Goal: Task Accomplishment & Management: Complete application form

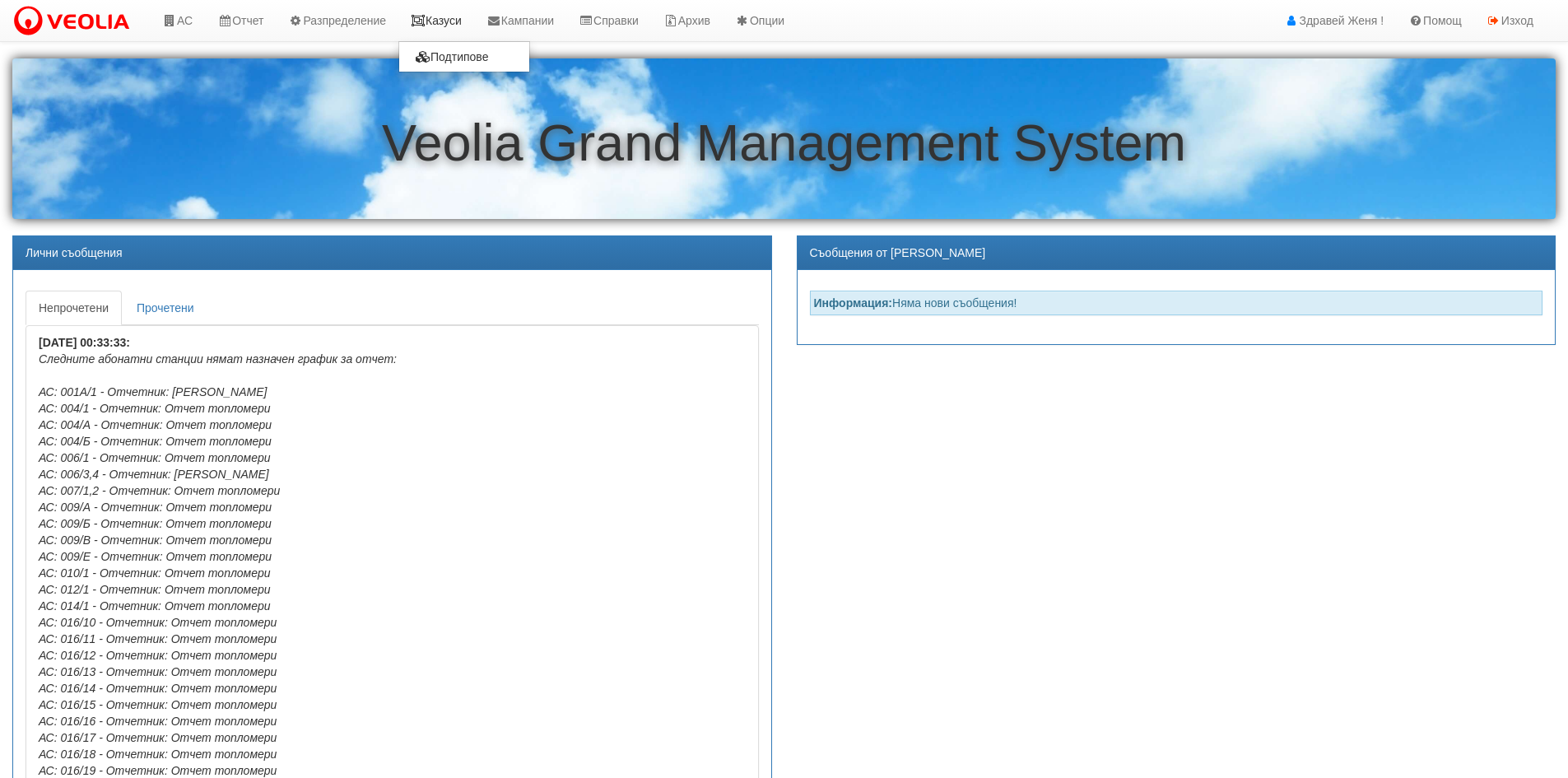
click at [437, 22] on link "Казуси" at bounding box center [436, 20] width 76 height 41
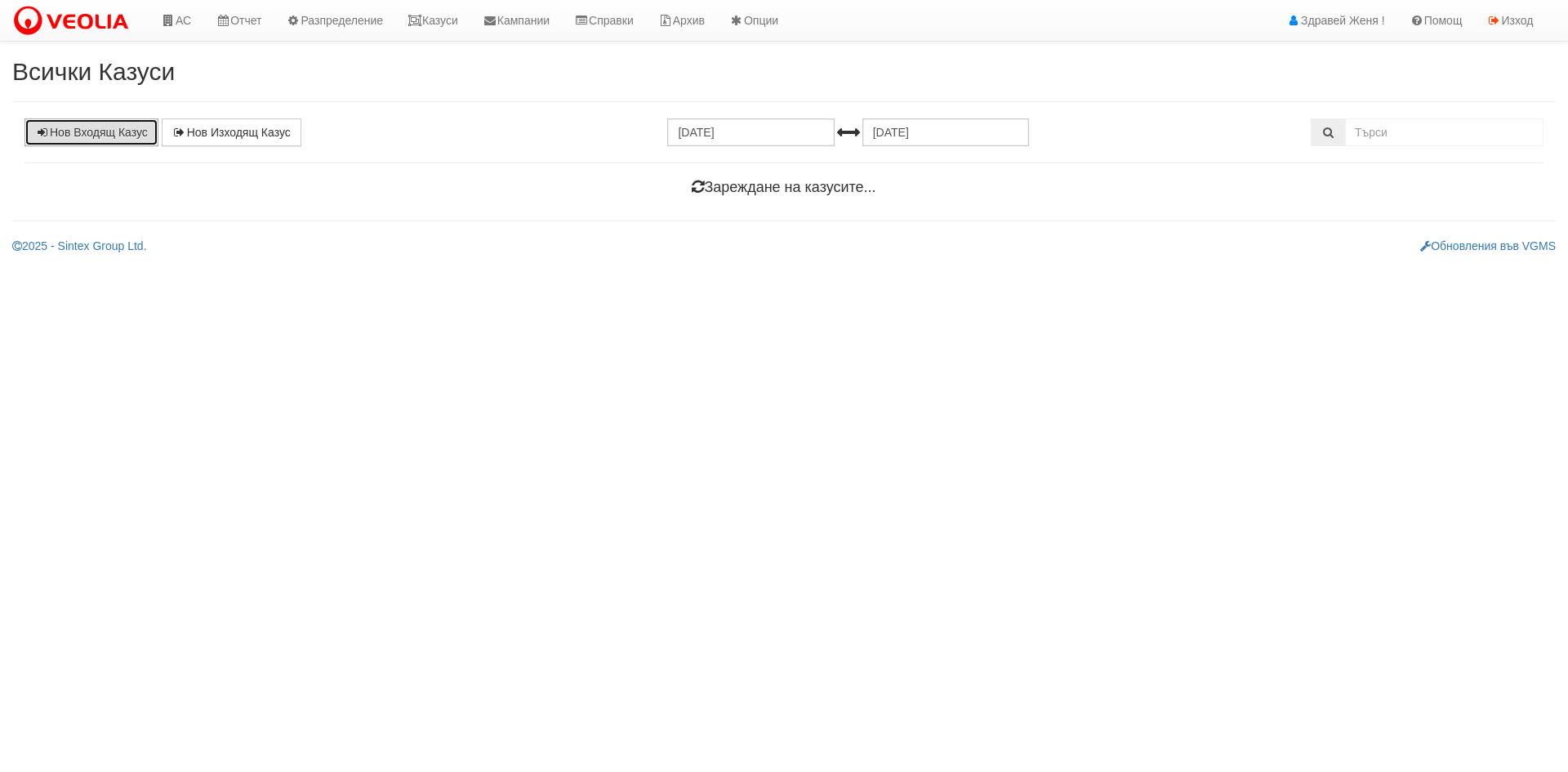
click at [101, 134] on link "Нов Входящ Казус" at bounding box center [92, 132] width 134 height 28
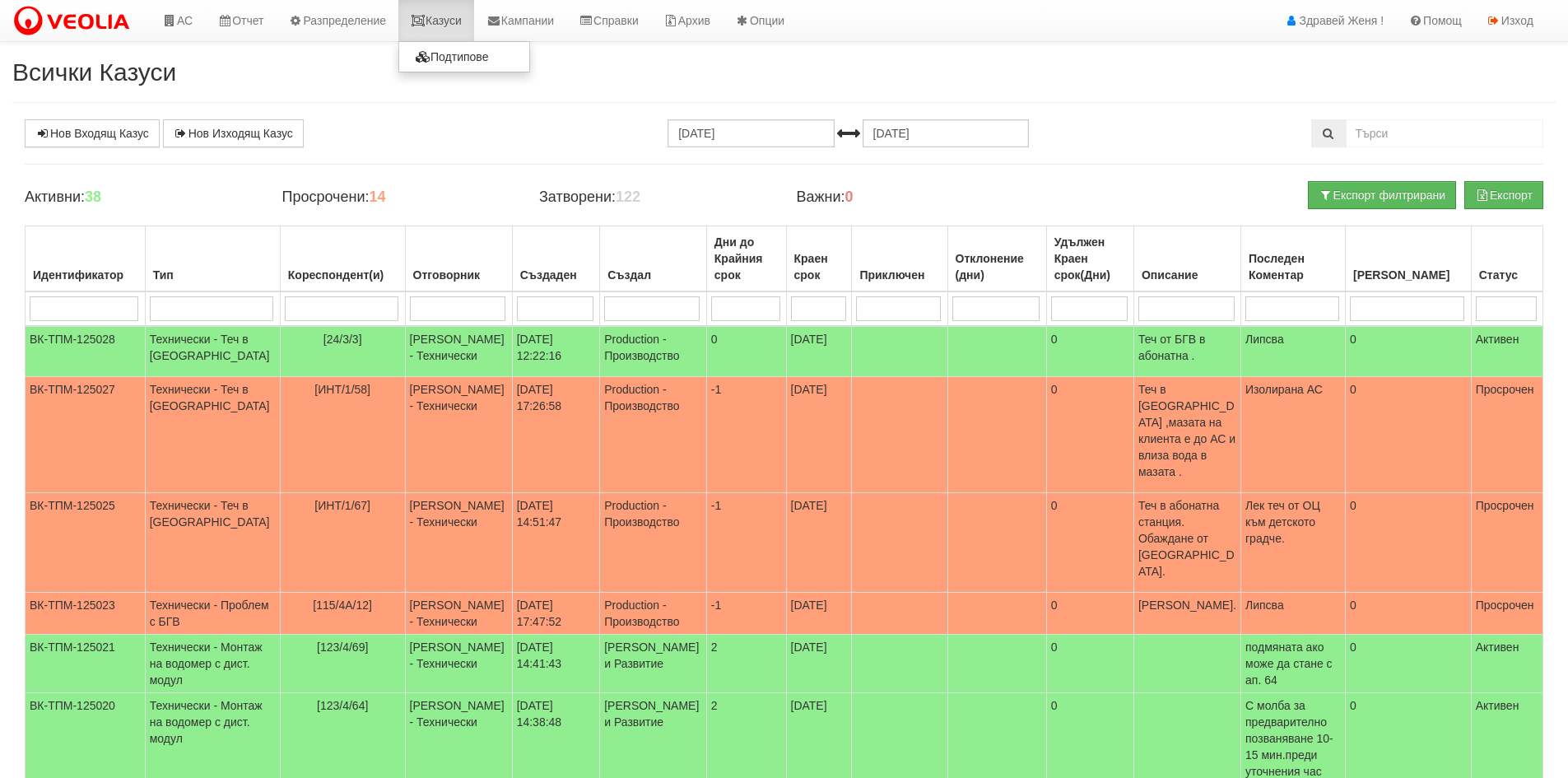
click at [455, 22] on link "Казуси" at bounding box center [436, 20] width 76 height 41
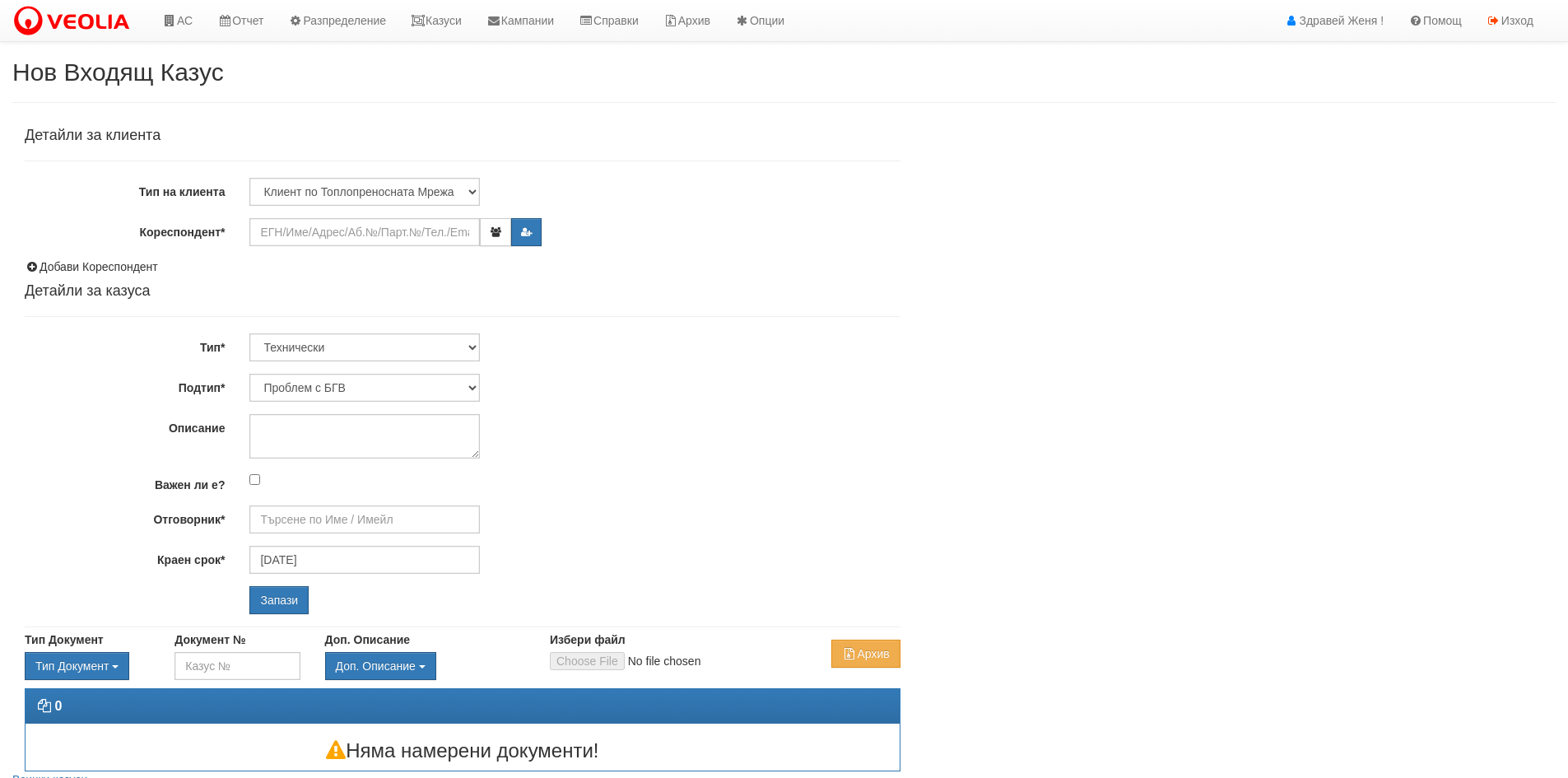
type input "[PERSON_NAME] - Технически"
click at [336, 227] on input "Кореспондент*" at bounding box center [364, 232] width 231 height 28
paste input "21030"
type input "21030"
click at [249, 586] on input "Запази" at bounding box center [278, 600] width 59 height 28
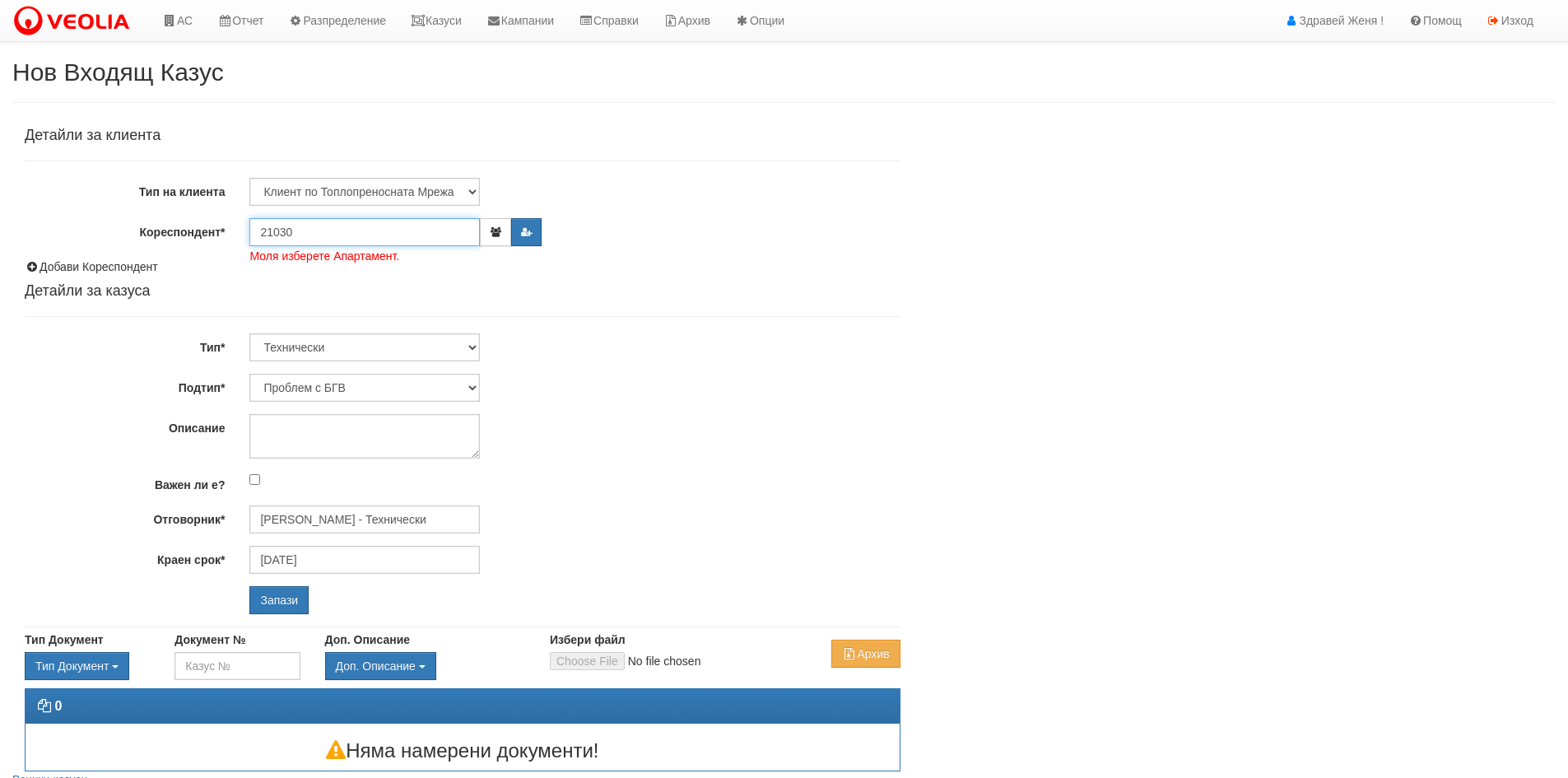
click at [352, 237] on input "21030" at bounding box center [364, 232] width 231 height 28
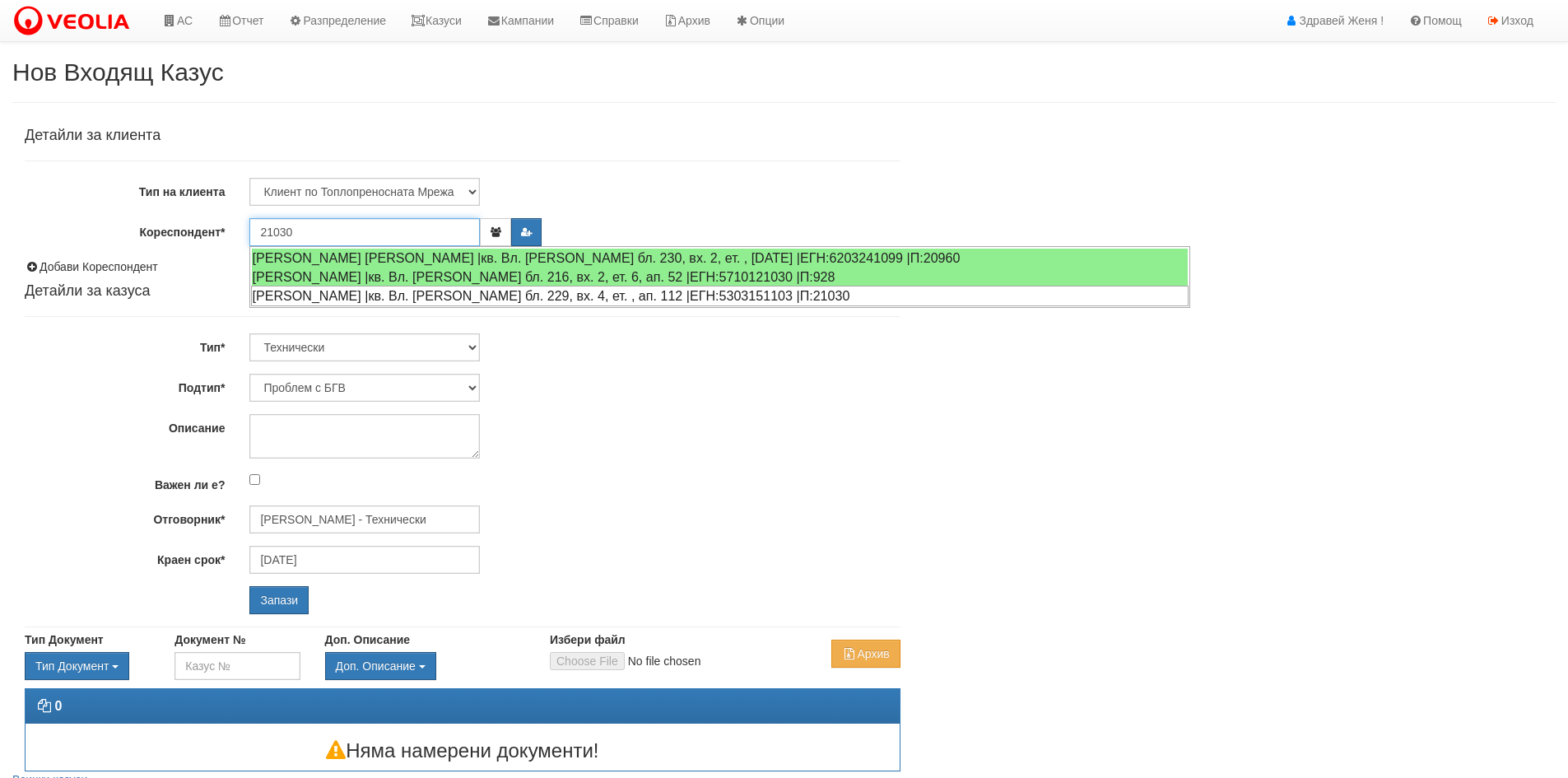
click at [341, 295] on div "НИКОЛАЙ КИРЧЕВ АНГЕЛОВ |кв. Вл. Варненчик бл. 229, вх. 4, ет. , ап. 112 |ЕГН:53…" at bounding box center [719, 296] width 937 height 21
type input "НИКОЛАЙ КИРЧЕВ АНГЕЛОВ"
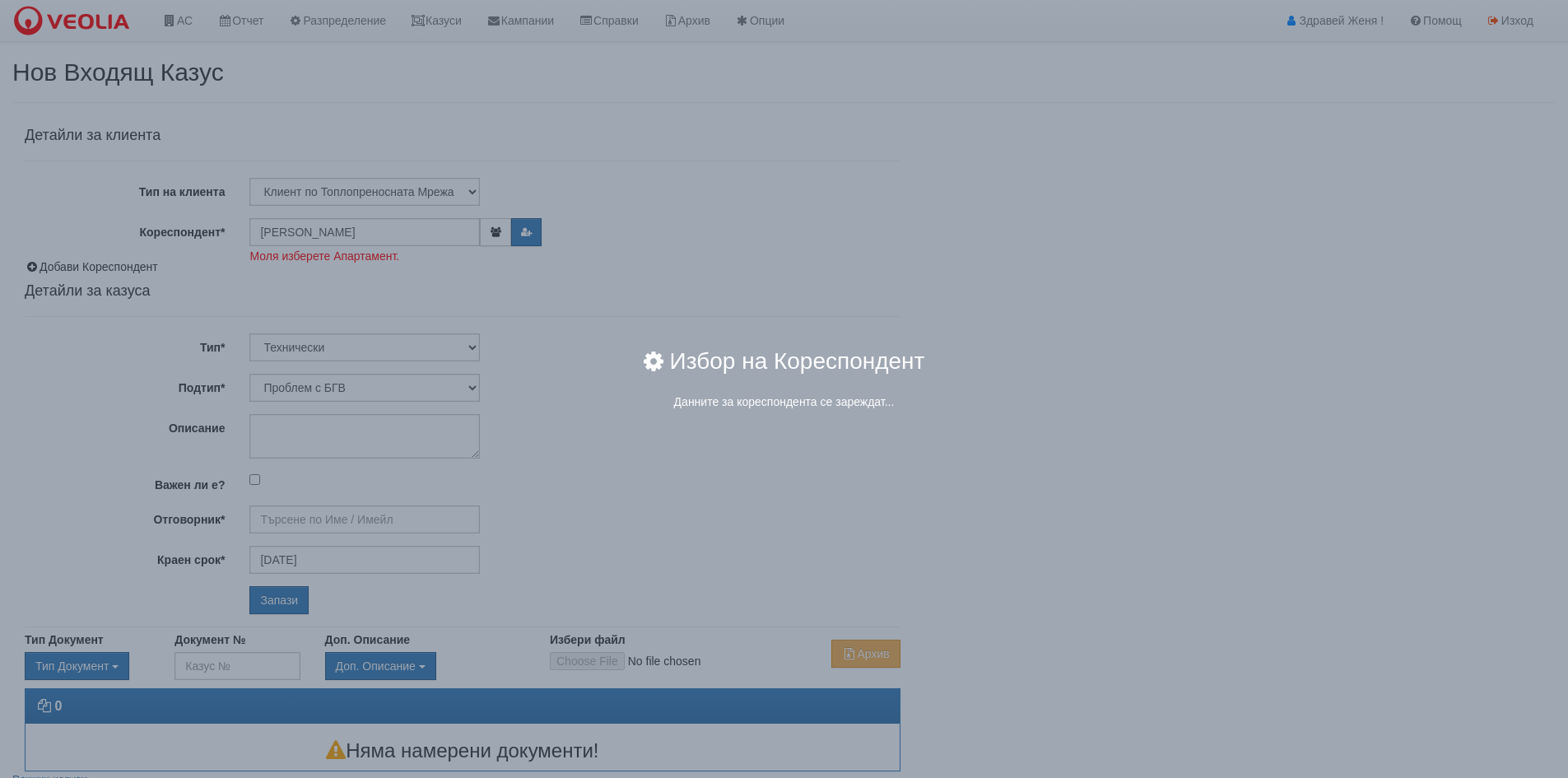
type input "[PERSON_NAME] - Технически"
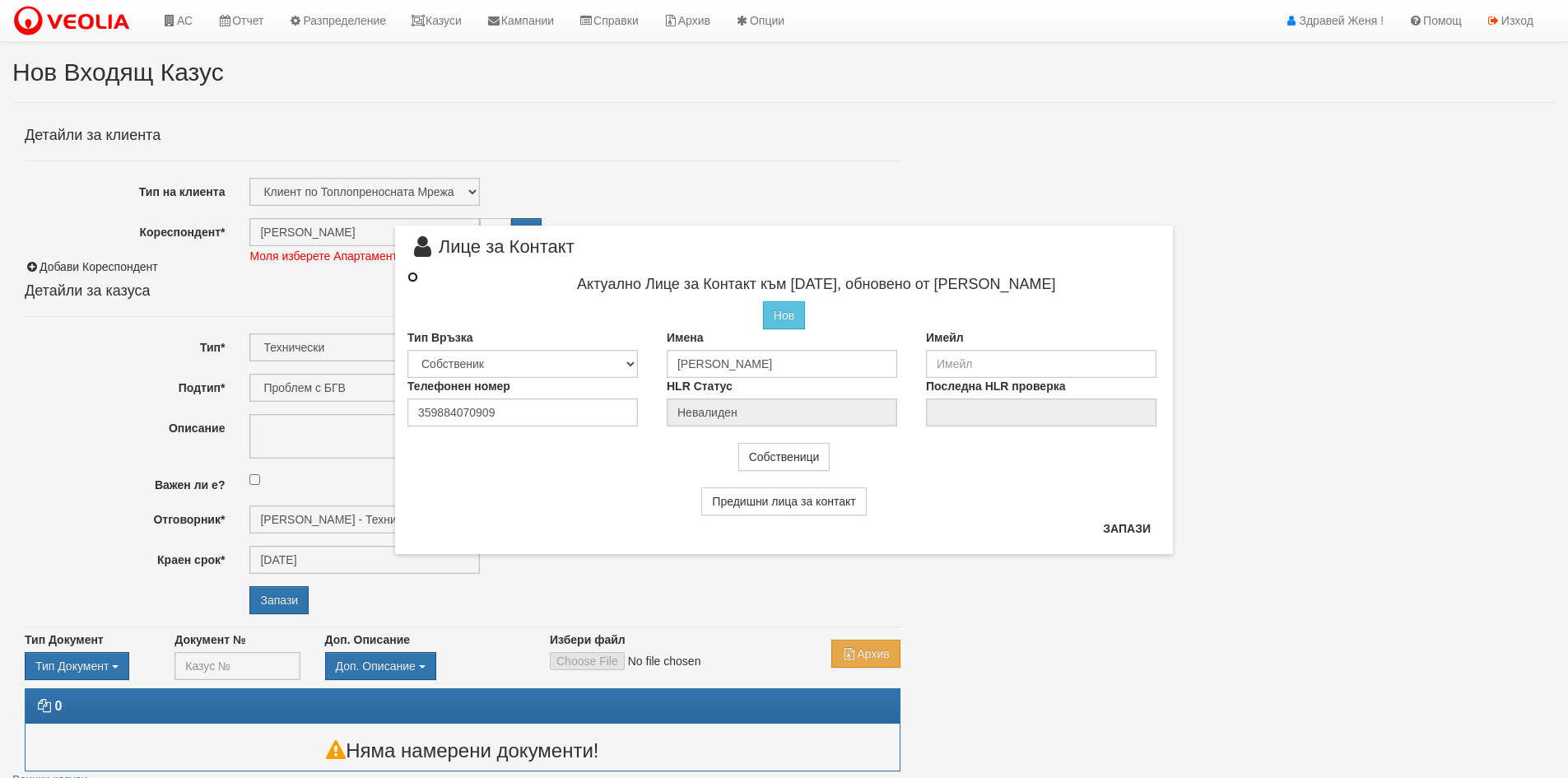
click at [414, 281] on input "radio" at bounding box center [412, 277] width 11 height 11
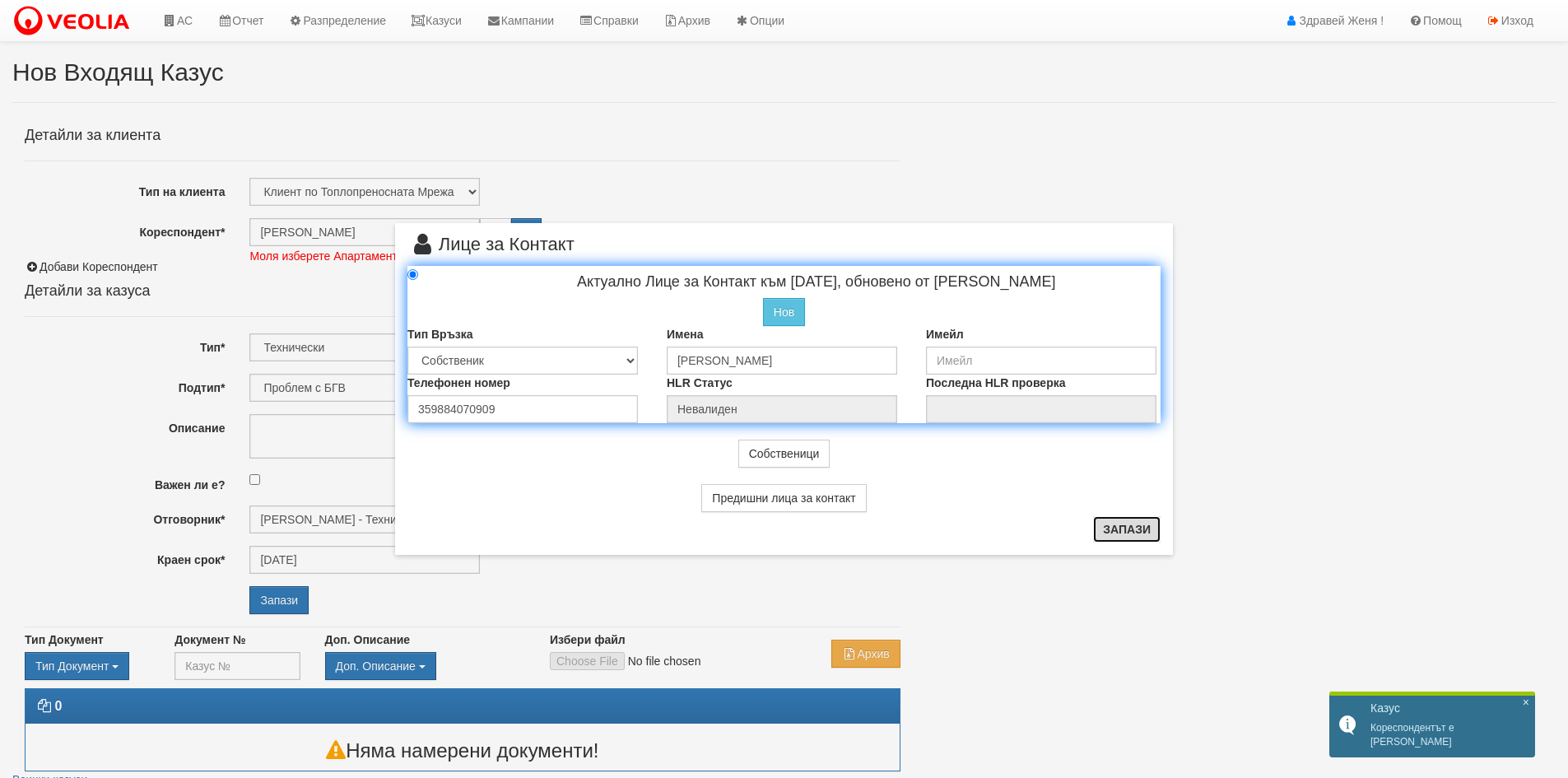
click at [1119, 528] on button "Запази" at bounding box center [1126, 529] width 67 height 27
radio input "true"
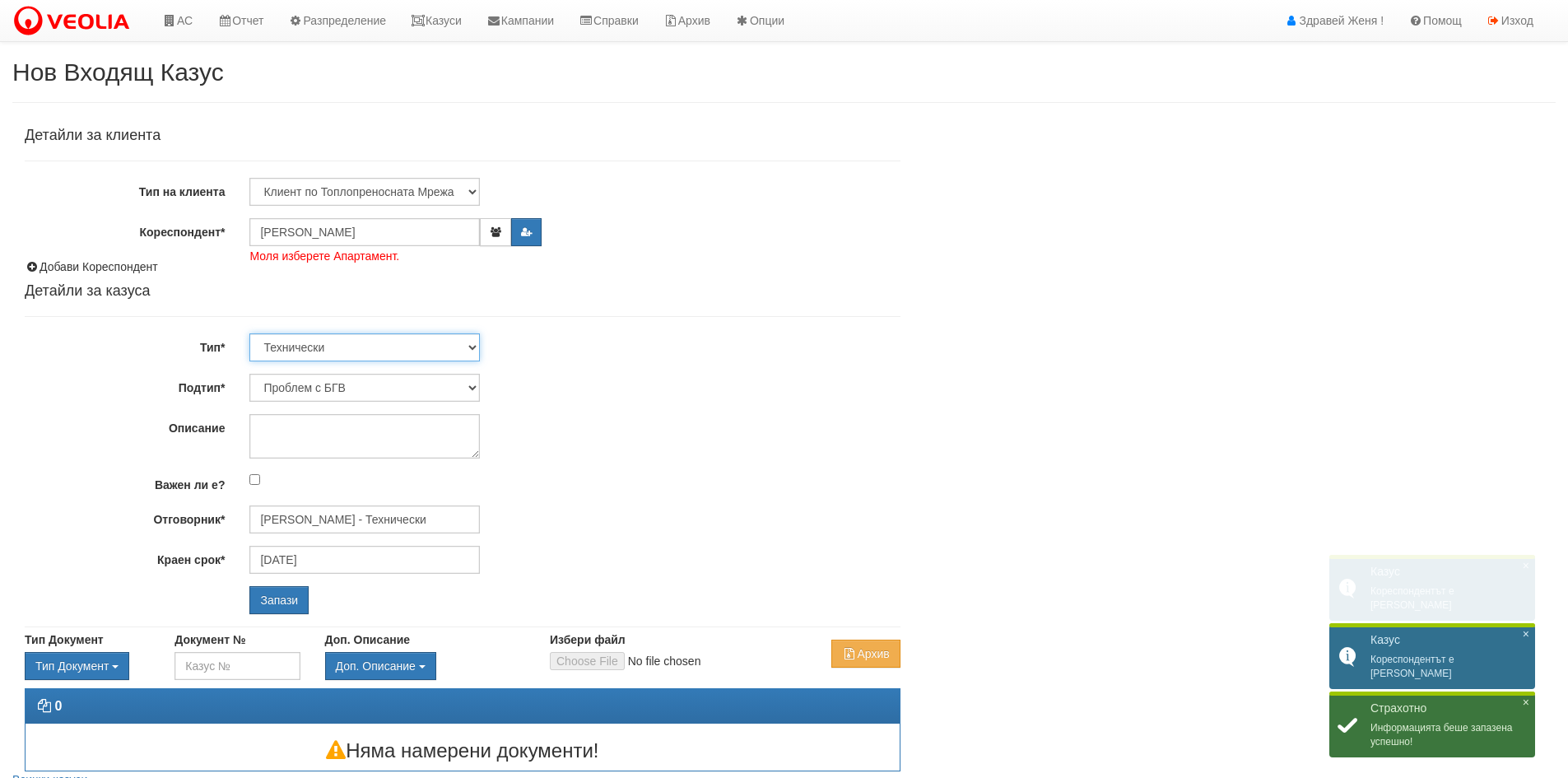
click at [473, 346] on select "Технически ФТС Търговски Административен Производствен Експлоатационен Финансов…" at bounding box center [364, 347] width 231 height 28
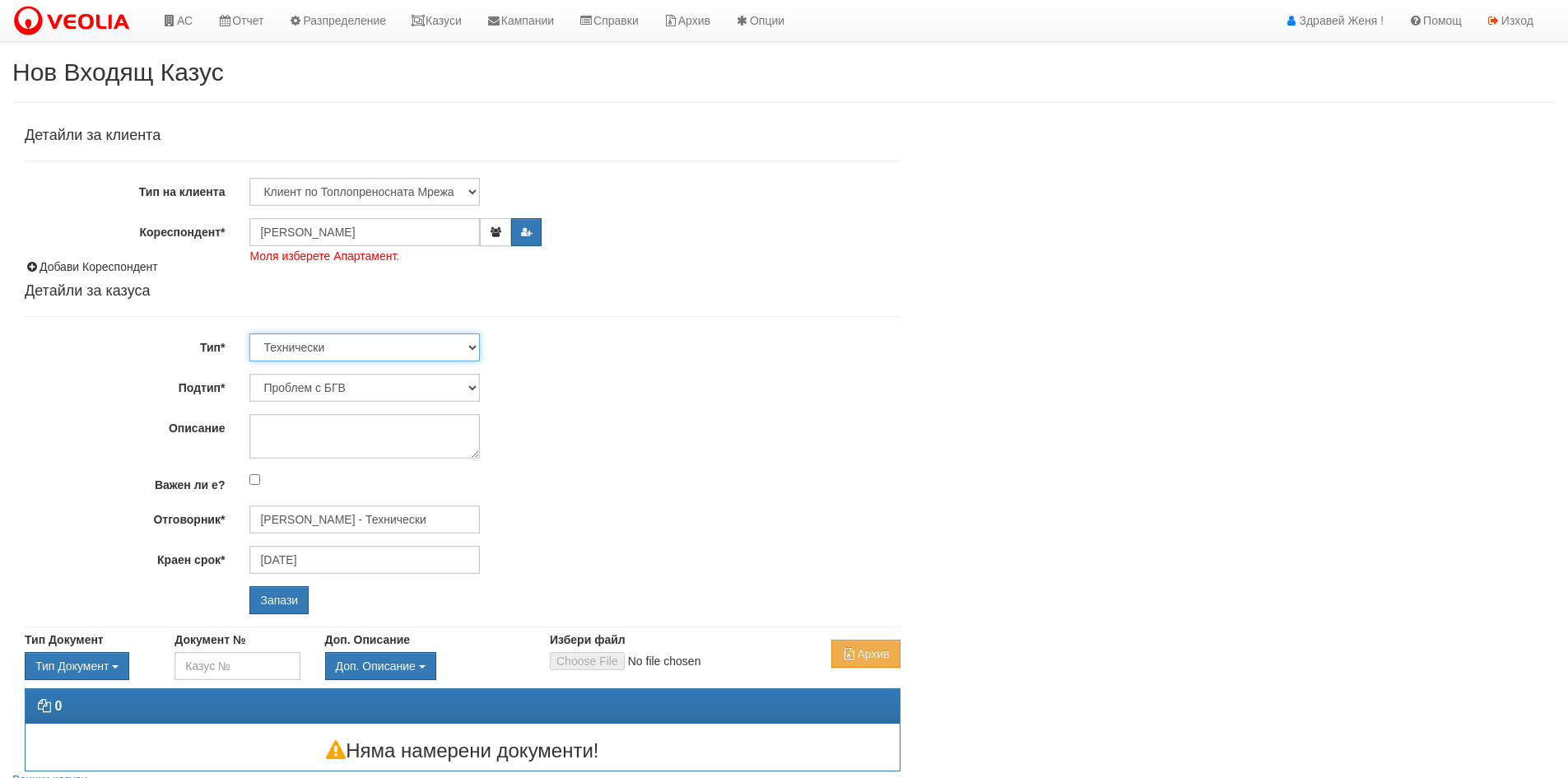
select select "3"
click at [249, 333] on select "Технически ФТС Търговски Административен Производствен Експлоатационен Финансов…" at bounding box center [364, 347] width 231 height 28
type input "17/09/2025"
click at [473, 386] on select "Писмо Възлагателно писмо Придружително писмо Доклад Уведомление Декларация Заяв…" at bounding box center [364, 388] width 231 height 28
click at [249, 374] on select "Писмо Възлагателно писмо Придружително писмо Доклад Уведомление Декларация Заяв…" at bounding box center [364, 388] width 231 height 28
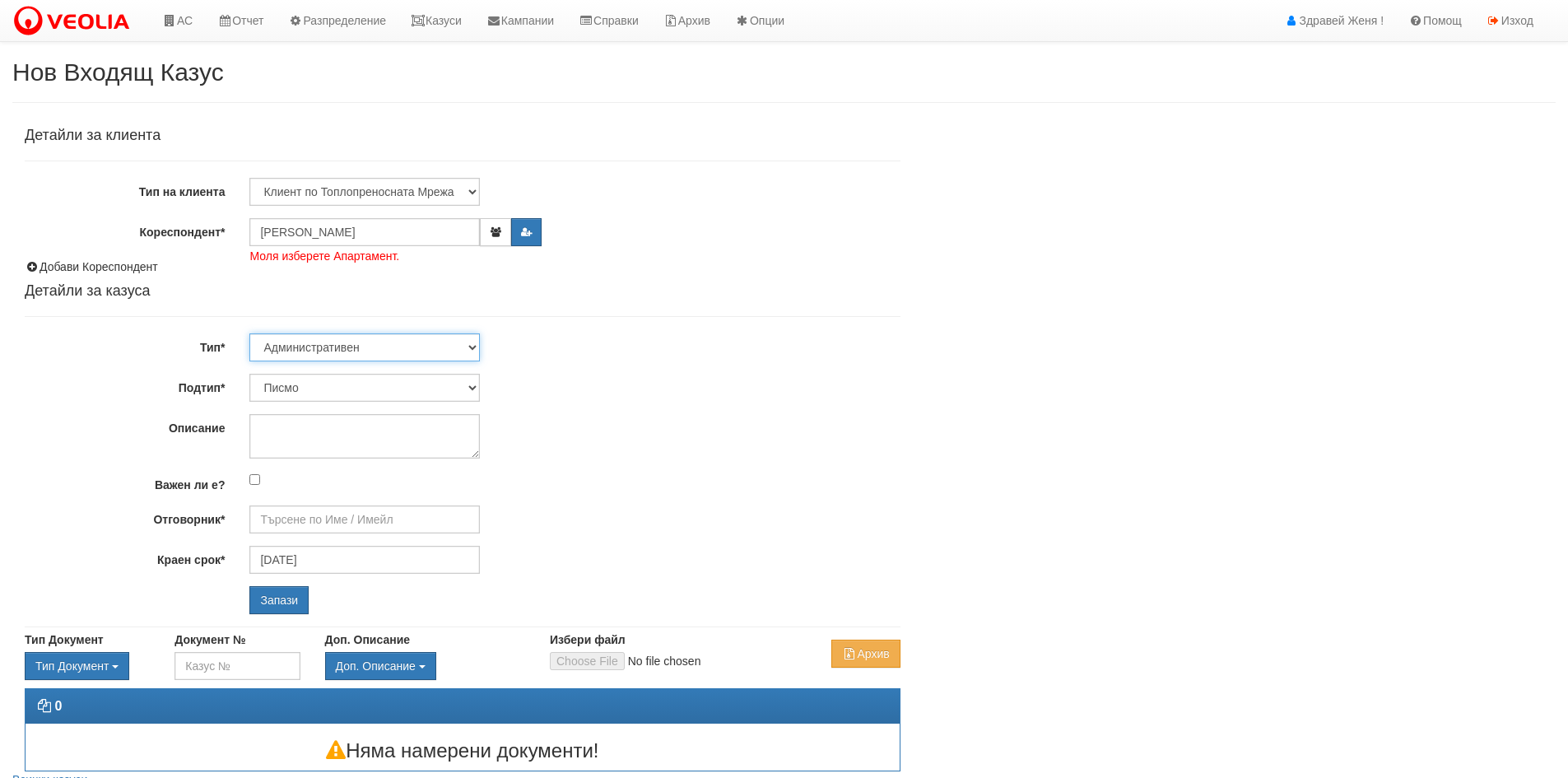
click at [472, 343] on select "Технически ФТС Търговски Административен Производствен Експлоатационен Финансов…" at bounding box center [364, 347] width 231 height 28
select select "1"
click at [249, 333] on select "Технически ФТС Търговски Административен Производствен Експлоатационен Финансов…" at bounding box center [364, 347] width 231 height 28
type input "[PERSON_NAME] и Развитие"
click at [472, 390] on select "Заявление за смяна на партида Заявление за равни месечни вноски Разпределение о…" at bounding box center [364, 388] width 231 height 28
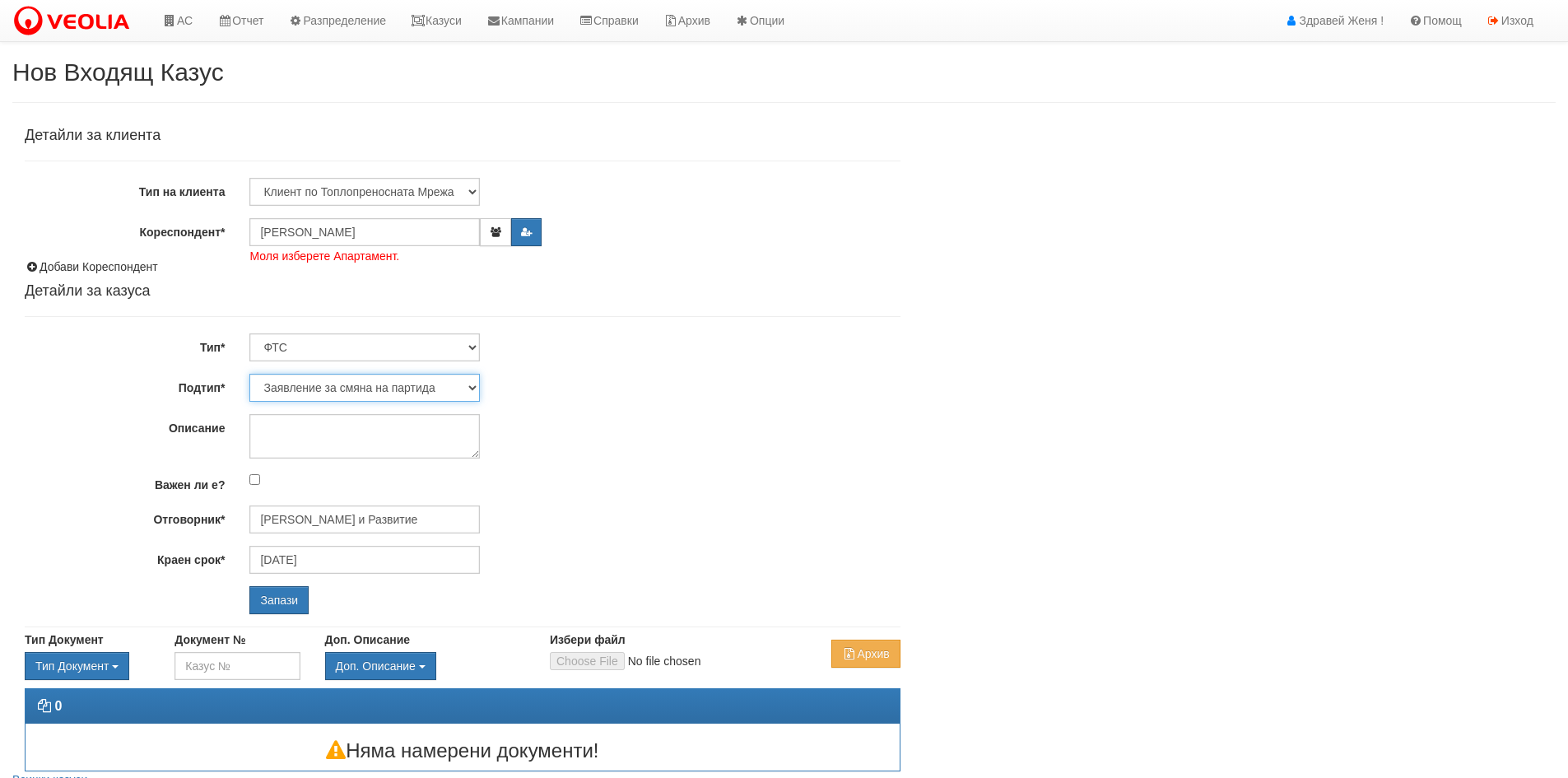
select select "Възражения върху начислени суми"
click at [249, 374] on select "Заявление за смяна на партида Заявление за равни месечни вноски Разпределение о…" at bounding box center [364, 388] width 231 height 28
type input "[PERSON_NAME] и Развитие"
click at [284, 599] on input "Запази" at bounding box center [278, 600] width 59 height 28
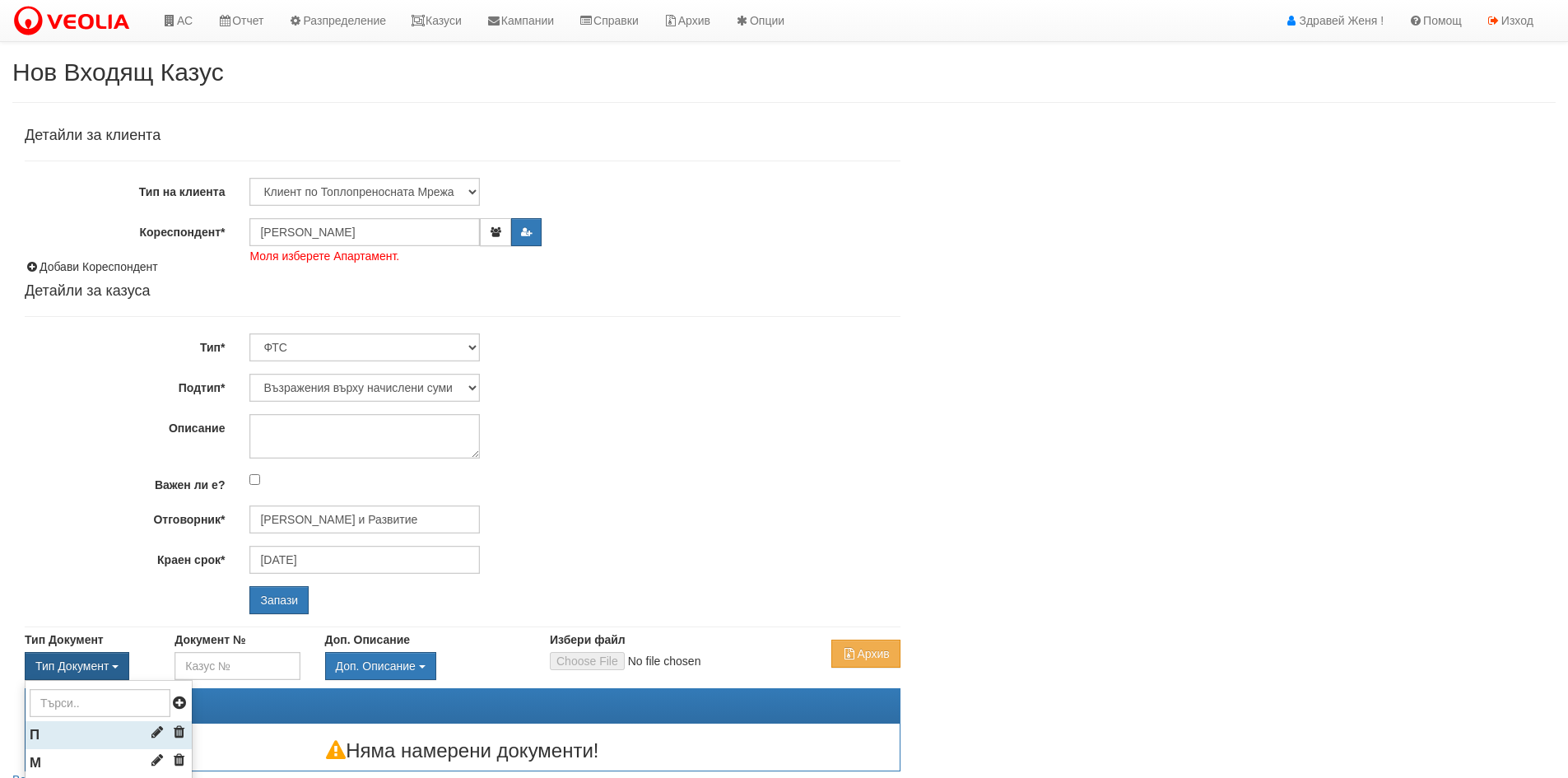
click at [79, 735] on li "П" at bounding box center [109, 735] width 167 height 28
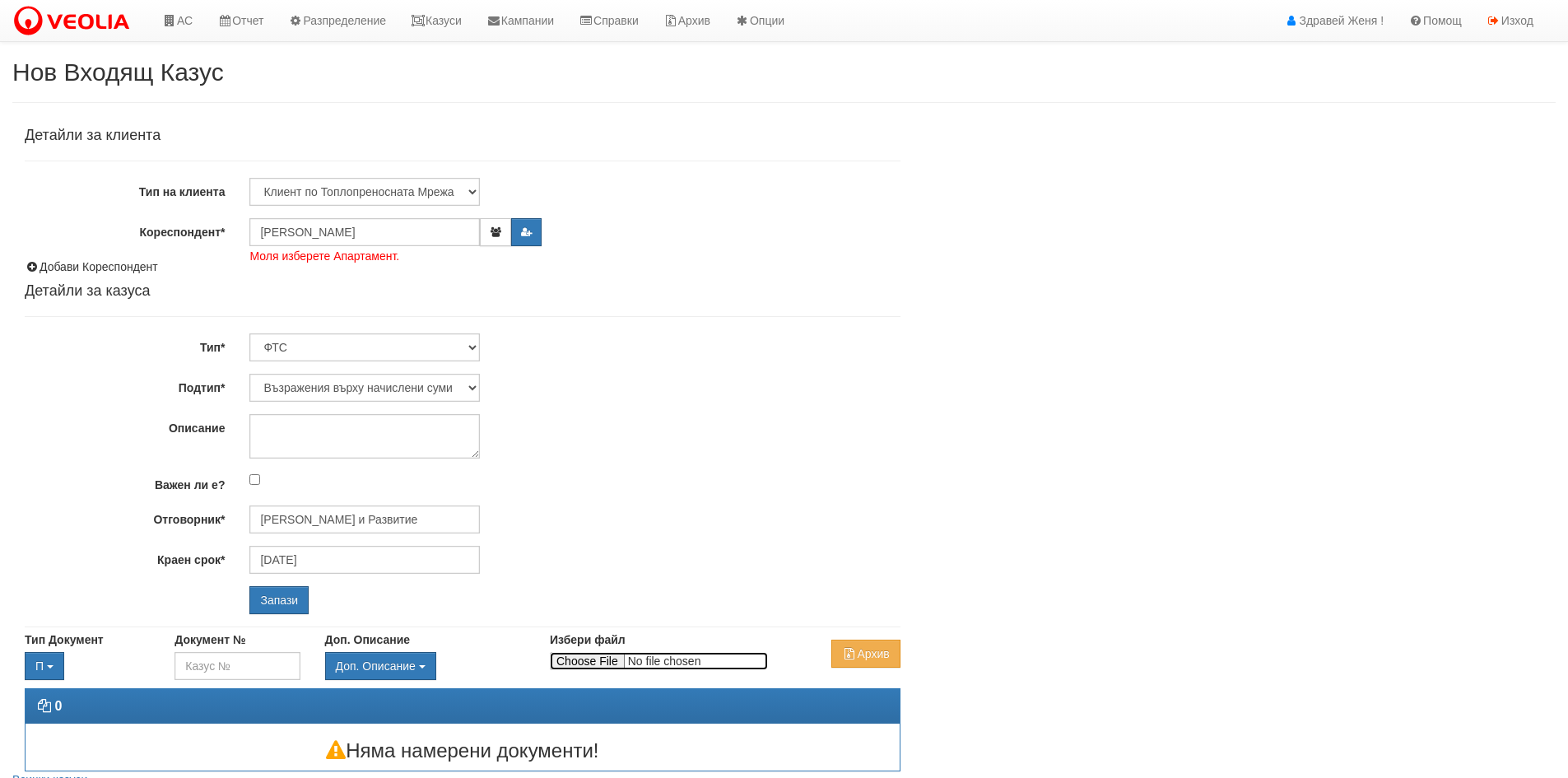
click at [596, 659] on input "Избери файл" at bounding box center [659, 661] width 218 height 18
type input "C:\fakepath\абонатен номер 21030.pdf"
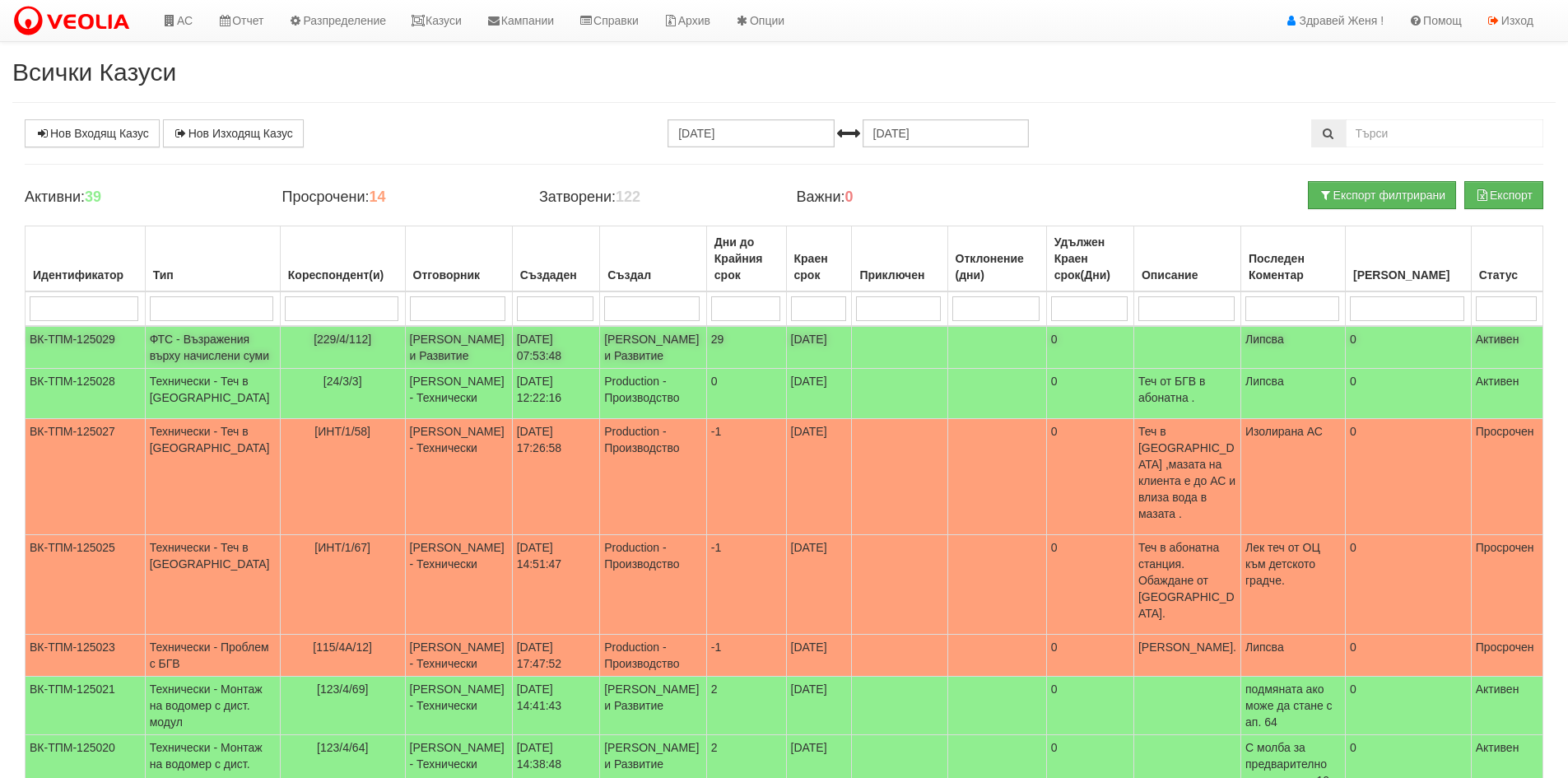
drag, startPoint x: 122, startPoint y: 332, endPoint x: 114, endPoint y: 337, distance: 9.4
click at [114, 337] on td "ВК-ТПМ-125029" at bounding box center [86, 347] width 120 height 42
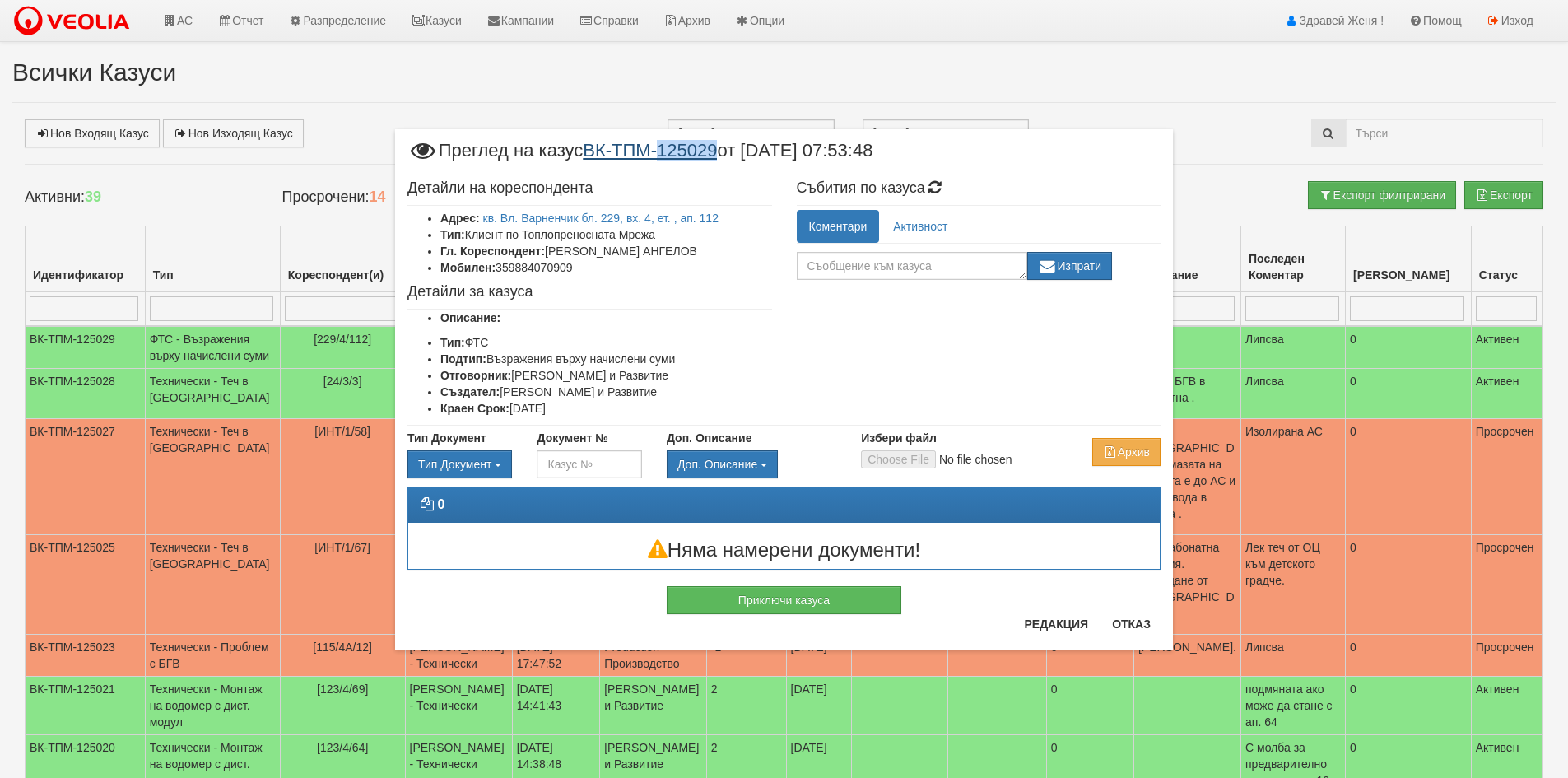
drag, startPoint x: 728, startPoint y: 147, endPoint x: 670, endPoint y: 150, distance: 58.1
click at [670, 150] on span "Преглед на казус ВК-ТПМ-125029 от 18/08/2025 07:53:48" at bounding box center [640, 157] width 465 height 31
copy link "125029"
click at [1111, 627] on button "Отказ" at bounding box center [1131, 624] width 58 height 27
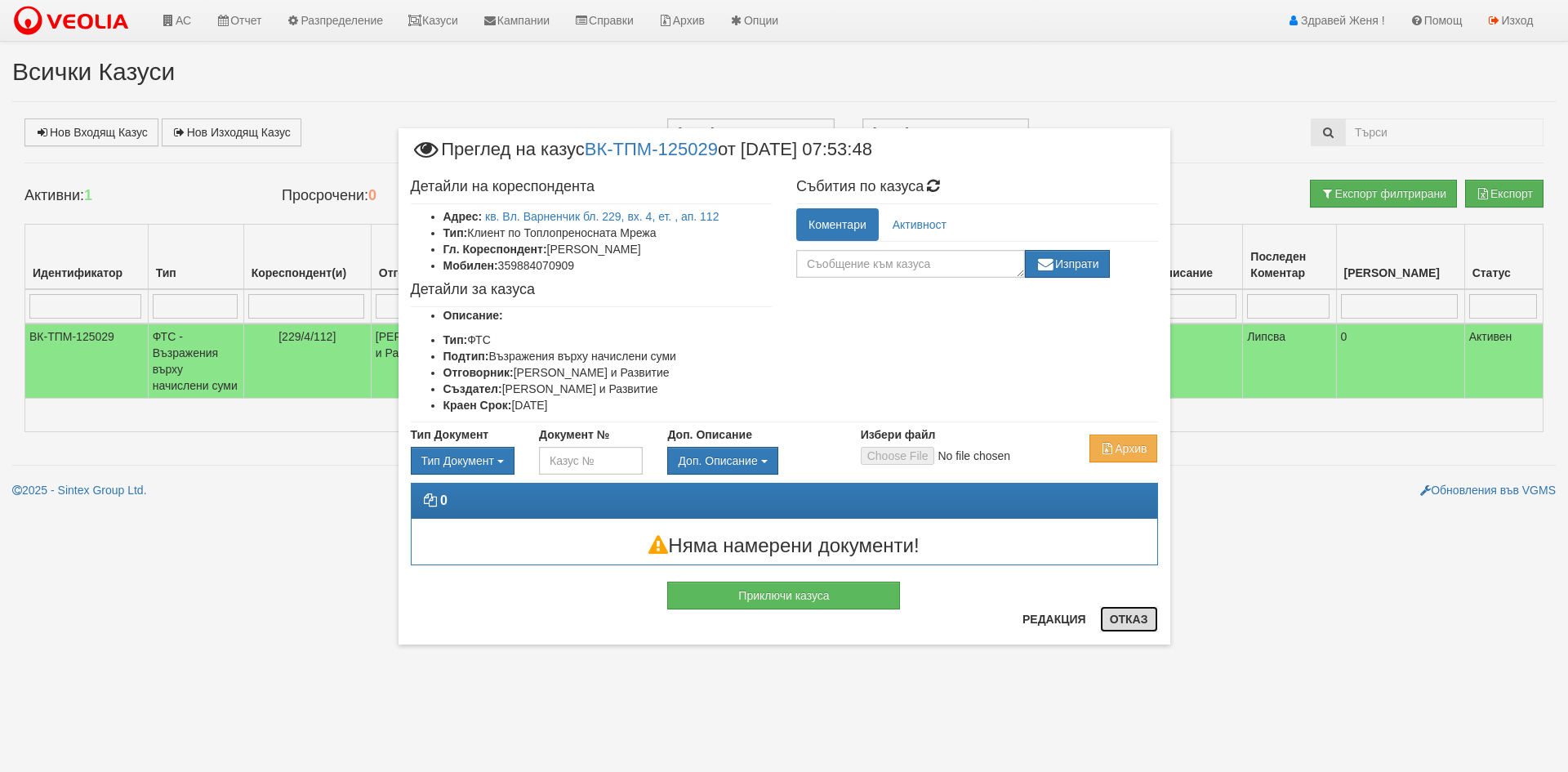
click at [1138, 618] on button "Отказ" at bounding box center [1129, 619] width 58 height 26
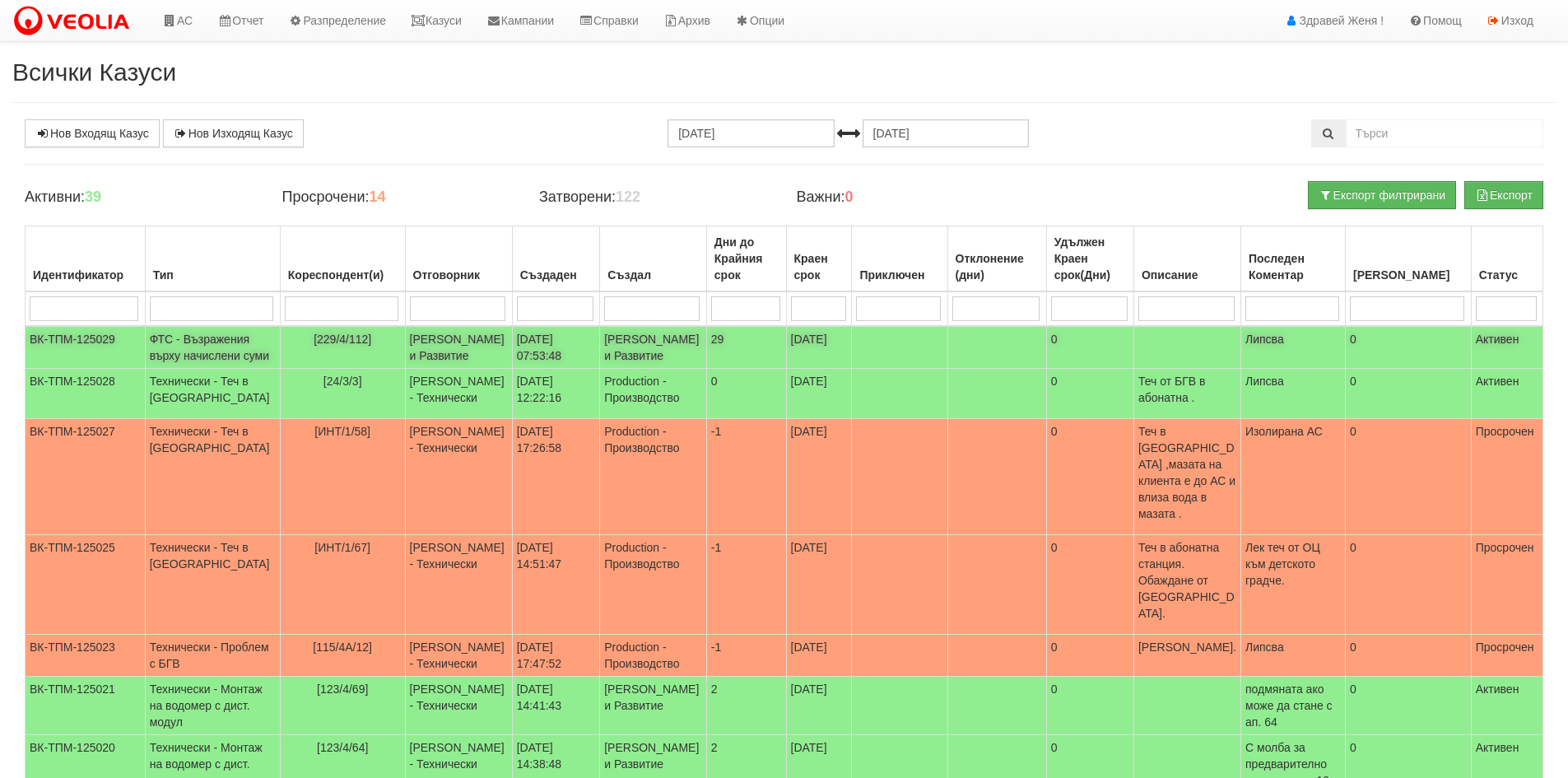
click at [207, 354] on td "ФТС - Възражения върху начислени суми" at bounding box center [212, 347] width 135 height 42
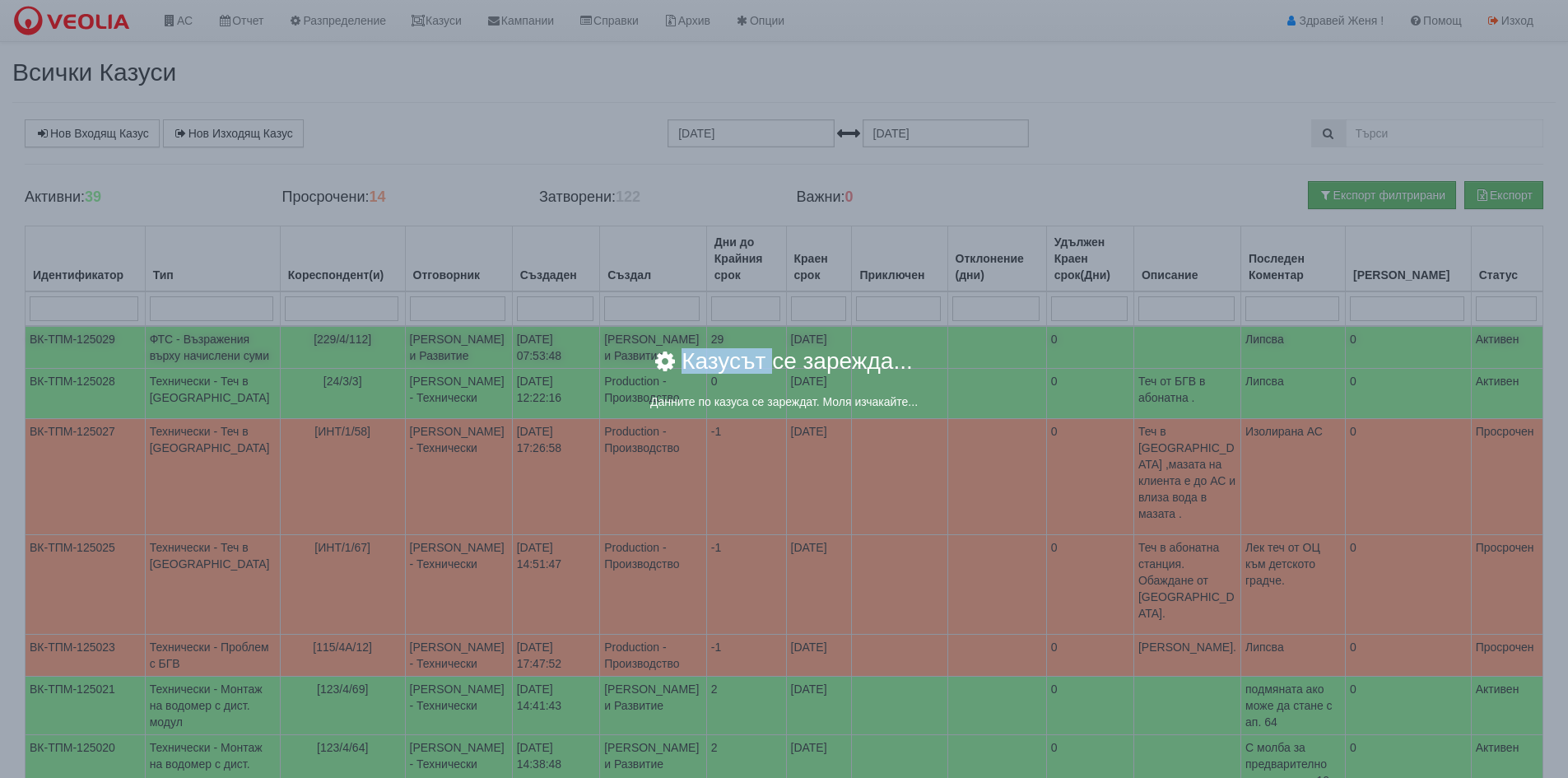
click at [207, 354] on body "АС Отчет Настройки Период Глобални Параметри Сваляне Отчетни Карти Нулиране УДР" at bounding box center [784, 584] width 1568 height 1168
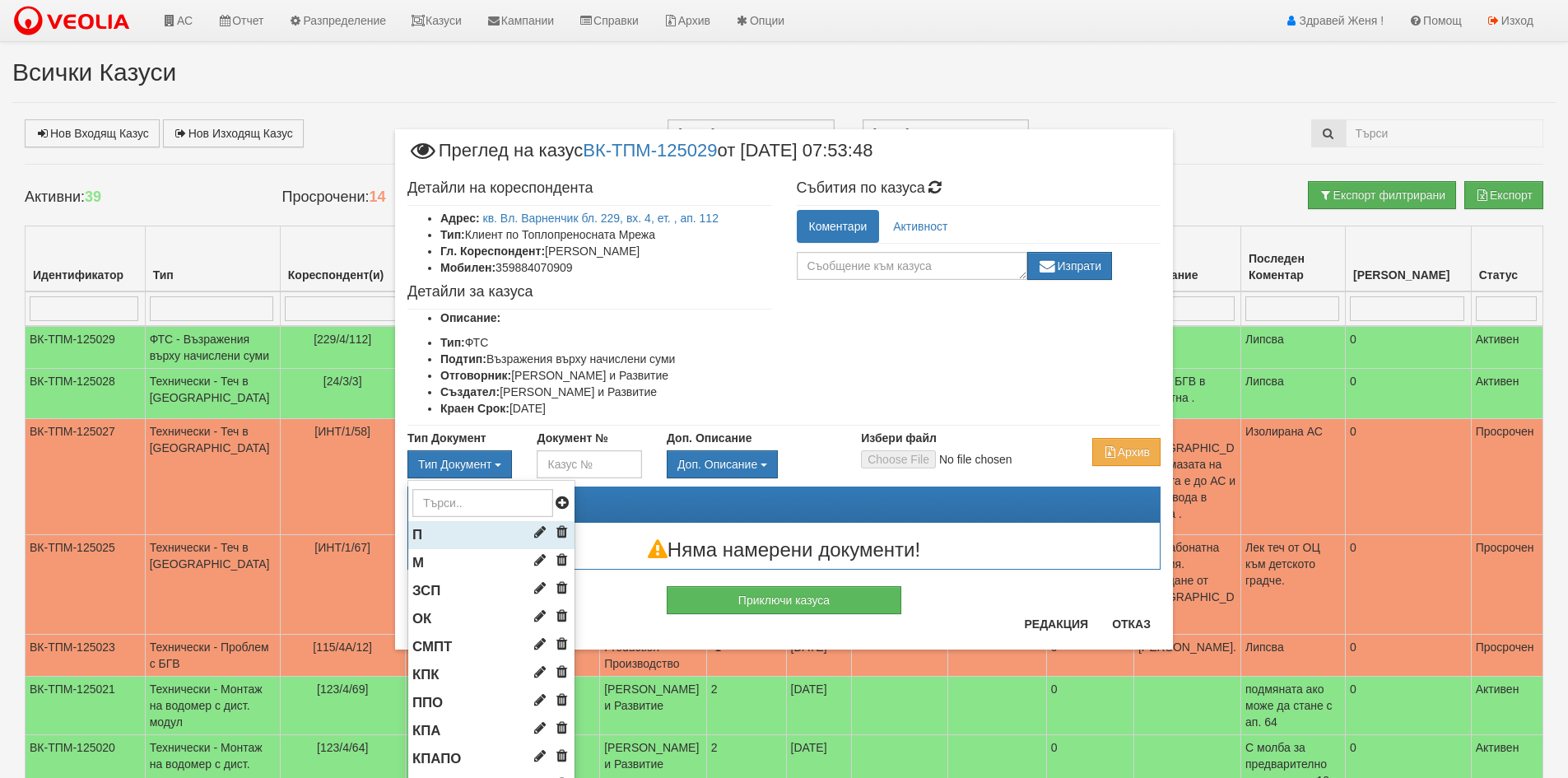
click at [461, 531] on li "П" at bounding box center [492, 535] width 167 height 28
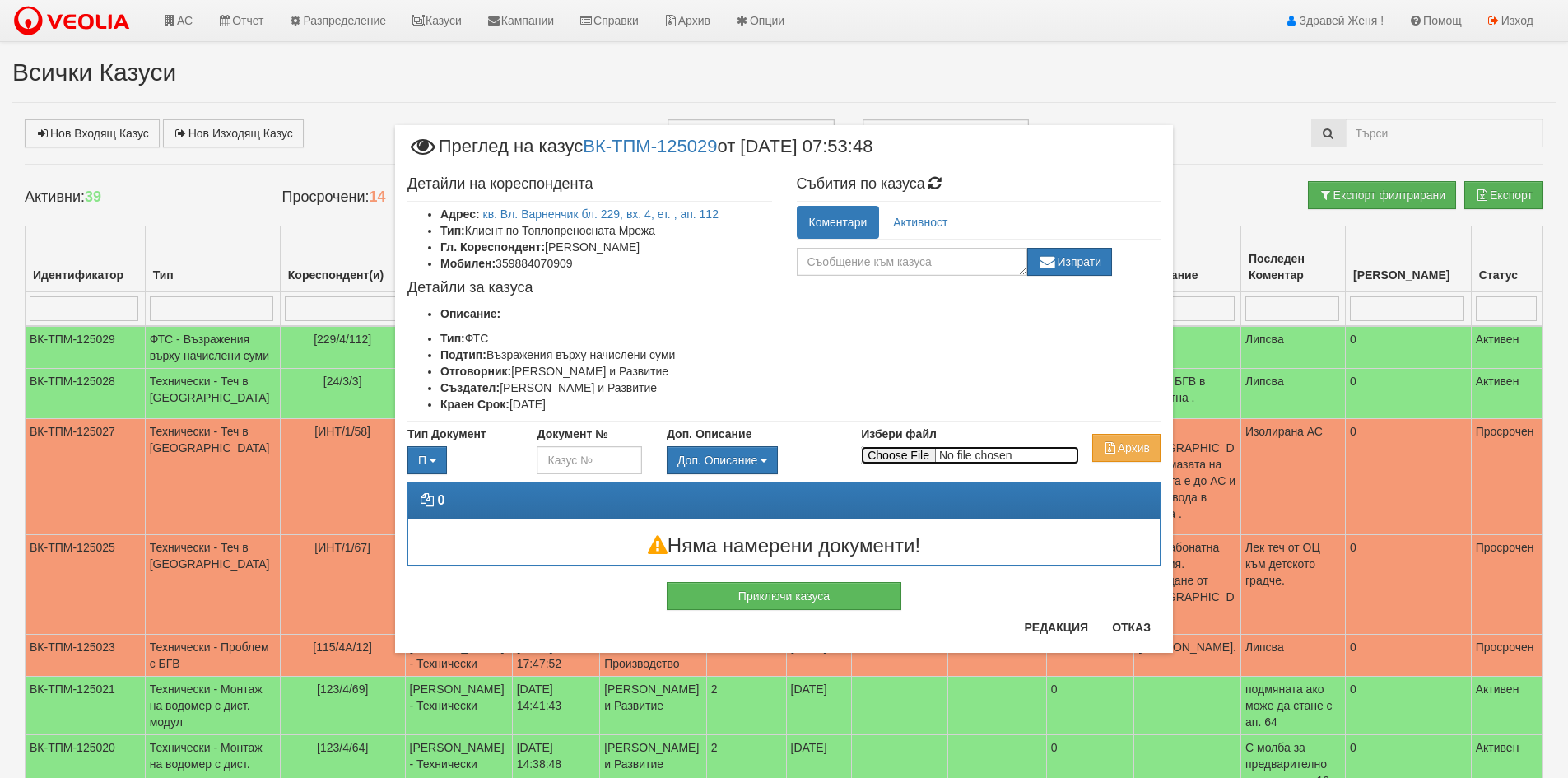
click at [884, 450] on input "Избери файл" at bounding box center [970, 455] width 218 height 18
click at [899, 456] on input "Избери файл" at bounding box center [970, 455] width 218 height 18
type input "C:\fakepath\абонатен номер 21030.pdf"
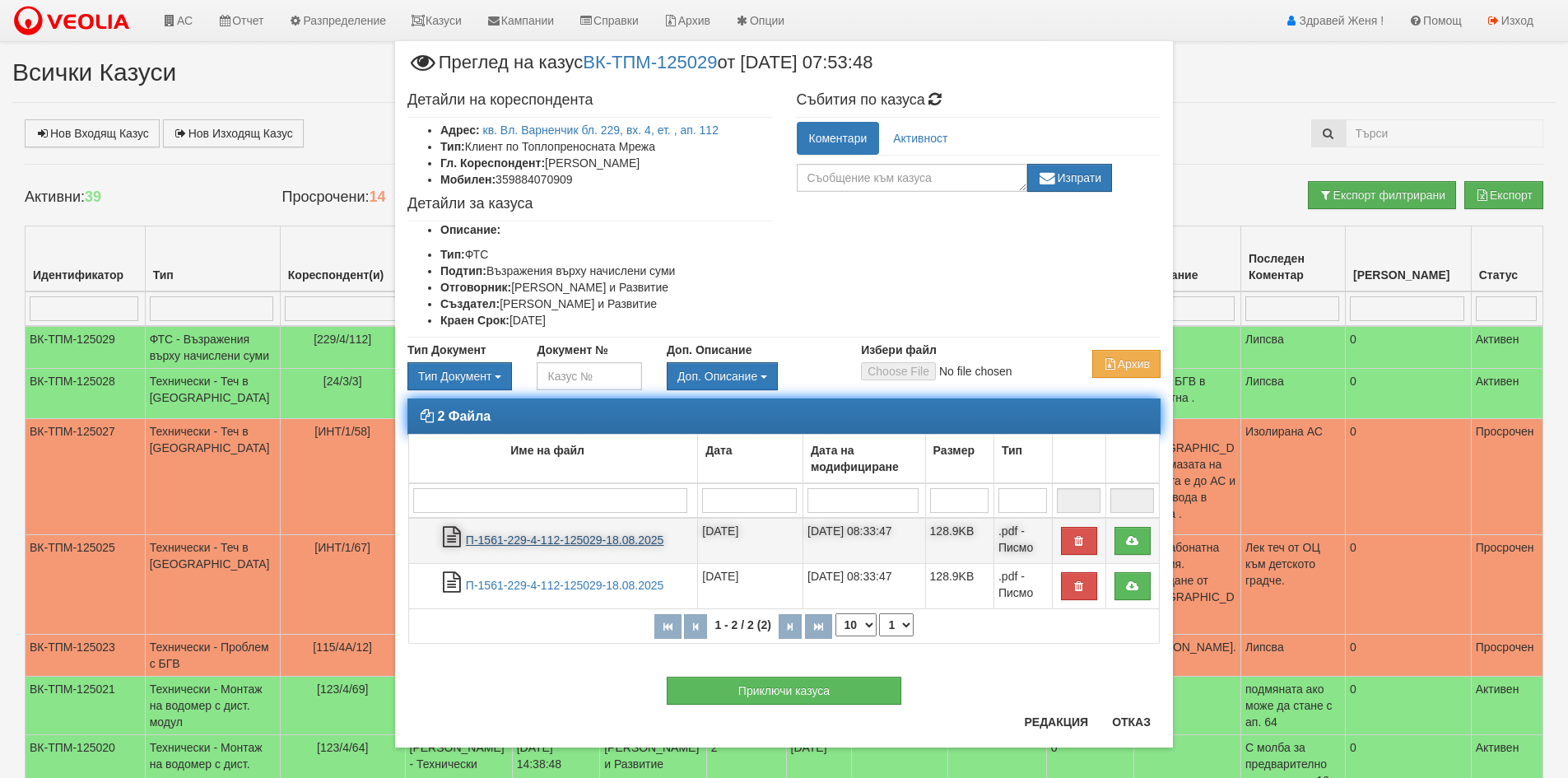
click at [648, 541] on link "П-1561-229-4-112-125029-18.08.2025" at bounding box center [564, 540] width 197 height 13
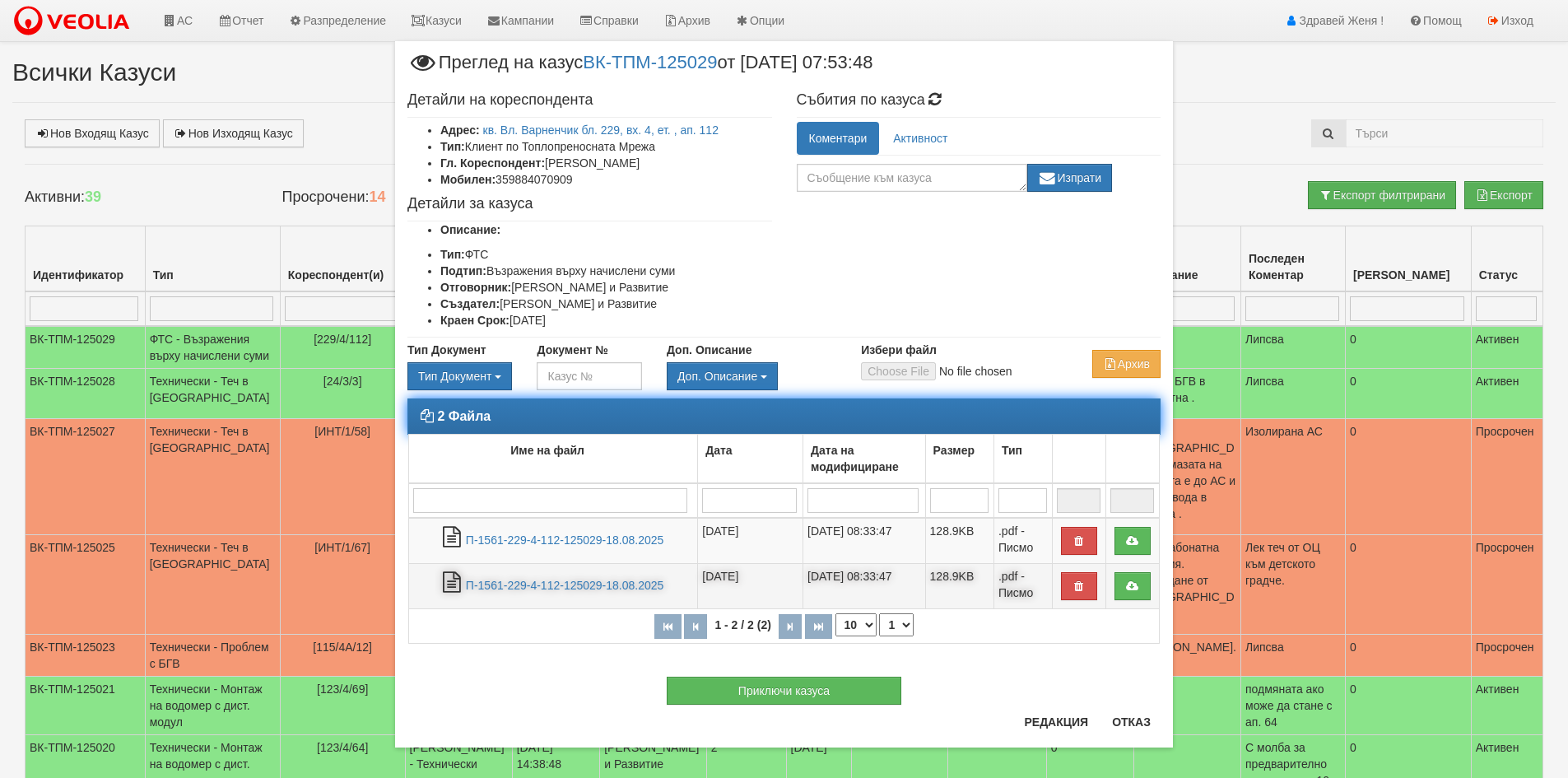
click at [593, 576] on td "П-1561-229-4-112-125029-18.08.2025" at bounding box center [553, 586] width 289 height 45
click at [582, 583] on link "П-1561-229-4-112-125029-18.08.2025" at bounding box center [564, 586] width 197 height 13
click at [1061, 586] on button "button" at bounding box center [1078, 586] width 36 height 28
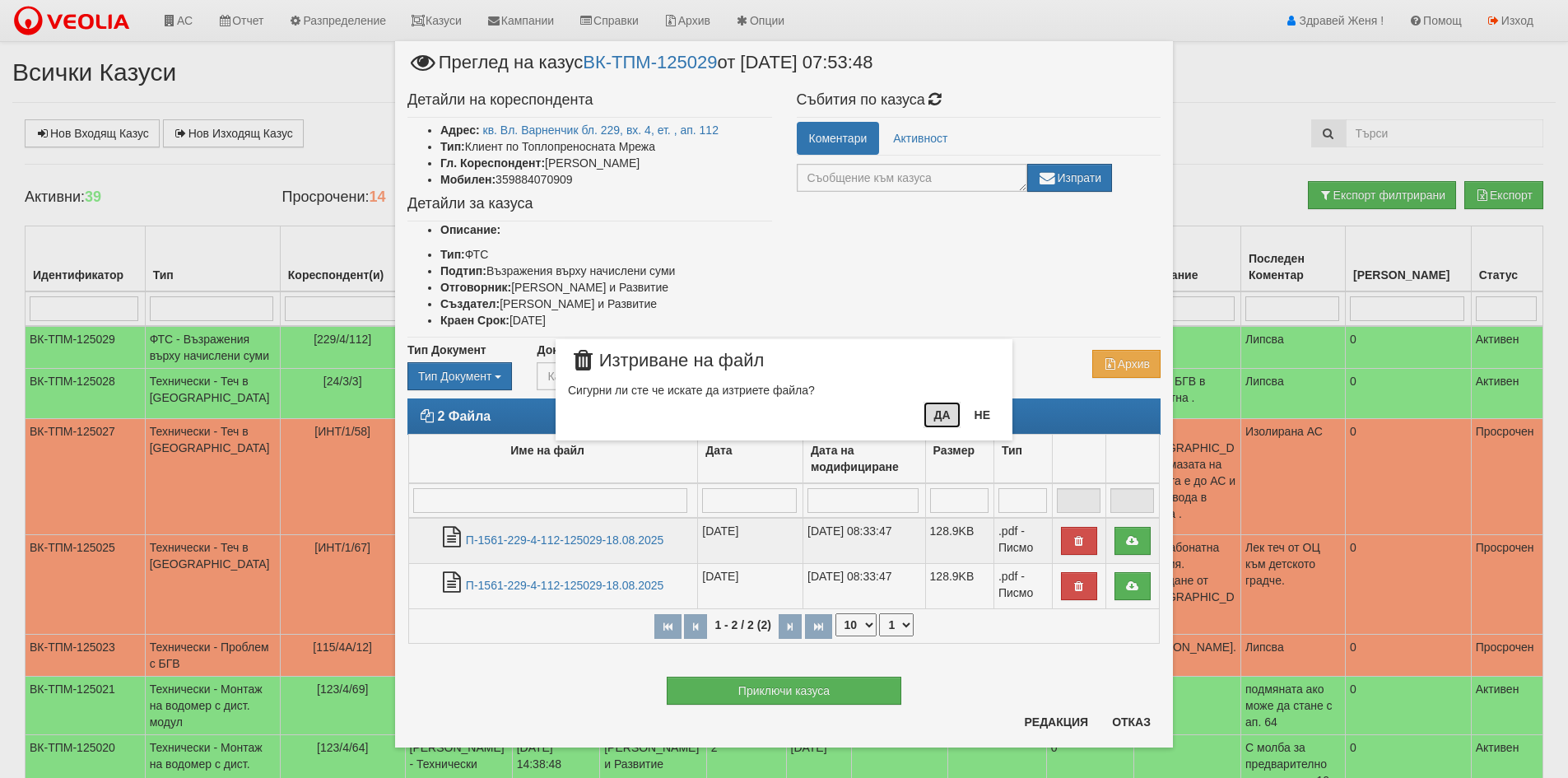
click at [936, 415] on button "Да" at bounding box center [941, 415] width 36 height 27
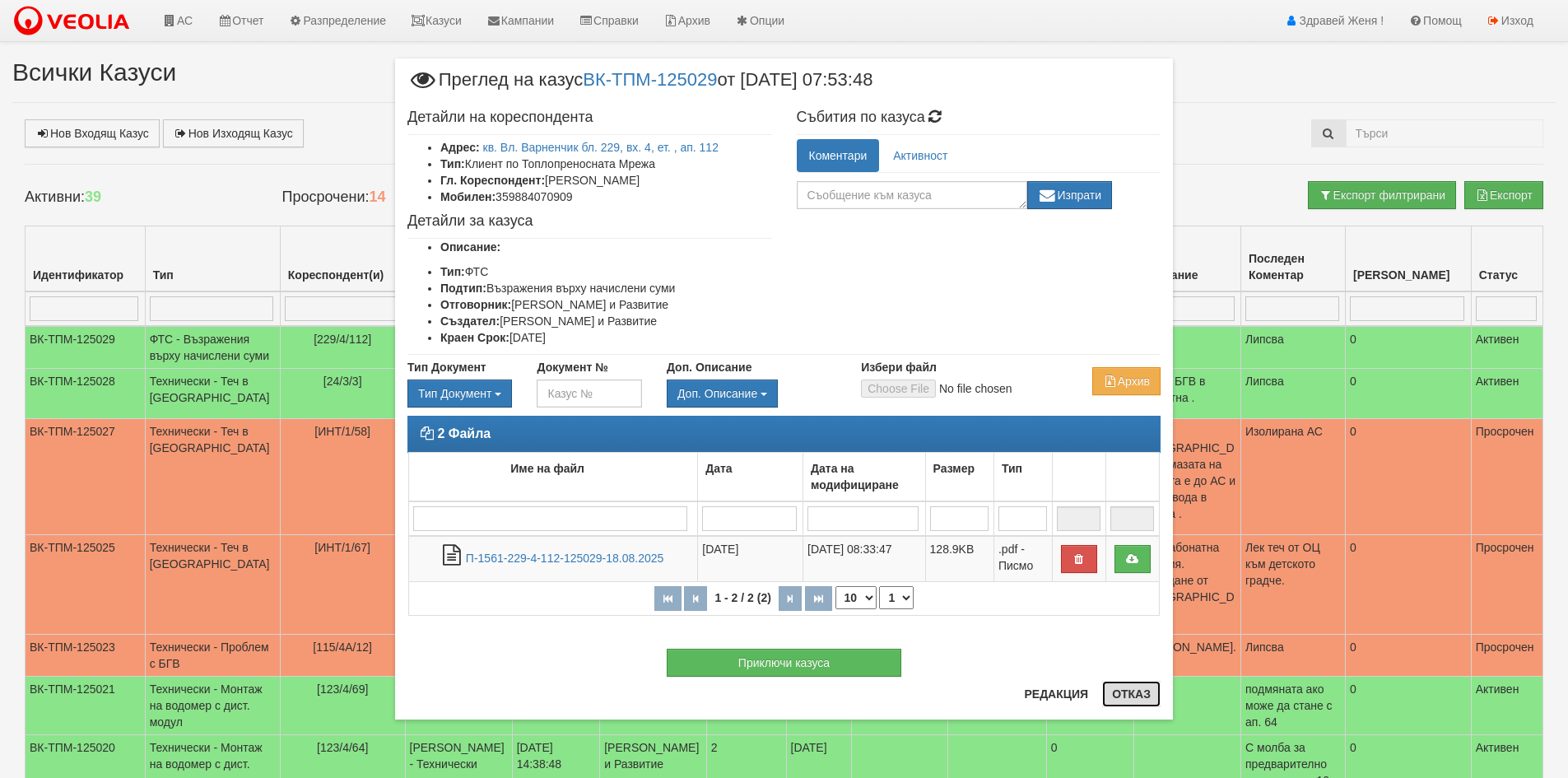
click at [1126, 688] on button "Отказ" at bounding box center [1131, 694] width 58 height 27
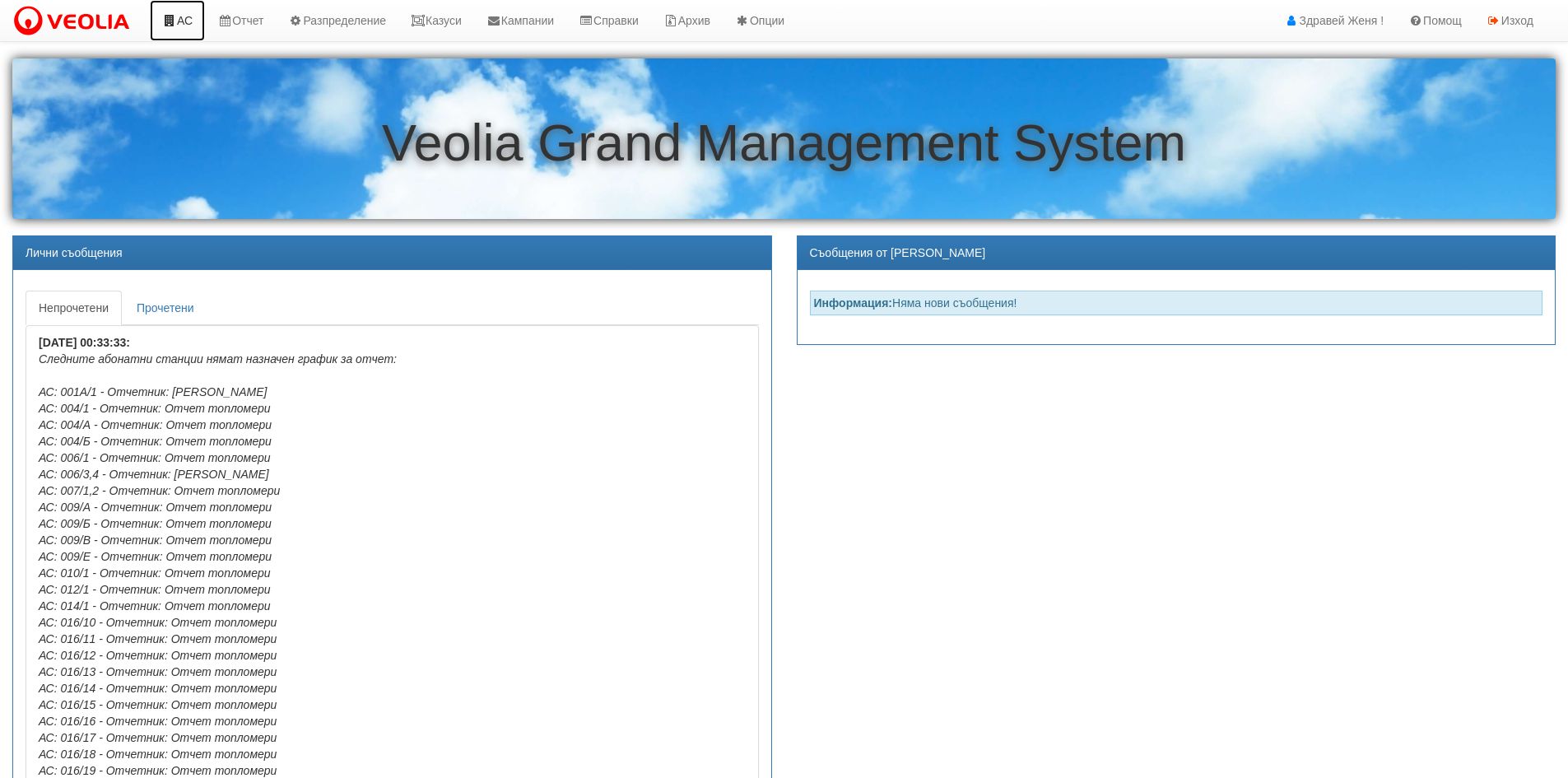
click at [175, 19] on icon at bounding box center [170, 21] width 15 height 12
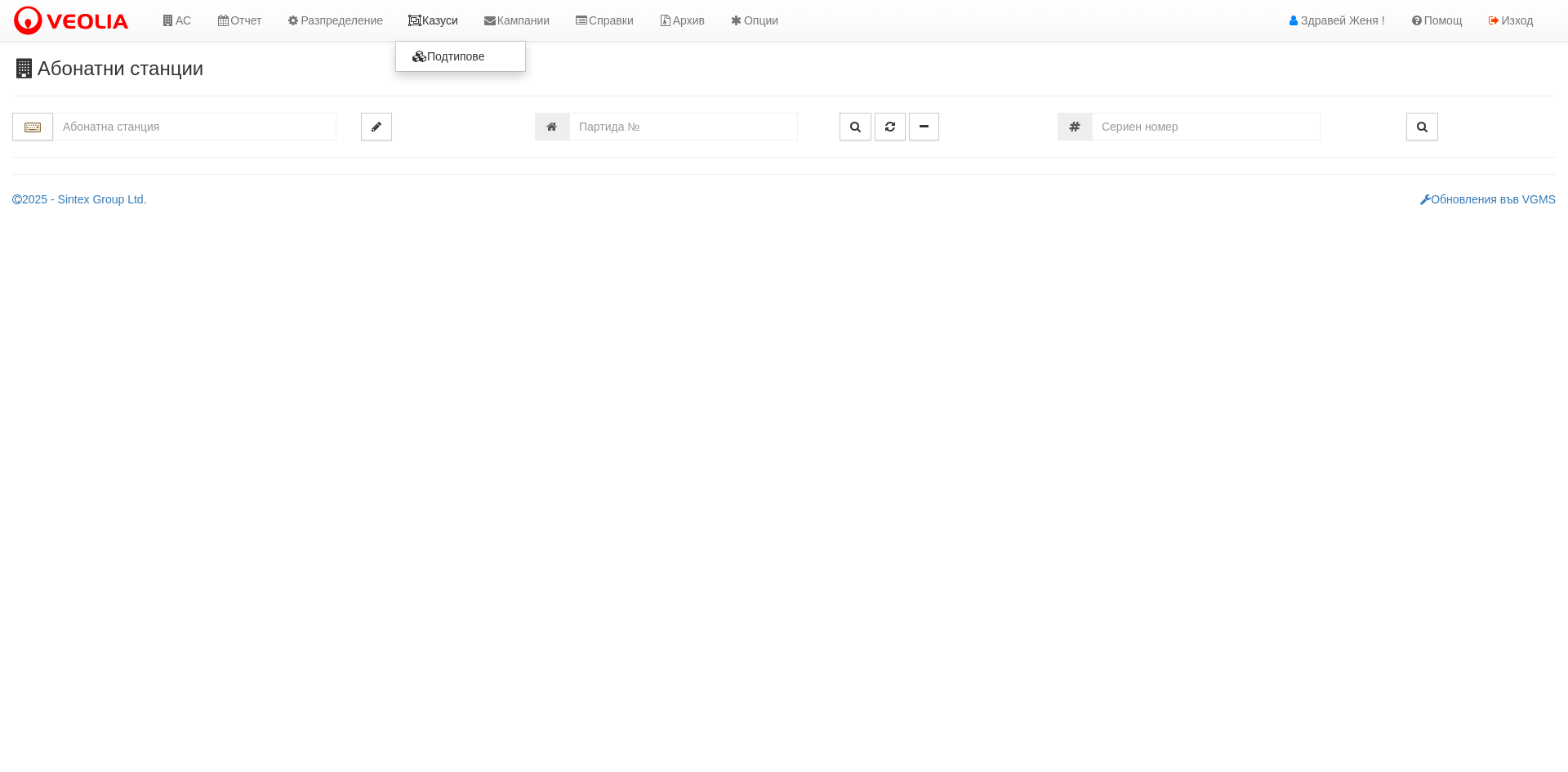
click at [437, 27] on link "Казуси" at bounding box center [432, 20] width 75 height 41
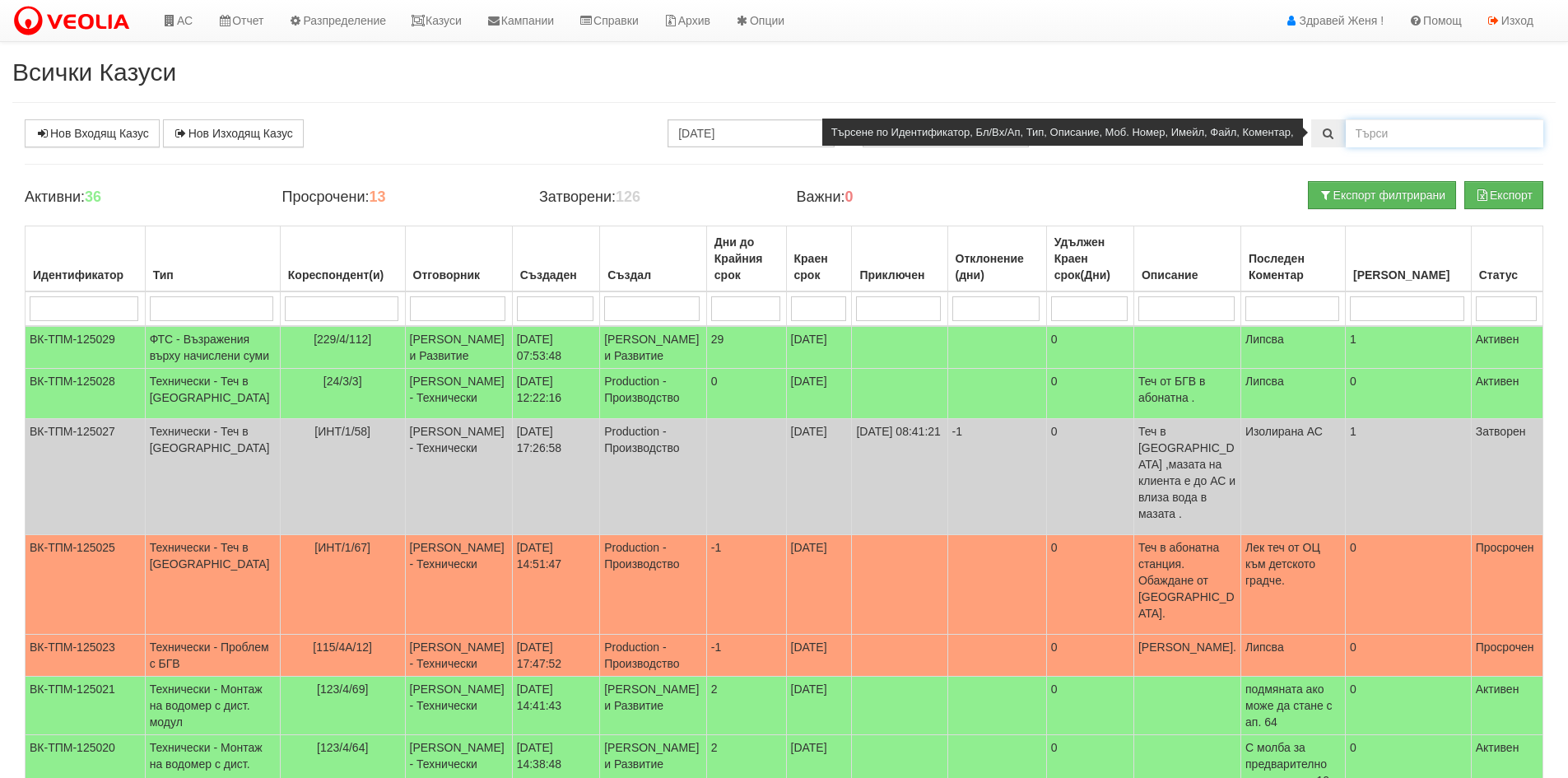
click at [1383, 139] on input "text" at bounding box center [1444, 133] width 197 height 28
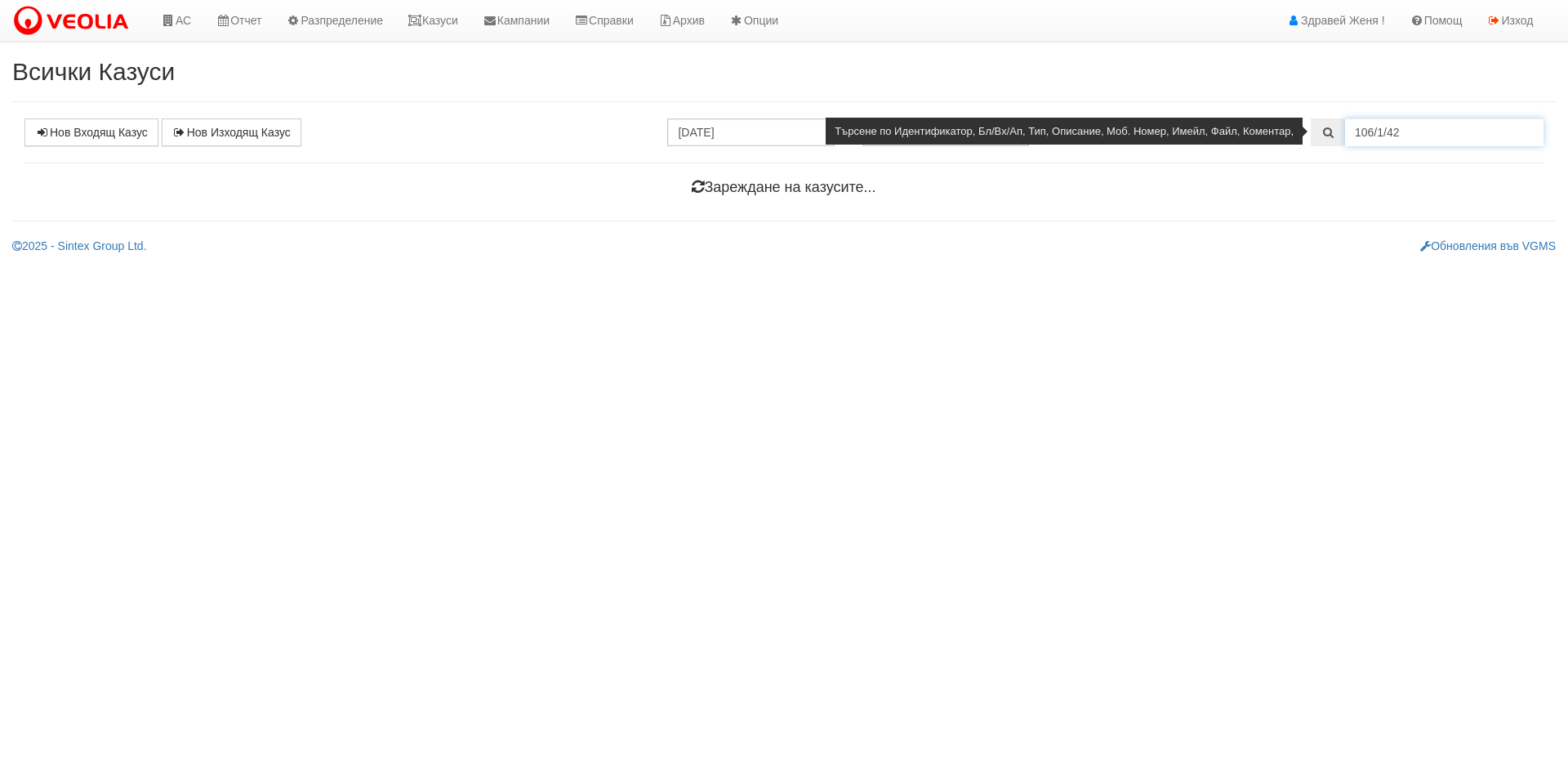
click at [1385, 131] on input "106/1/42" at bounding box center [1444, 132] width 198 height 28
click at [1382, 131] on input "106/1/42" at bounding box center [1444, 132] width 198 height 28
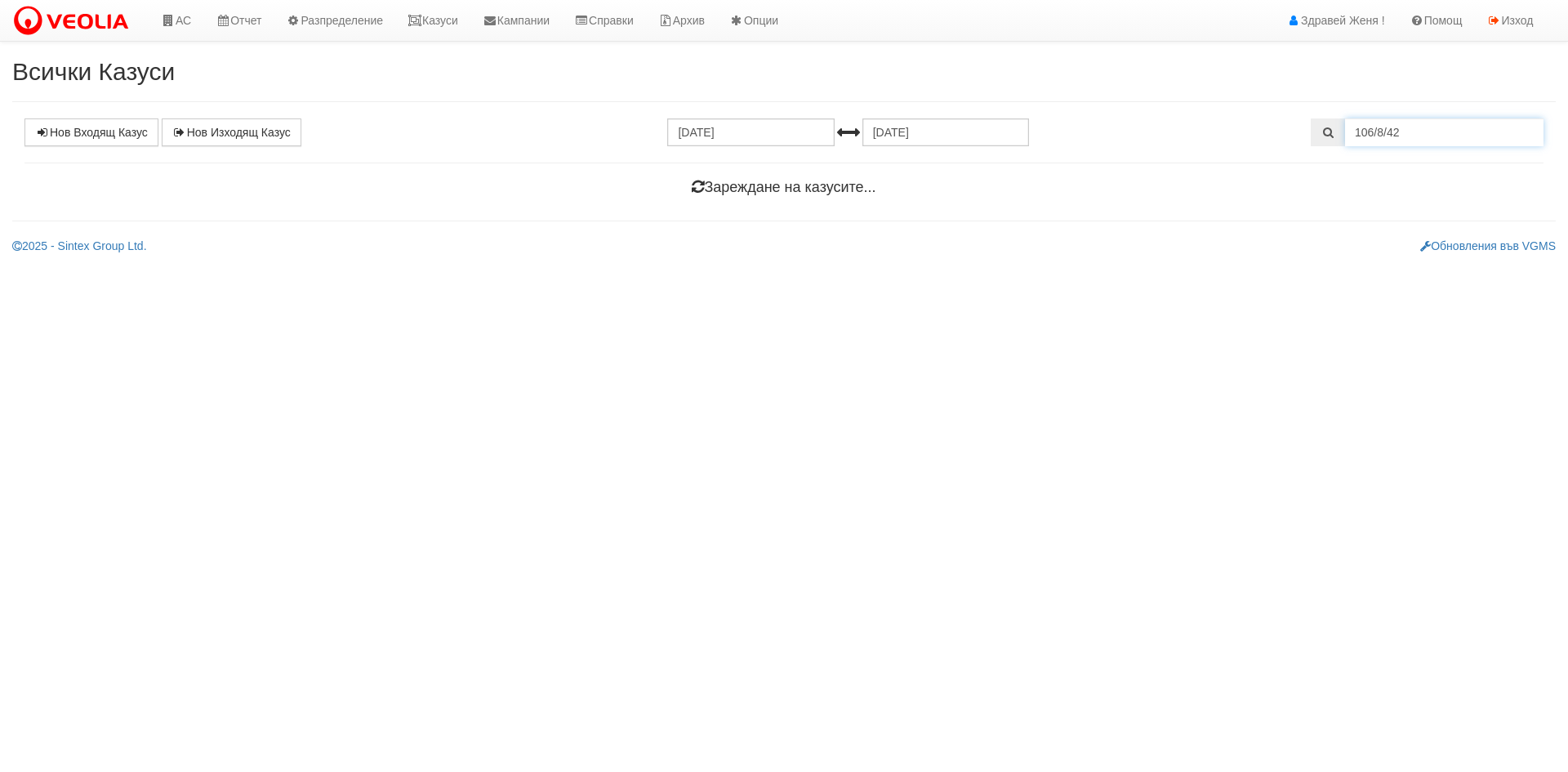
type input "106/8/42"
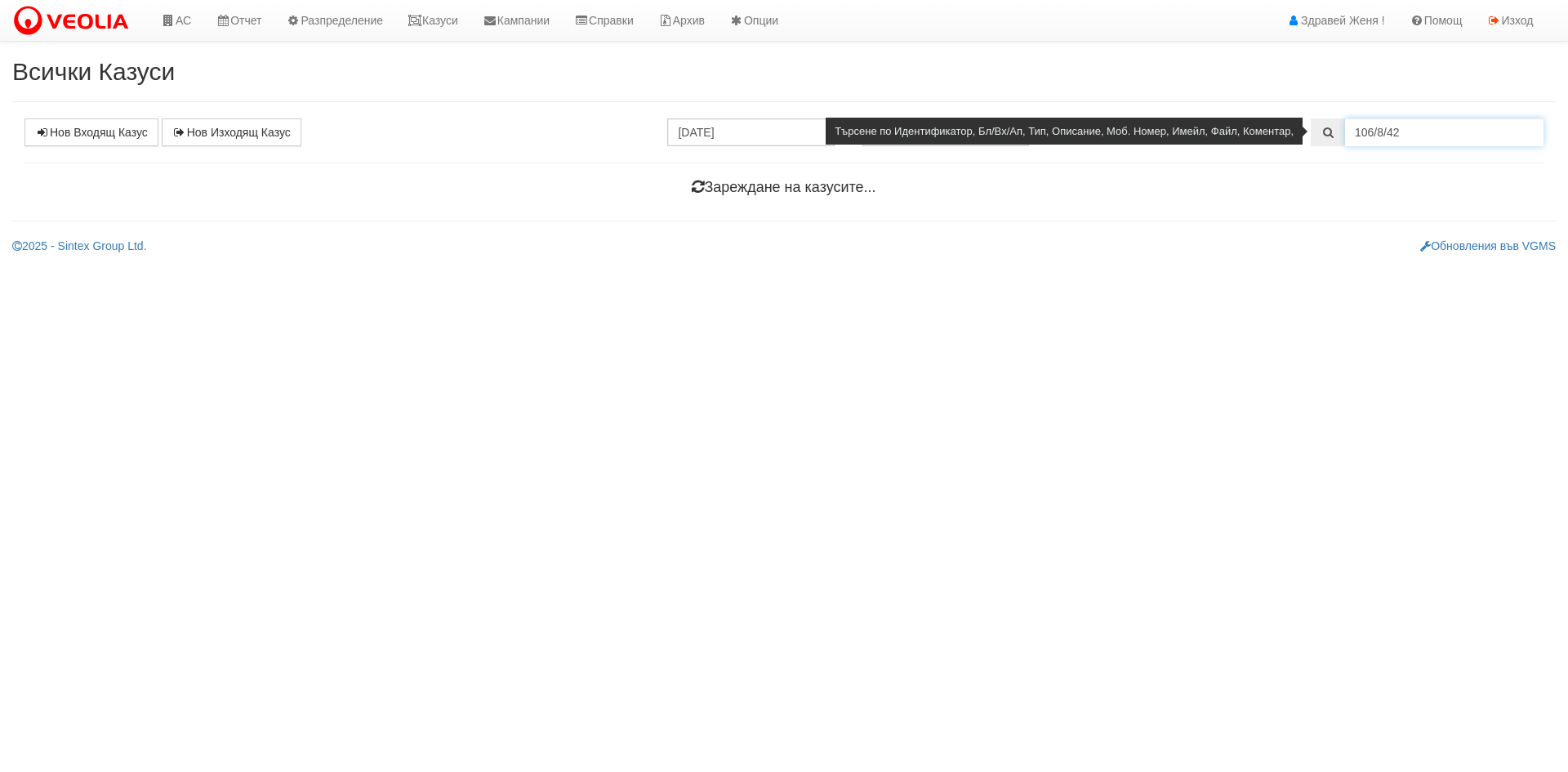
click at [1413, 129] on input "106/8/42" at bounding box center [1444, 132] width 198 height 28
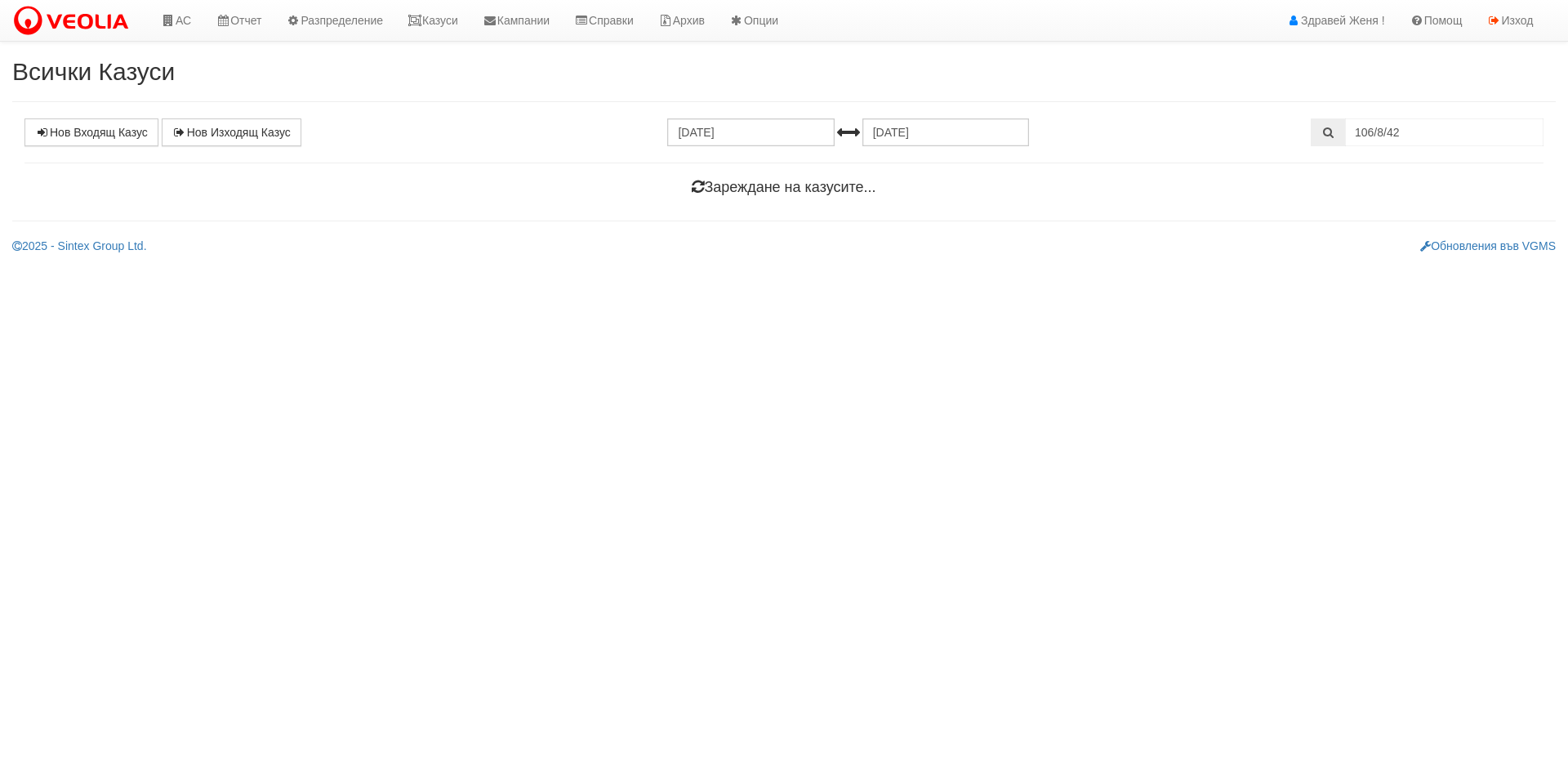
click at [736, 190] on h4 "Зареждане на казусите..." at bounding box center [784, 188] width 1519 height 17
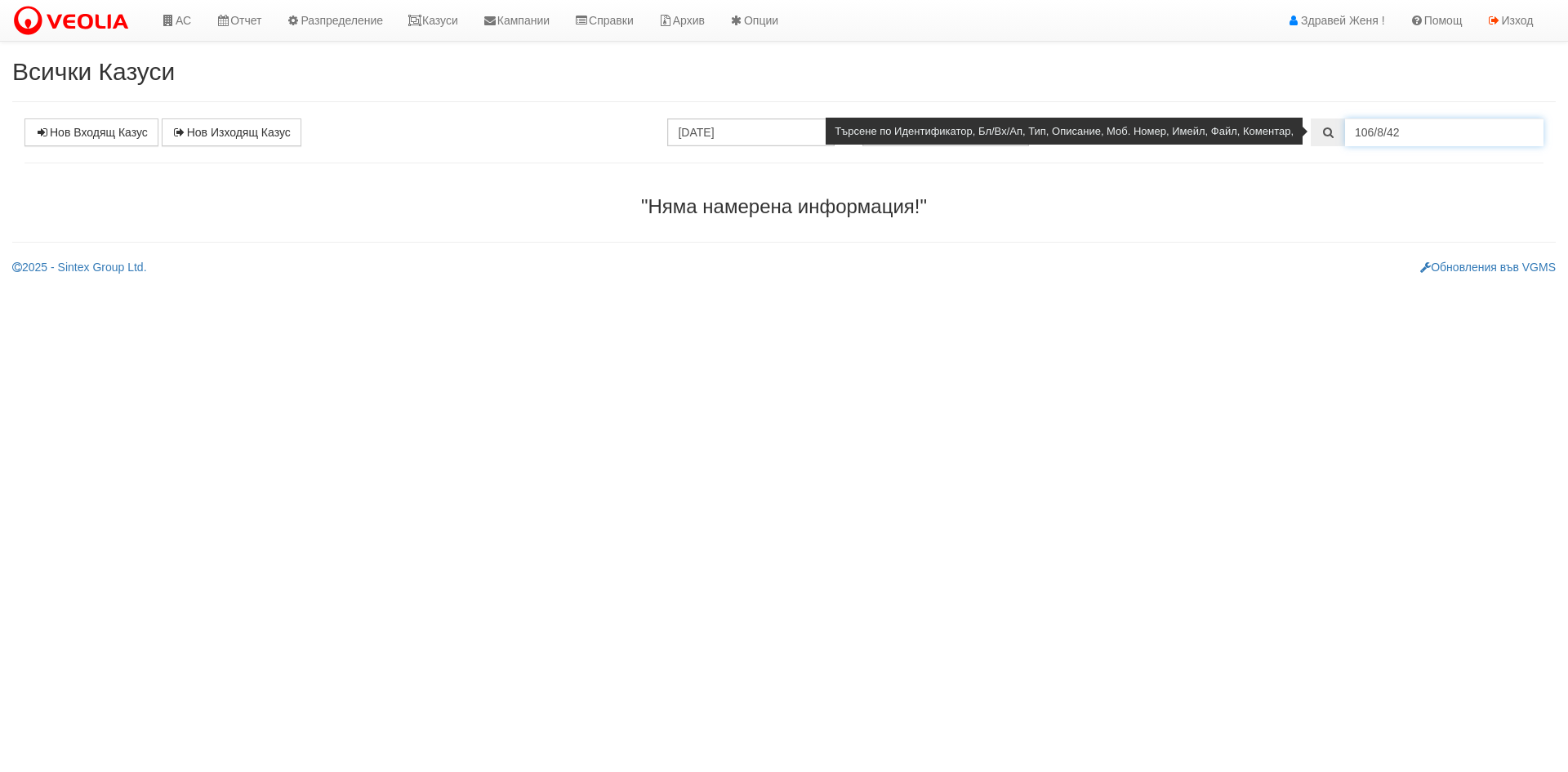
drag, startPoint x: 1401, startPoint y: 131, endPoint x: 1351, endPoint y: 131, distance: 50.0
click at [1351, 131] on input "106/8/42" at bounding box center [1444, 132] width 198 height 28
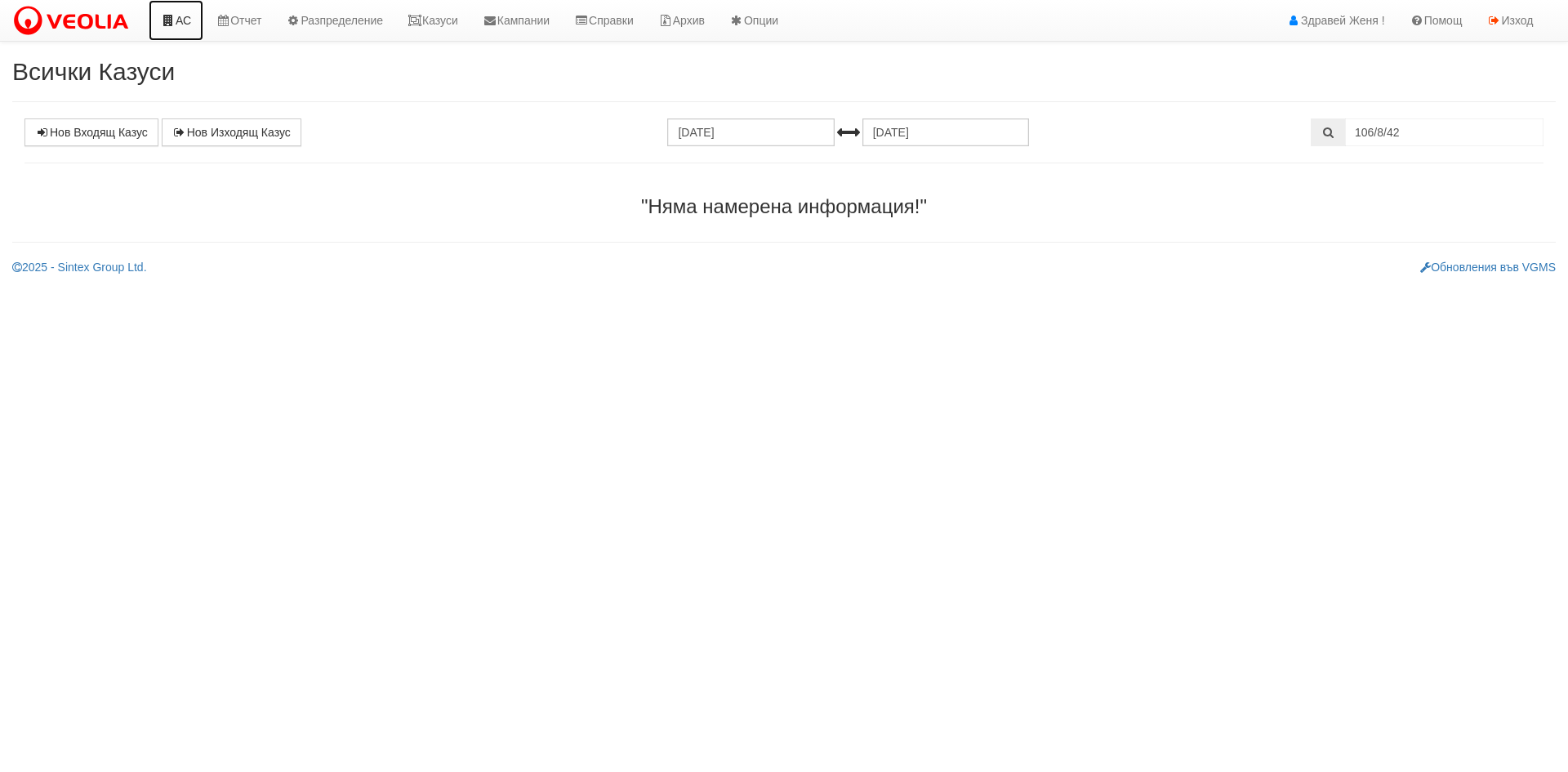
click at [183, 21] on link "АС" at bounding box center [176, 20] width 55 height 41
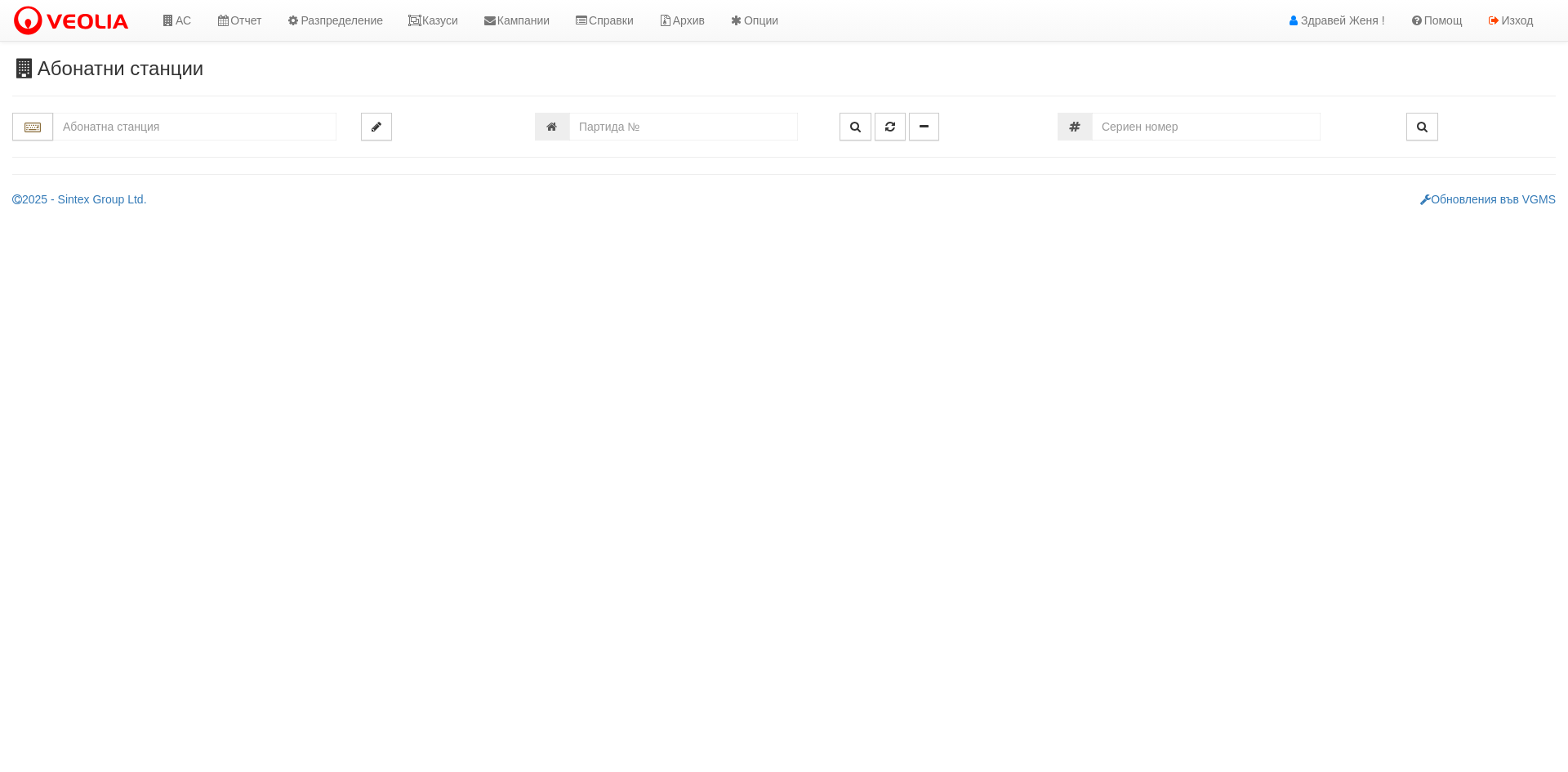
click at [169, 131] on input "text" at bounding box center [194, 126] width 284 height 28
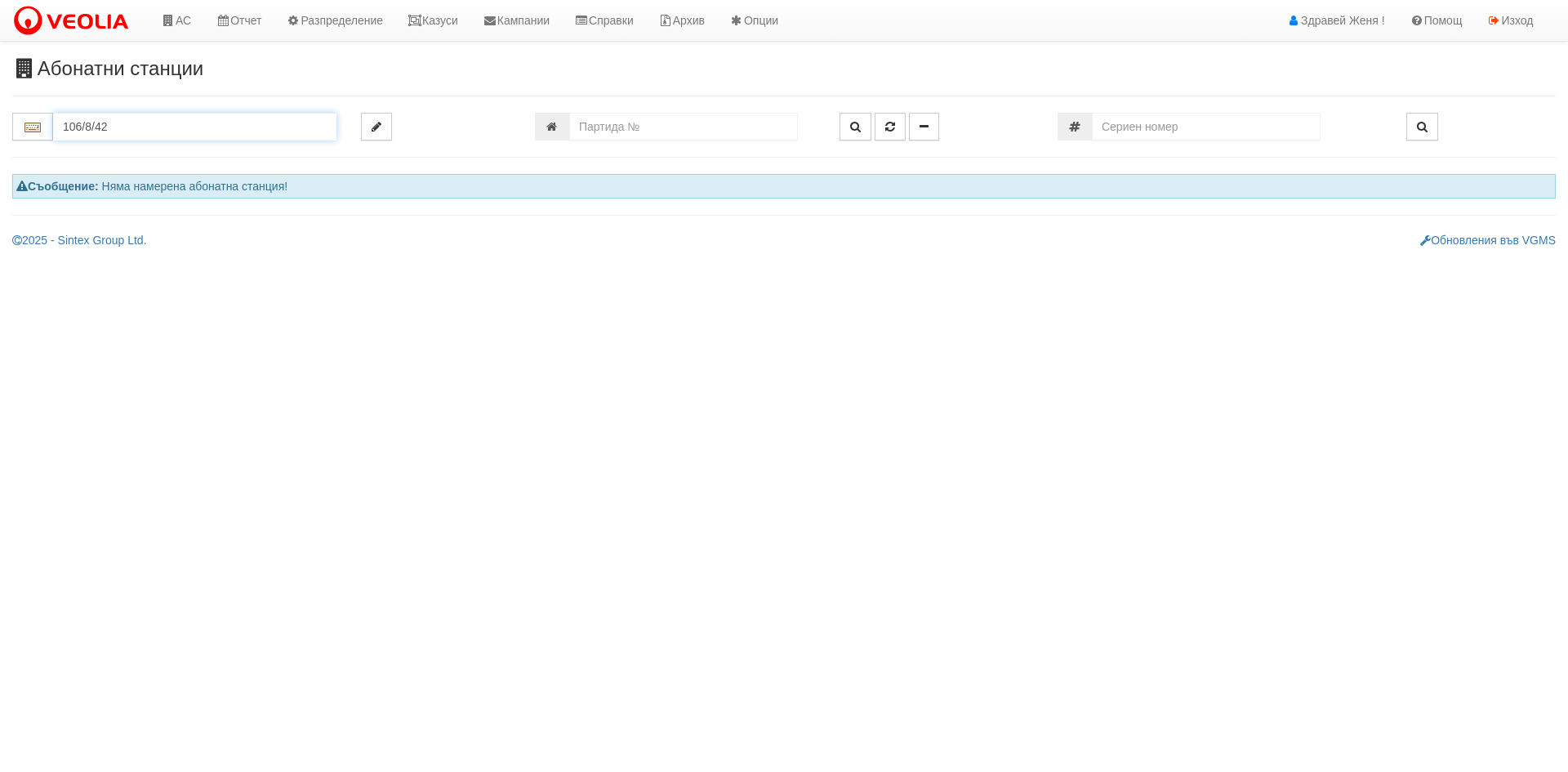
click at [146, 130] on input "106/8/42" at bounding box center [194, 126] width 284 height 28
click at [136, 125] on input "106/8/42" at bounding box center [194, 126] width 284 height 28
click at [217, 151] on div "106/8 - Младост - "ТЕХЕМ"" at bounding box center [194, 152] width 279 height 19
type input "106/8 - Младост - "ТЕХЕМ""
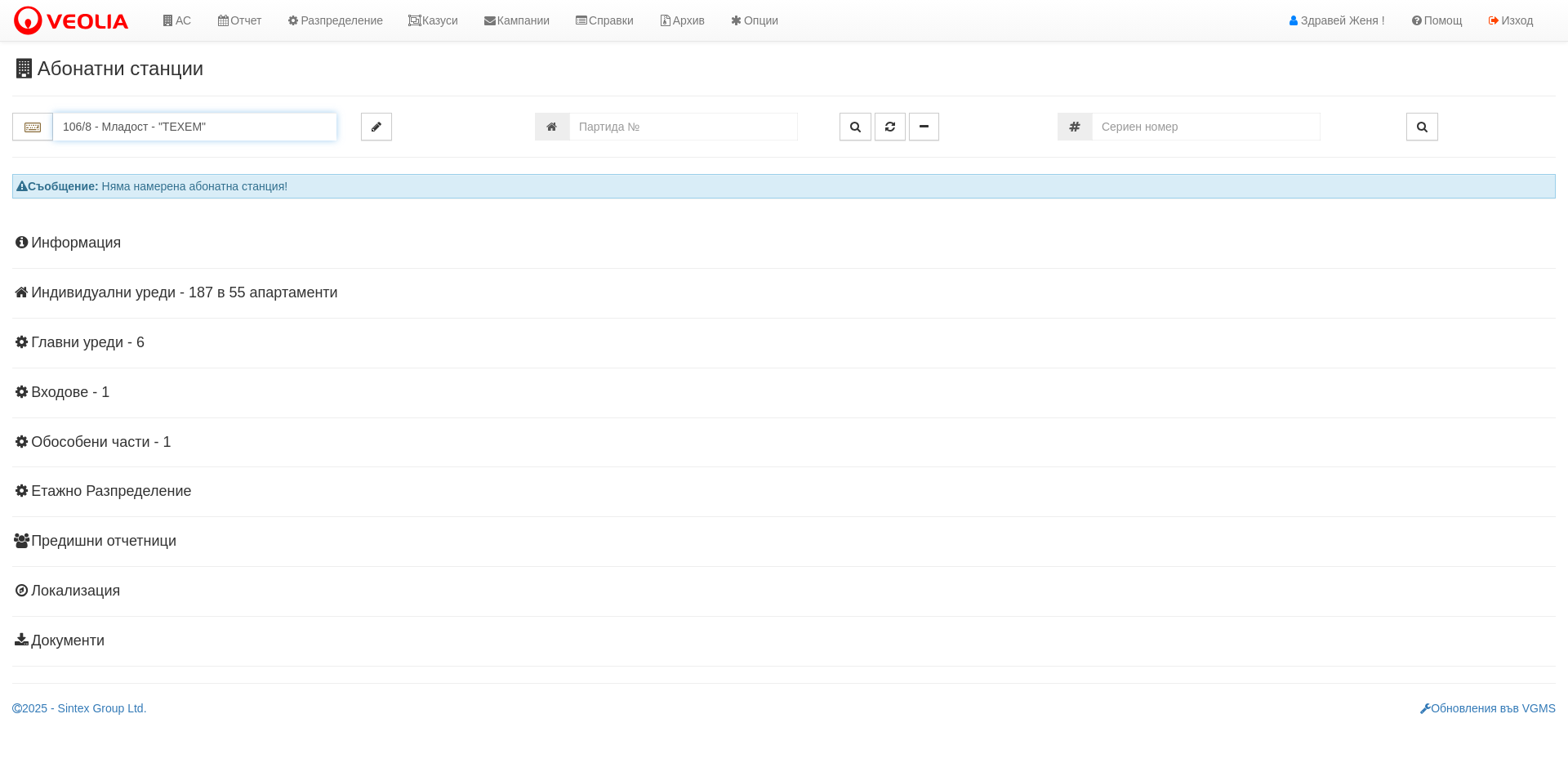
click at [202, 125] on input "106/8 - Младост - "ТЕХЕМ"" at bounding box center [194, 126] width 284 height 28
click at [150, 296] on h4 "Индивидуални уреди - 187 в 55 апартаменти" at bounding box center [784, 293] width 1543 height 17
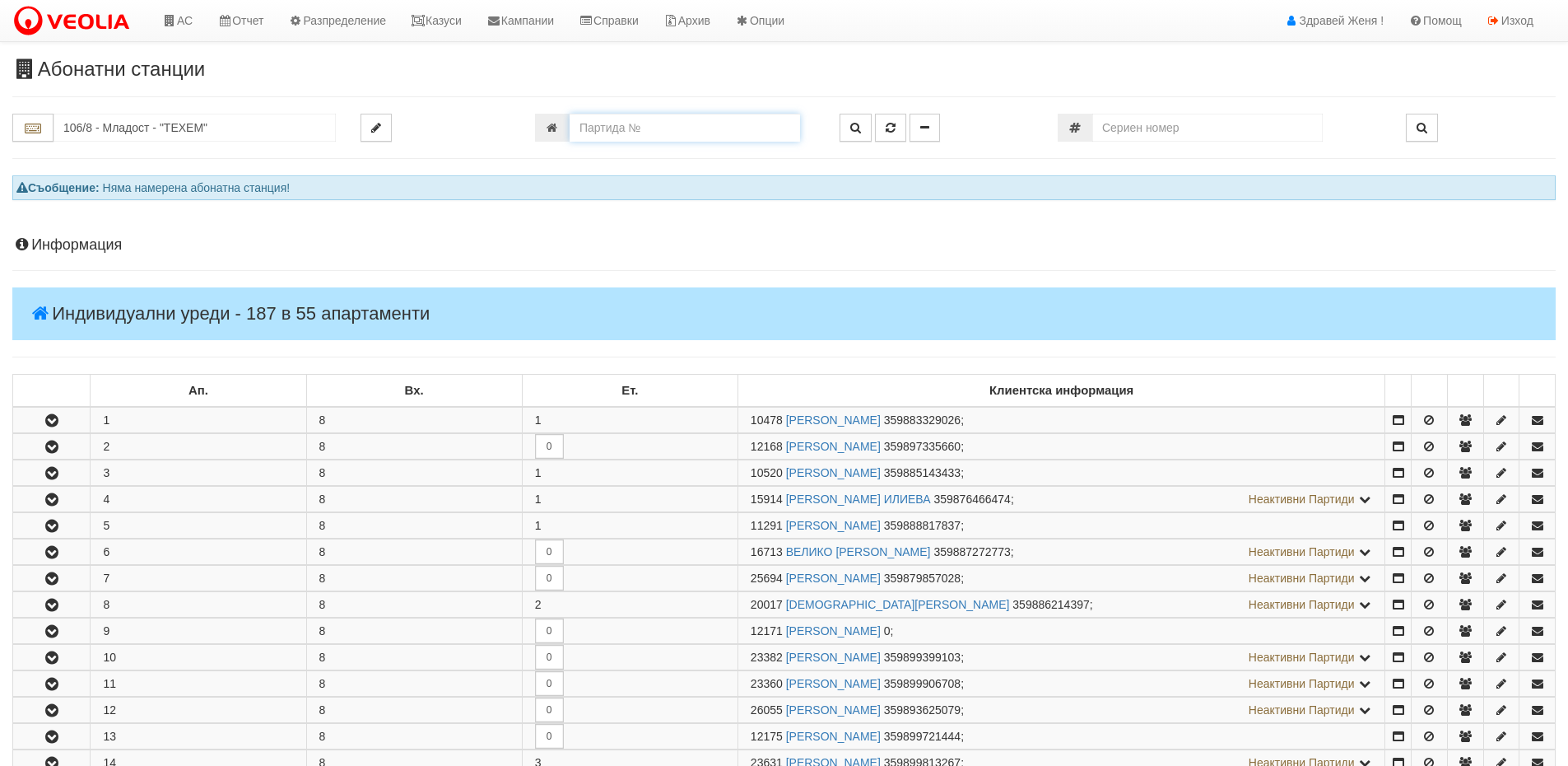
drag, startPoint x: 643, startPoint y: 121, endPoint x: 590, endPoint y: 127, distance: 53.3
click at [590, 127] on input "number" at bounding box center [685, 128] width 231 height 28
paste input "21985"
type input "21985"
type input "139/2А - "ВЕОЛИЯ ЕНЕРДЖИ ВАРНА " ЕАД"
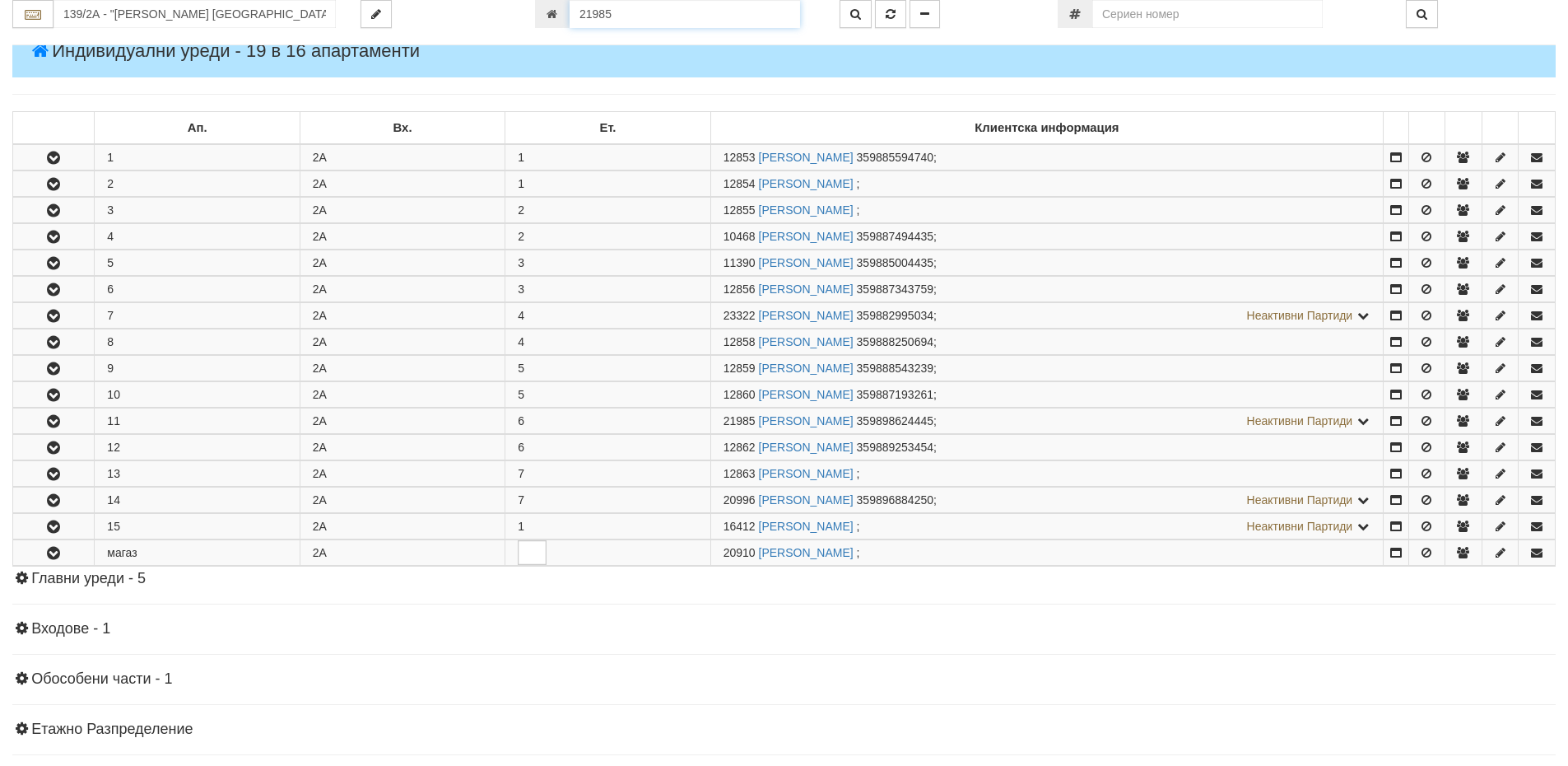
scroll to position [423, 0]
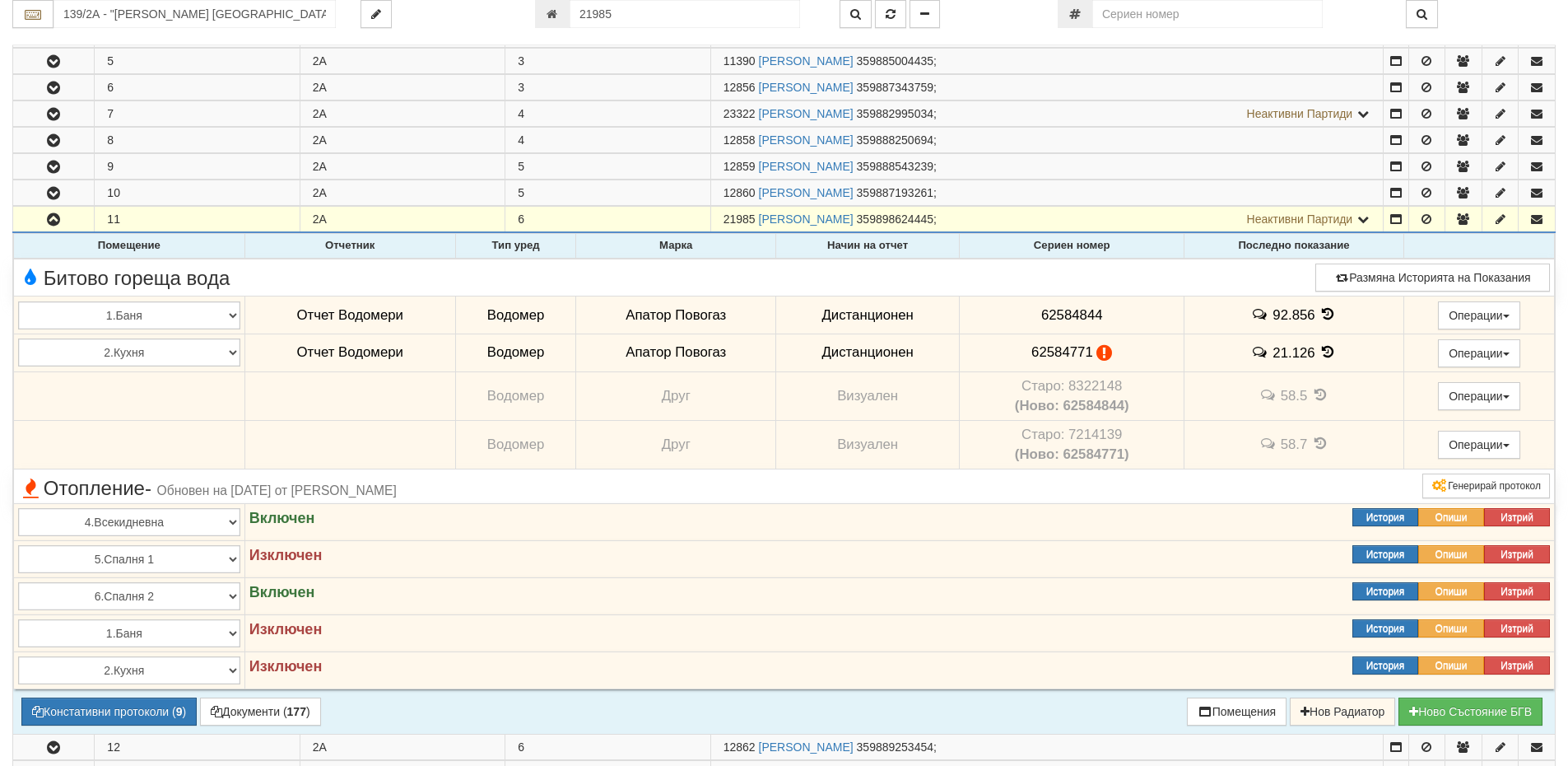
click at [1324, 311] on icon at bounding box center [1328, 314] width 18 height 14
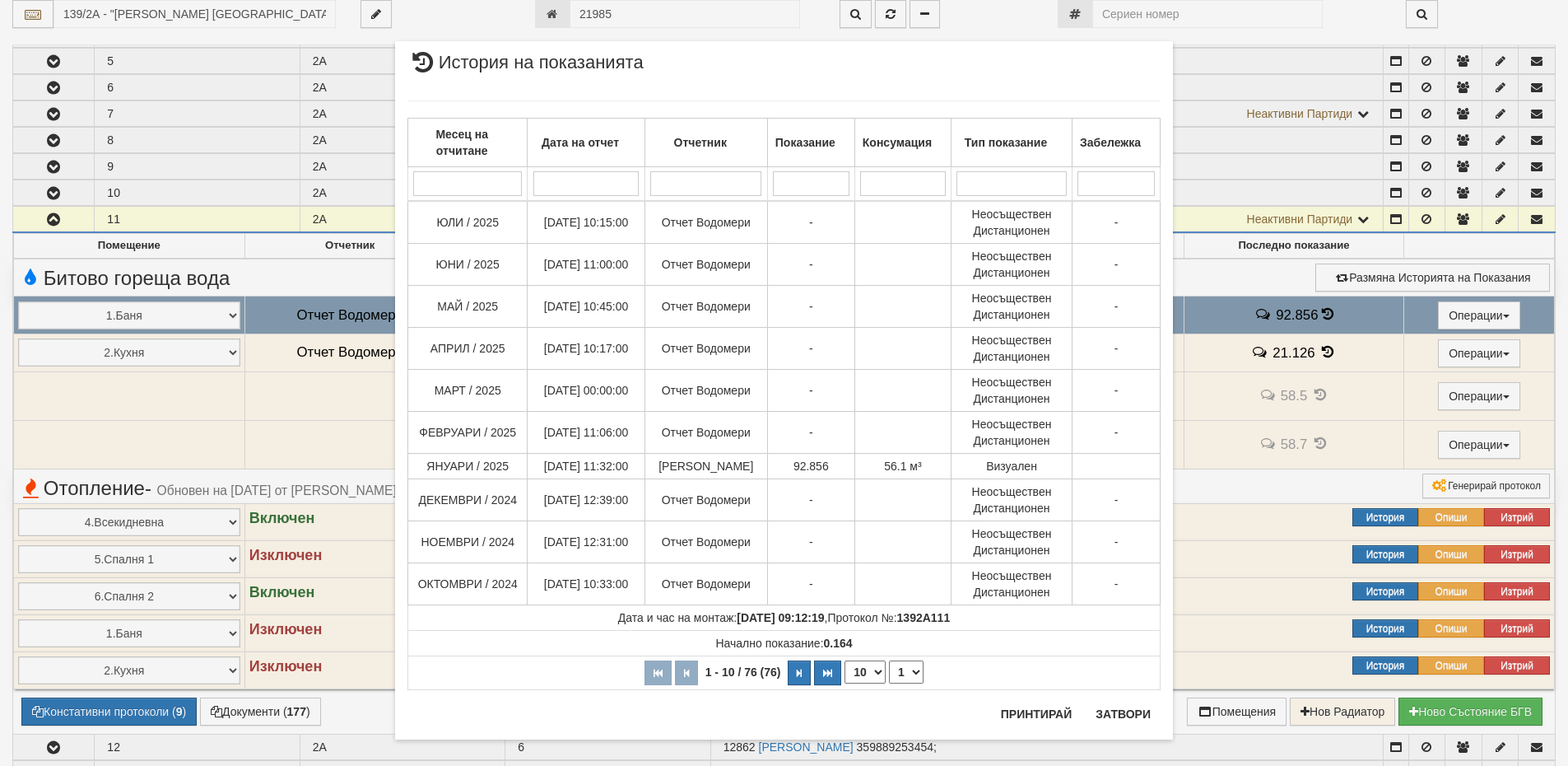
click at [1323, 353] on div "× История на показанията Месец на отчитане Дата на отчет Отчетник Показание Кон…" at bounding box center [784, 383] width 1568 height 766
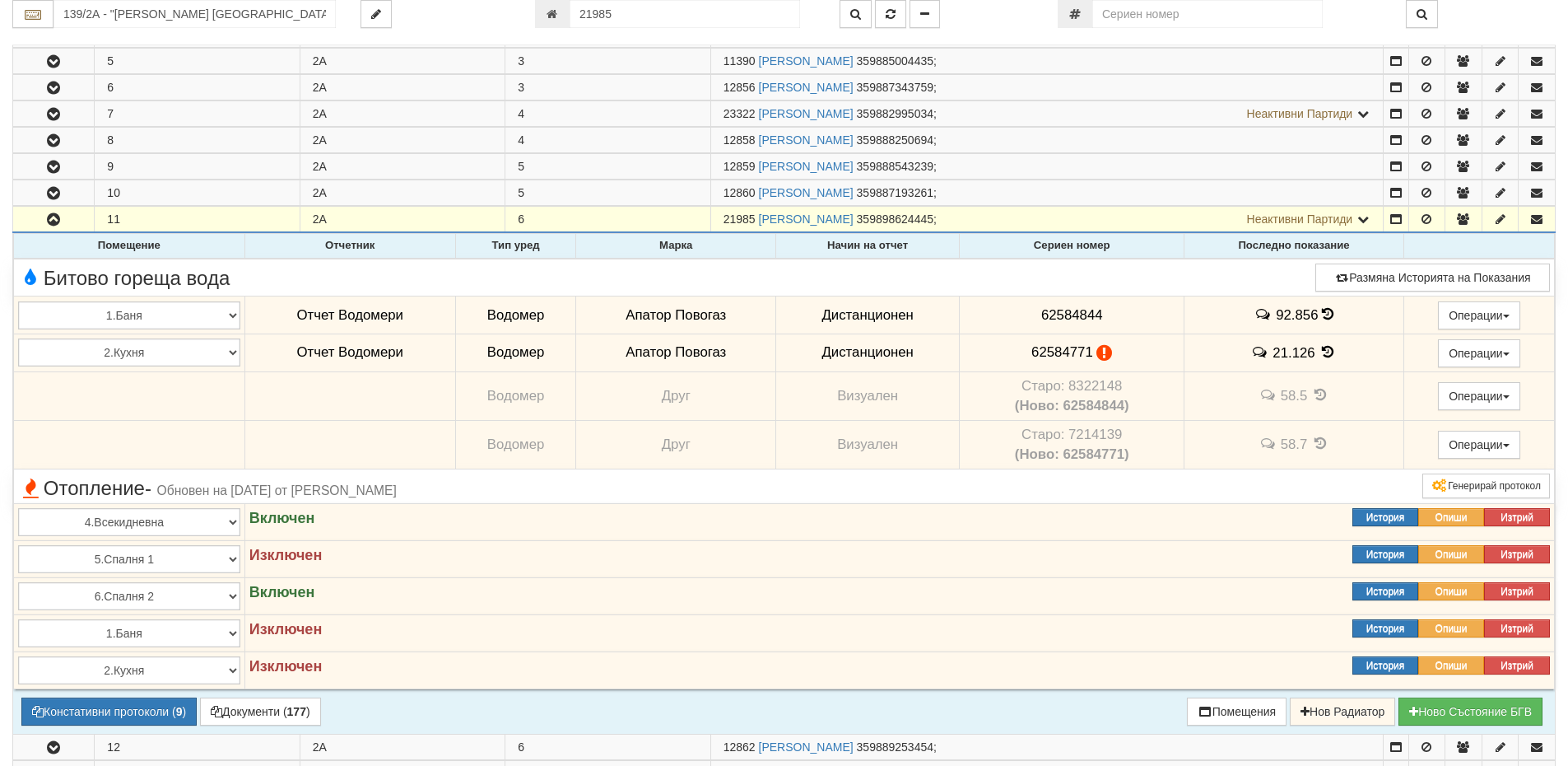
click at [1323, 353] on icon at bounding box center [1328, 352] width 18 height 14
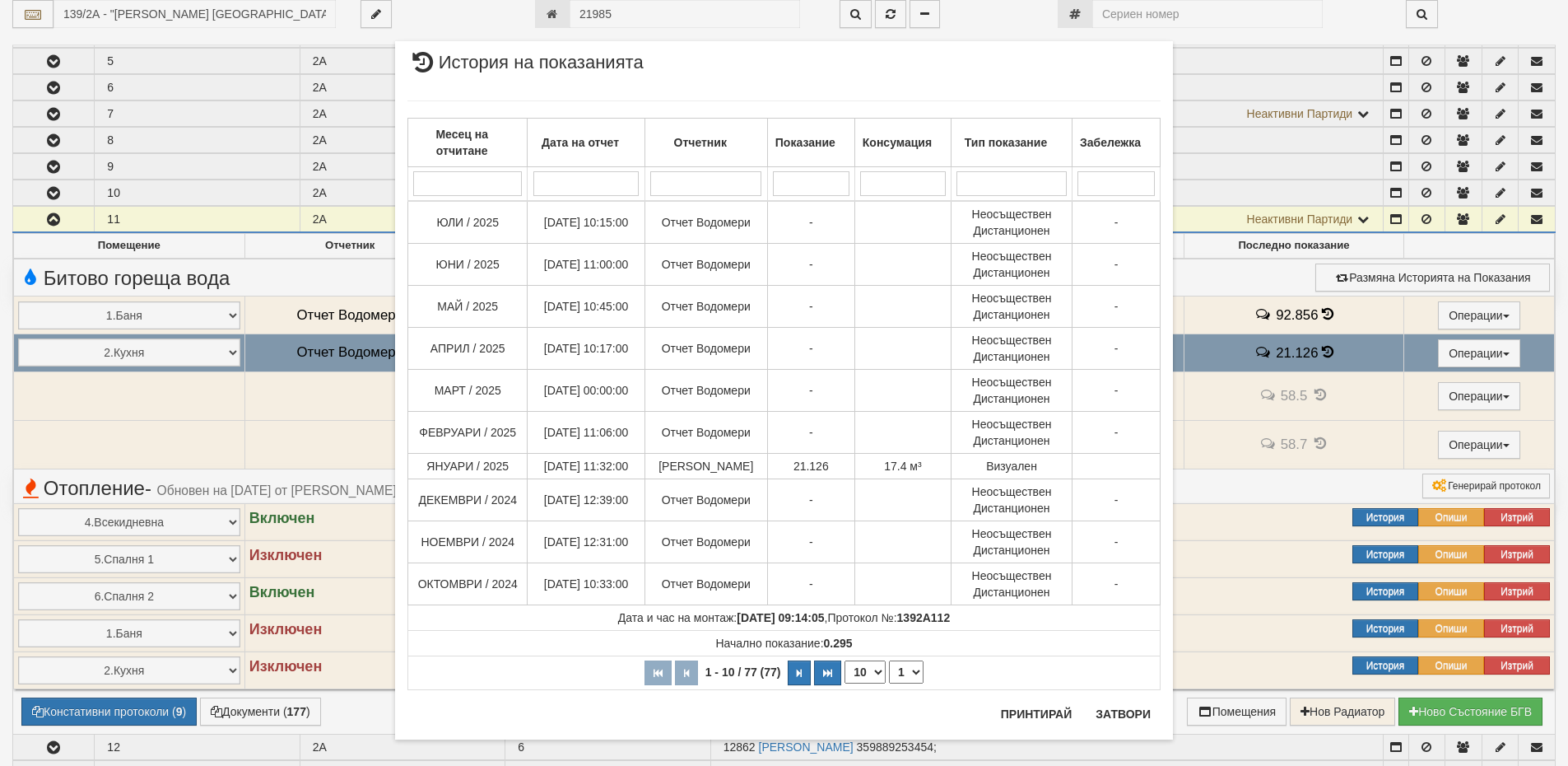
click at [1354, 323] on div "× История на показанията Месец на отчитане Дата на отчет Отчетник Показание Кон…" at bounding box center [784, 383] width 1568 height 766
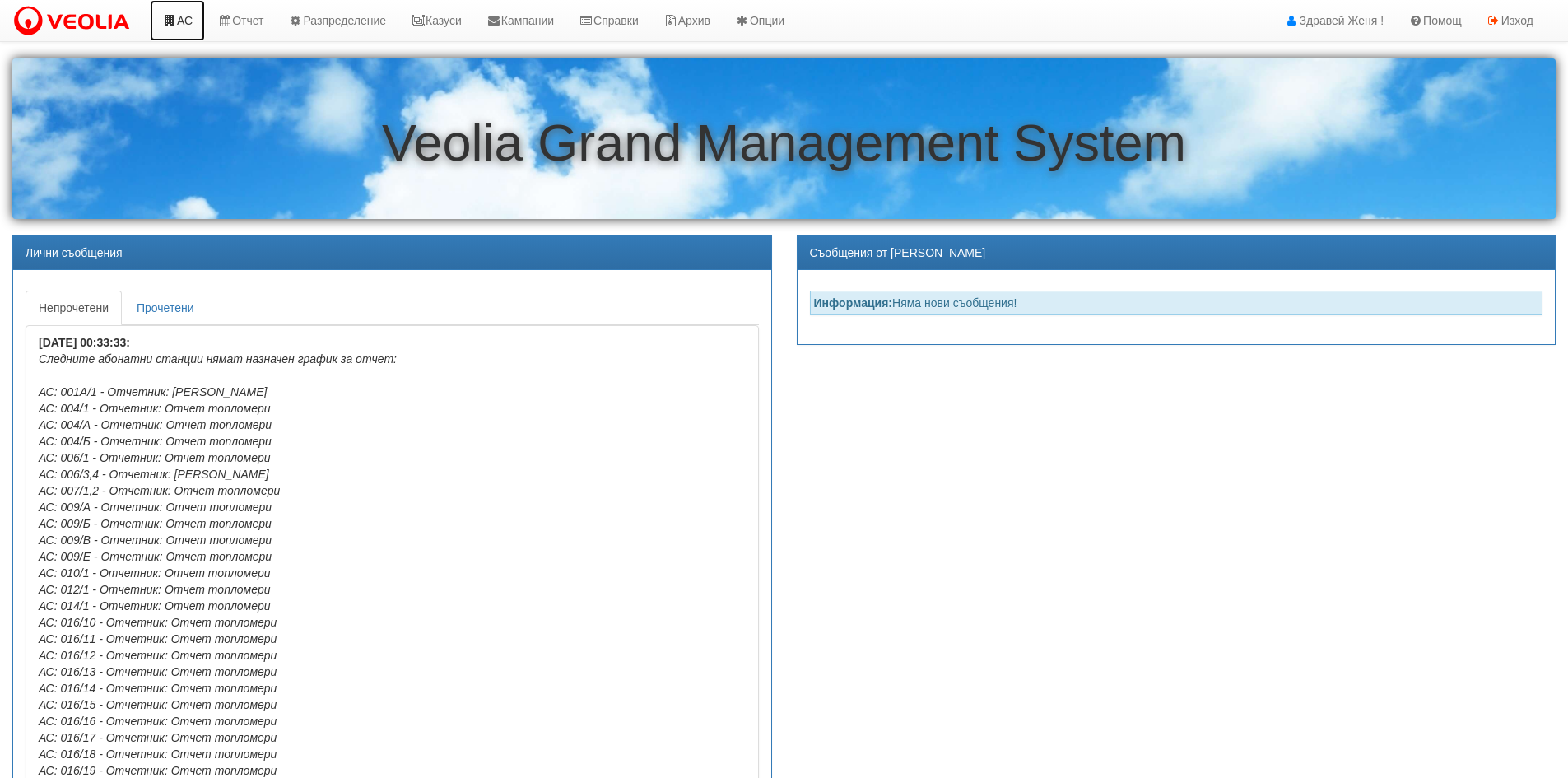
click at [180, 20] on link "АС" at bounding box center [177, 20] width 55 height 41
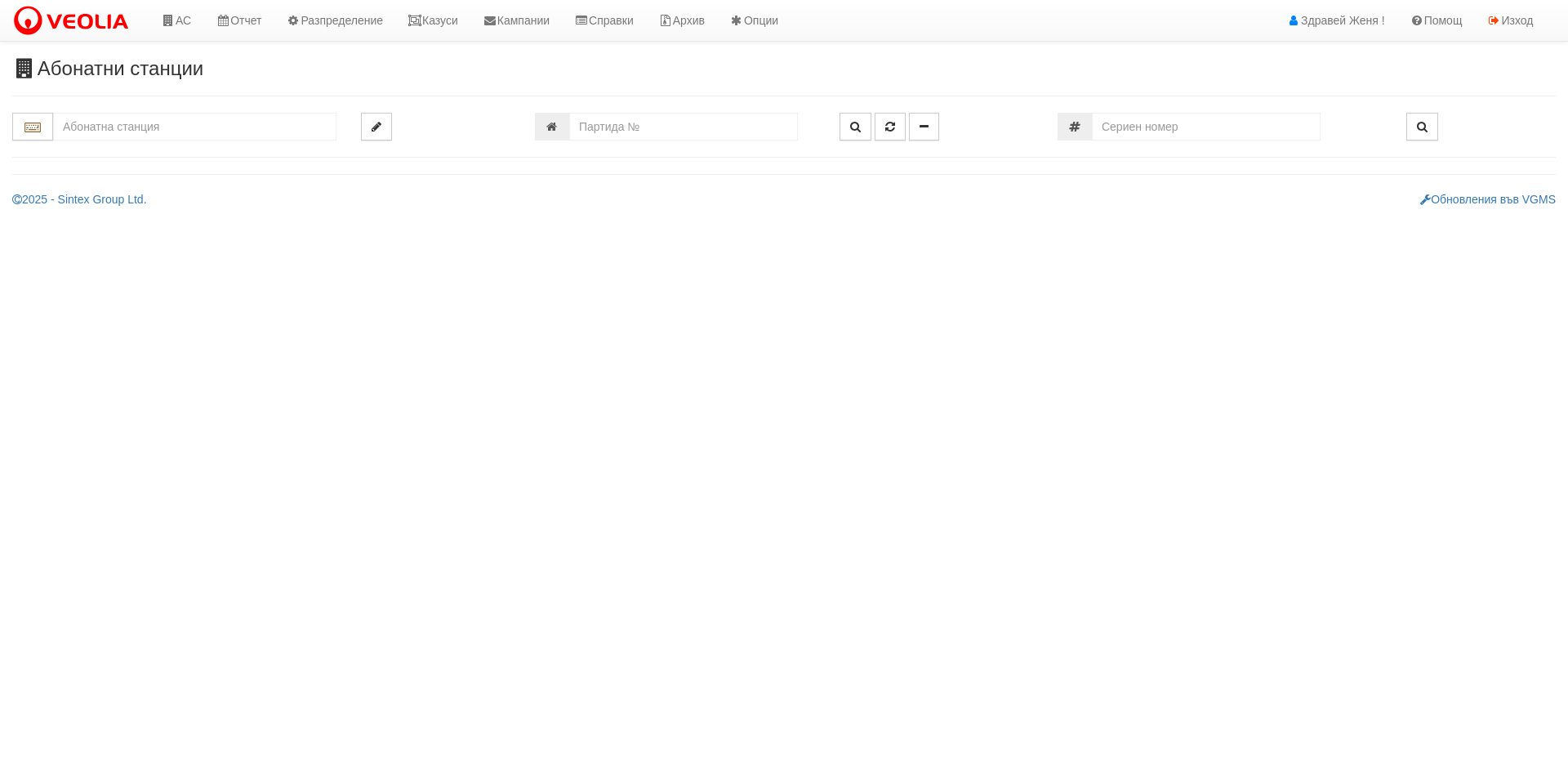
click at [195, 132] on input "text" at bounding box center [194, 126] width 284 height 28
click at [195, 147] on div "106/8 - Младост - "ТЕХЕМ"" at bounding box center [194, 152] width 279 height 19
type input "106/8 - Младост - "ТЕХЕМ""
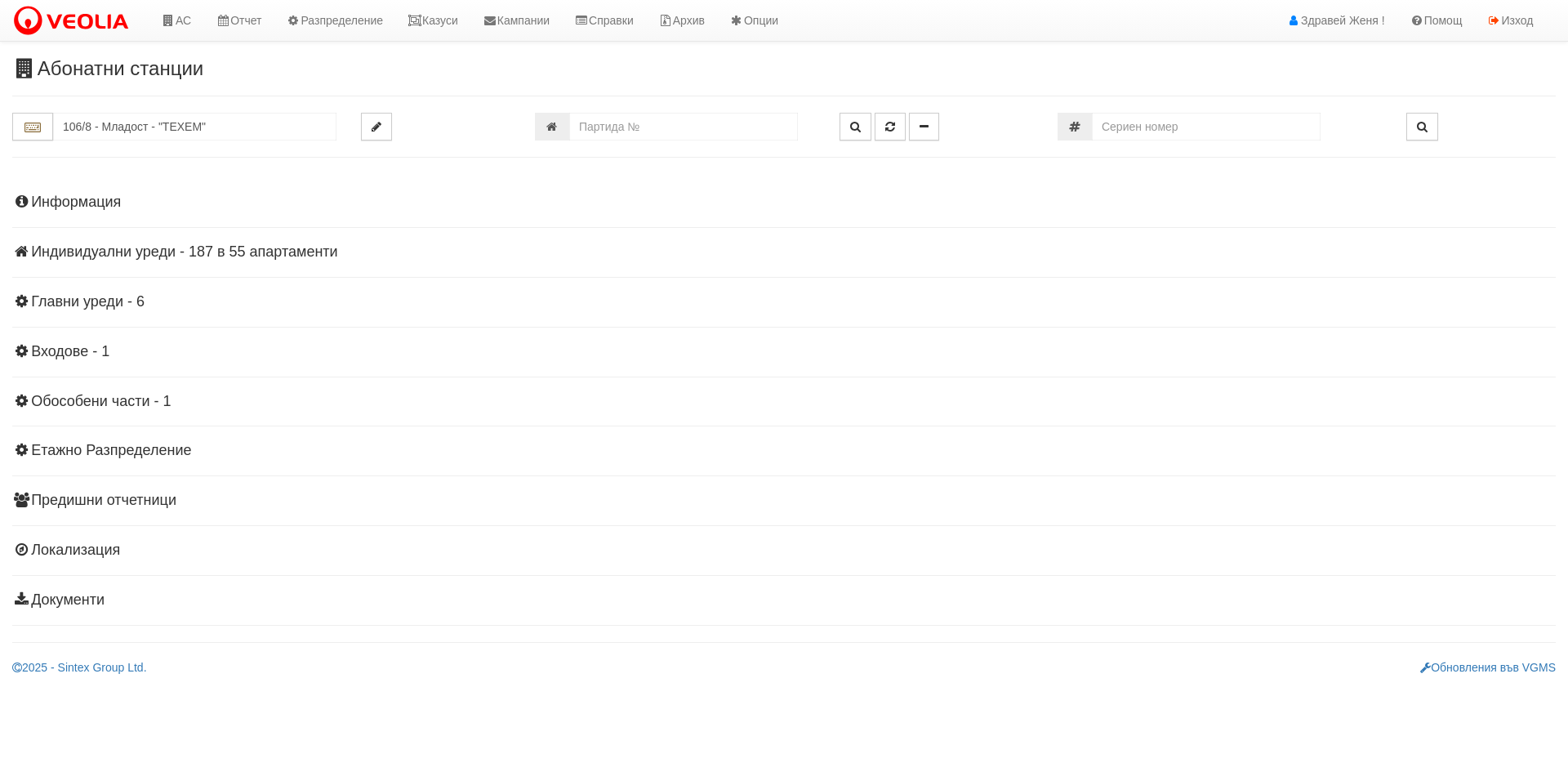
click at [53, 205] on h4 "Информация" at bounding box center [784, 203] width 1543 height 17
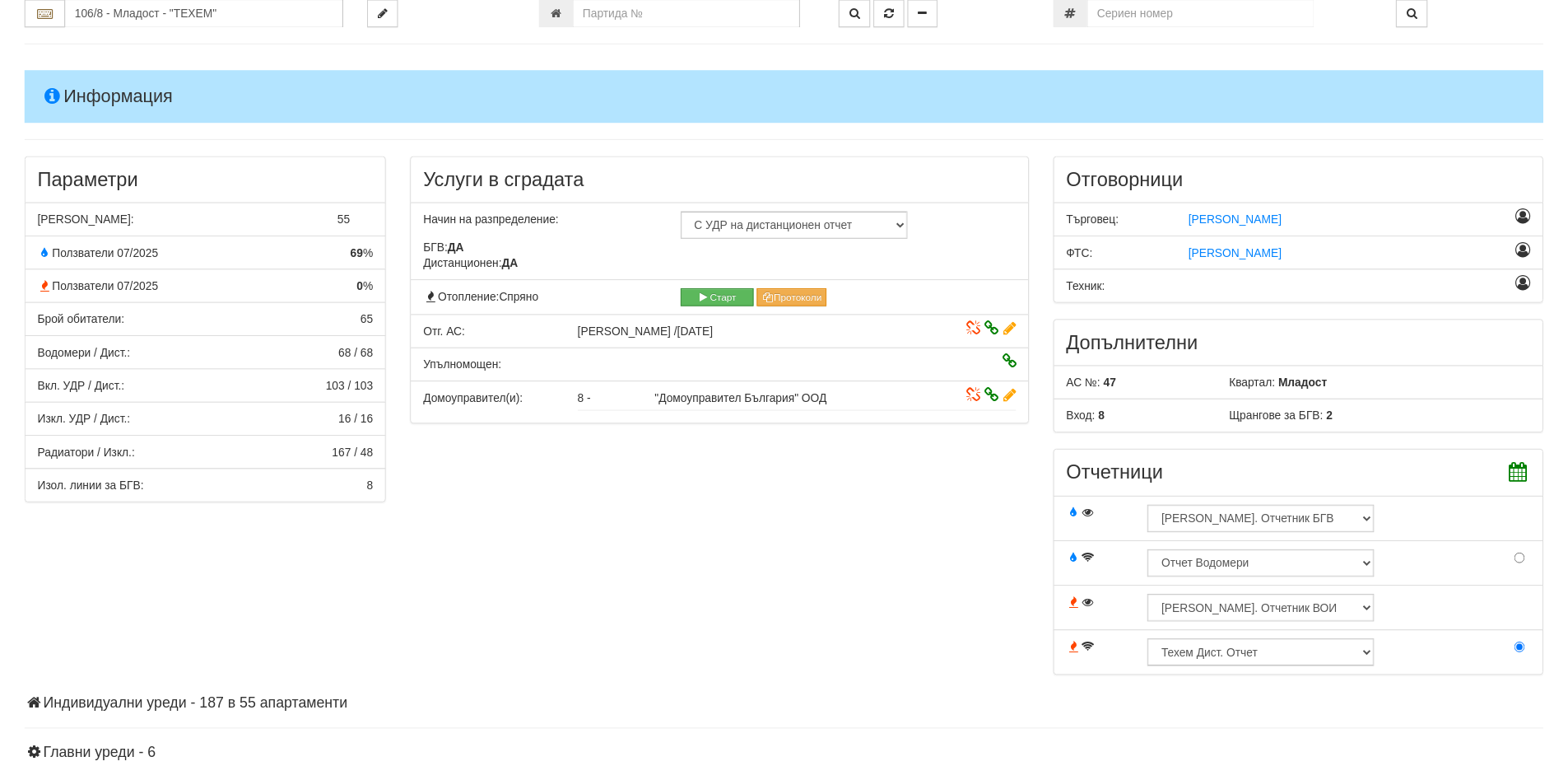
scroll to position [329, 0]
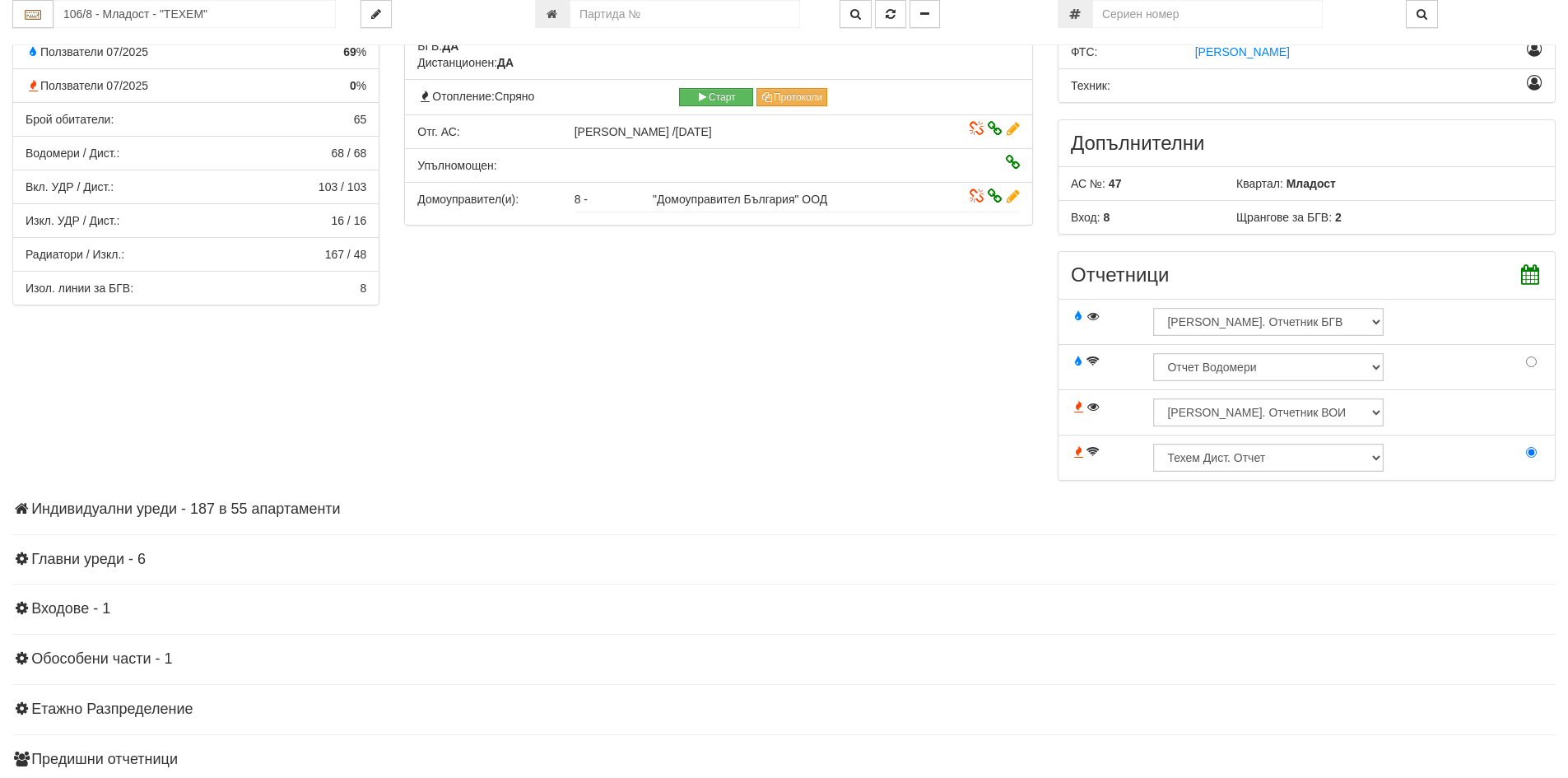
click at [187, 506] on h4 "Индивидуални уреди - 187 в 55 апартаменти" at bounding box center [784, 510] width 1543 height 17
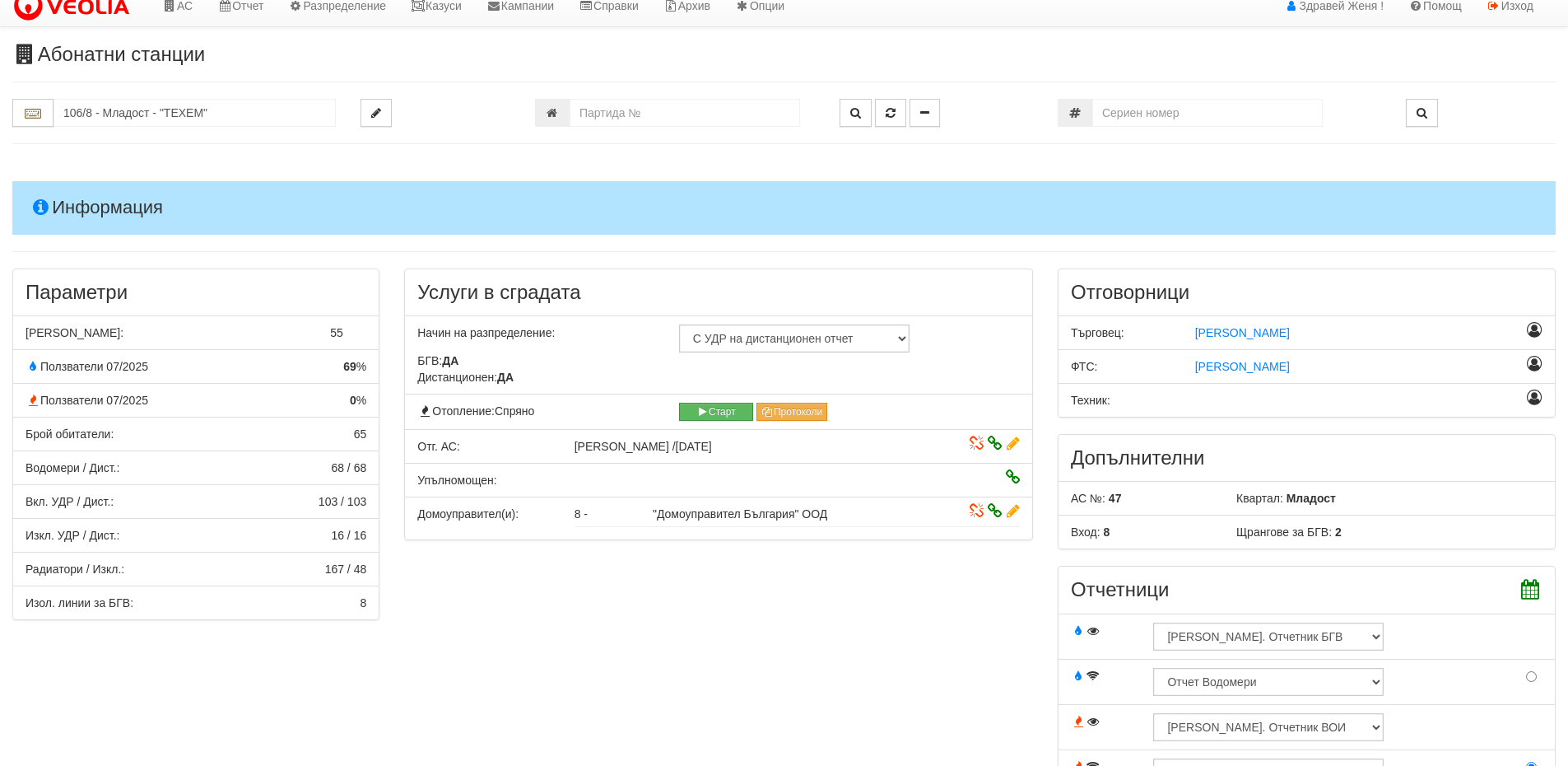
scroll to position [0, 0]
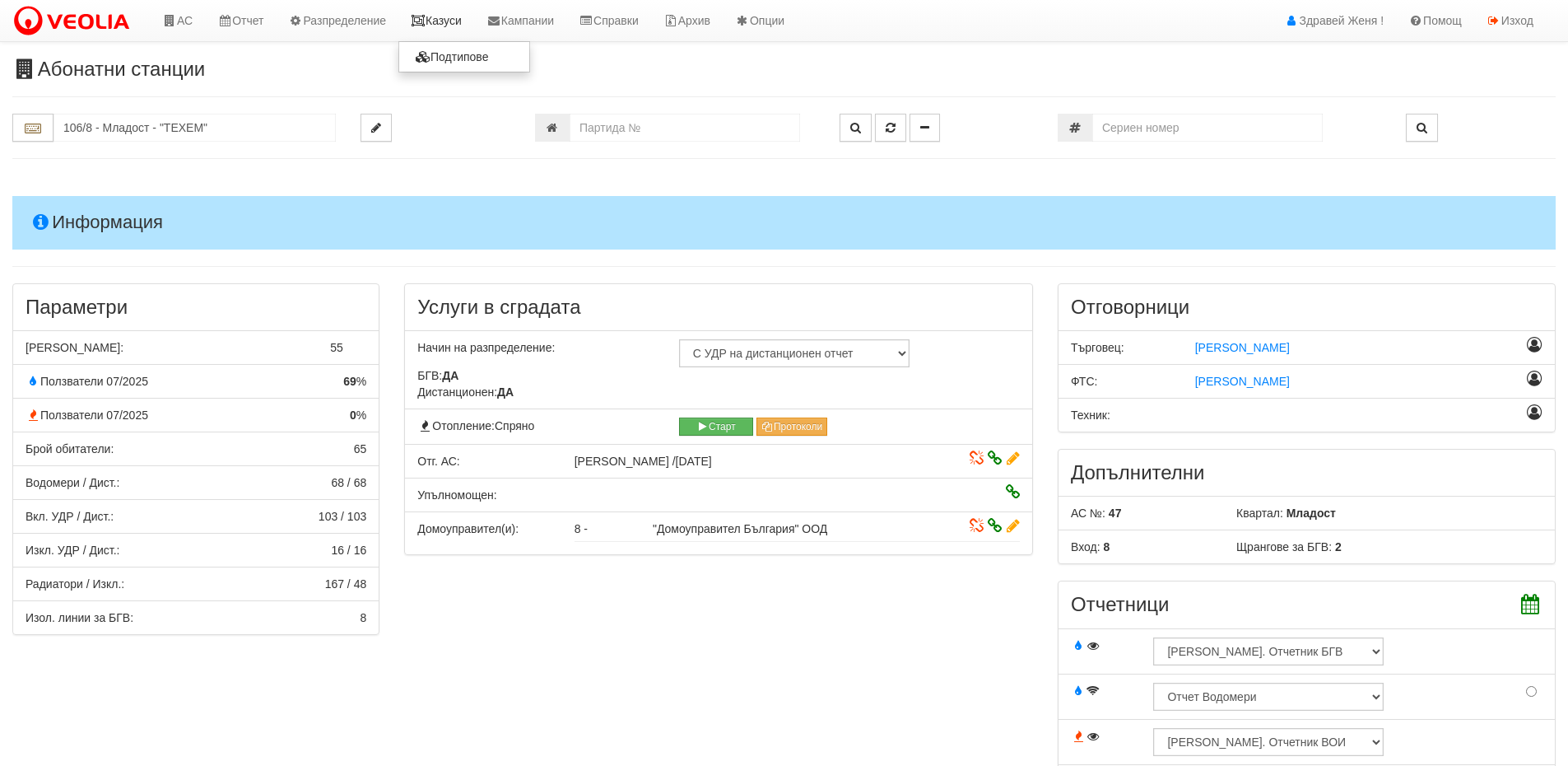
click at [447, 26] on link "Казуси" at bounding box center [436, 20] width 76 height 41
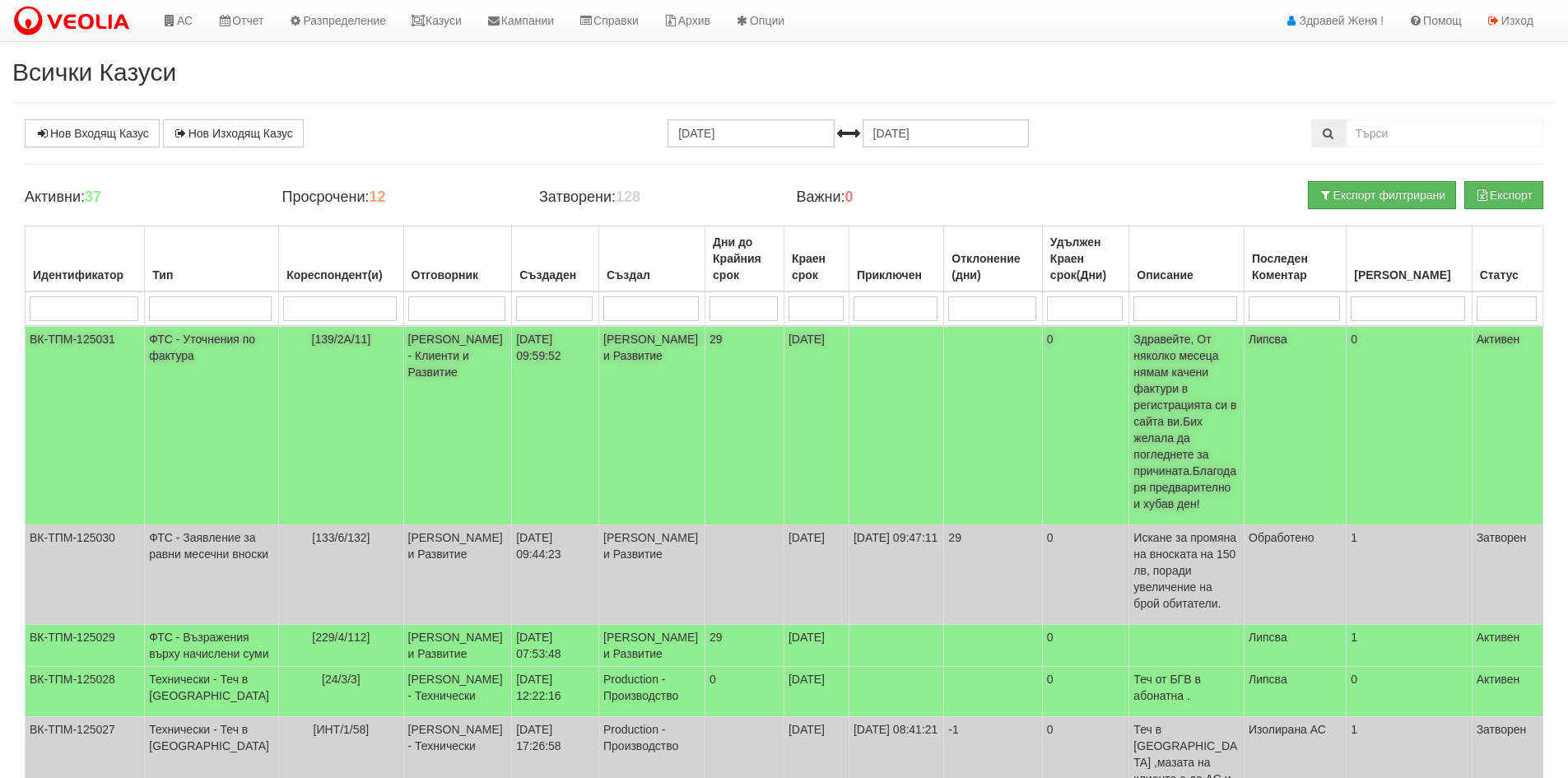
click at [441, 351] on td "[PERSON_NAME] - Клиенти и Развитие" at bounding box center [457, 425] width 108 height 199
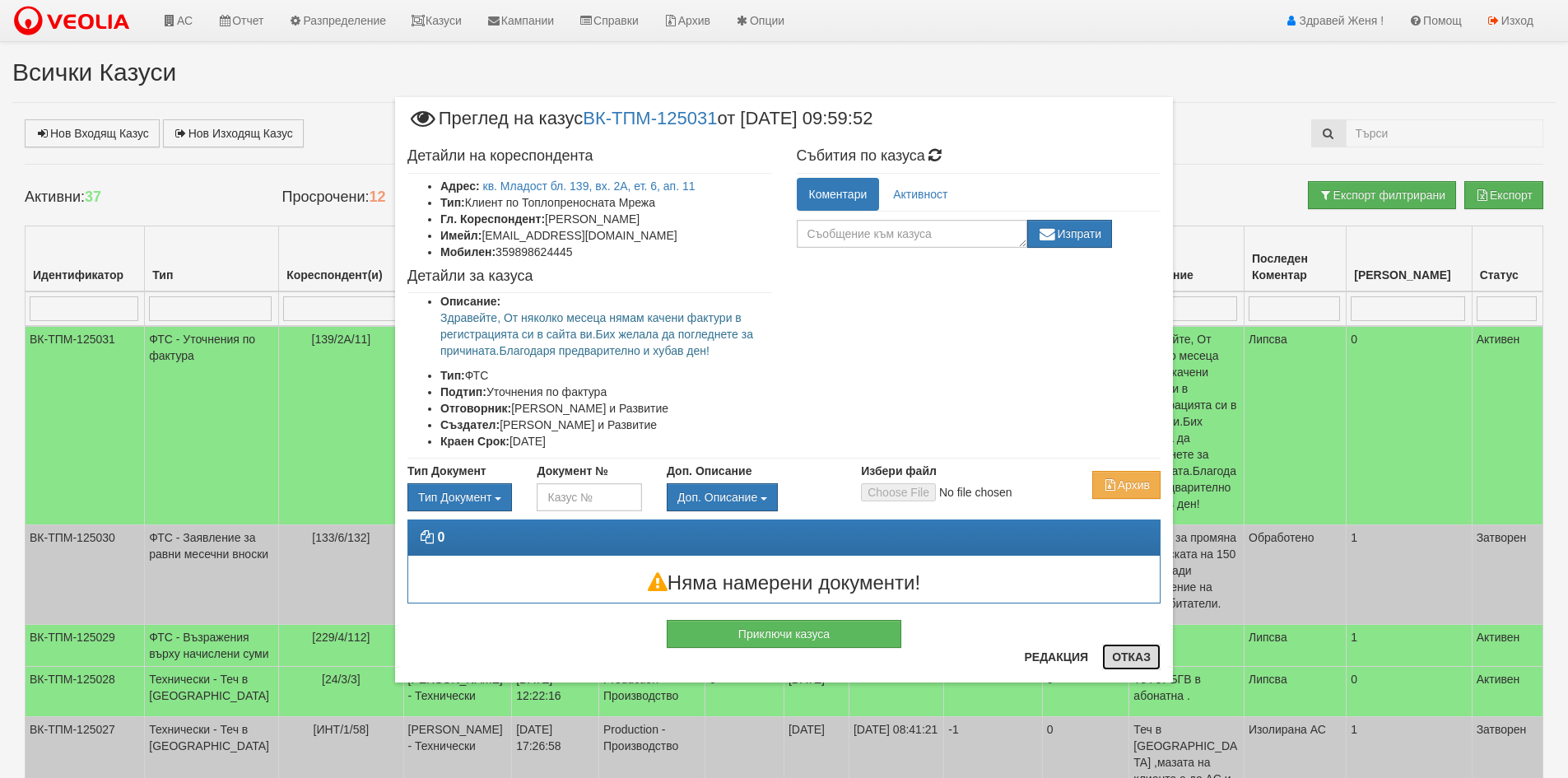
click at [1125, 651] on button "Отказ" at bounding box center [1131, 657] width 58 height 27
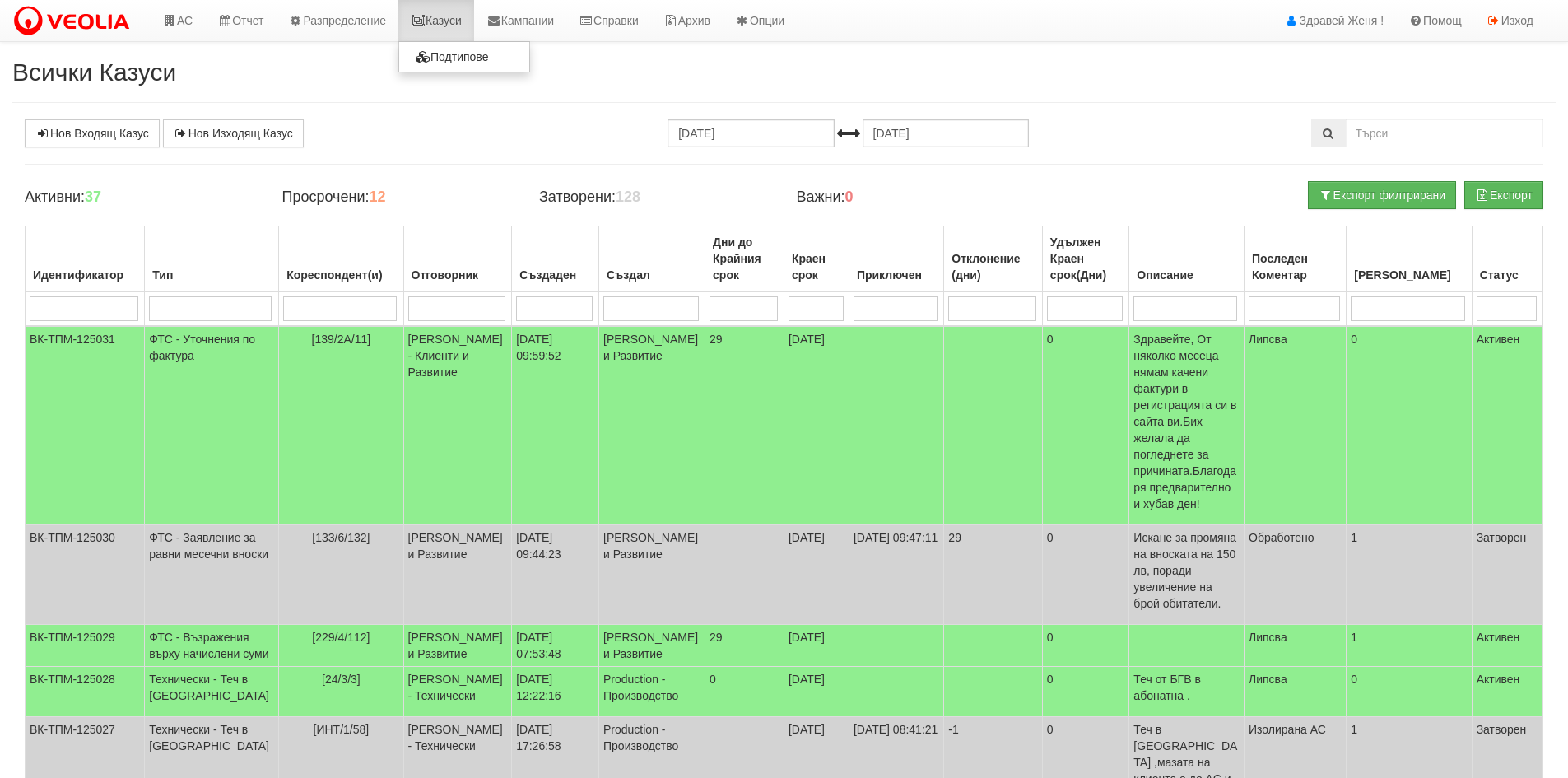
click at [474, 32] on link "Казуси" at bounding box center [436, 20] width 76 height 41
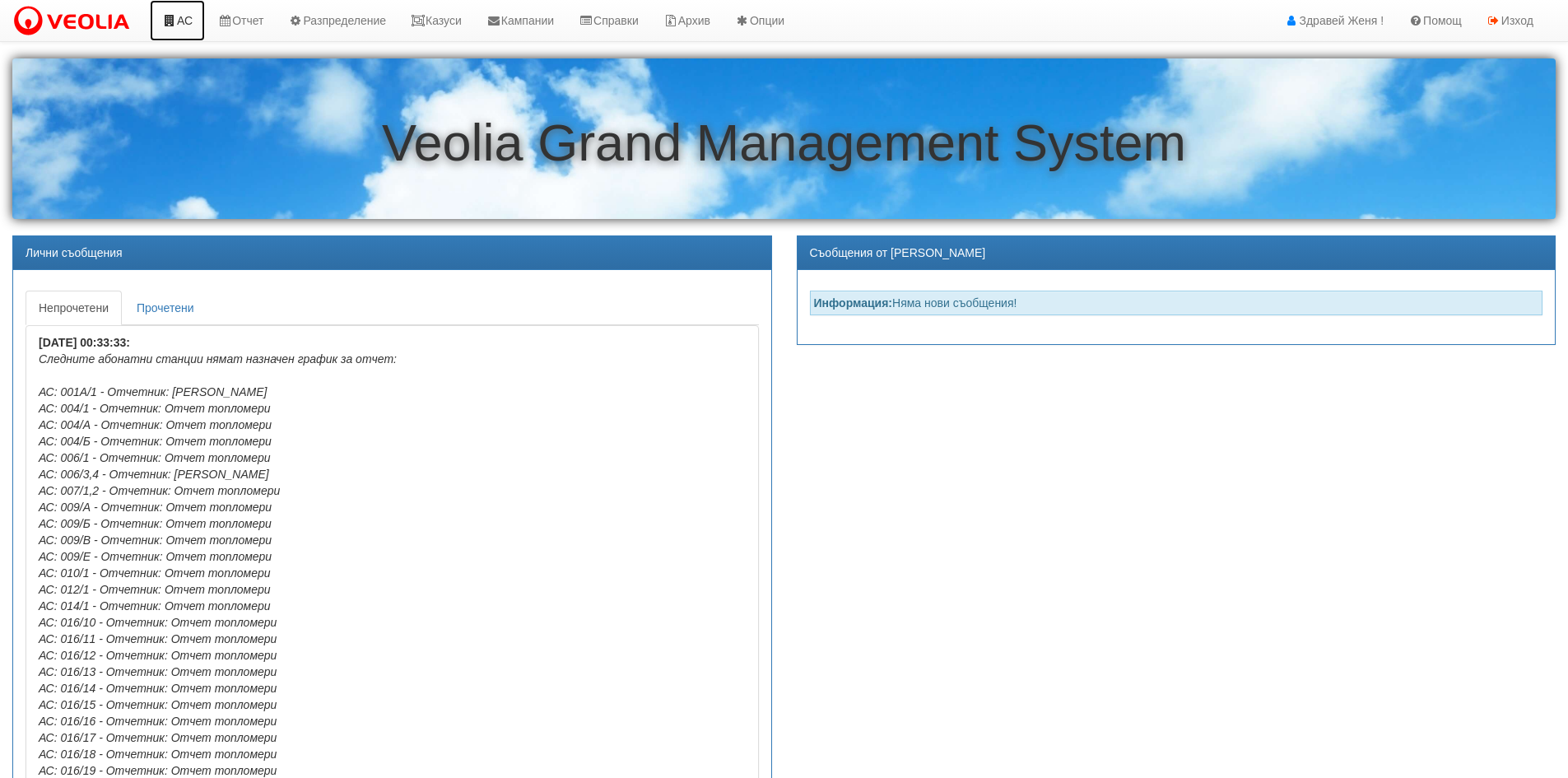
click at [194, 17] on link "АС" at bounding box center [177, 20] width 55 height 41
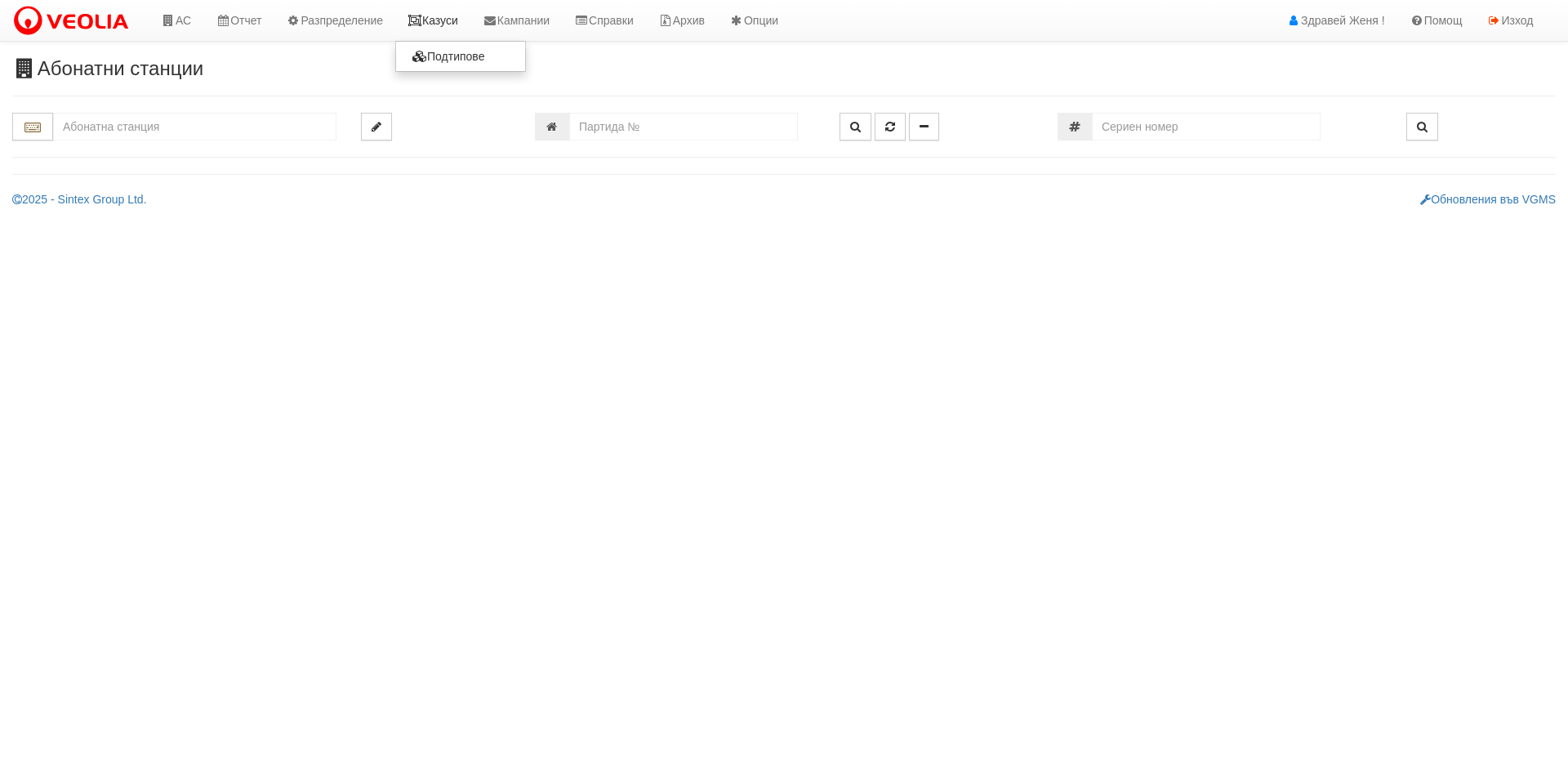
click at [439, 21] on link "Казуси" at bounding box center [432, 20] width 75 height 41
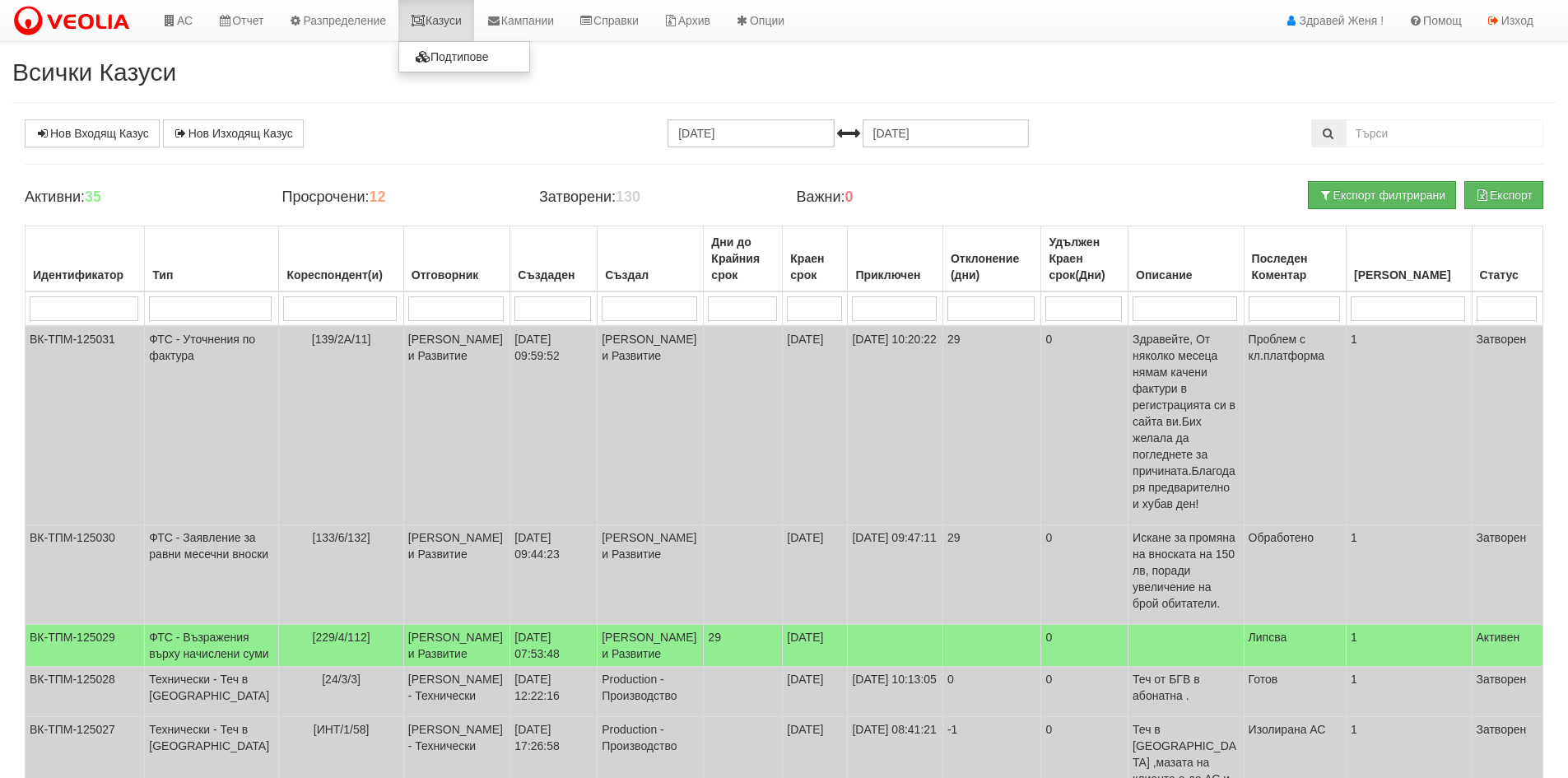
click at [444, 19] on link "Казуси" at bounding box center [436, 20] width 76 height 41
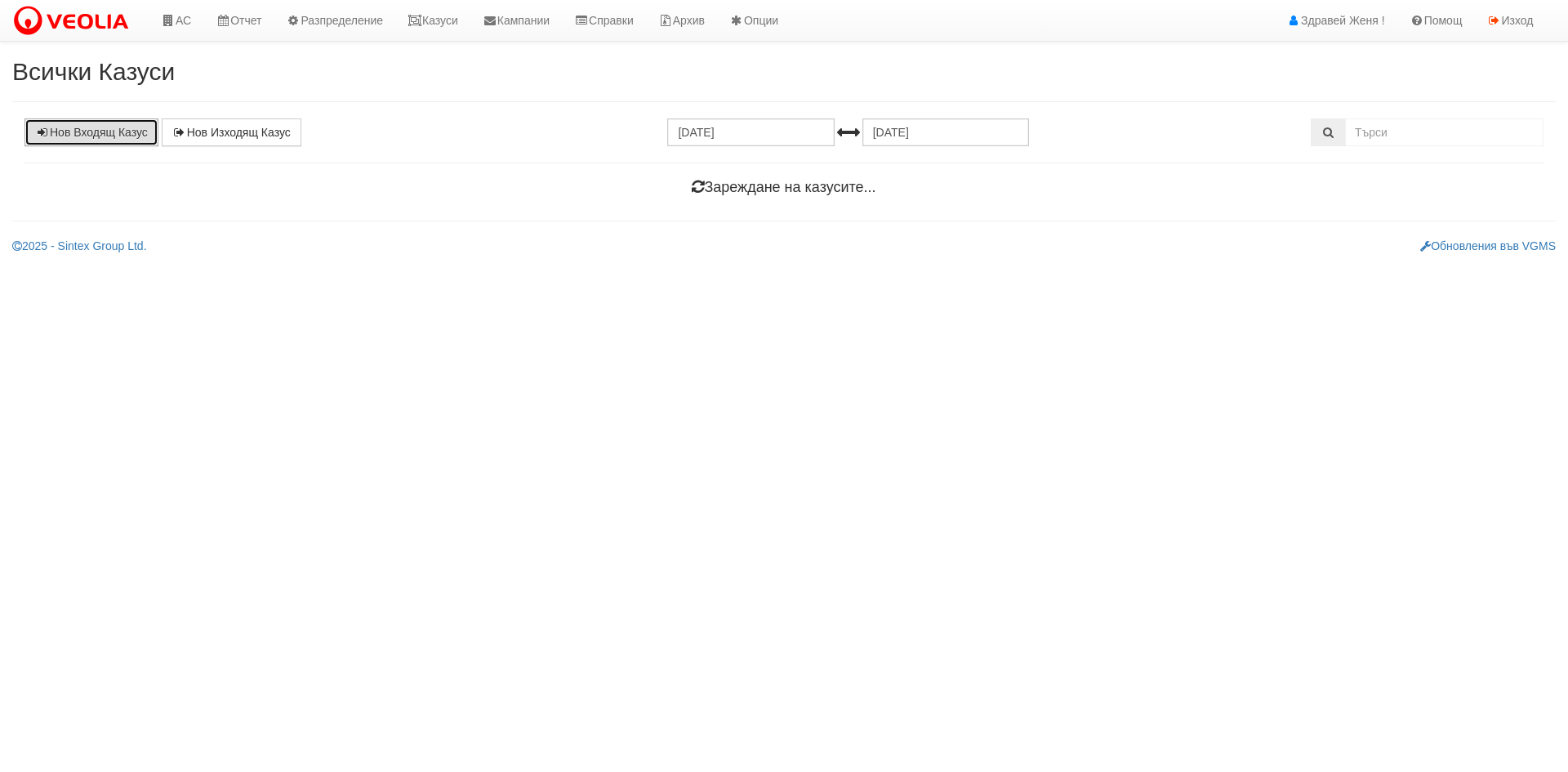
click at [102, 134] on link "Нов Входящ Казус" at bounding box center [92, 132] width 134 height 28
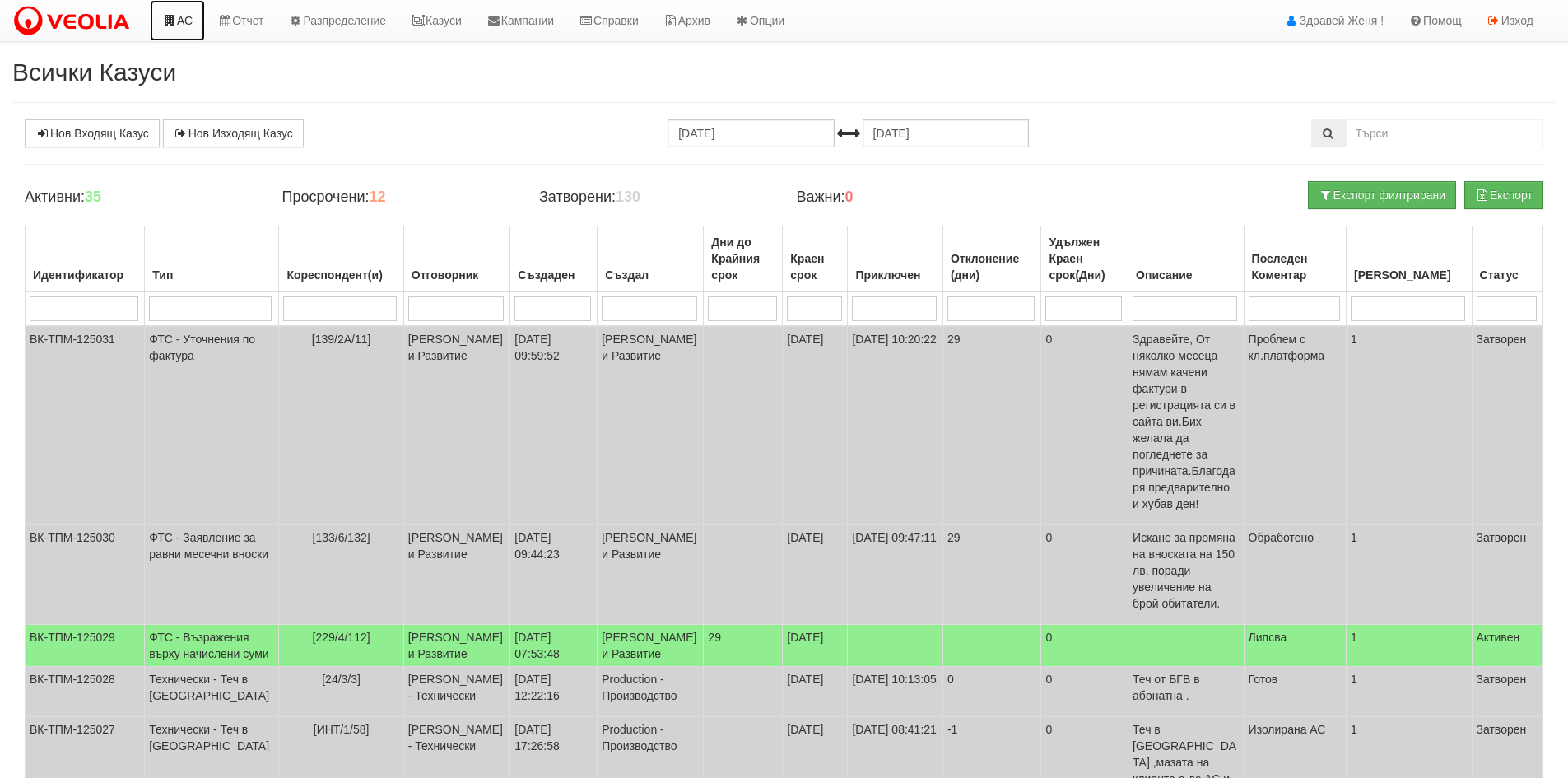
click at [187, 19] on link "АС" at bounding box center [177, 20] width 55 height 41
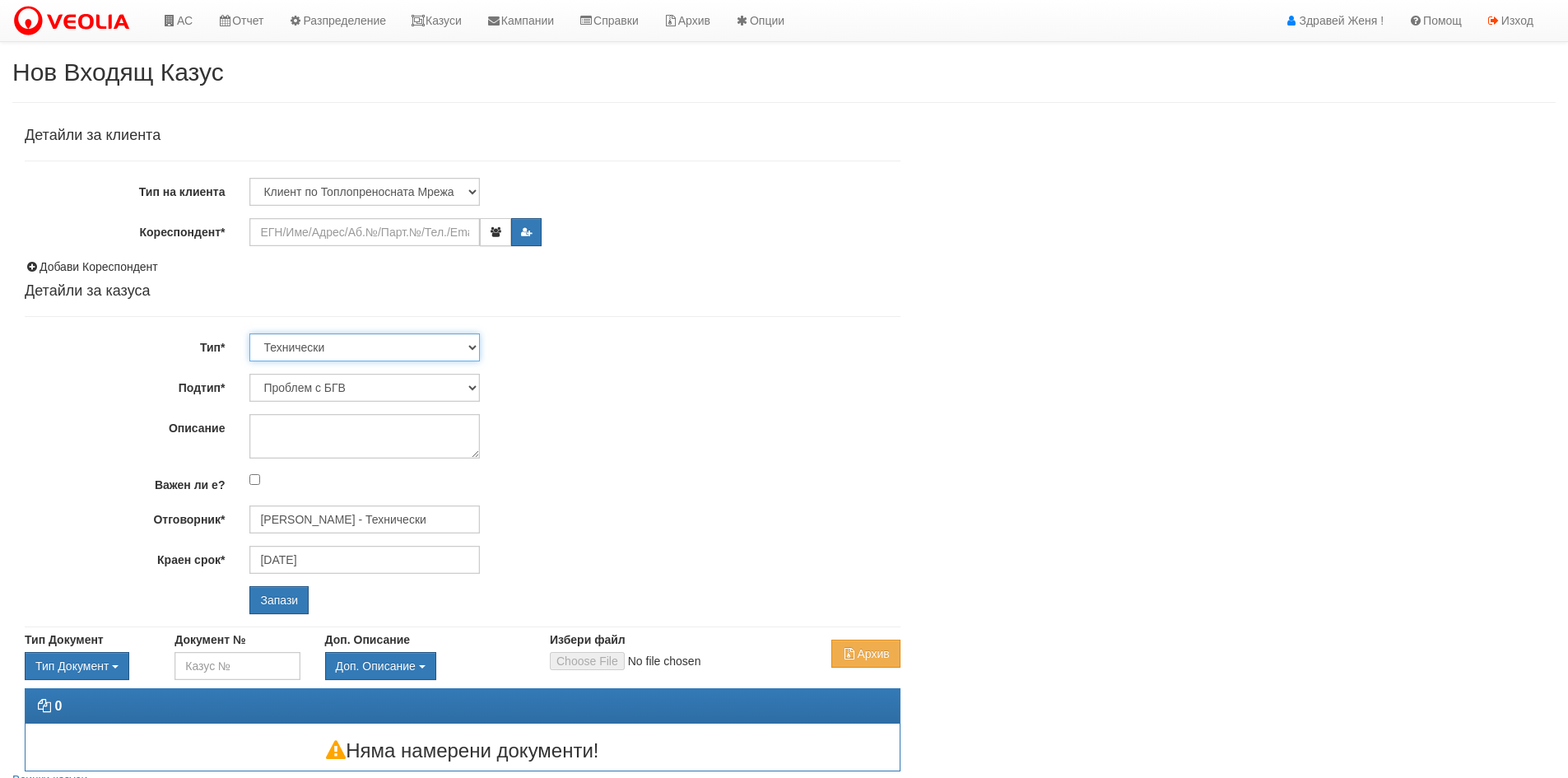
click at [473, 347] on select "Технически ФТС Търговски Административен Производствен Експлоатационен Финансов…" at bounding box center [364, 347] width 231 height 28
select select "1"
click at [249, 333] on select "Технически ФТС Търговски Административен Производствен Експлоатационен Финансов…" at bounding box center [364, 347] width 231 height 28
type input "[DATE]"
type input "Миглена Михова - Клиенти и Развитие"
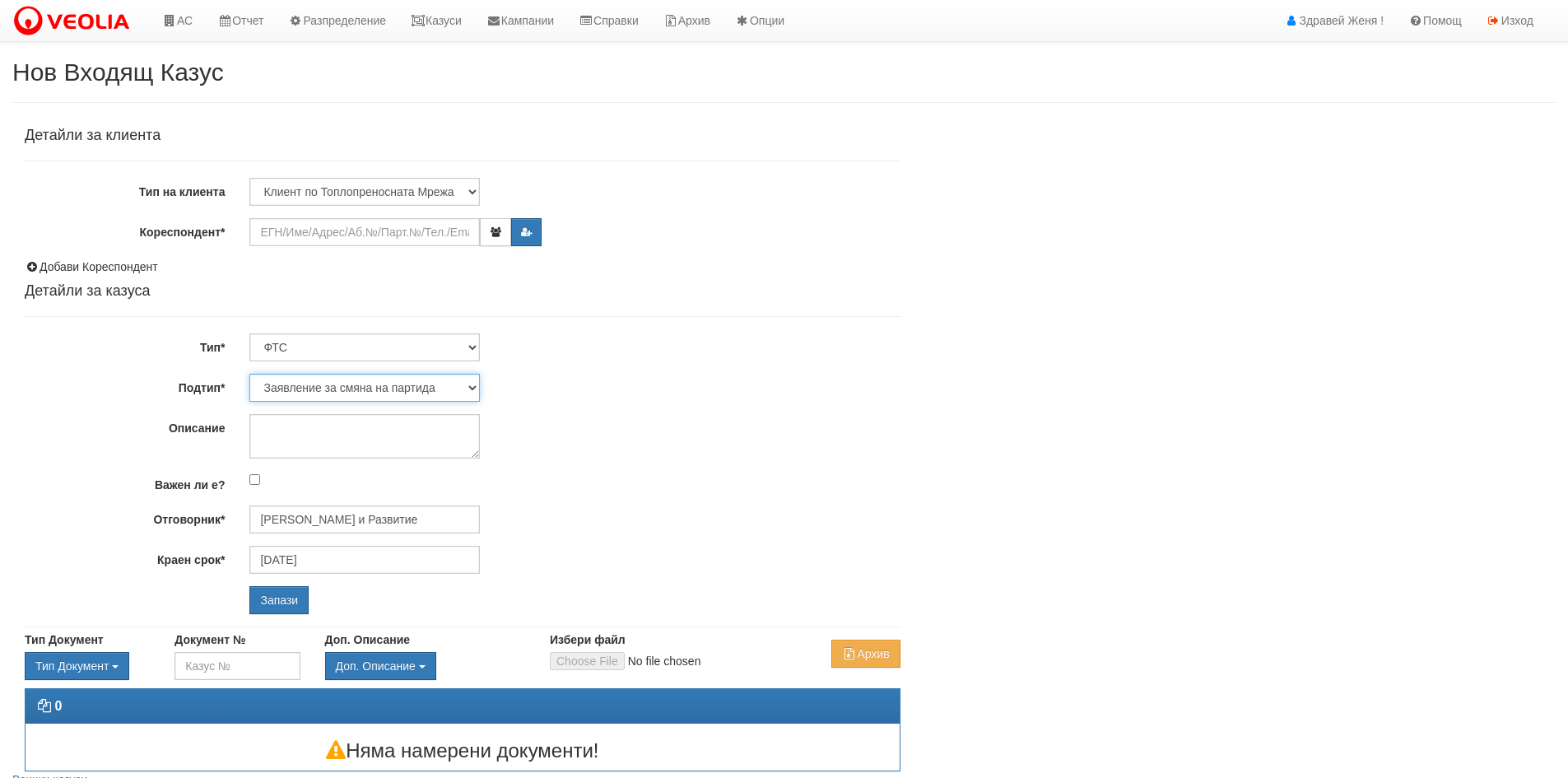
click at [474, 386] on select "Заявление за смяна на партида Заявление за равни месечни вноски Разпределение о…" at bounding box center [364, 388] width 231 height 28
click at [425, 234] on input "Кореспондент*" at bounding box center [364, 232] width 231 height 28
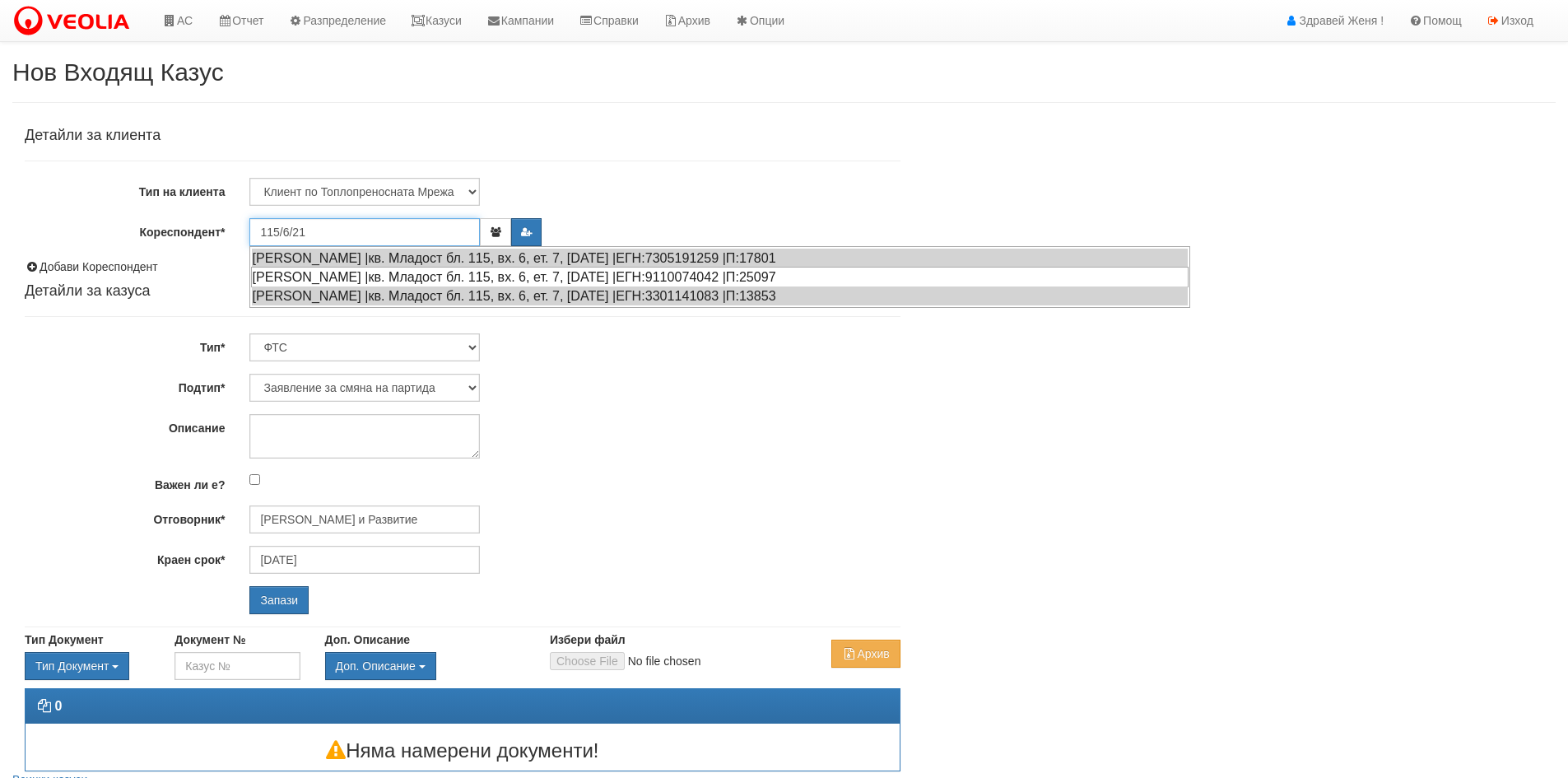
click at [456, 275] on div "НИКОЛАЙ БОГОМИЛОВ СИМЕОНОВ |кв. Младост бл. 115, вх. 6, ет. 7, ап. 21 |ЕГН:9110…" at bounding box center [719, 277] width 937 height 21
type input "Николай Богомилов Симеонов"
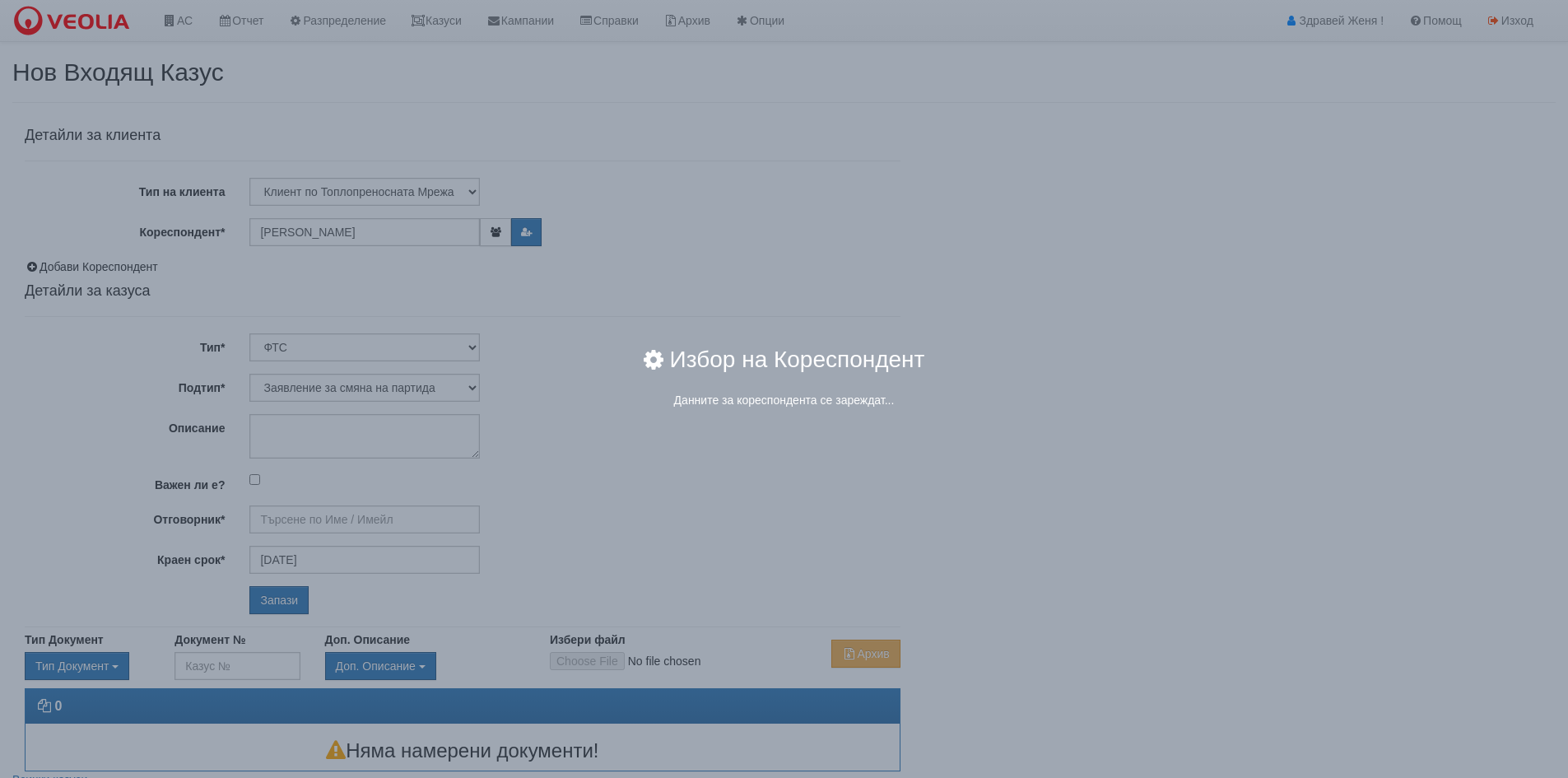
type input "Миглена Михова - Клиенти и Развитие"
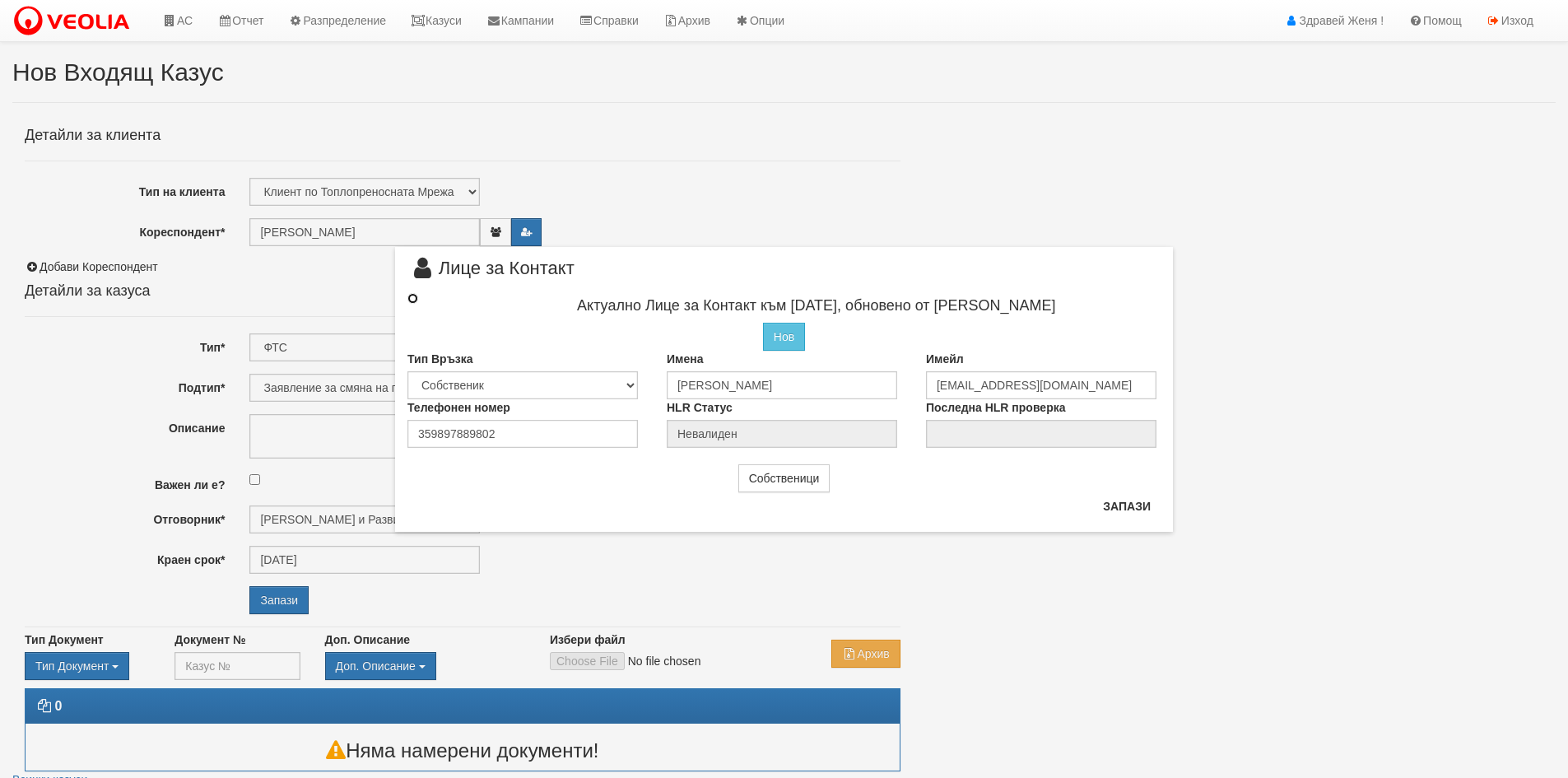
click at [412, 298] on input "radio" at bounding box center [412, 298] width 11 height 11
radio input "true"
type input "Николай Богомилов Симеонов"
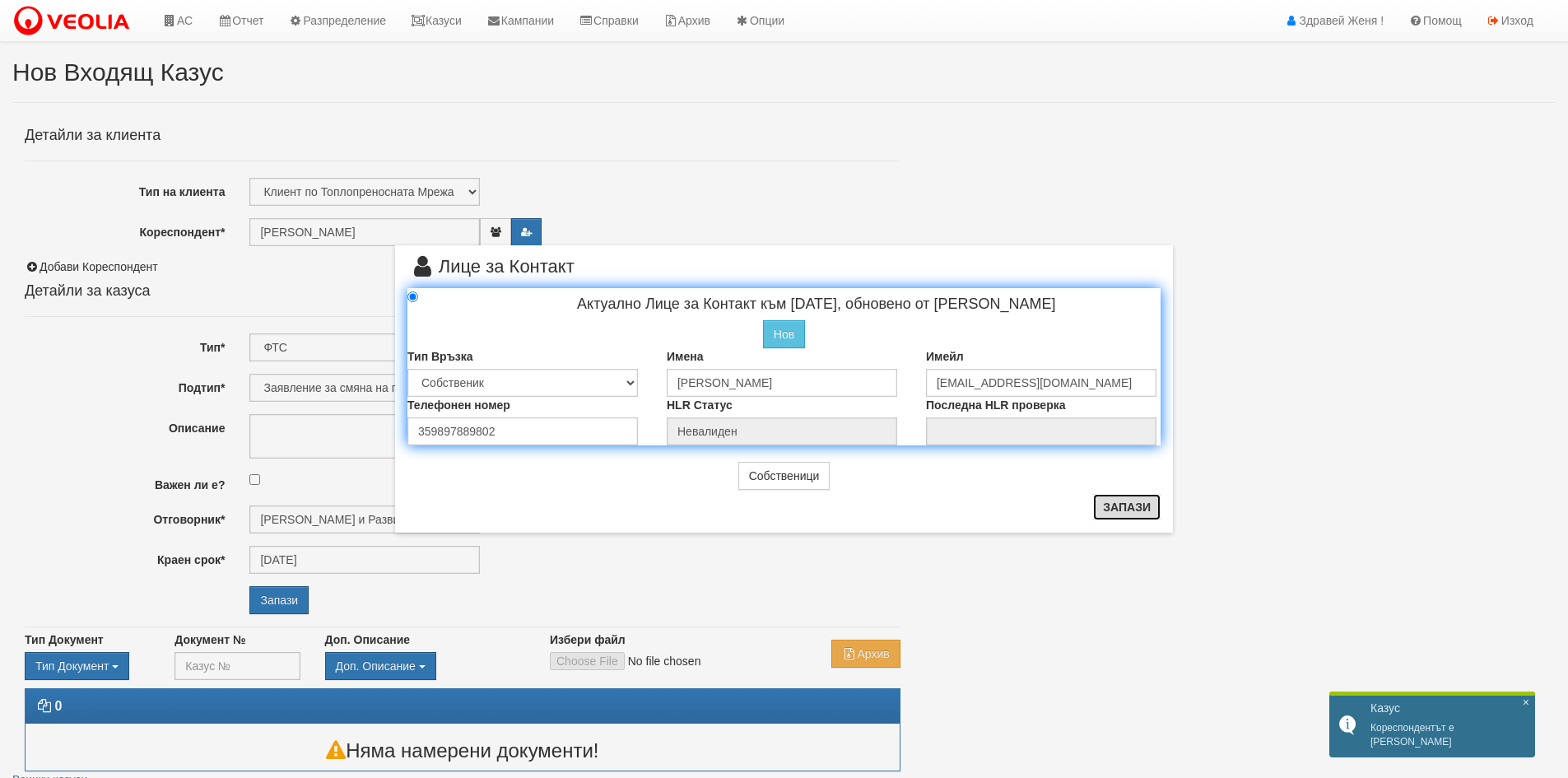
click at [1119, 503] on button "Запази" at bounding box center [1126, 507] width 67 height 27
radio input "true"
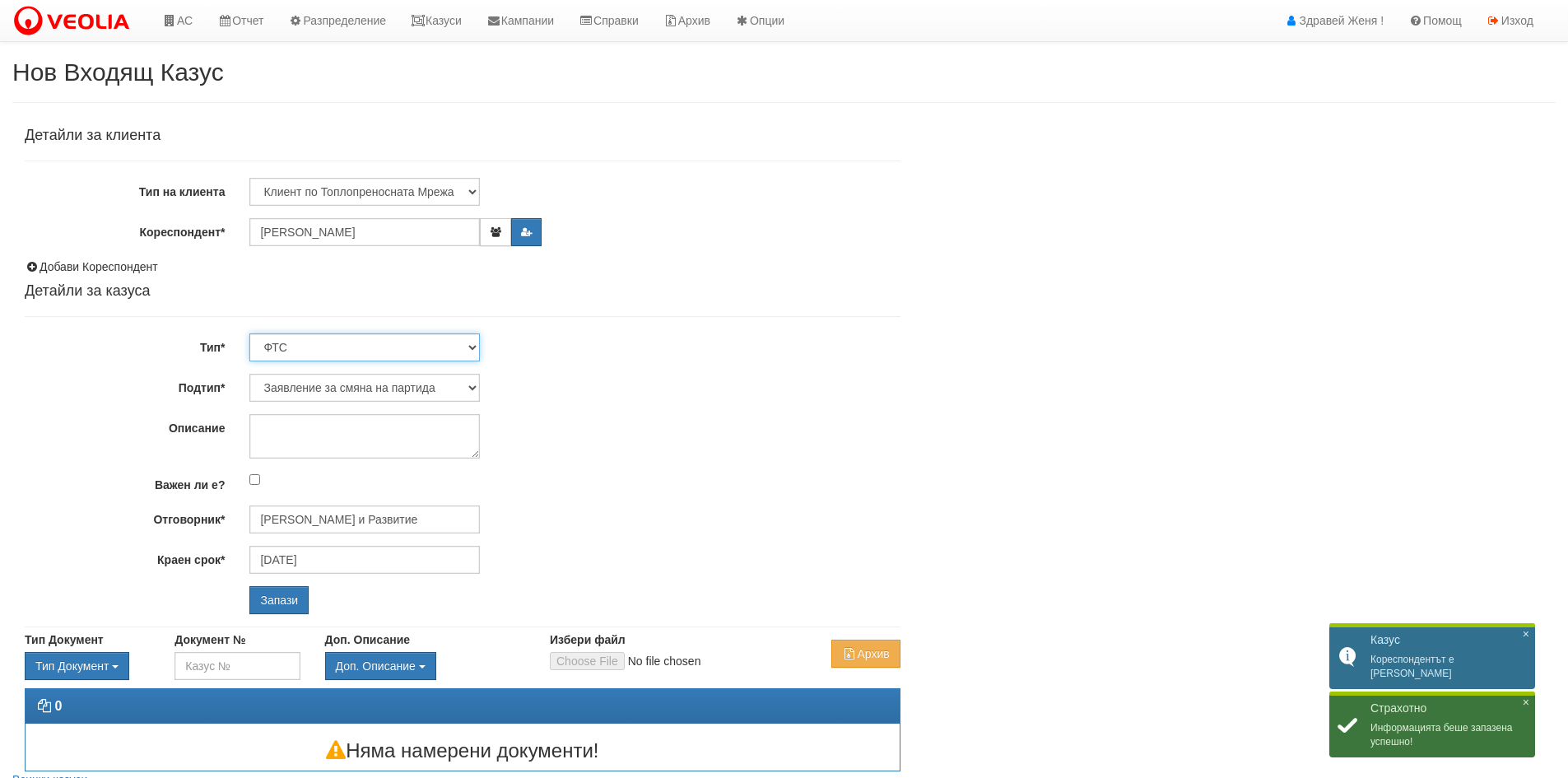
click at [475, 344] on select "Технически ФТС Търговски Административен Производствен Експлоатационен Финансов…" at bounding box center [364, 347] width 231 height 28
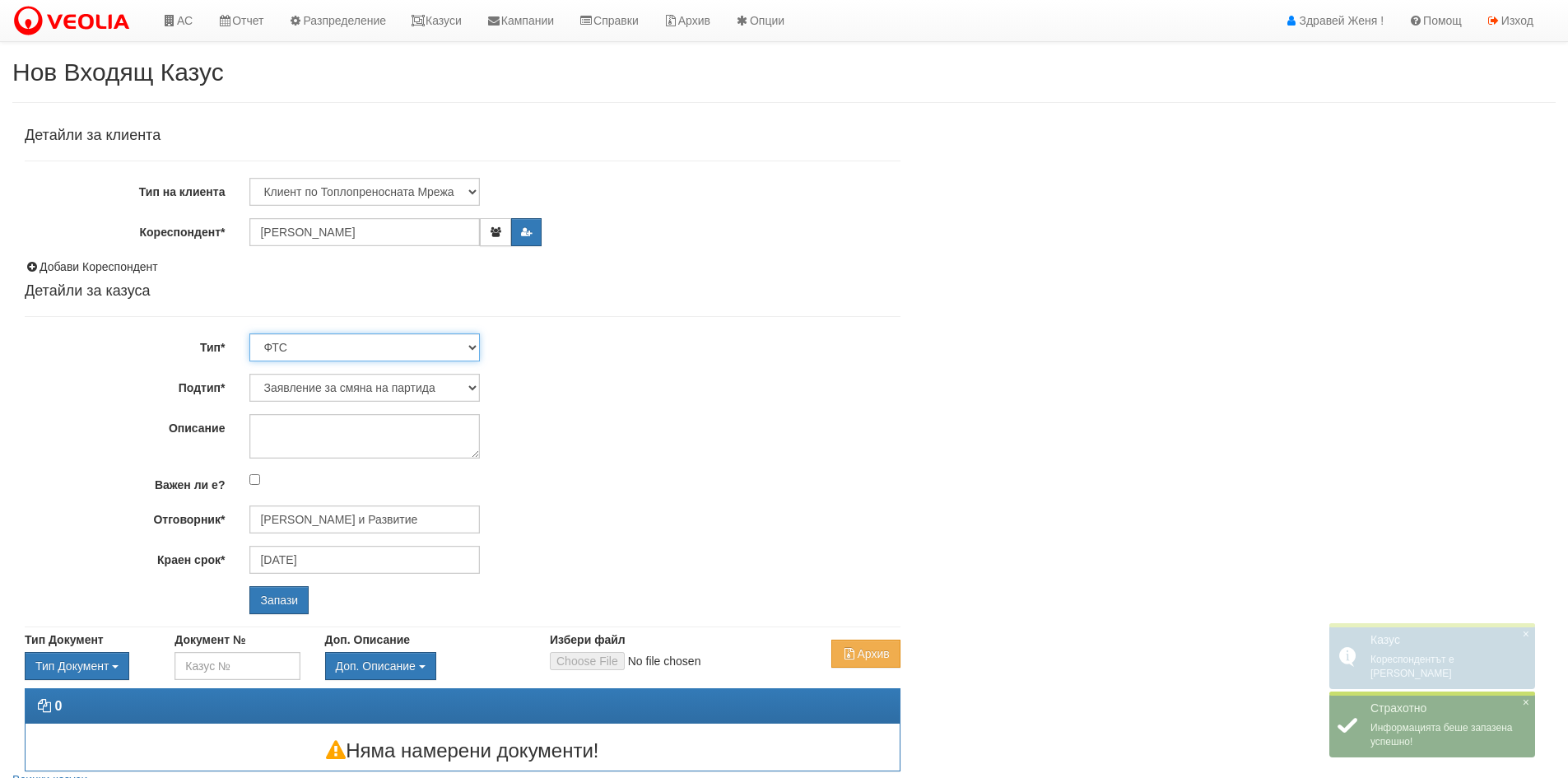
select select "0"
click at [249, 333] on select "Технически ФТС Търговски Административен Производствен Експлоатационен Финансов…" at bounding box center [364, 347] width 231 height 28
type input "[DATE]"
type input "[PERSON_NAME] - Технически"
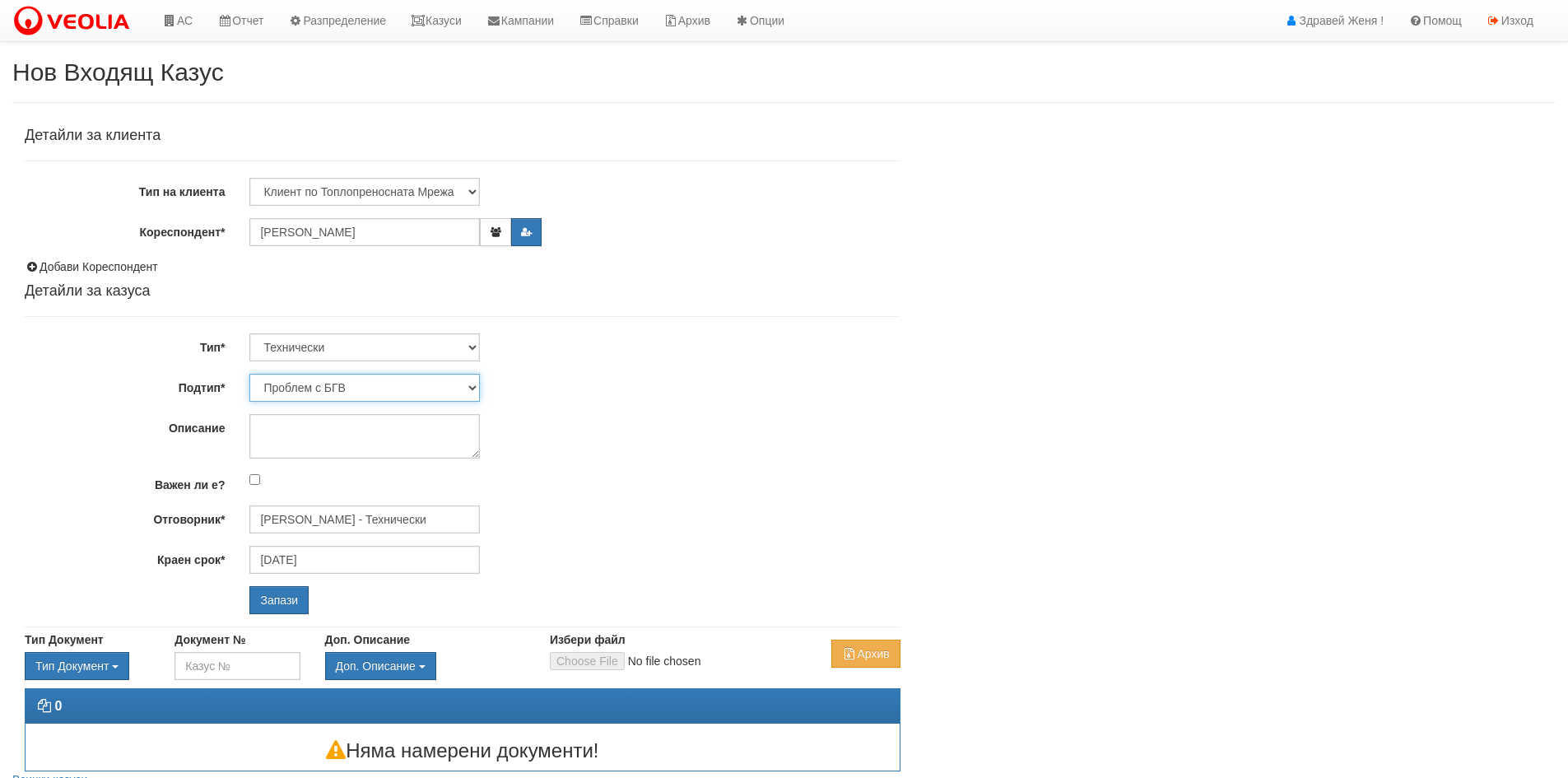
click at [475, 385] on select "Проблем с БГВ Теч ВОИ Теч БГВ Теч в АС Теч от водомер Проблем в АС Интервенция …" at bounding box center [364, 388] width 231 height 28
click at [632, 57] on body "АС Отчет Настройки Период Глобални Параметри Сваляне Отчетни Карти Нулиране УДР" at bounding box center [784, 419] width 1568 height 838
click at [174, 30] on link "АС" at bounding box center [177, 20] width 55 height 41
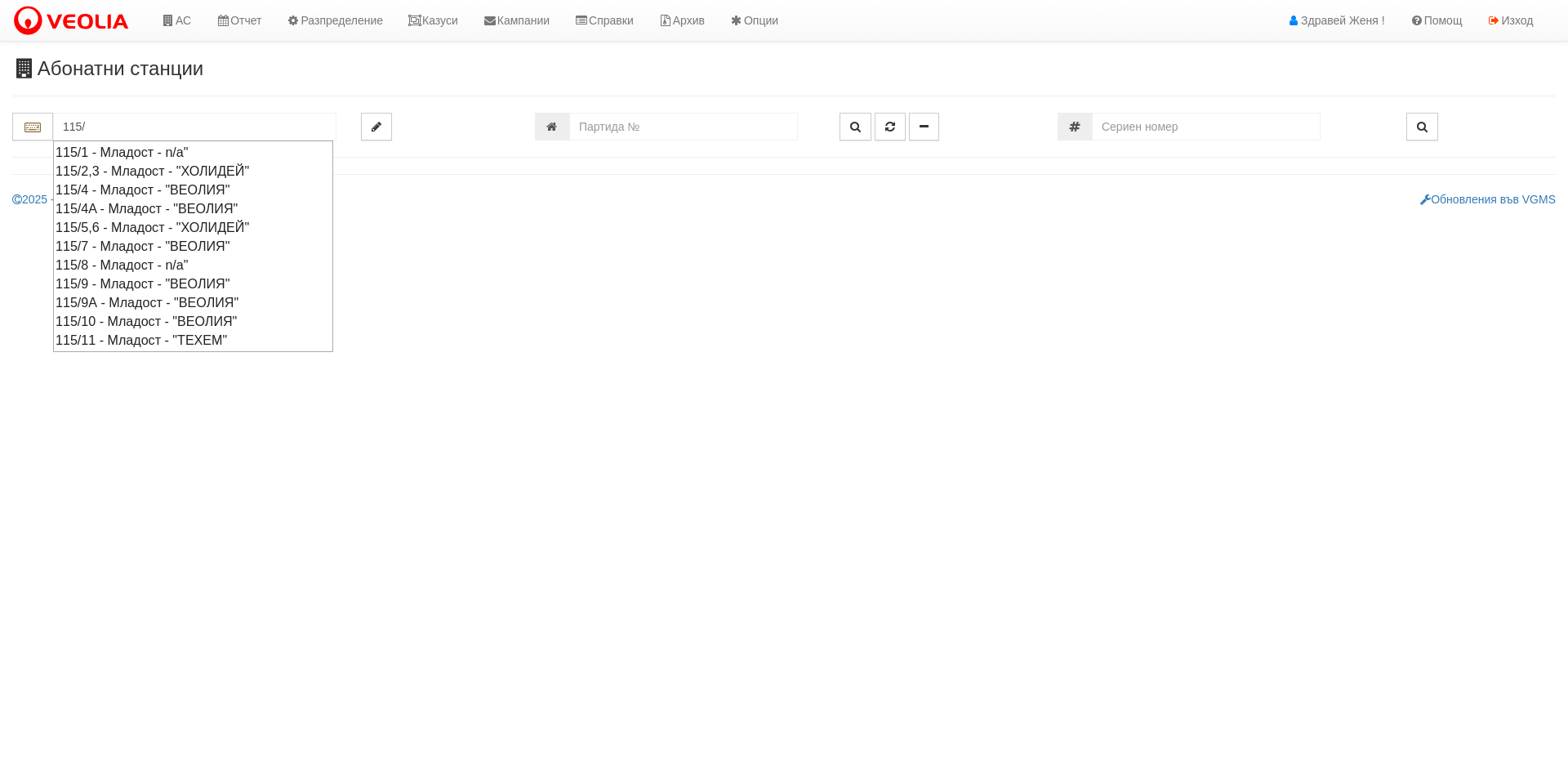
click at [204, 223] on div "115/5,6 - Младост - "ХОЛИДЕЙ"" at bounding box center [193, 227] width 275 height 19
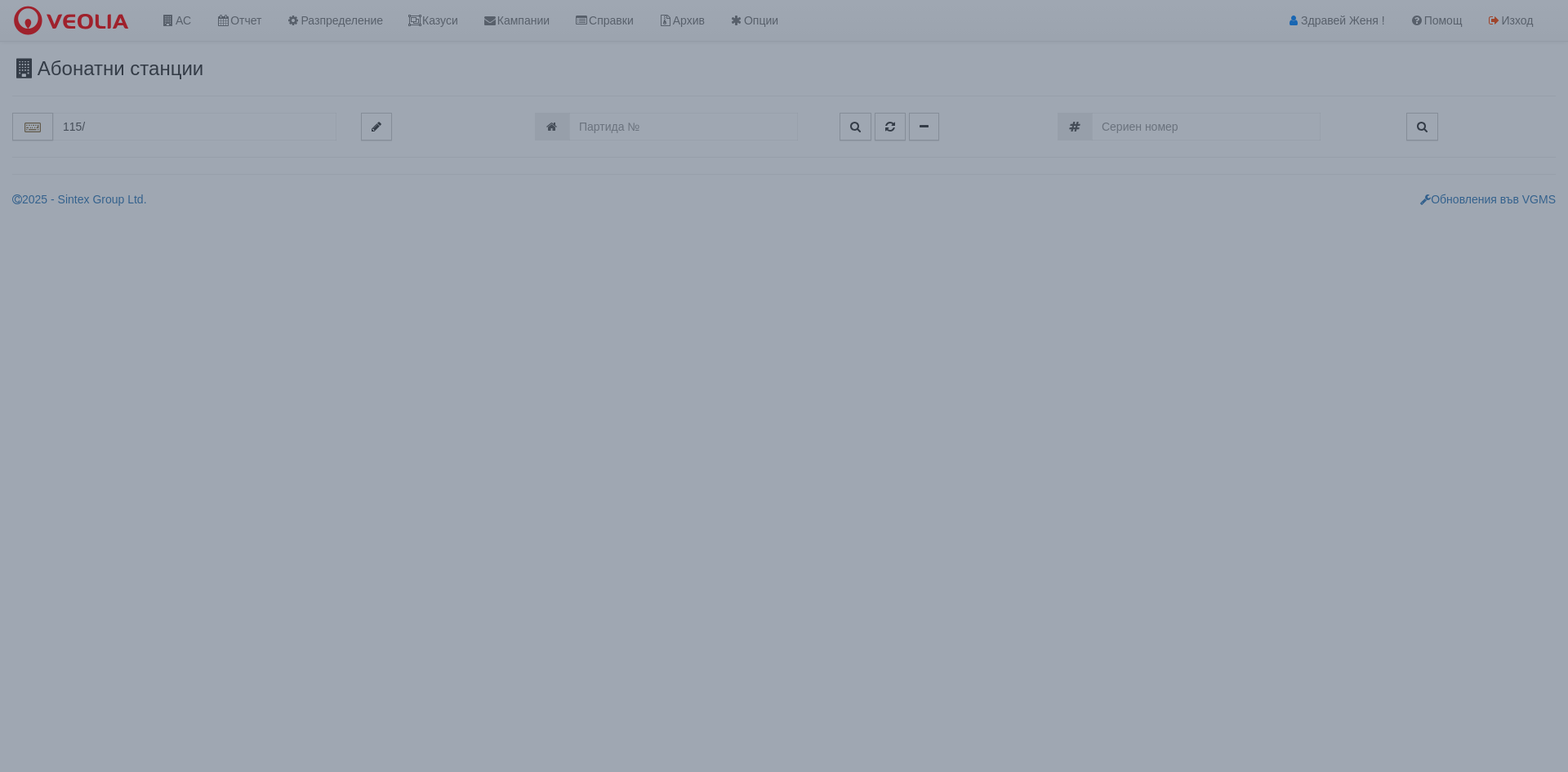
type input "115/5,6 - Младост - "ХОЛИДЕЙ""
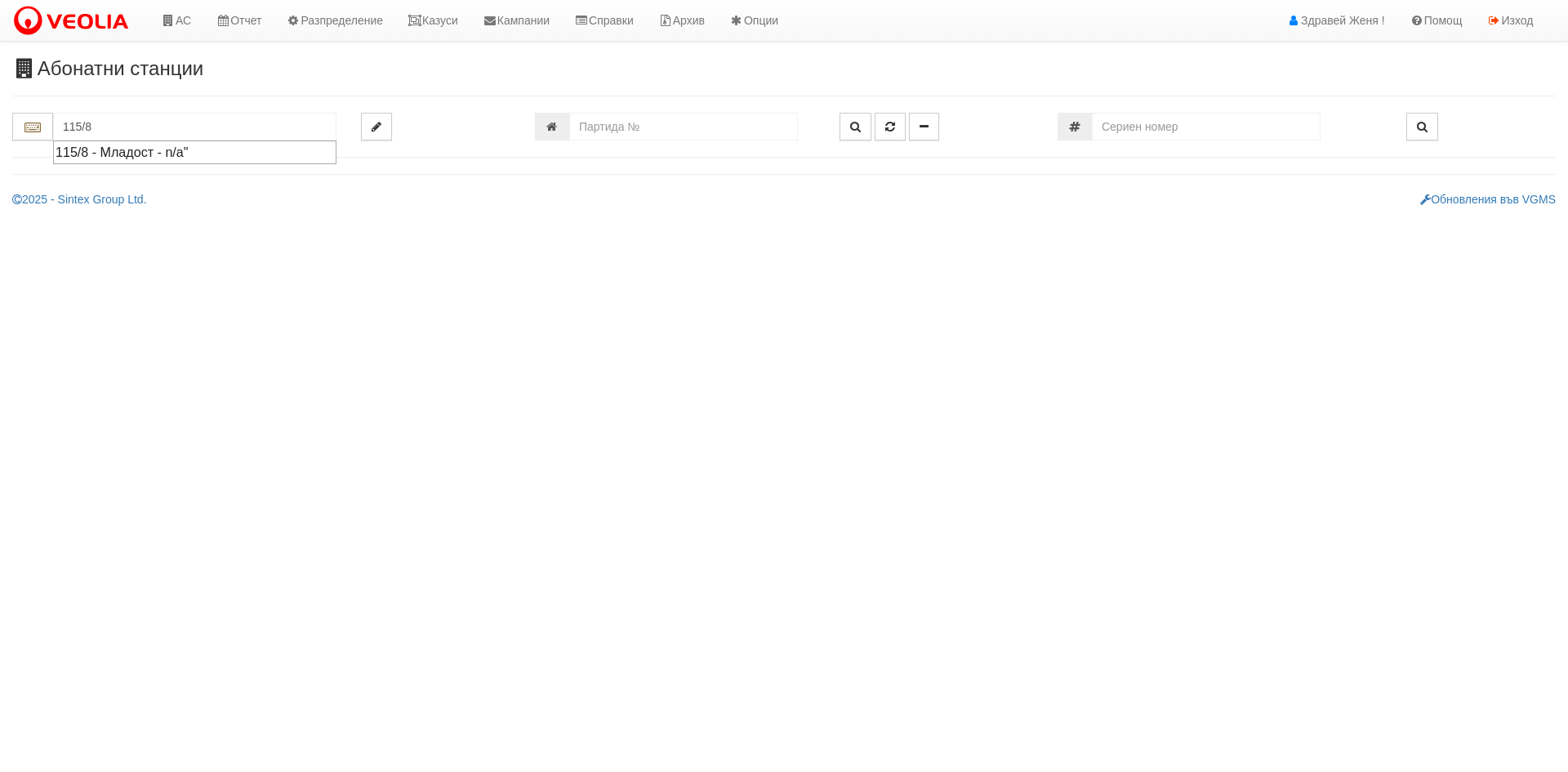
click at [131, 155] on div "115/8 - Младост - n/a"" at bounding box center [194, 152] width 279 height 19
type input "115/8 - Младост - n/a""
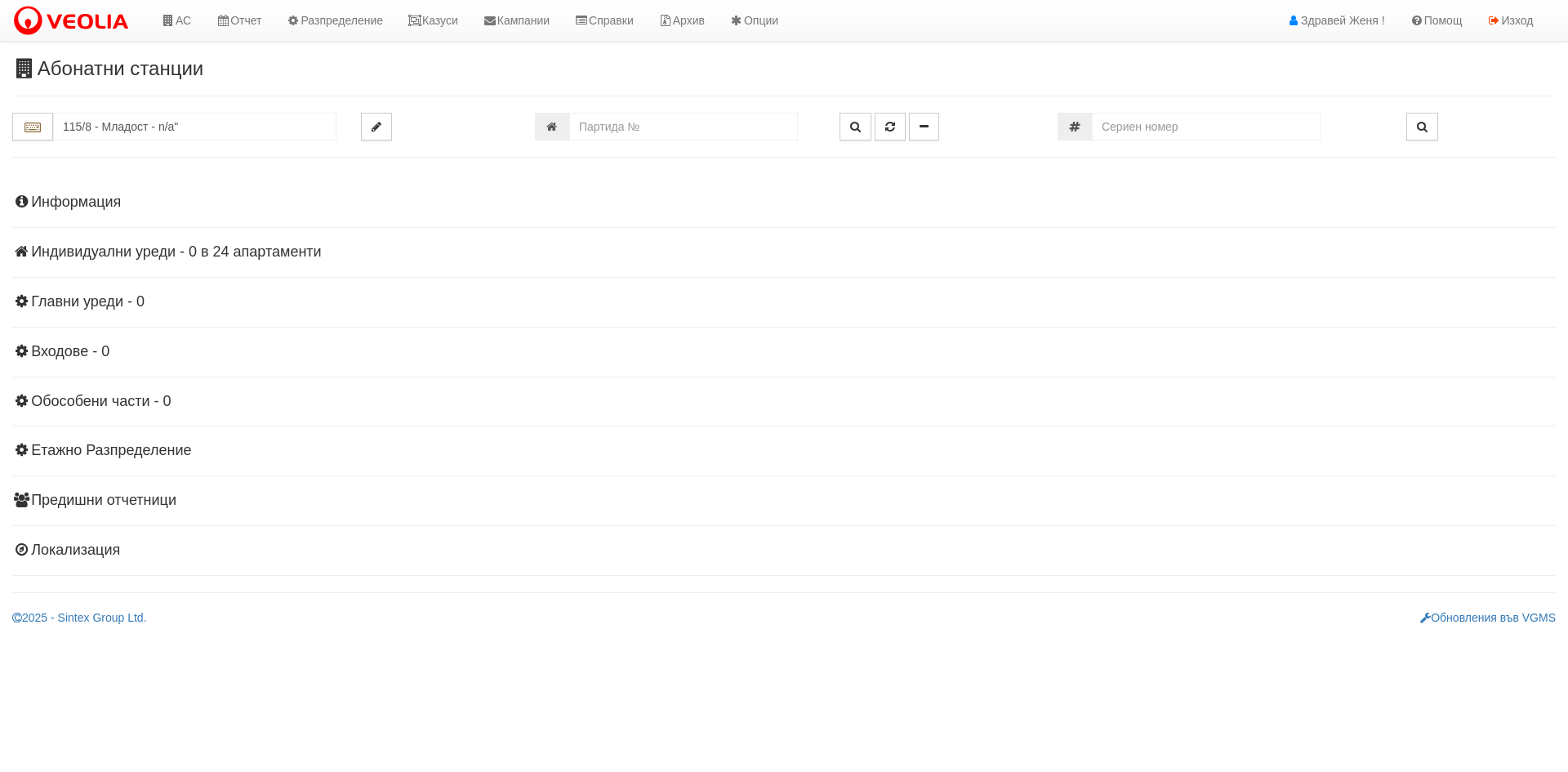
click at [150, 254] on h4 "Индивидуални уреди - 0 в 24 апартаменти" at bounding box center [784, 252] width 1543 height 17
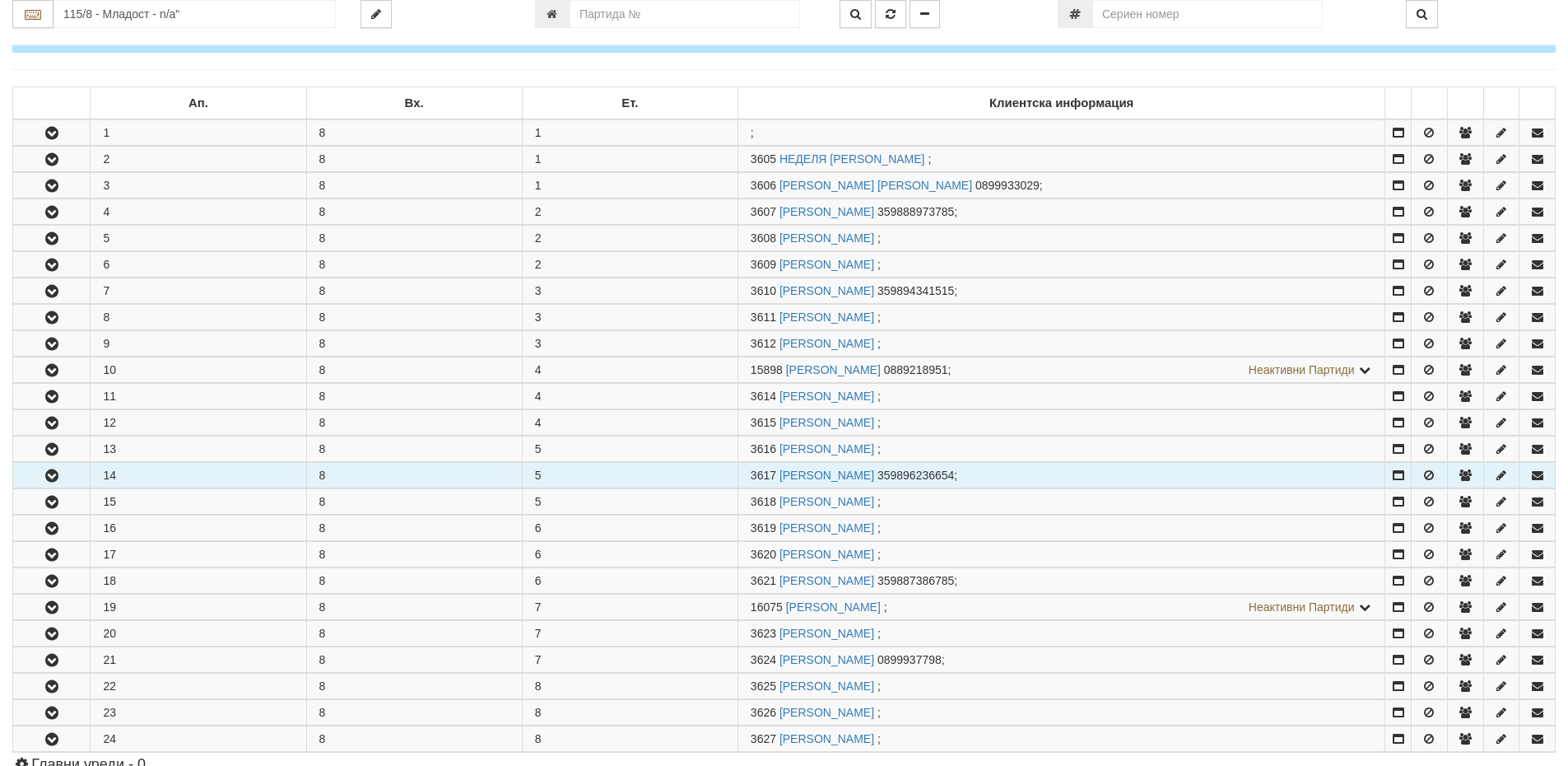
scroll to position [412, 0]
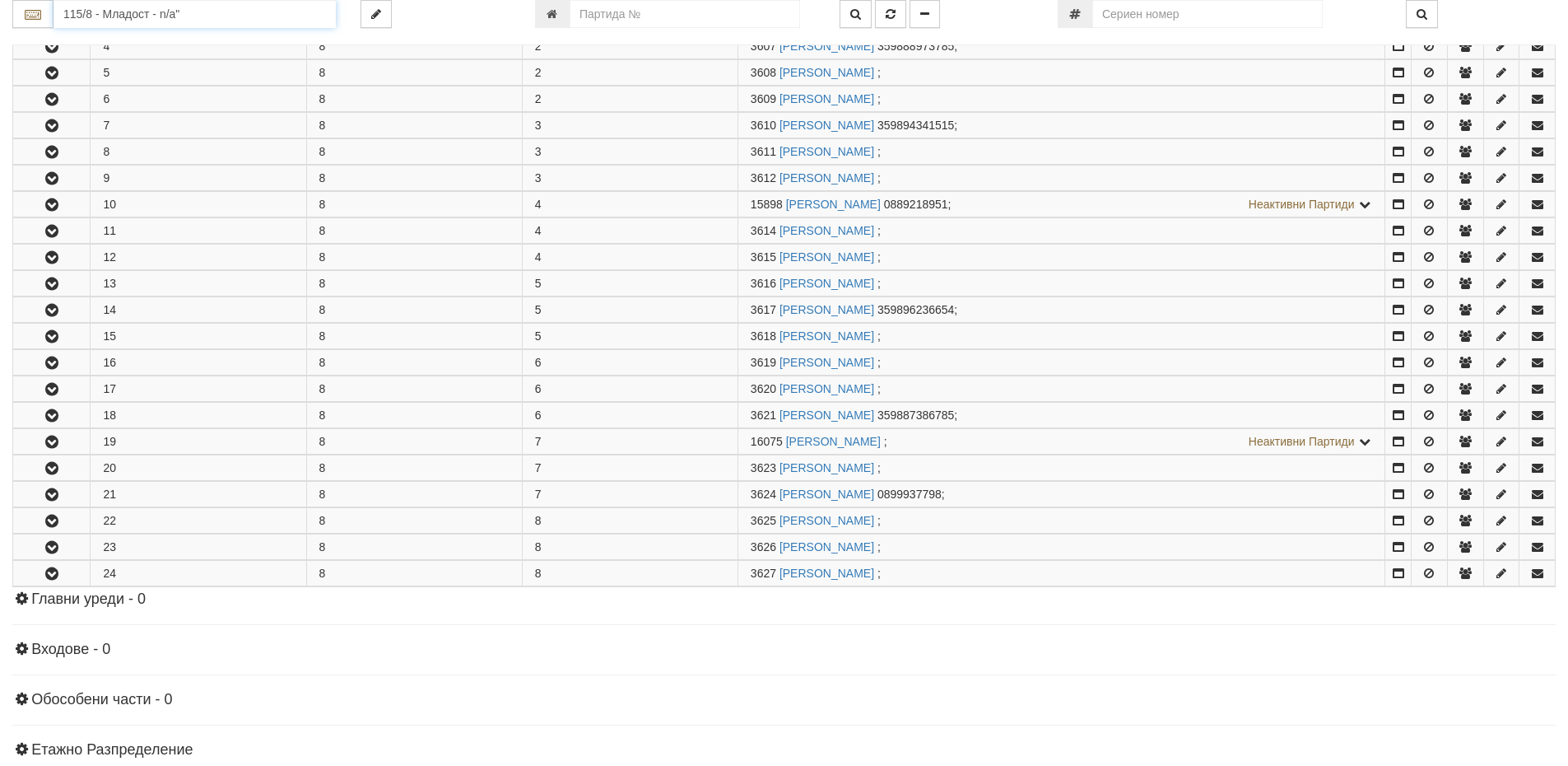
click at [192, 13] on input "115/8 - Младост - n/a"" at bounding box center [194, 14] width 282 height 28
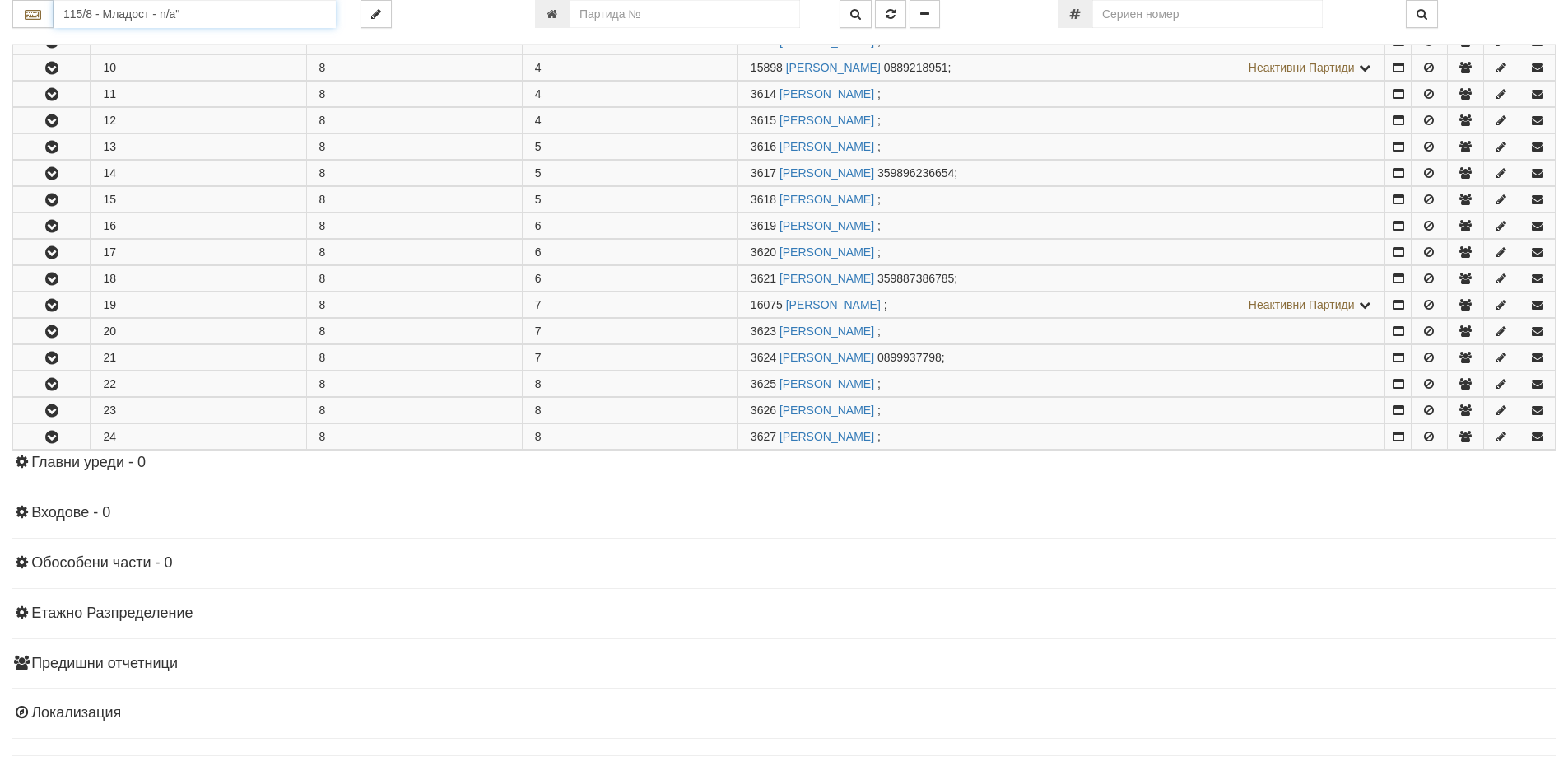
scroll to position [577, 0]
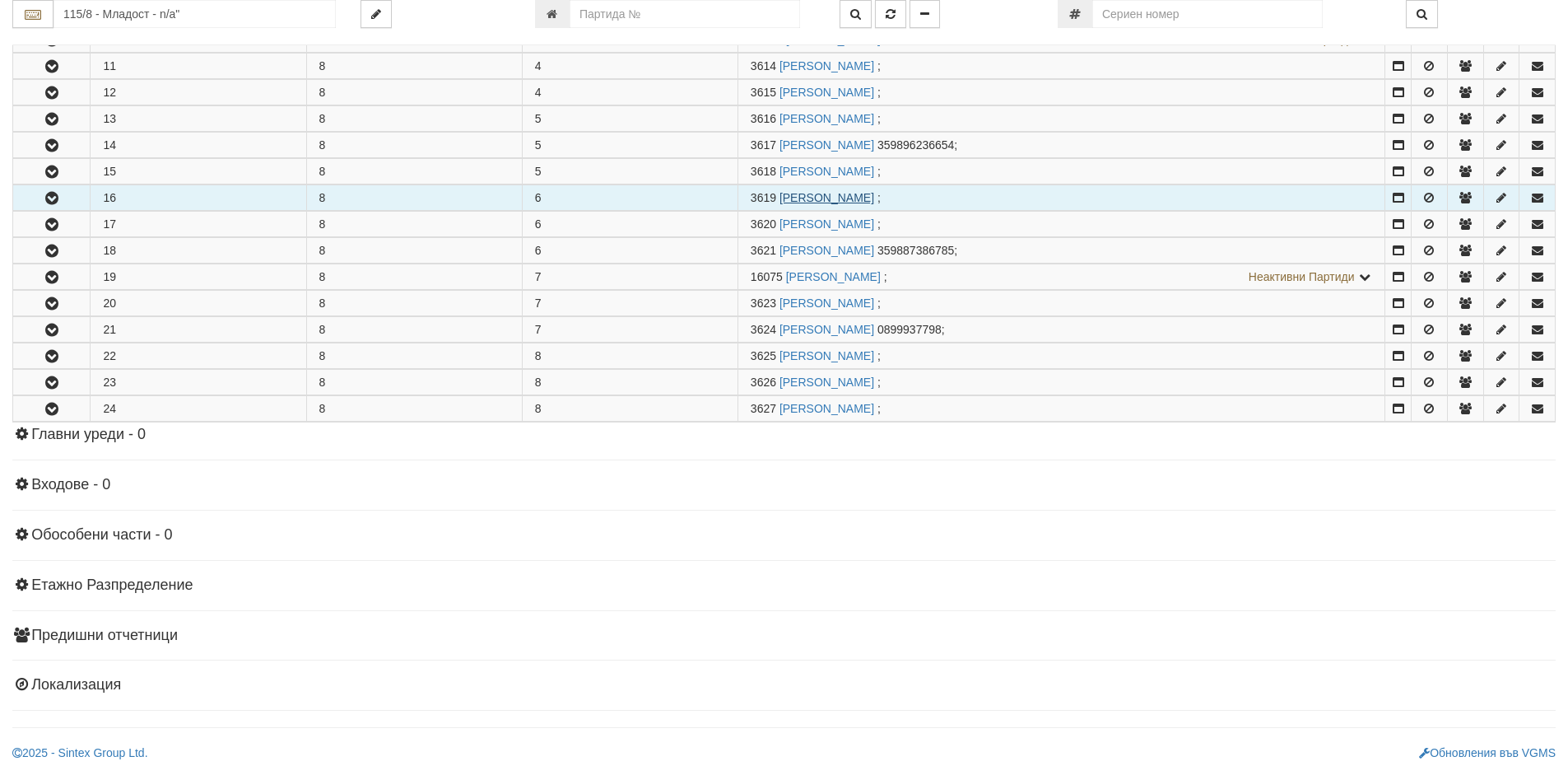
click at [801, 192] on link "ЗДРАВКО ПЕНЧЕВ ПЕТРОВ" at bounding box center [827, 198] width 95 height 13
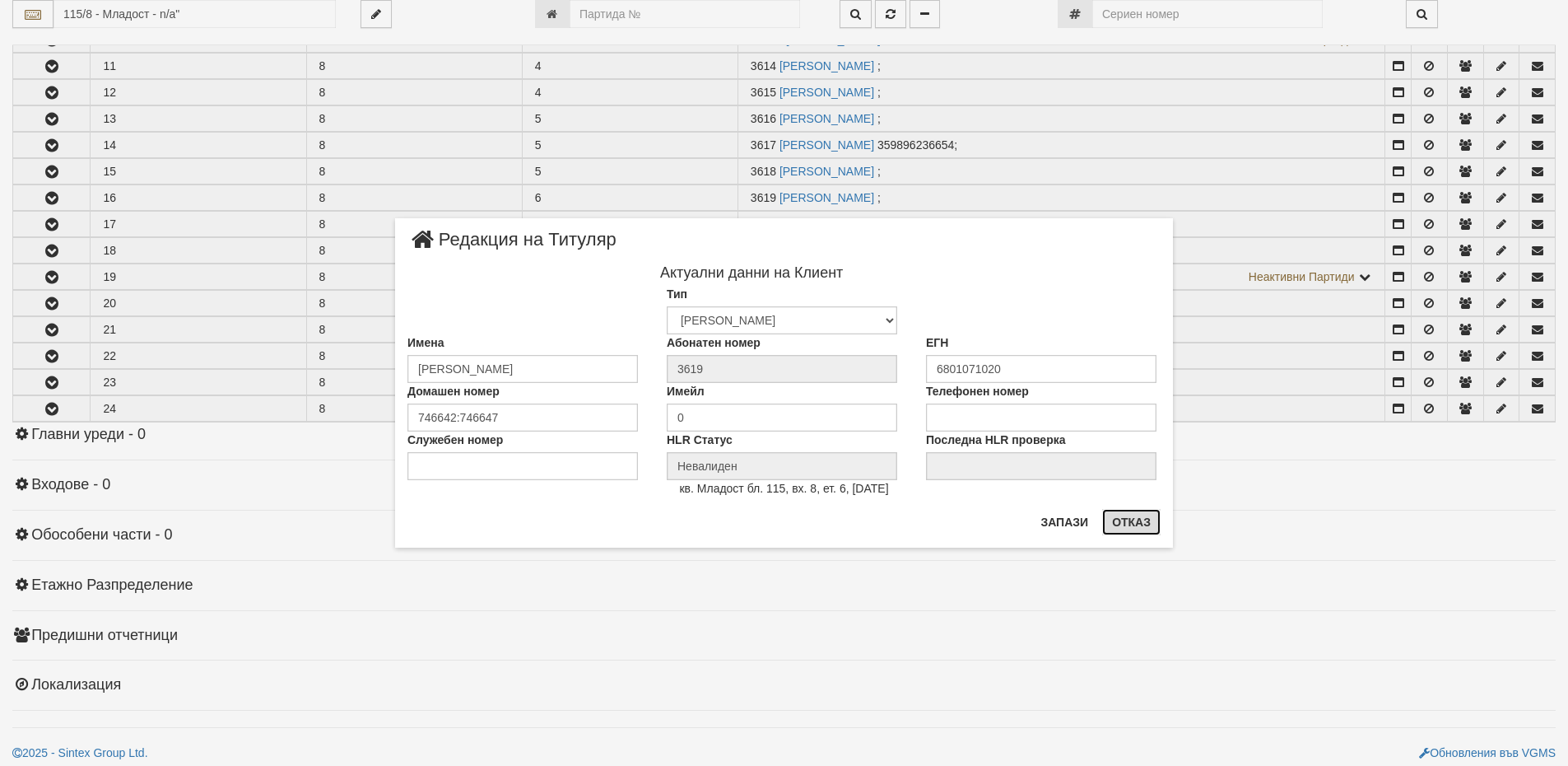
click at [1156, 531] on button "Отказ" at bounding box center [1131, 523] width 58 height 27
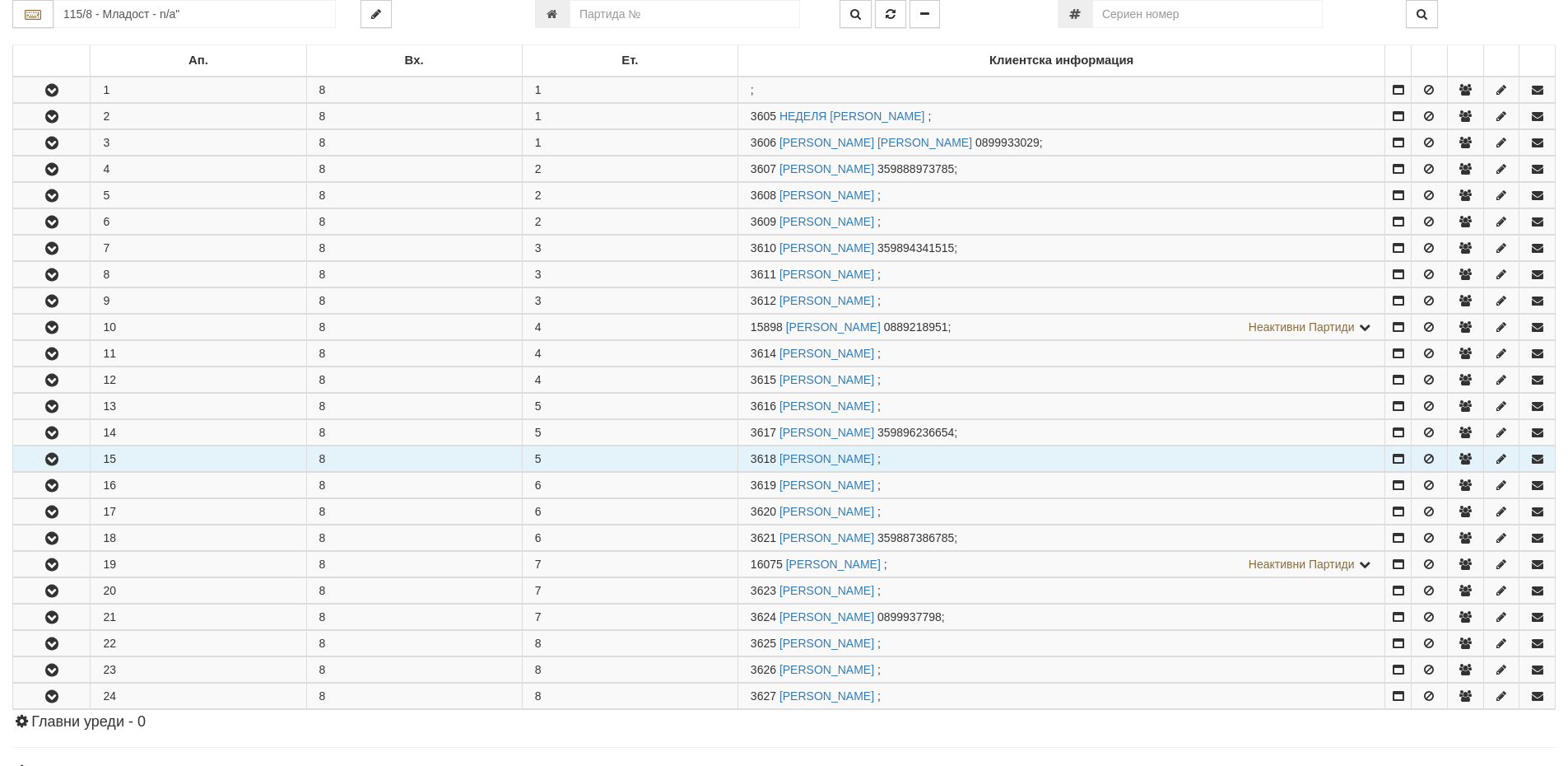
scroll to position [329, 0]
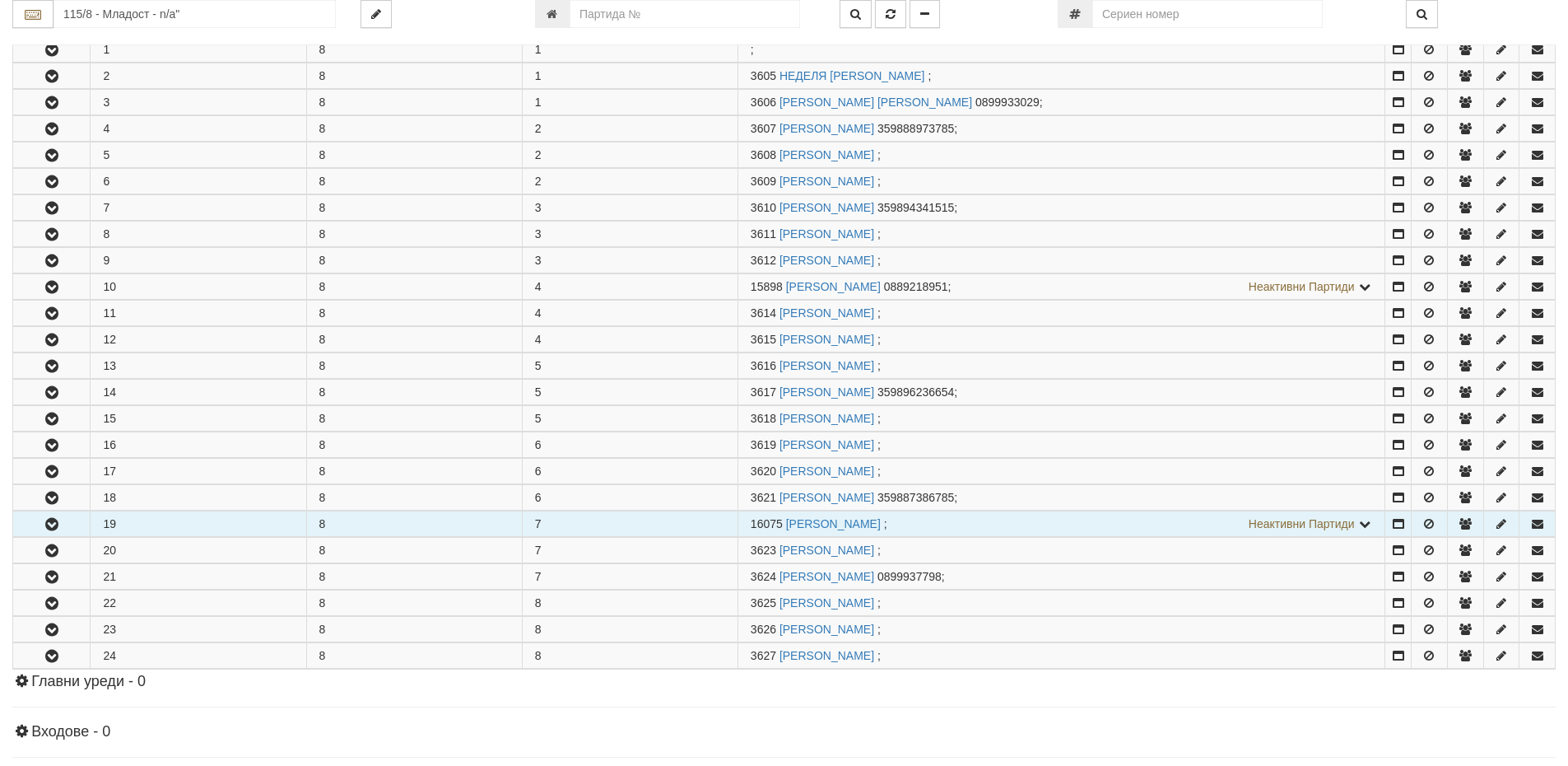
click at [177, 518] on td "19" at bounding box center [198, 524] width 216 height 26
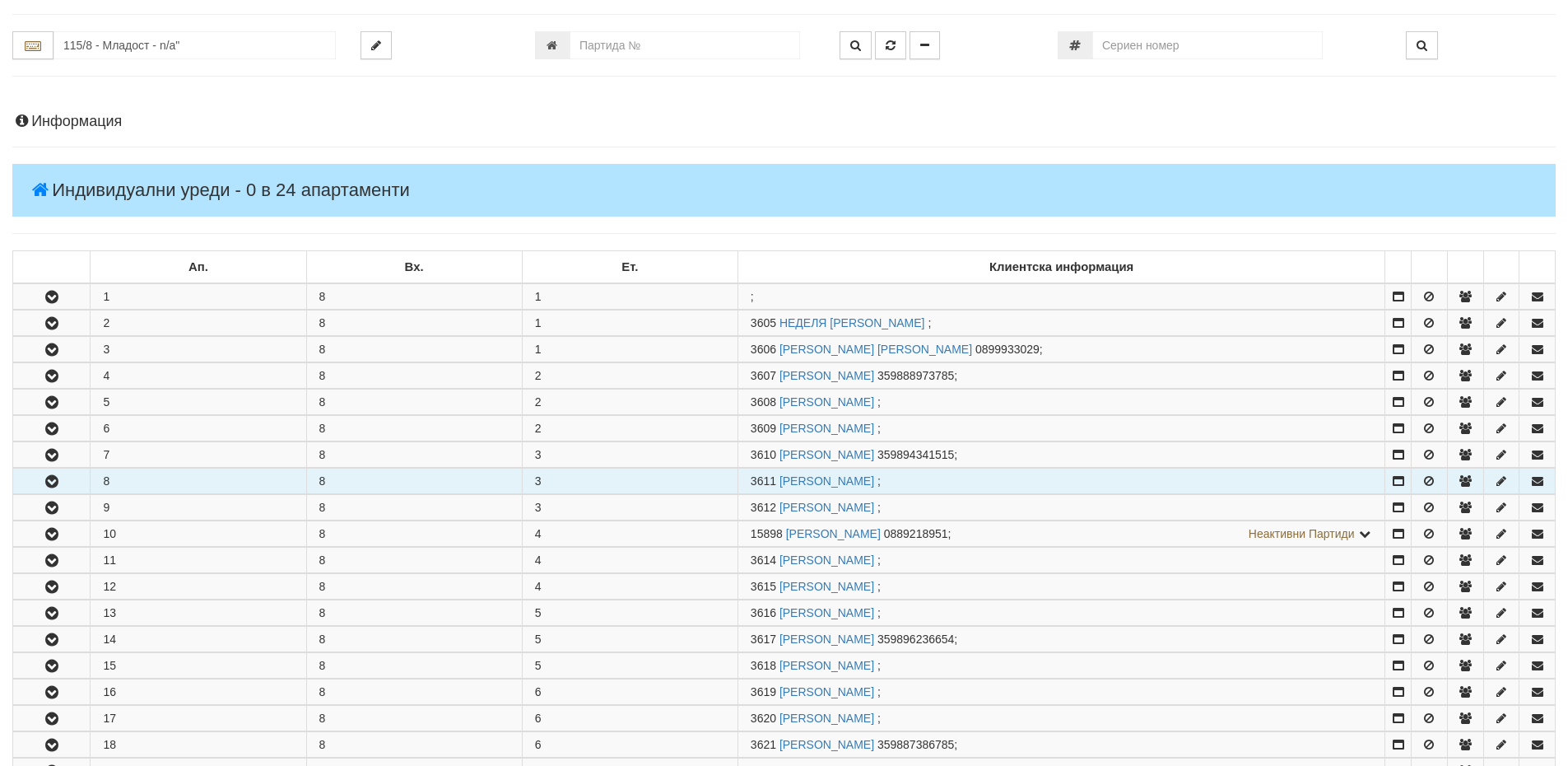
scroll to position [0, 0]
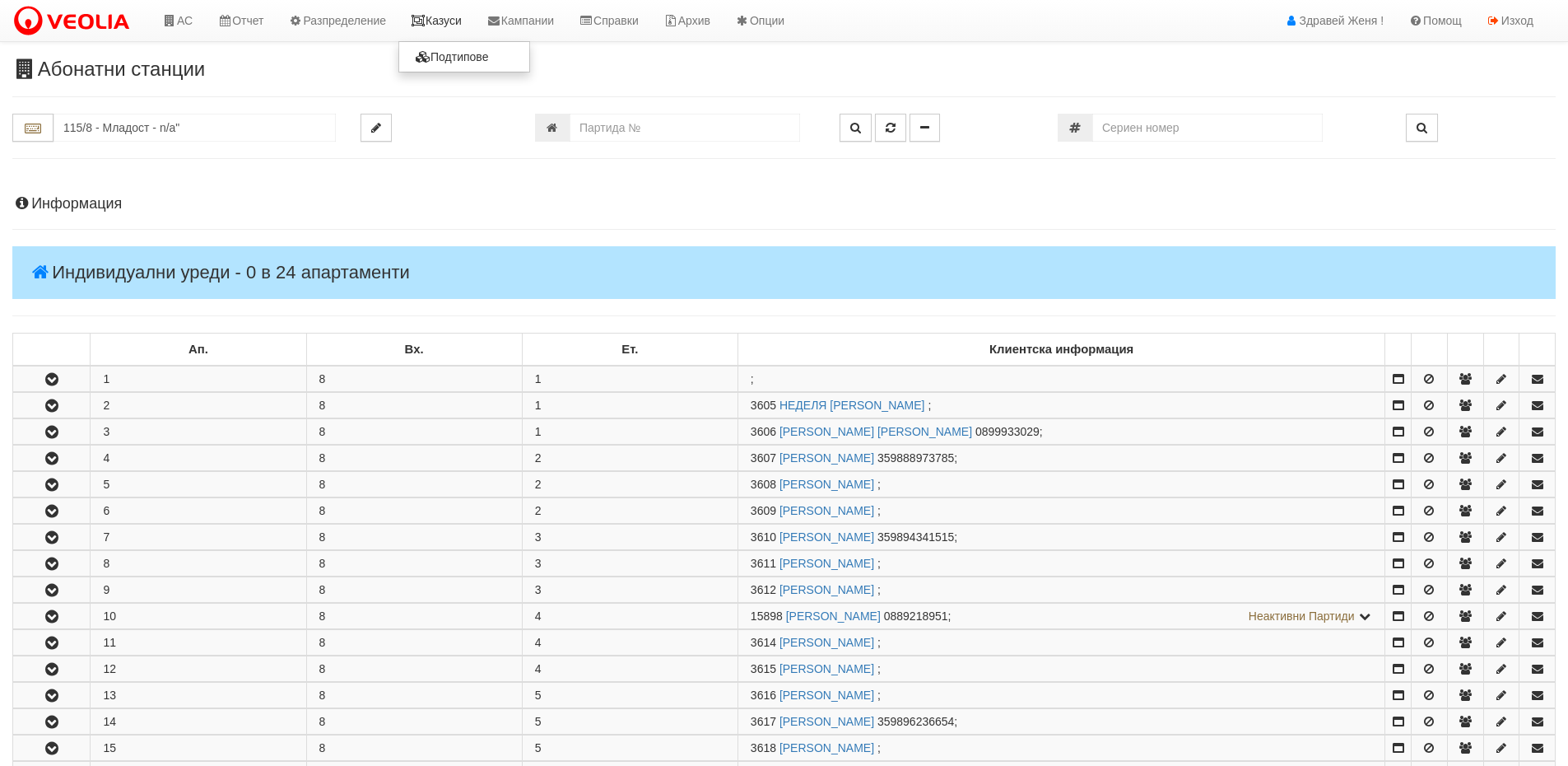
click at [462, 23] on link "Казуси" at bounding box center [436, 20] width 76 height 41
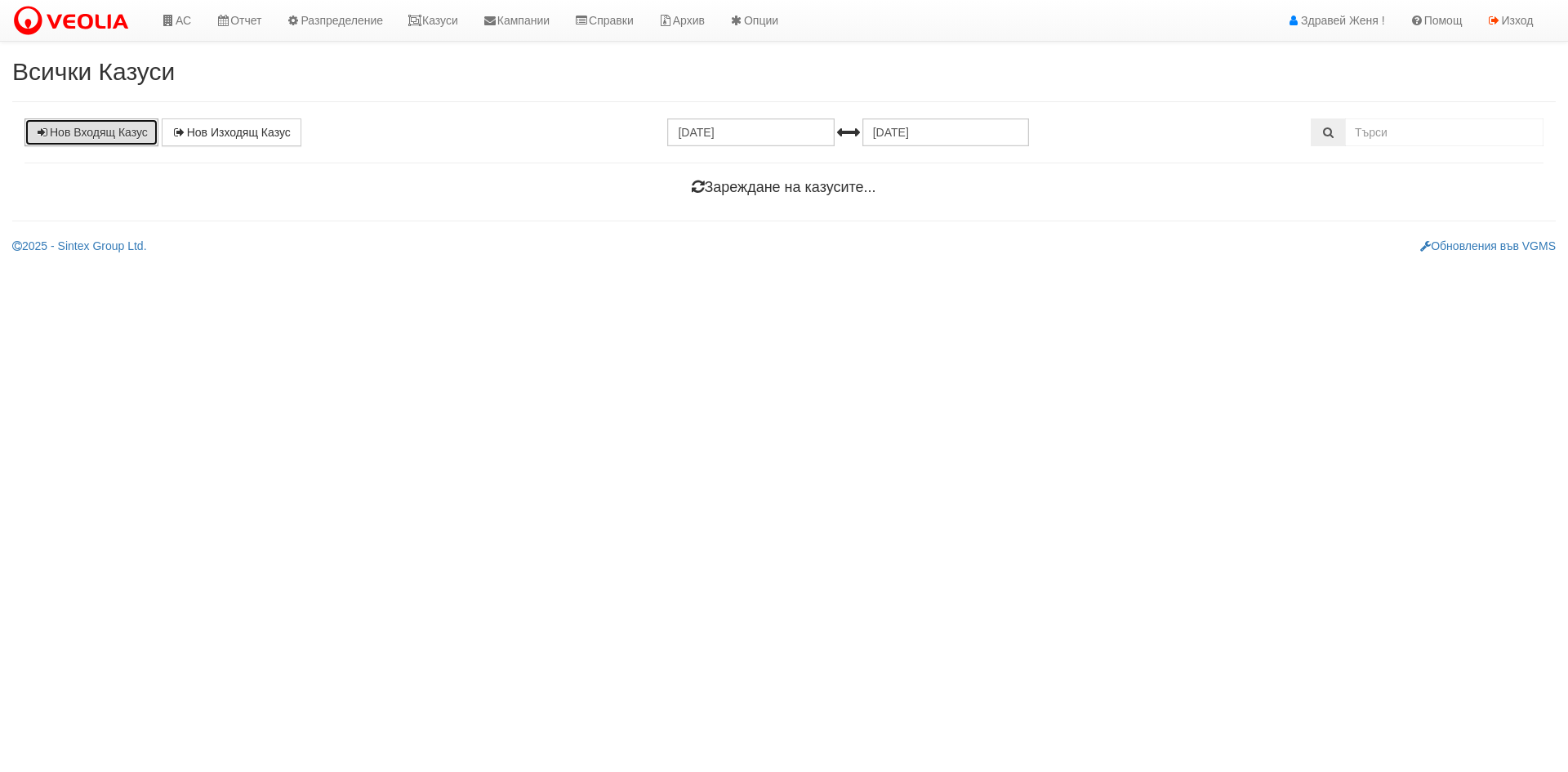
click at [87, 132] on link "Нов Входящ Казус" at bounding box center [92, 132] width 134 height 28
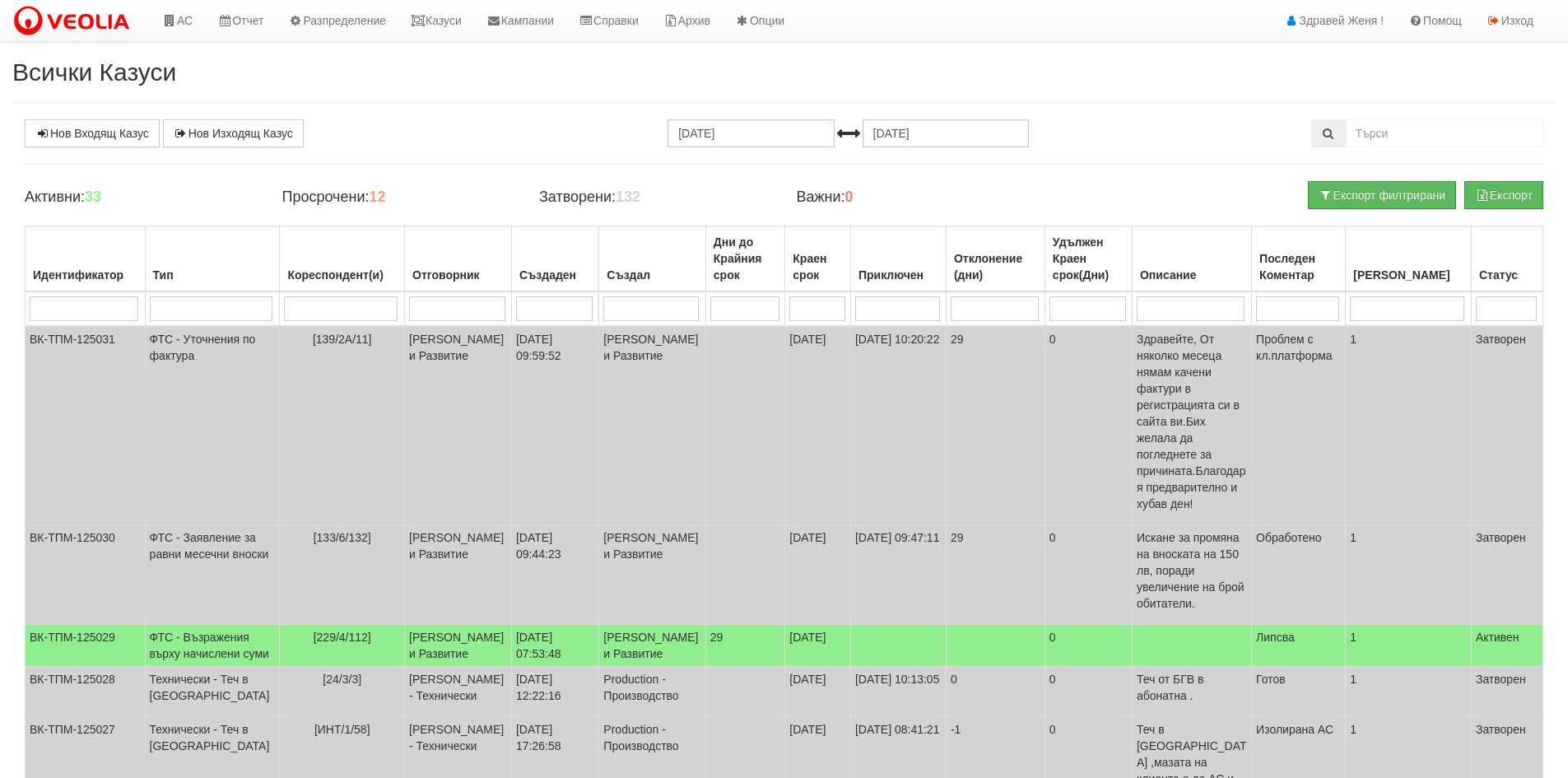
click at [386, 73] on h2 "Всички Казуси" at bounding box center [784, 72] width 1543 height 27
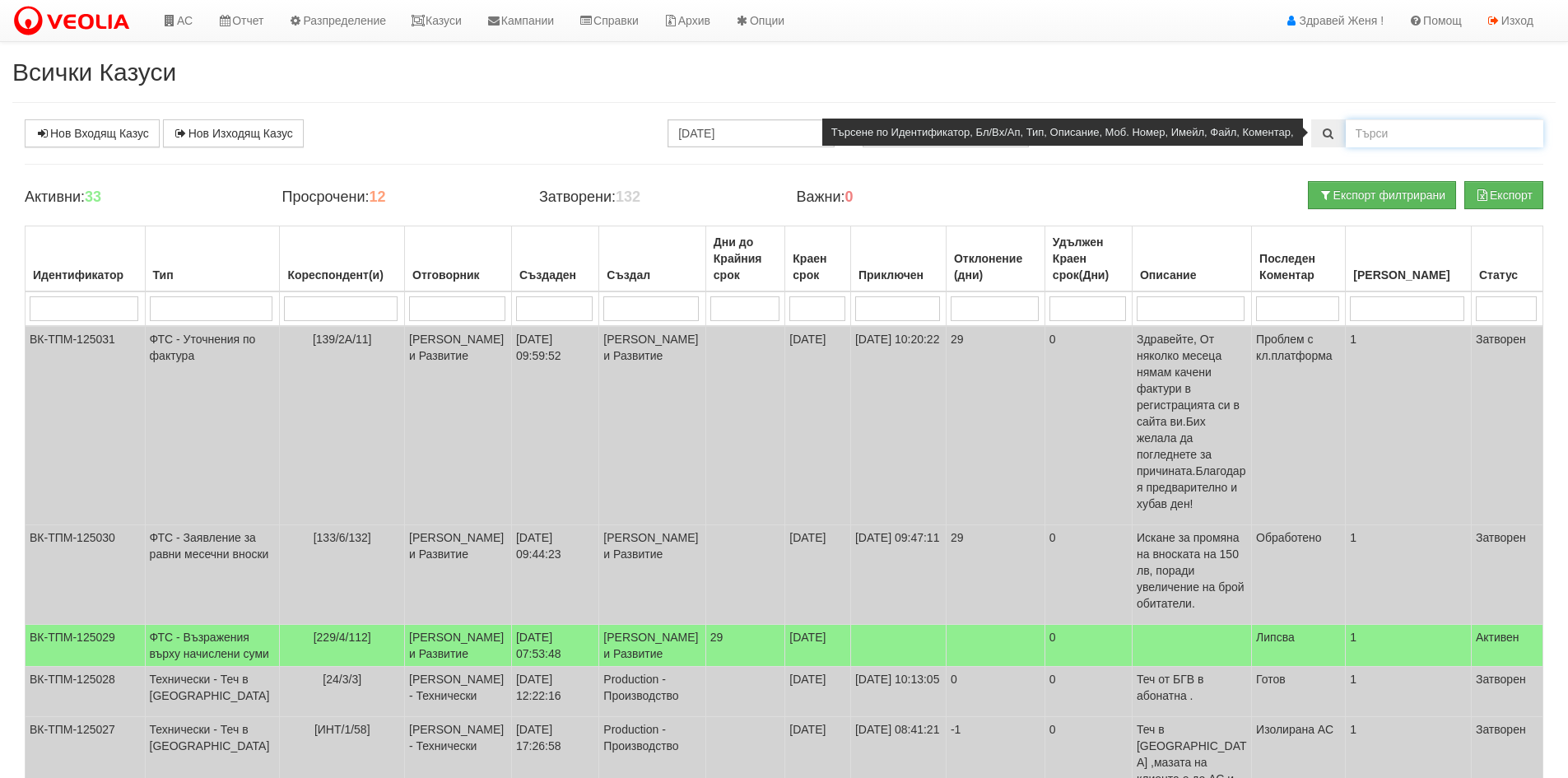
click at [1400, 130] on input "text" at bounding box center [1444, 133] width 197 height 28
type input "124972"
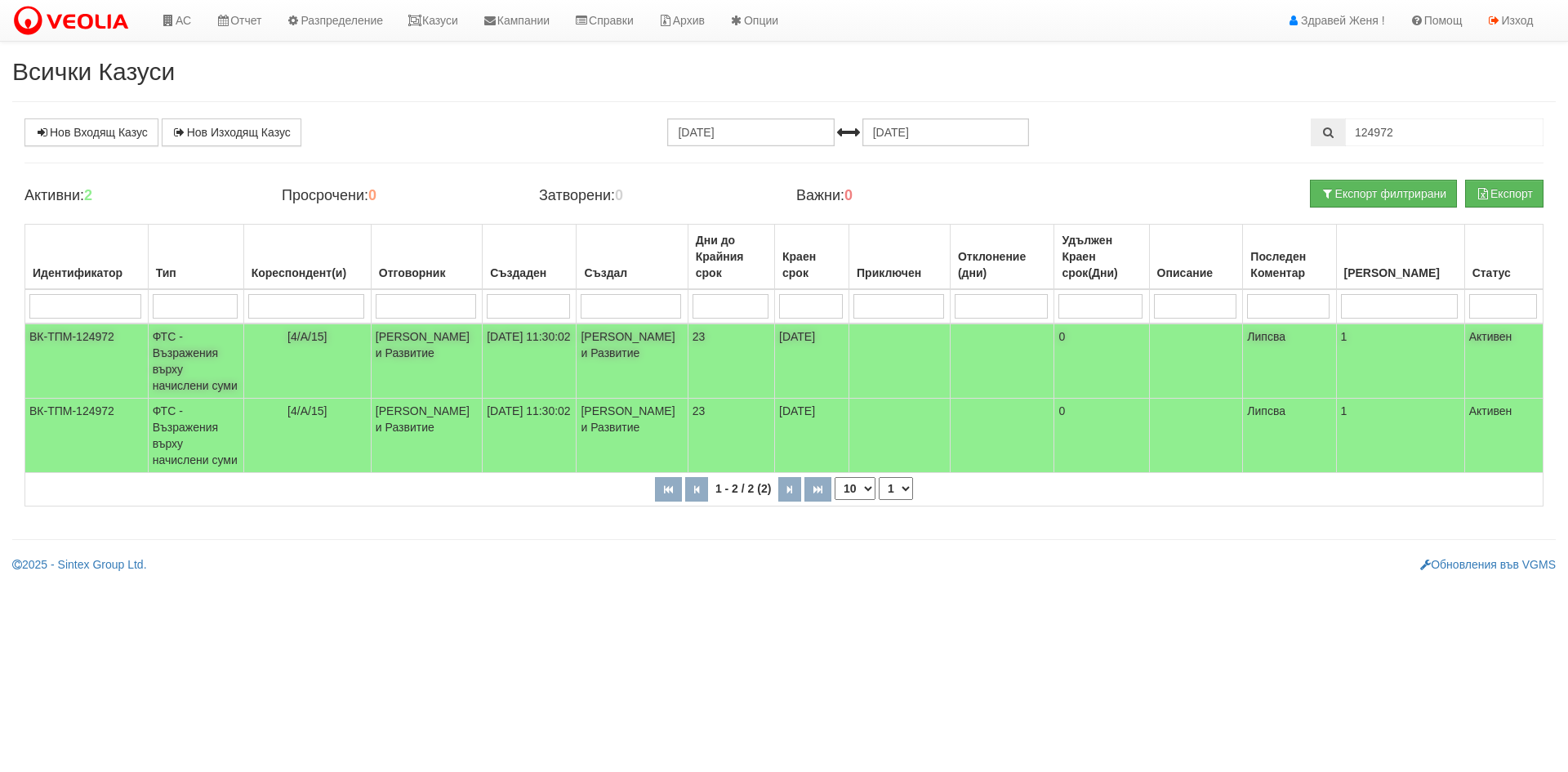
click at [503, 348] on td "[DATE] 11:30:02" at bounding box center [530, 360] width 94 height 75
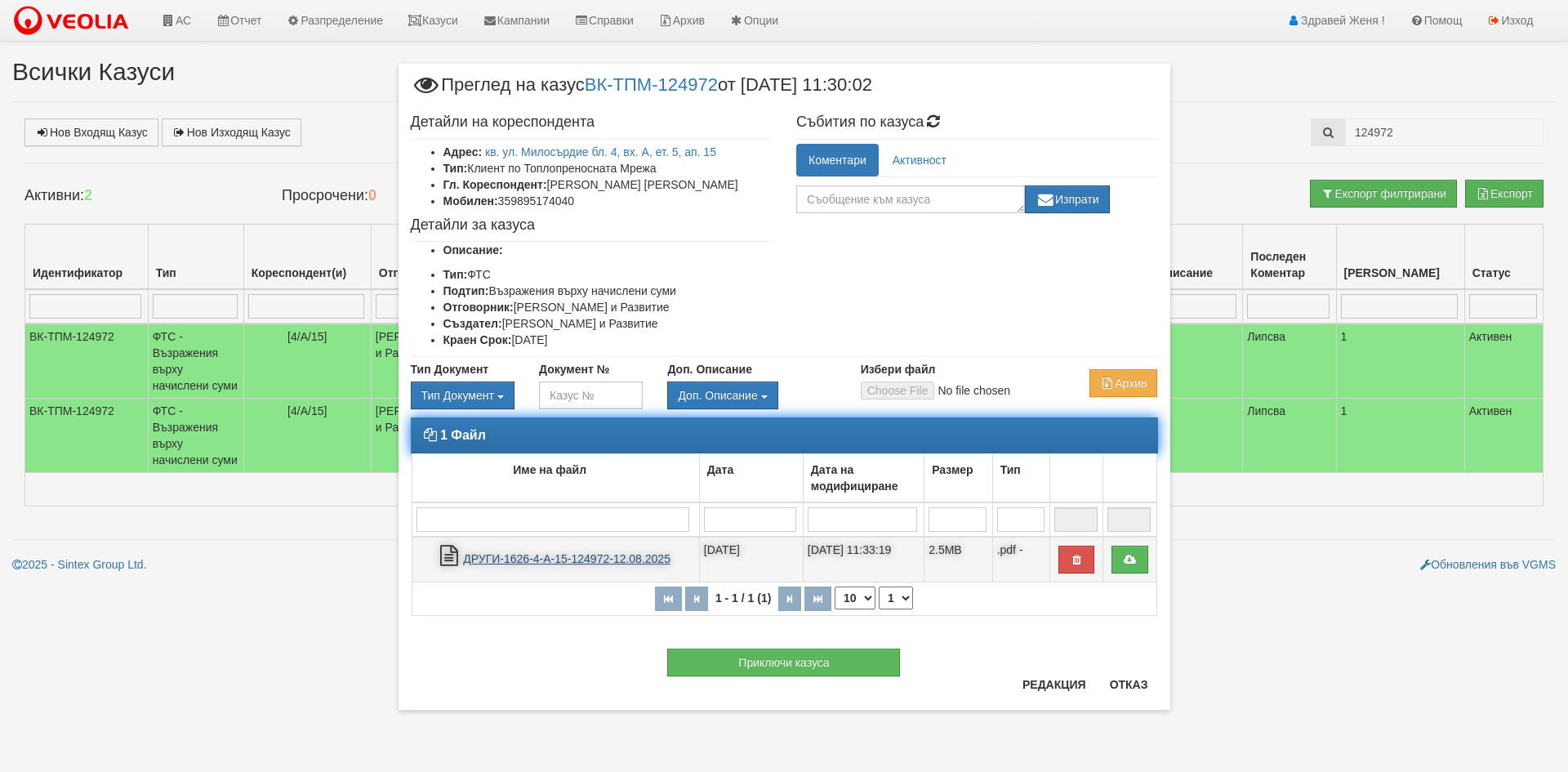
click at [579, 563] on link "ДРУГИ-1626-4-А-15-124972-12.08.2025" at bounding box center [566, 559] width 207 height 13
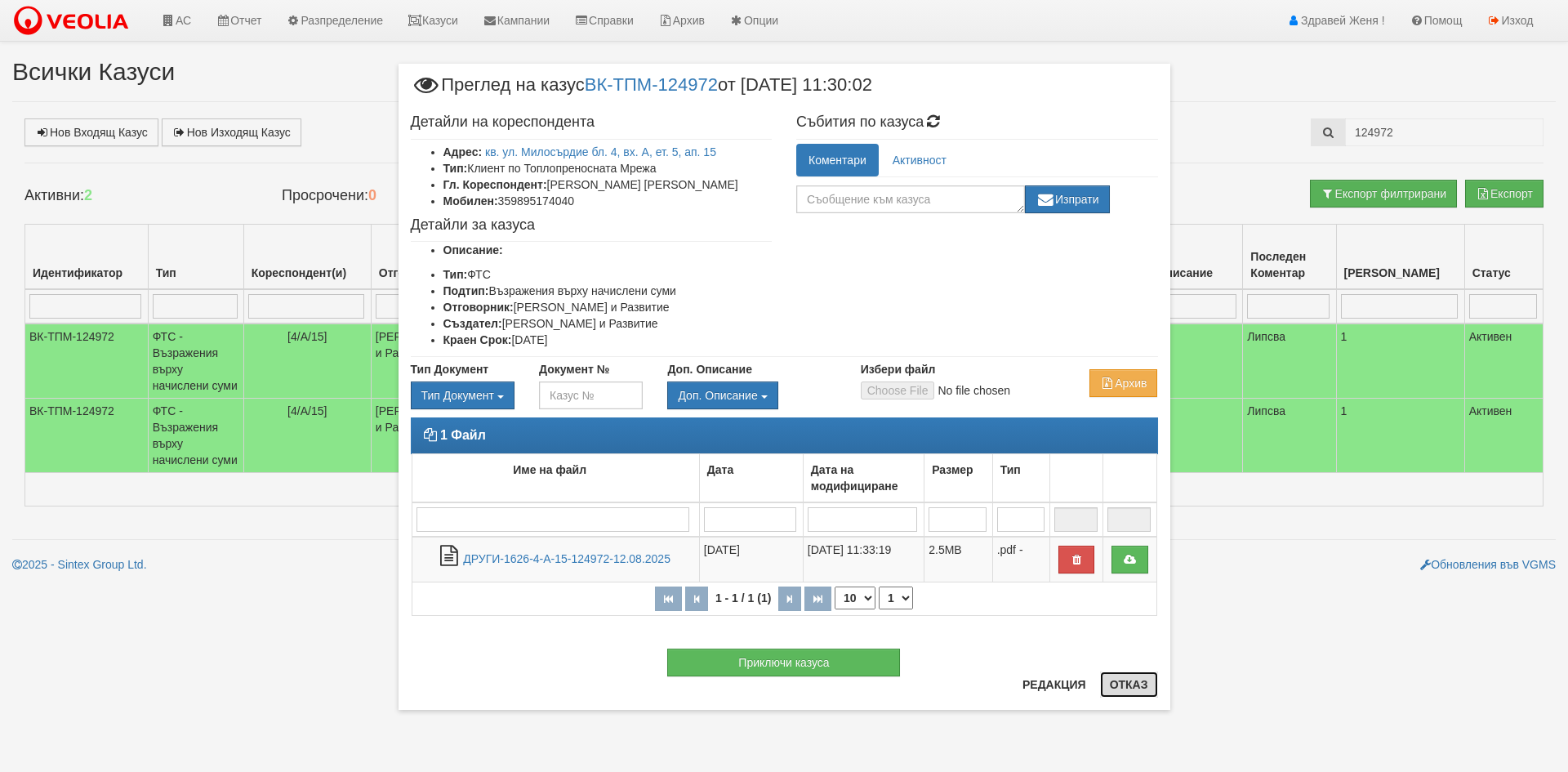
click at [1132, 689] on button "Отказ" at bounding box center [1129, 684] width 58 height 26
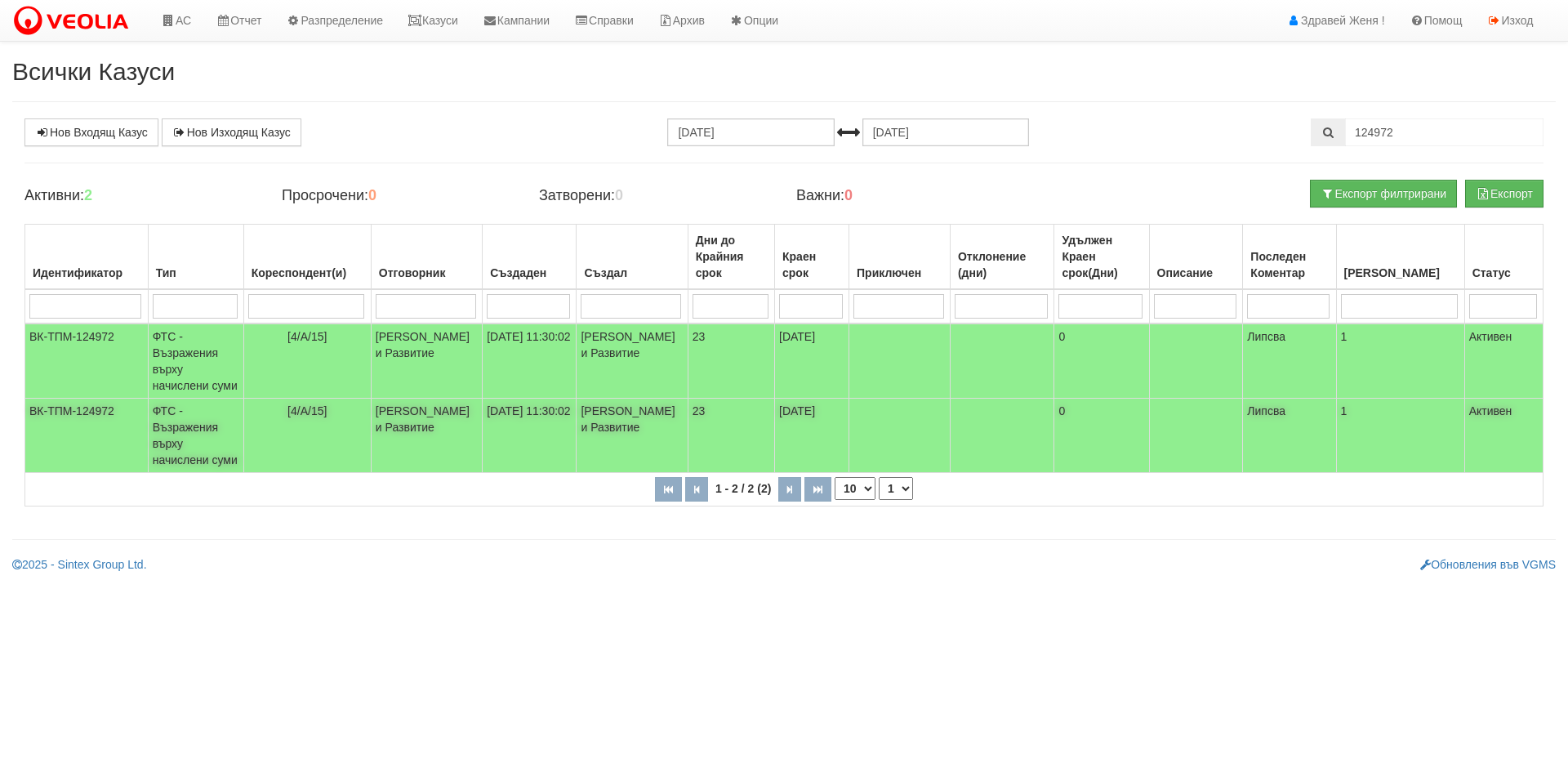
click at [198, 398] on td "ФТС - Възражения върху начислени суми" at bounding box center [196, 360] width 96 height 75
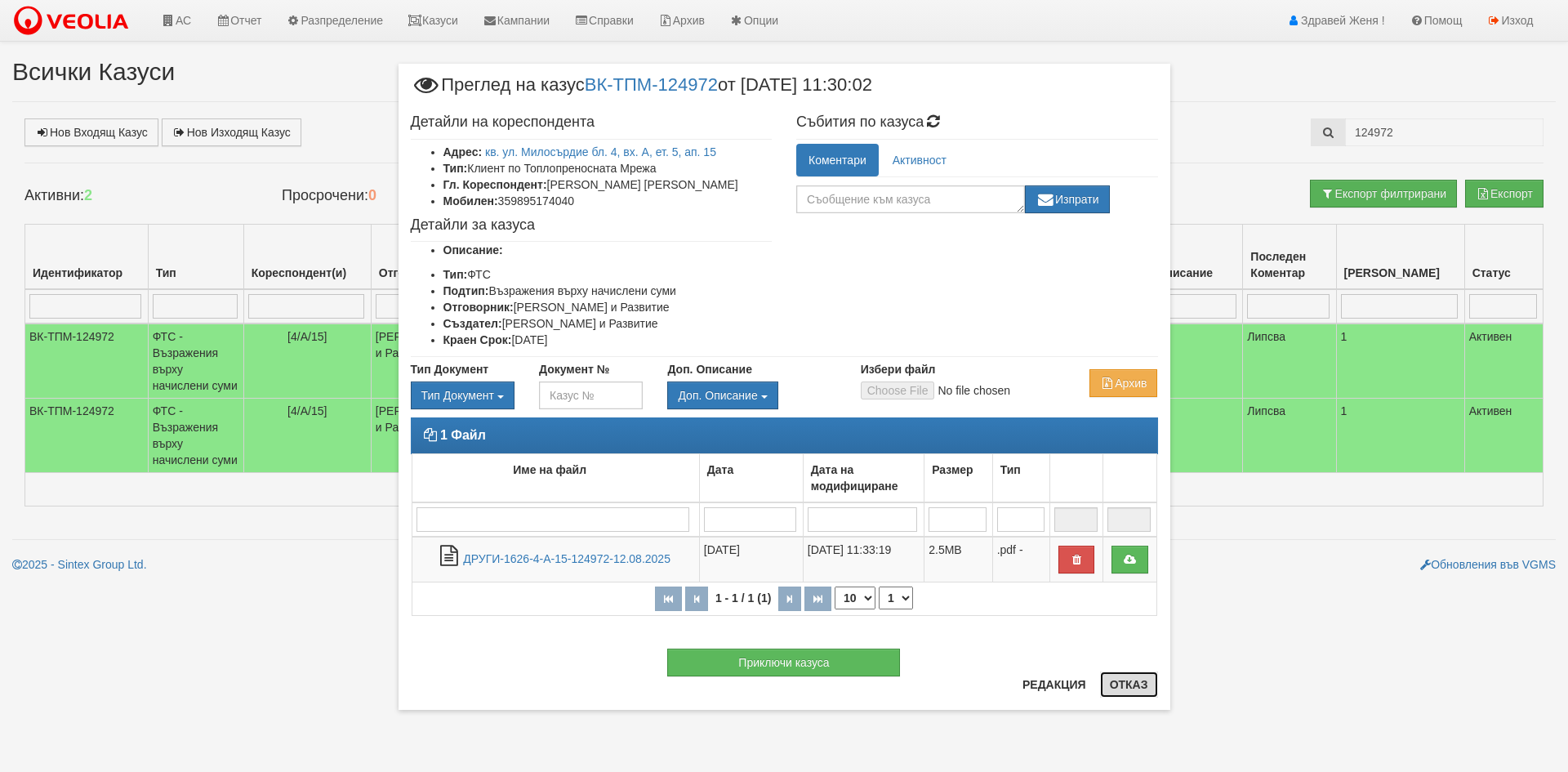
click at [1136, 690] on button "Отказ" at bounding box center [1129, 684] width 58 height 26
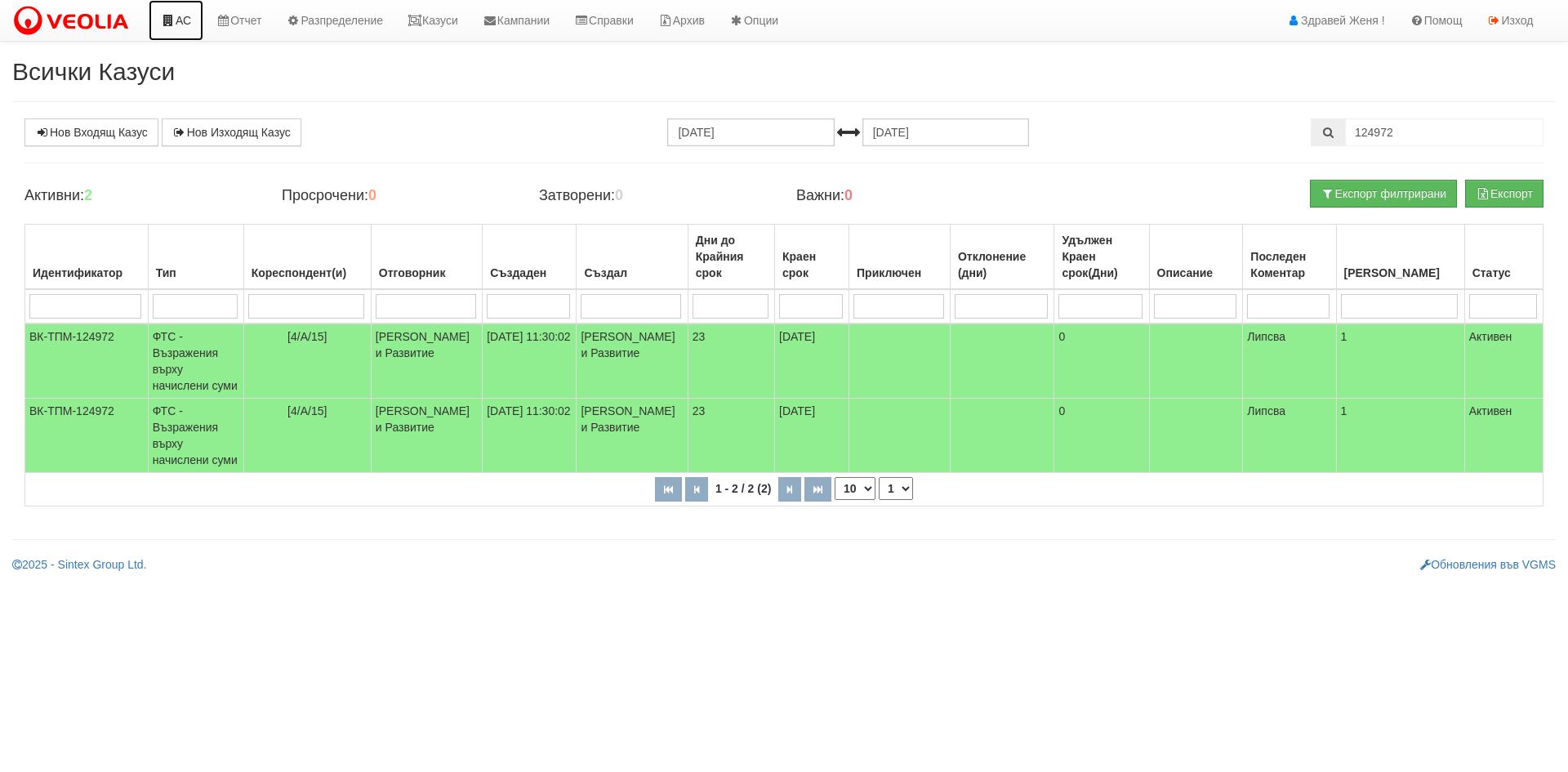
click at [184, 17] on link "АС" at bounding box center [176, 20] width 55 height 41
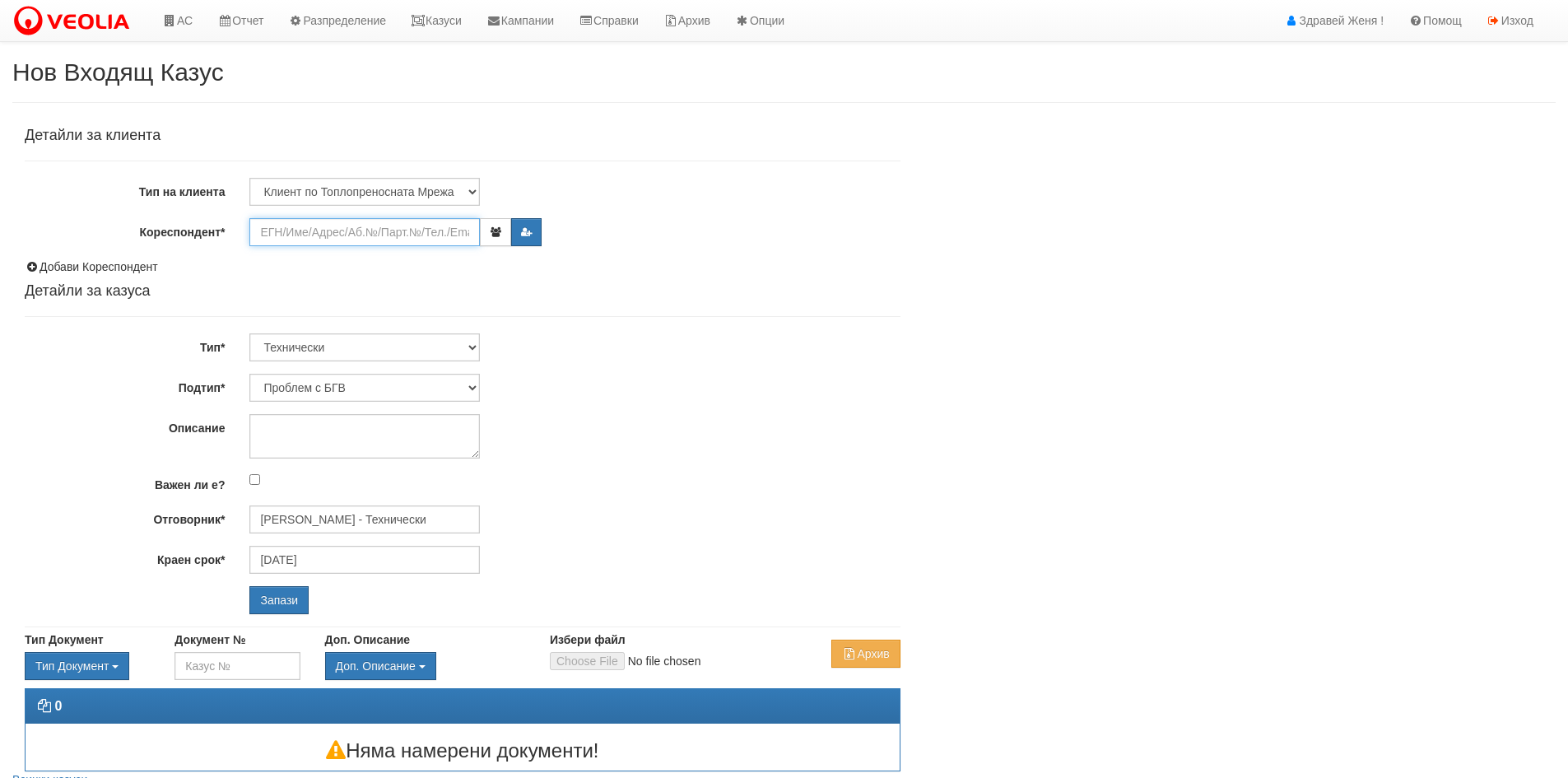
click at [451, 231] on input "Кореспондент*" at bounding box center [364, 232] width 231 height 28
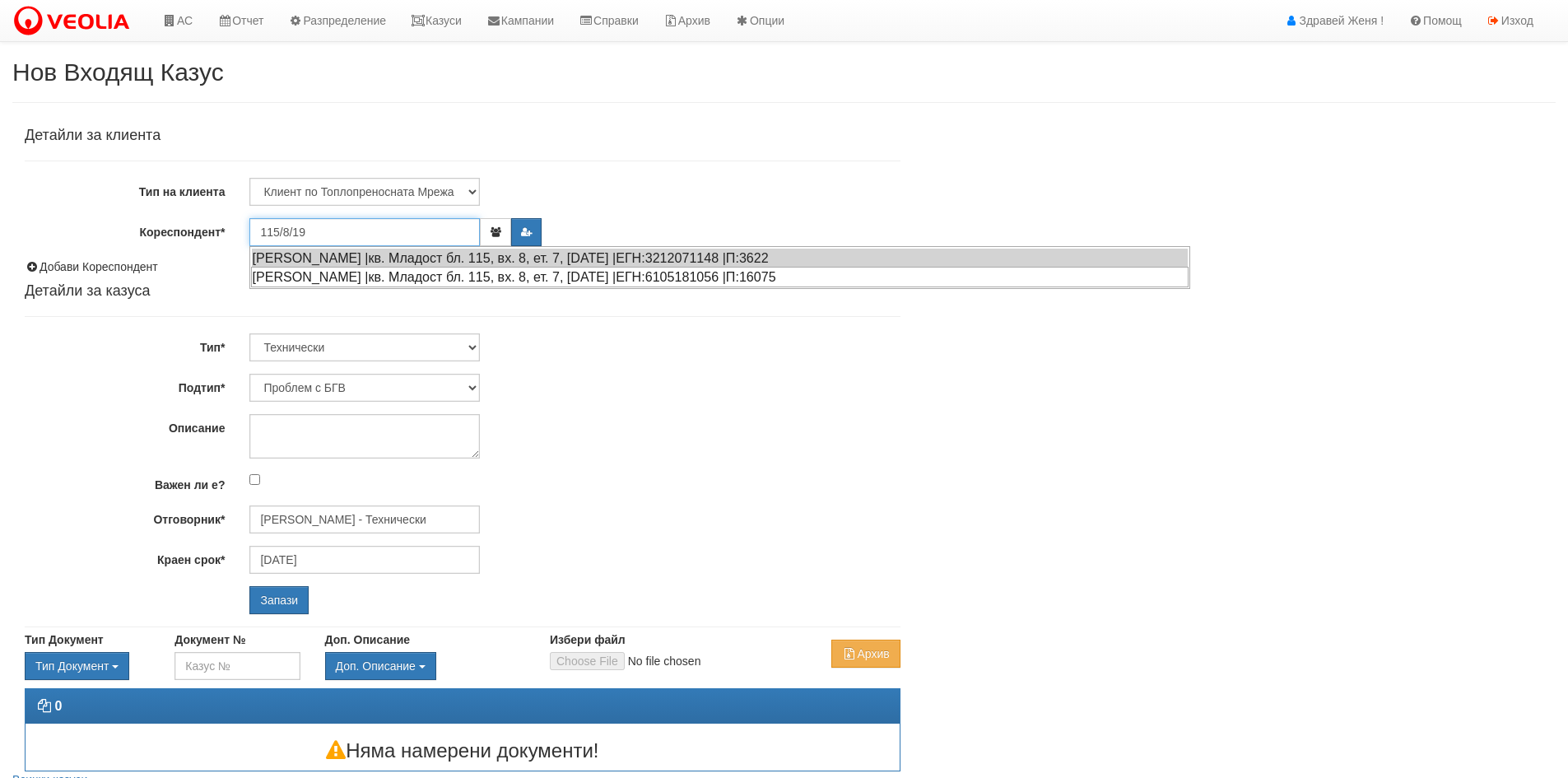
click at [487, 277] on div "АНЕЛИЯ ХРИСТОВА ВАСИЛЕВА |кв. Младост бл. 115, вх. 8, ет. 7, ап. 19 |ЕГН:610518…" at bounding box center [719, 277] width 937 height 21
type input "АНЕЛИЯ ХРИСТОВА ВАСИЛЕВА"
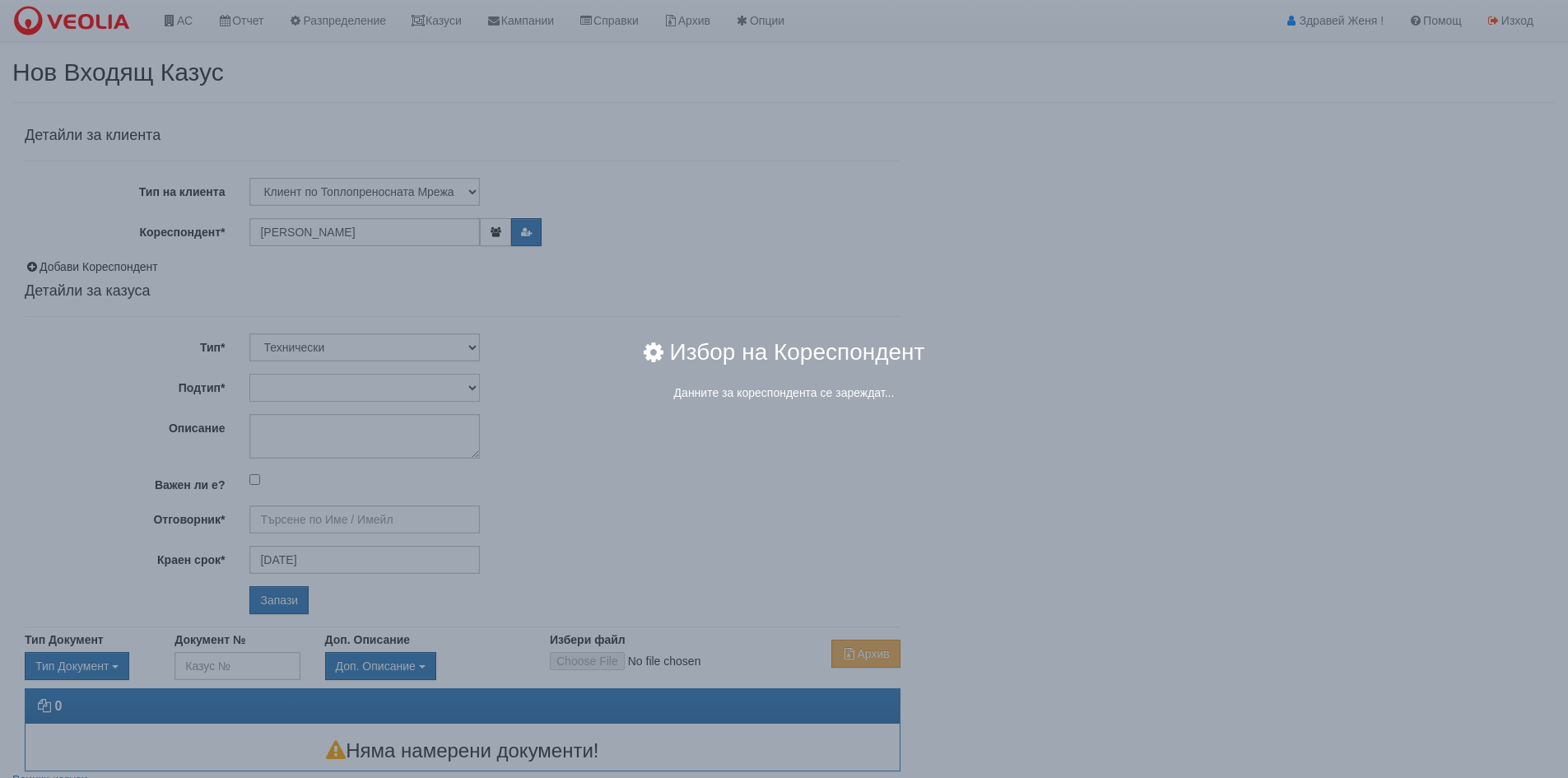
type input "[PERSON_NAME] - Технически"
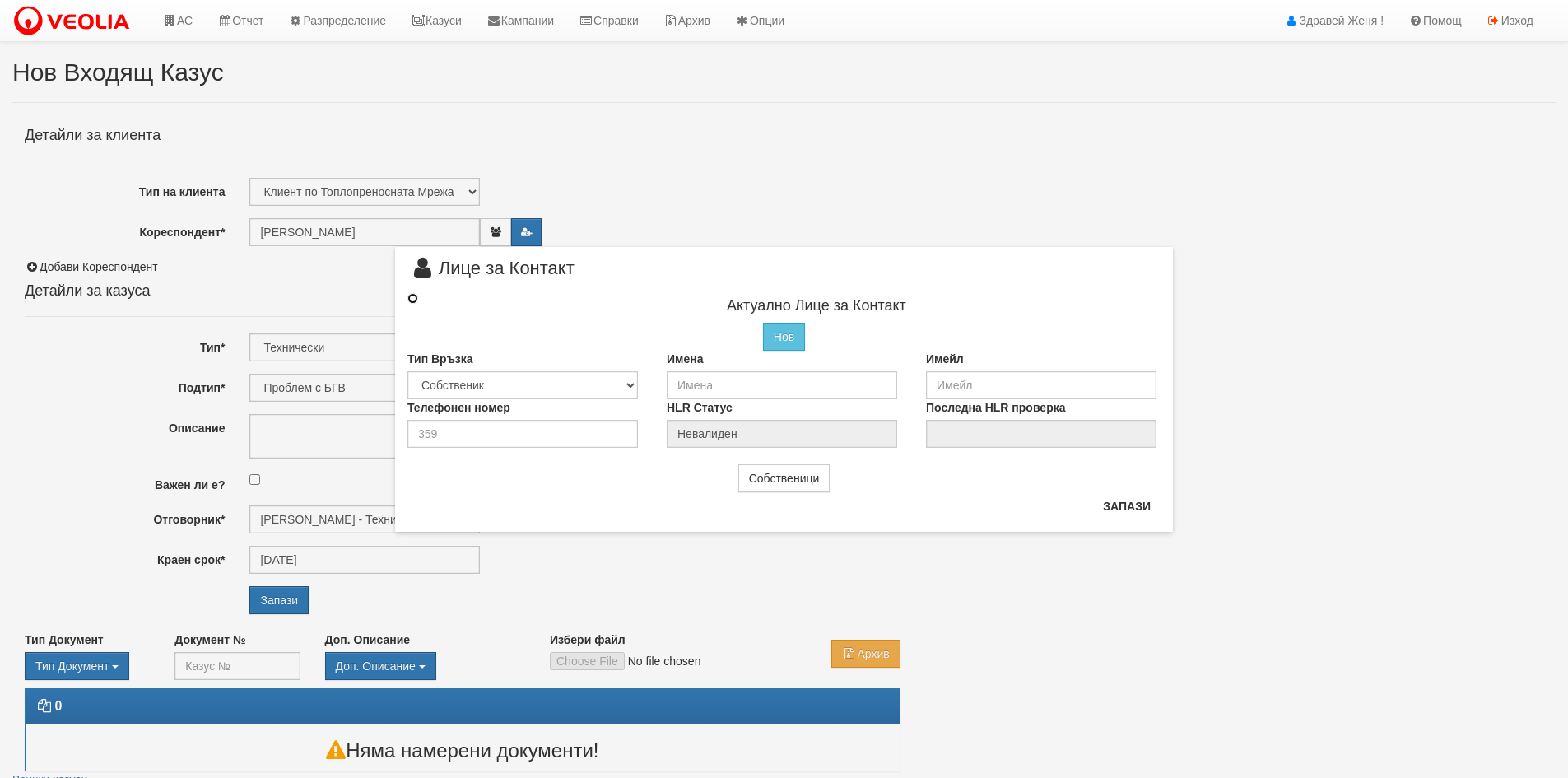
click at [411, 297] on input "radio" at bounding box center [412, 298] width 11 height 11
drag, startPoint x: 537, startPoint y: 433, endPoint x: 405, endPoint y: 432, distance: 132.0
click at [405, 432] on div "Телефонен номер" at bounding box center [524, 421] width 259 height 48
type input "0888691010"
click at [1124, 509] on button "Запази" at bounding box center [1126, 507] width 67 height 27
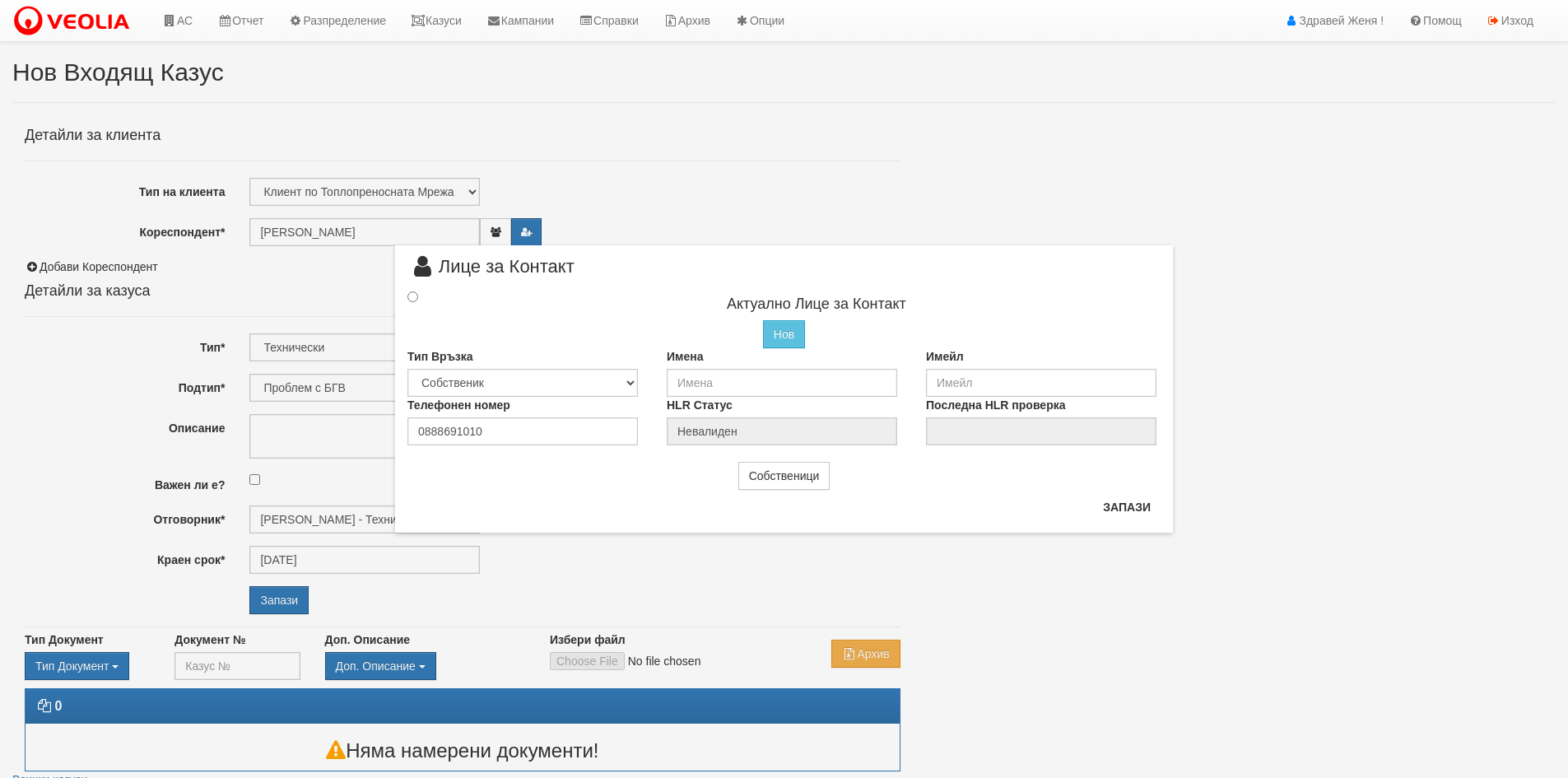
drag, startPoint x: 255, startPoint y: 229, endPoint x: 412, endPoint y: 224, distance: 157.1
click at [412, 224] on div "× Лице за Контакт Актуално Лице за Контакт Нов Промени Актуалното Лице Тип Връз…" at bounding box center [784, 389] width 1568 height 778
click at [732, 382] on input "text" at bounding box center [782, 383] width 231 height 28
type input "Василев"
click at [1144, 509] on button "Запази" at bounding box center [1126, 507] width 67 height 27
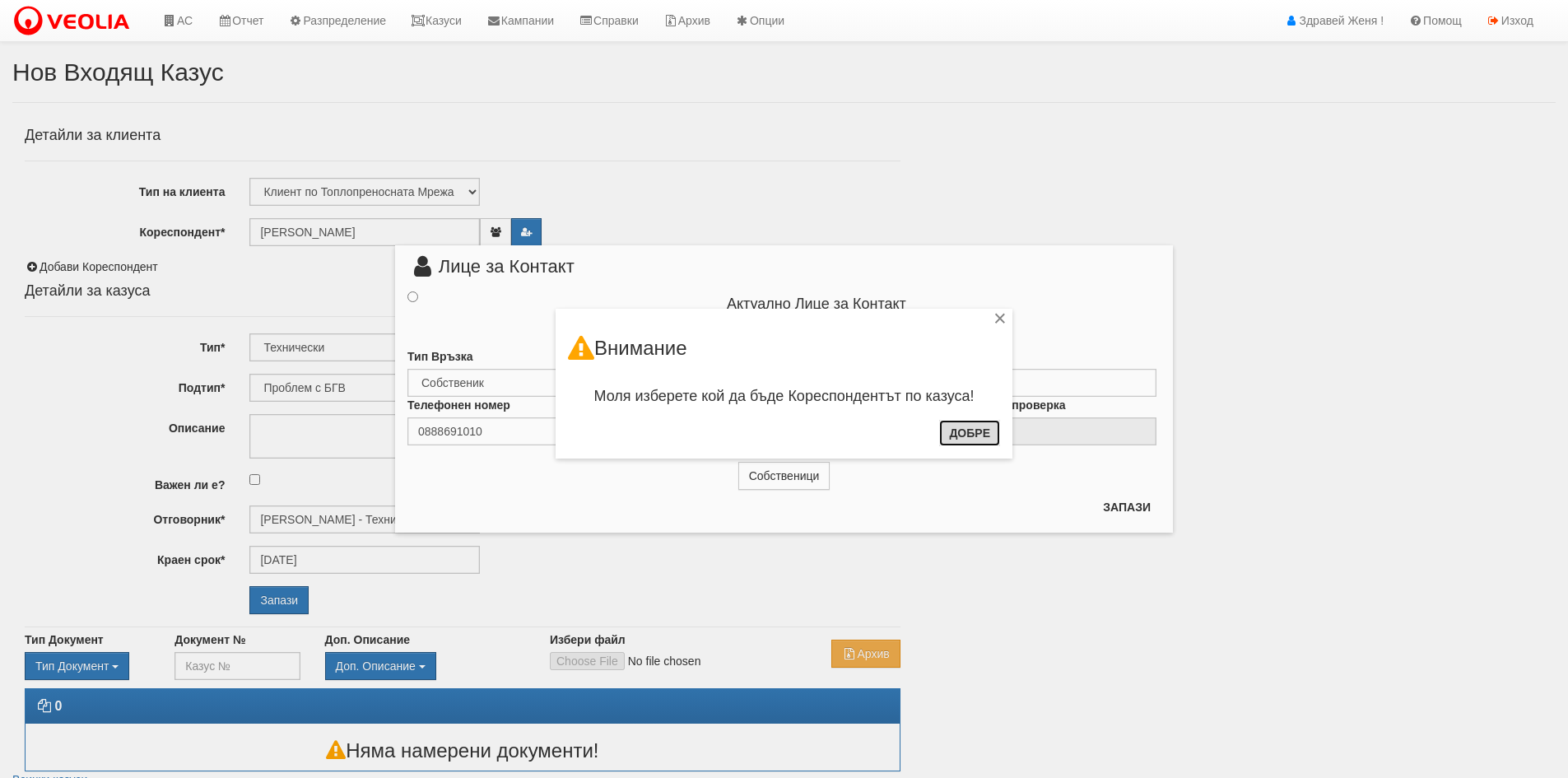
click at [988, 436] on button "Добре" at bounding box center [969, 433] width 61 height 27
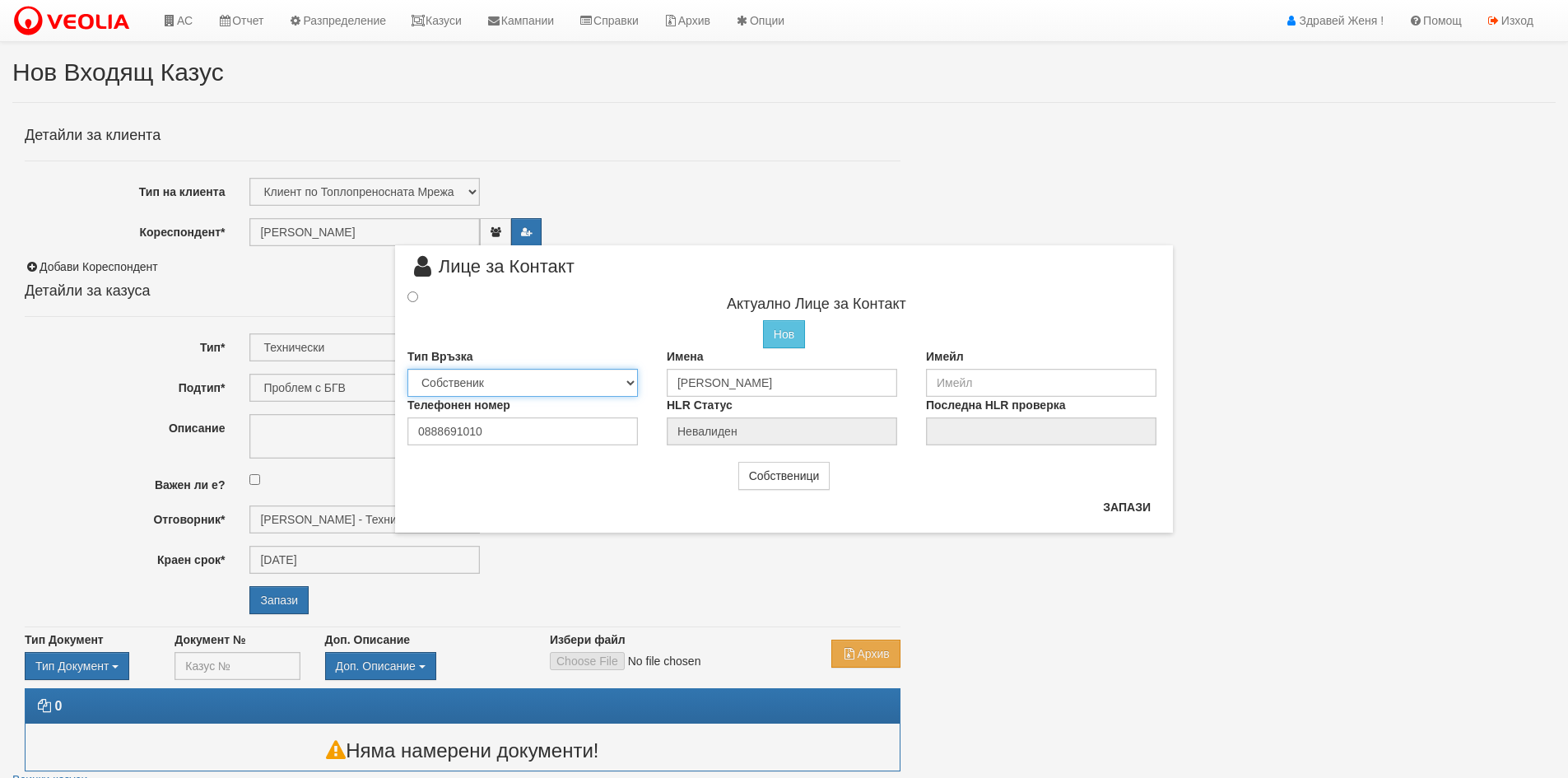
click at [629, 377] on select "Собственик Наемател Роднина Съсед Приятел" at bounding box center [522, 383] width 231 height 28
select select "2"
click at [407, 369] on select "Собственик Наемател Роднина Съсед Приятел" at bounding box center [522, 383] width 231 height 28
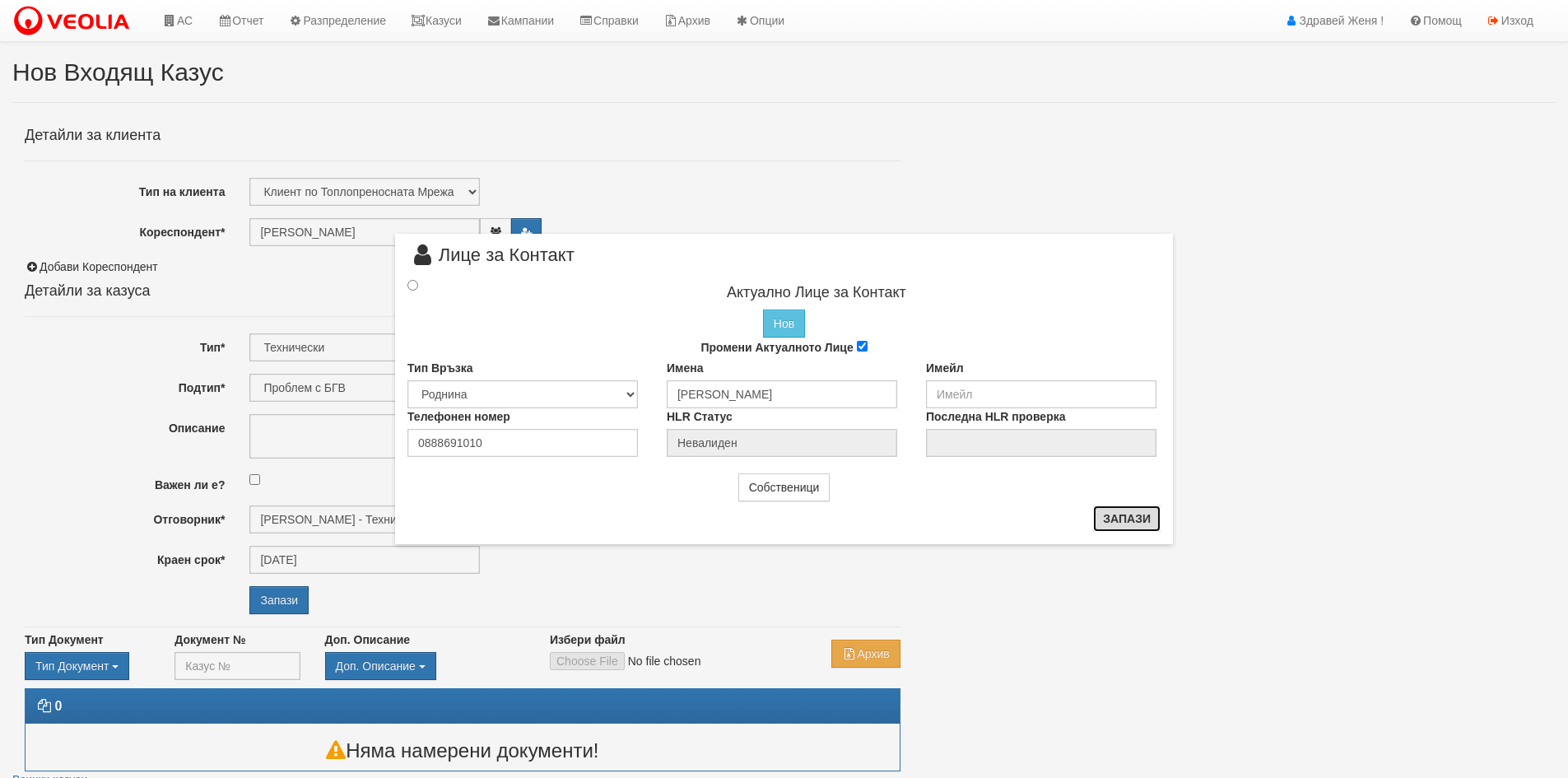
click at [1122, 519] on button "Запази" at bounding box center [1126, 519] width 67 height 27
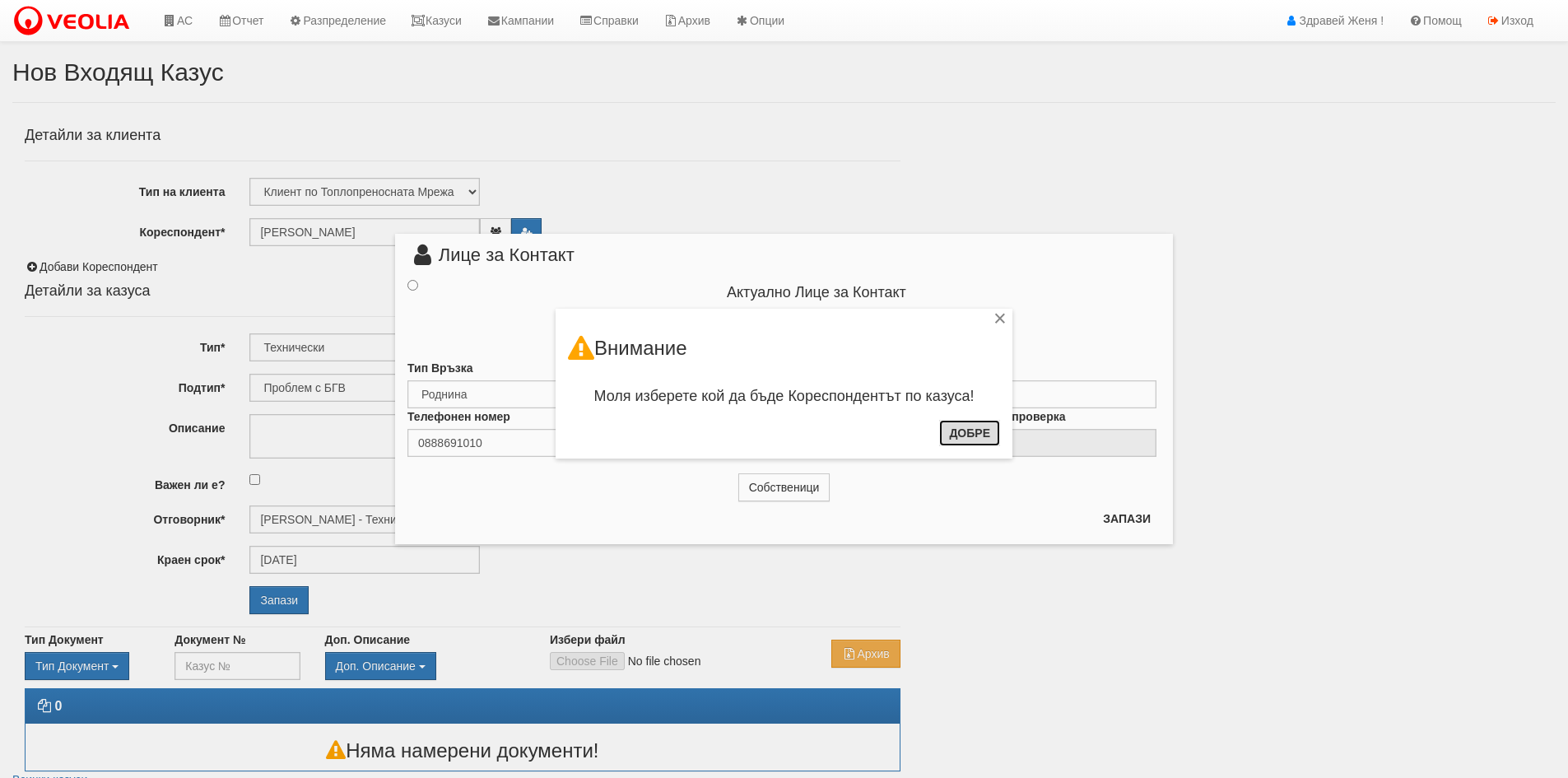
click at [971, 431] on button "Добре" at bounding box center [969, 433] width 61 height 27
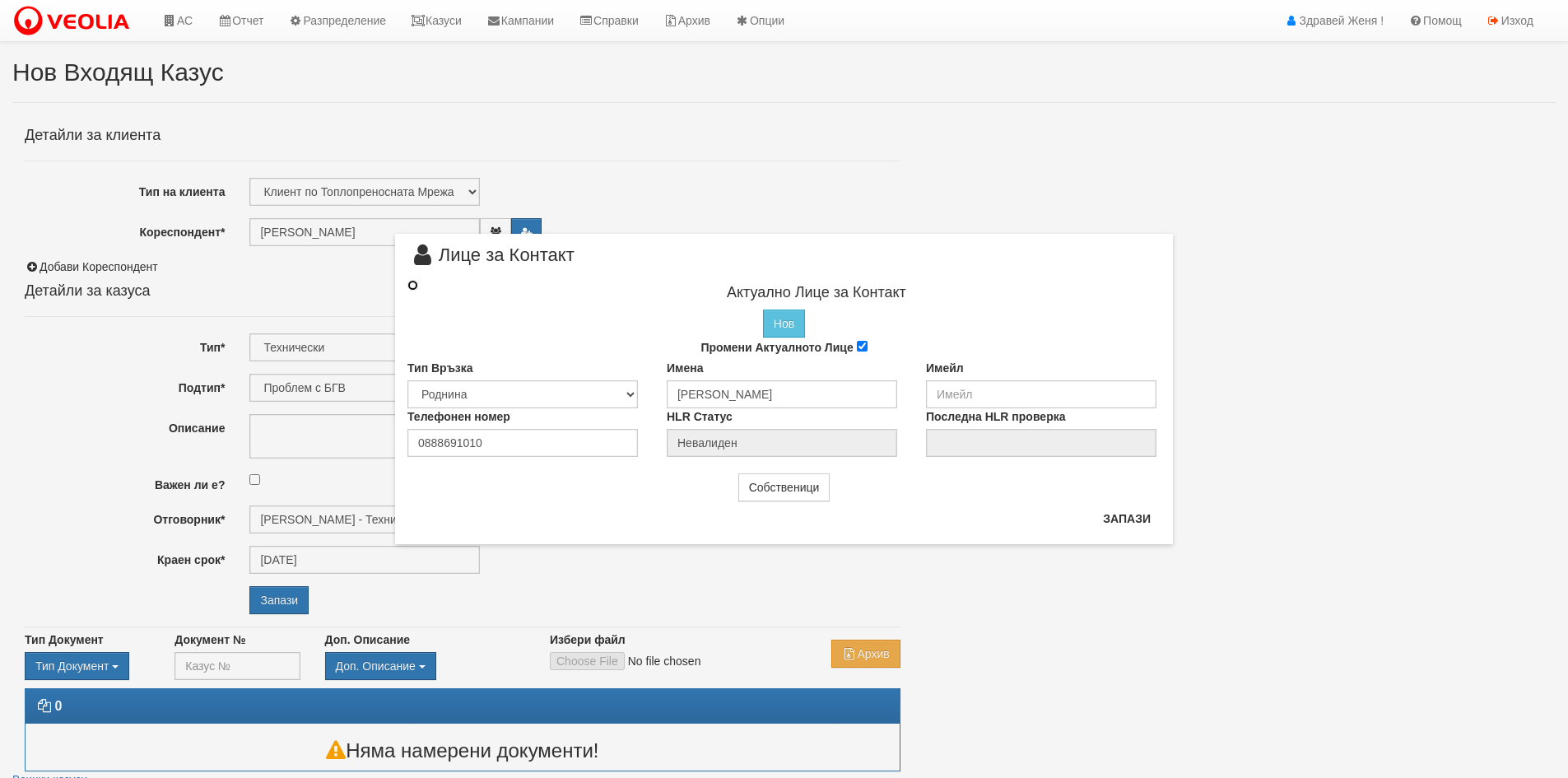
click at [412, 281] on input "radio" at bounding box center [412, 285] width 11 height 11
radio input "true"
type input "Василев"
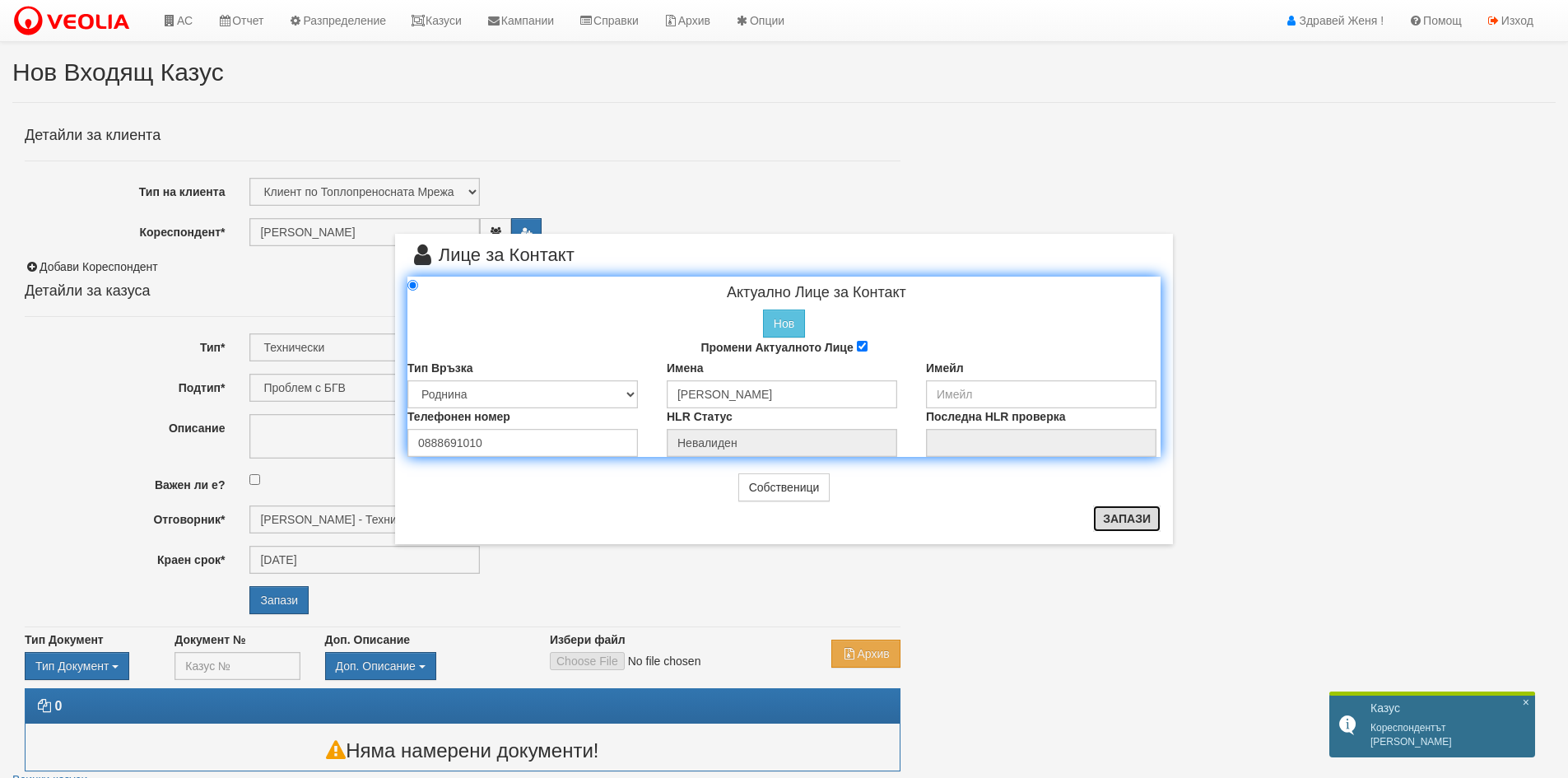
click at [1136, 520] on button "Запази" at bounding box center [1126, 519] width 67 height 27
radio input "true"
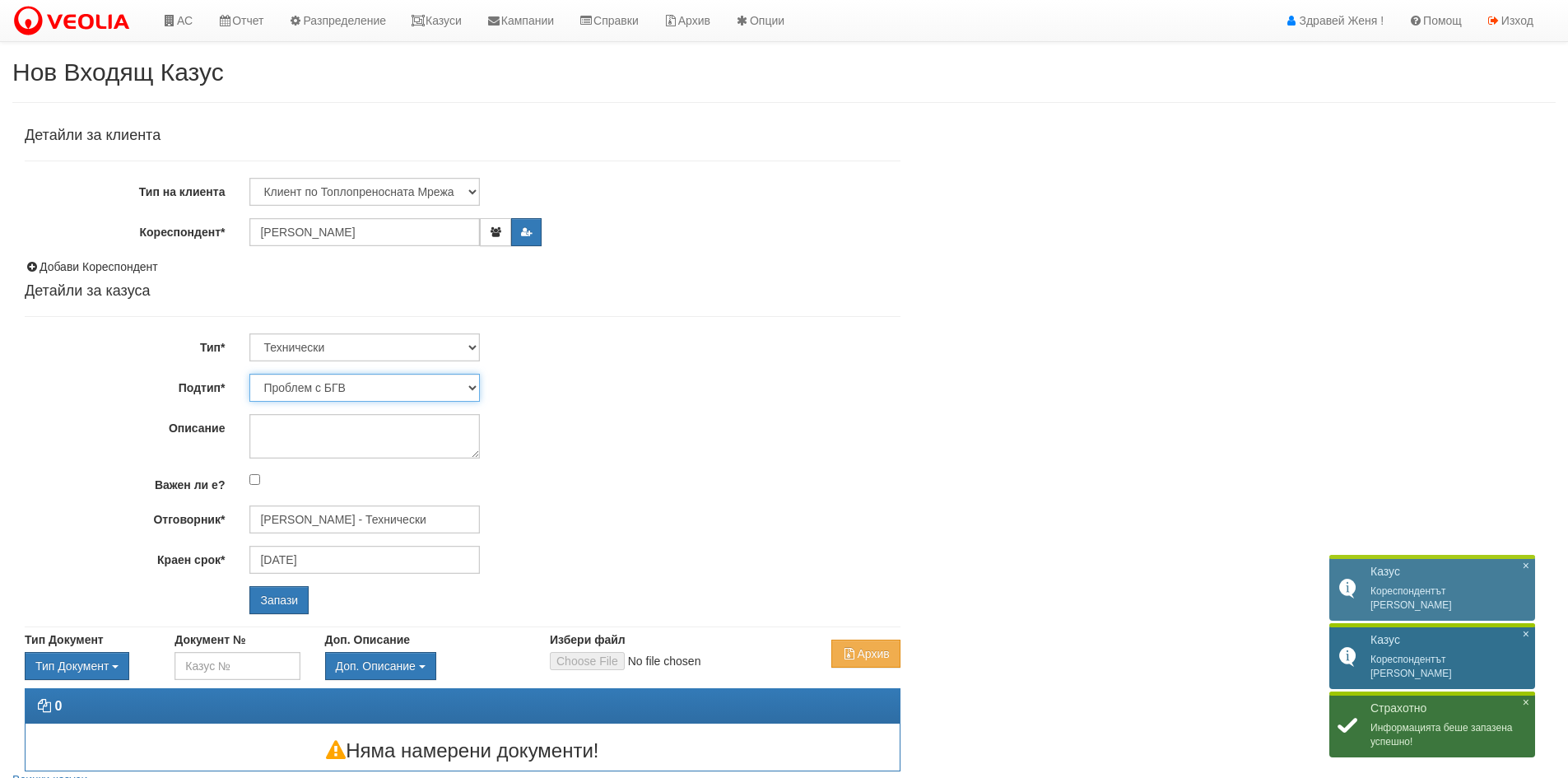
click at [467, 380] on select "Проблем с БГВ Теч ВОИ Теч БГВ Теч в АС Теч от водомер Проблем в АС Интервенция …" at bounding box center [364, 388] width 231 height 28
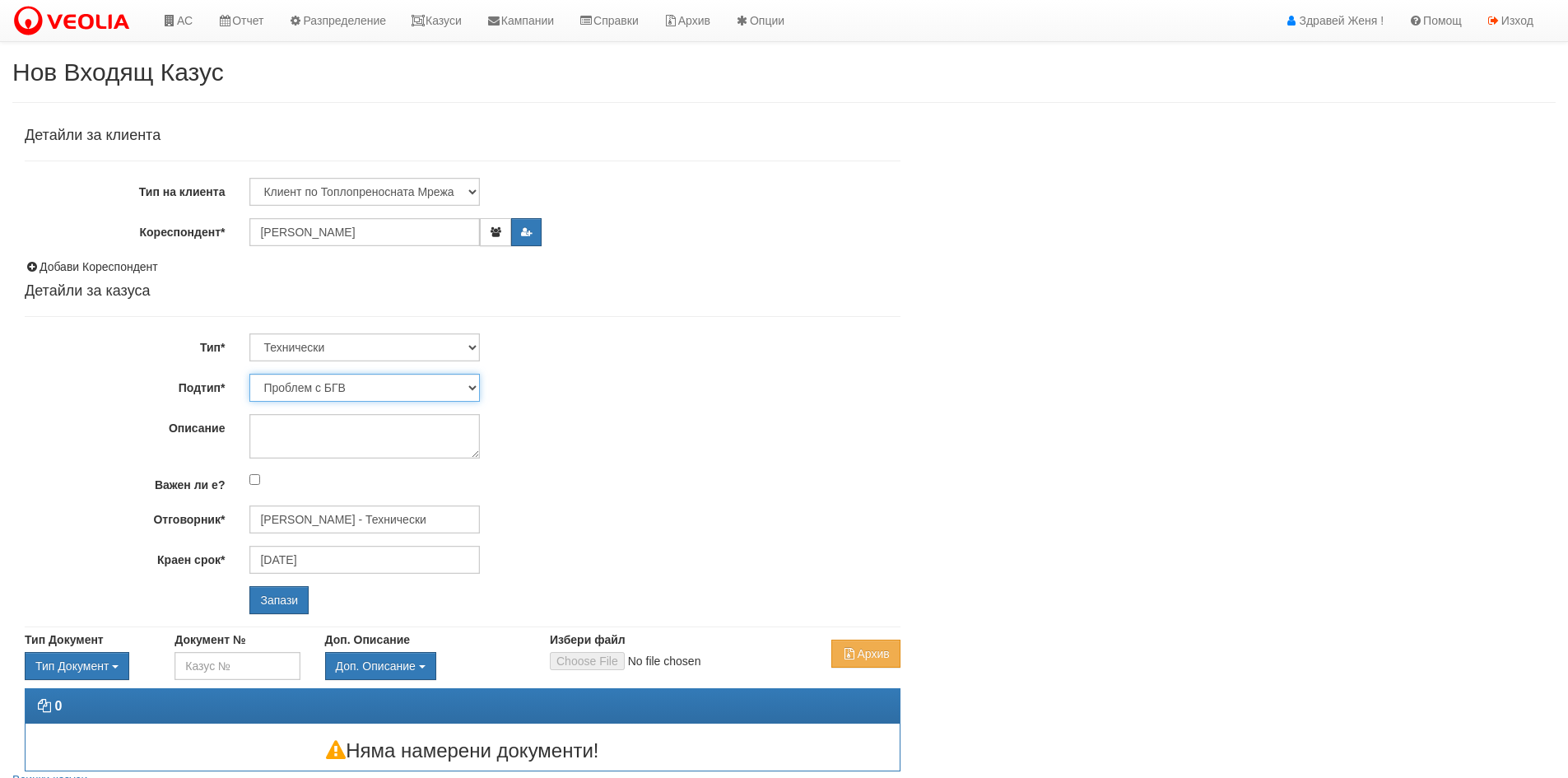
select select "Проблем в АС"
click at [249, 374] on select "Проблем с БГВ Теч ВОИ Теч БГВ Теч в АС Теч от водомер Проблем в АС Интервенция …" at bounding box center [364, 388] width 231 height 28
type input "21/08/2025"
type input "[PERSON_NAME] - Технически"
click at [293, 431] on textarea "Описание" at bounding box center [364, 436] width 231 height 44
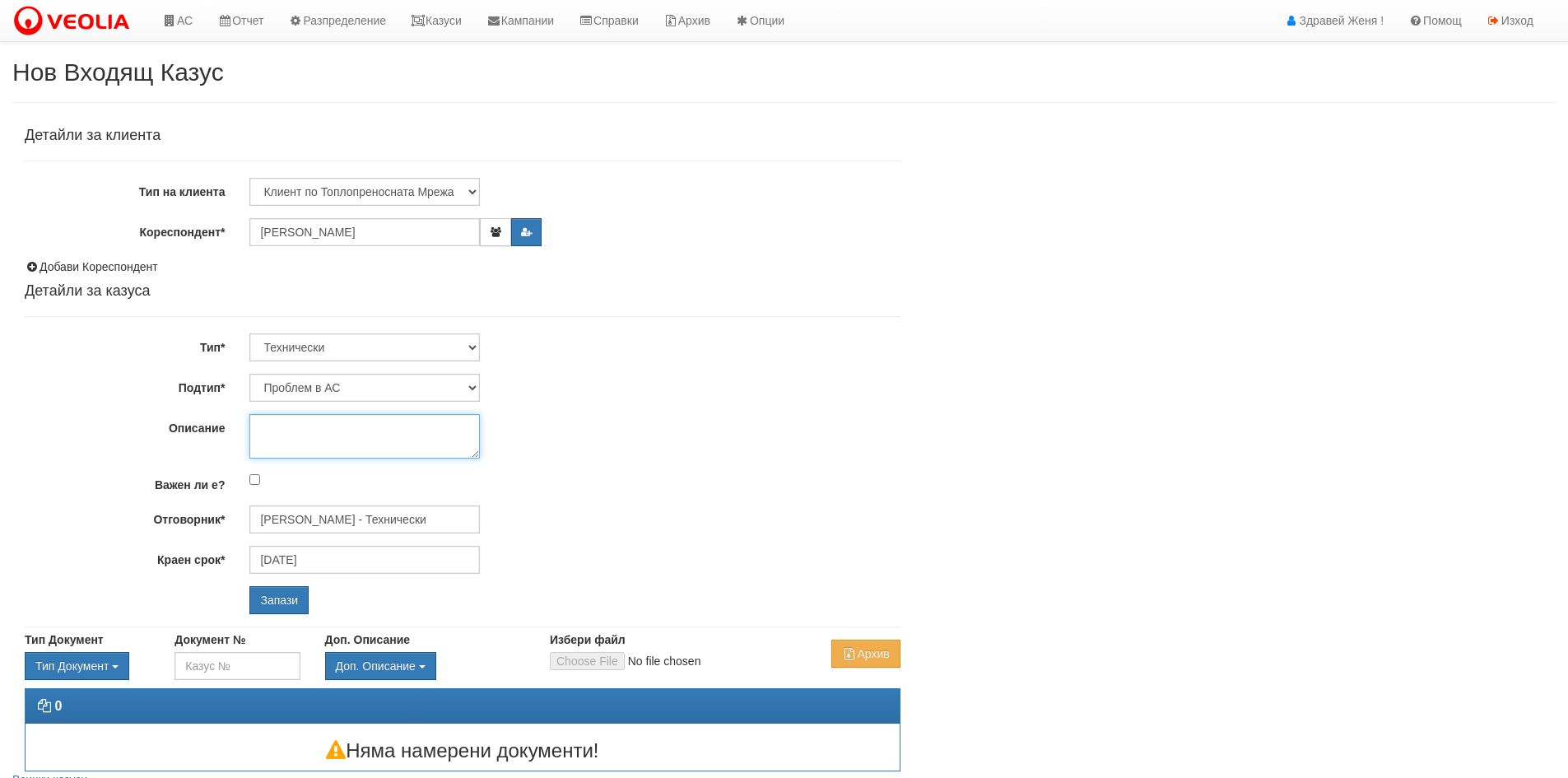
click at [293, 431] on textarea "Описание" at bounding box center [364, 436] width 231 height 44
type textarea "И"
click at [279, 603] on input "Запази" at bounding box center [278, 600] width 59 height 28
click at [272, 597] on input "Запази" at bounding box center [278, 600] width 59 height 28
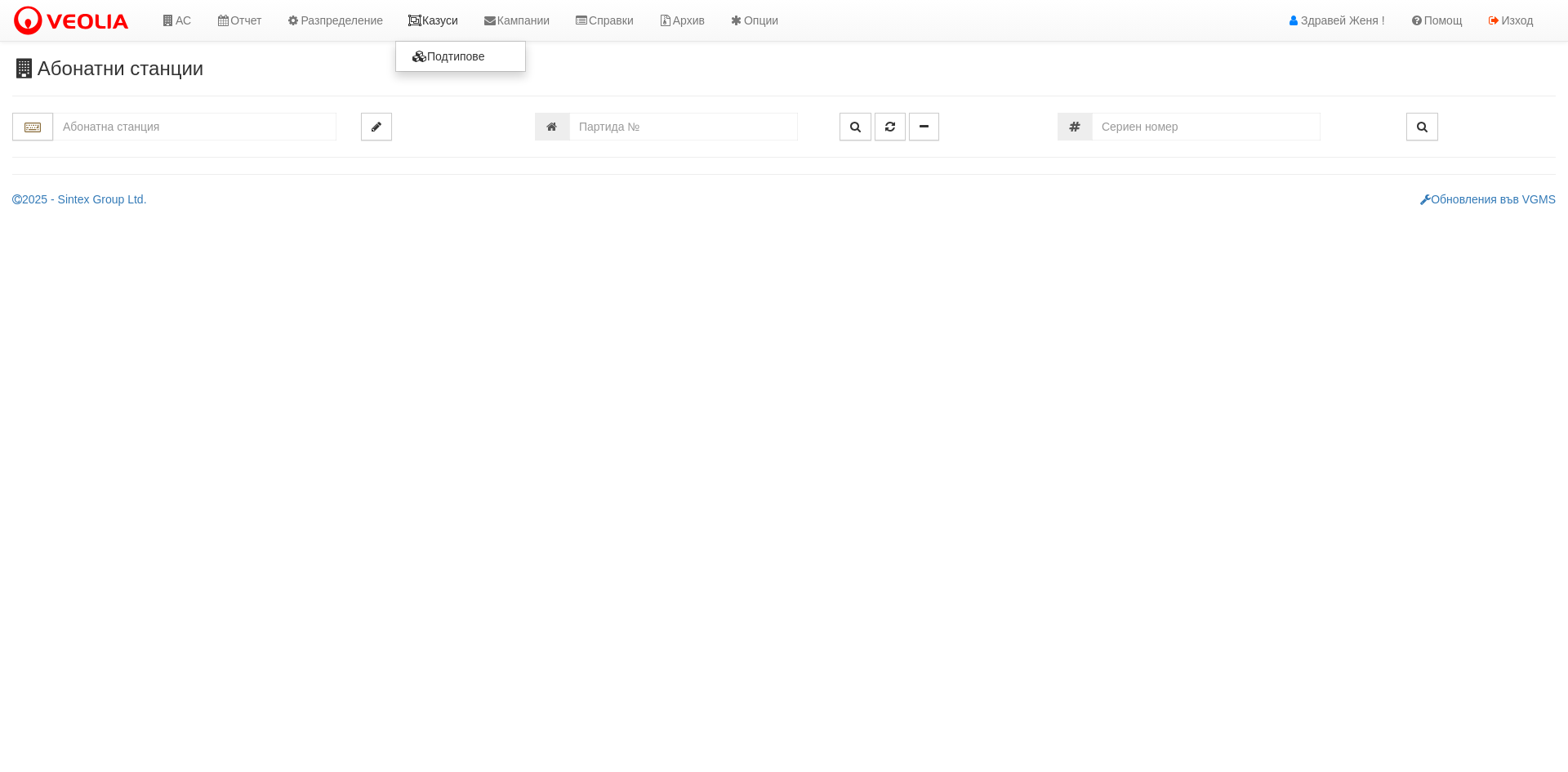
click at [461, 26] on link "Казуси" at bounding box center [432, 20] width 75 height 41
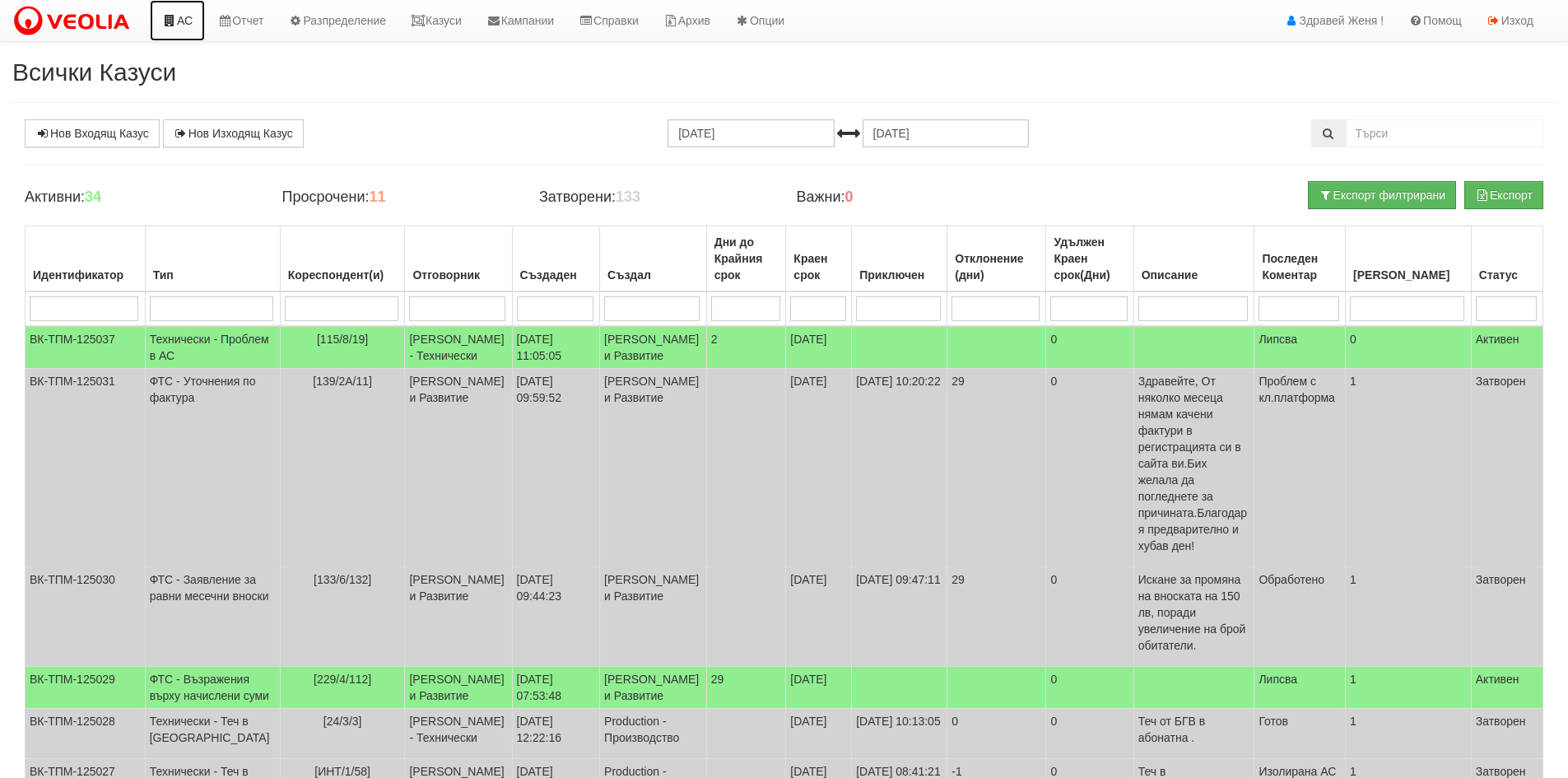
click at [188, 17] on link "АС" at bounding box center [177, 20] width 55 height 41
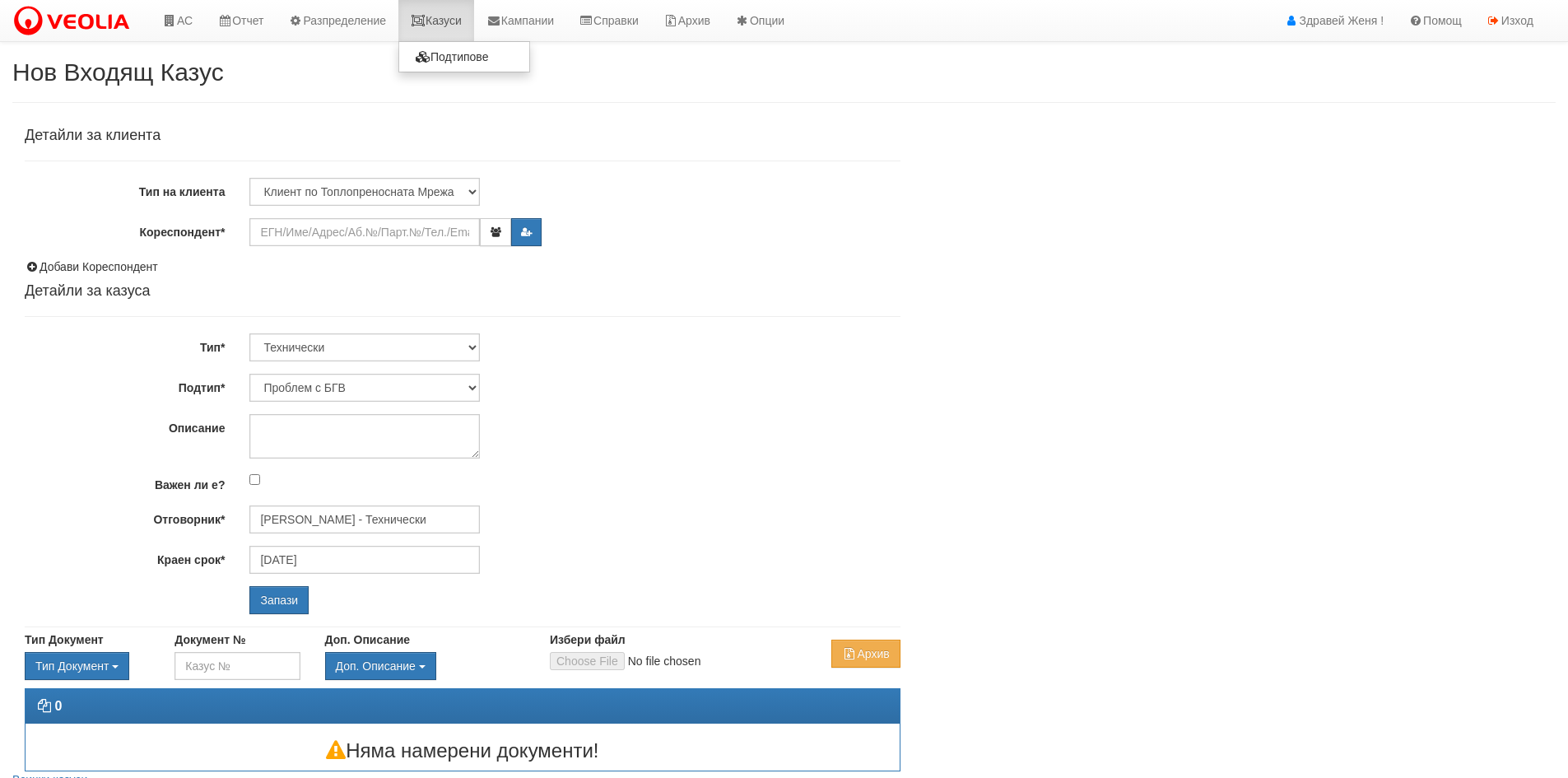
click at [456, 29] on link "Казуси" at bounding box center [436, 20] width 76 height 41
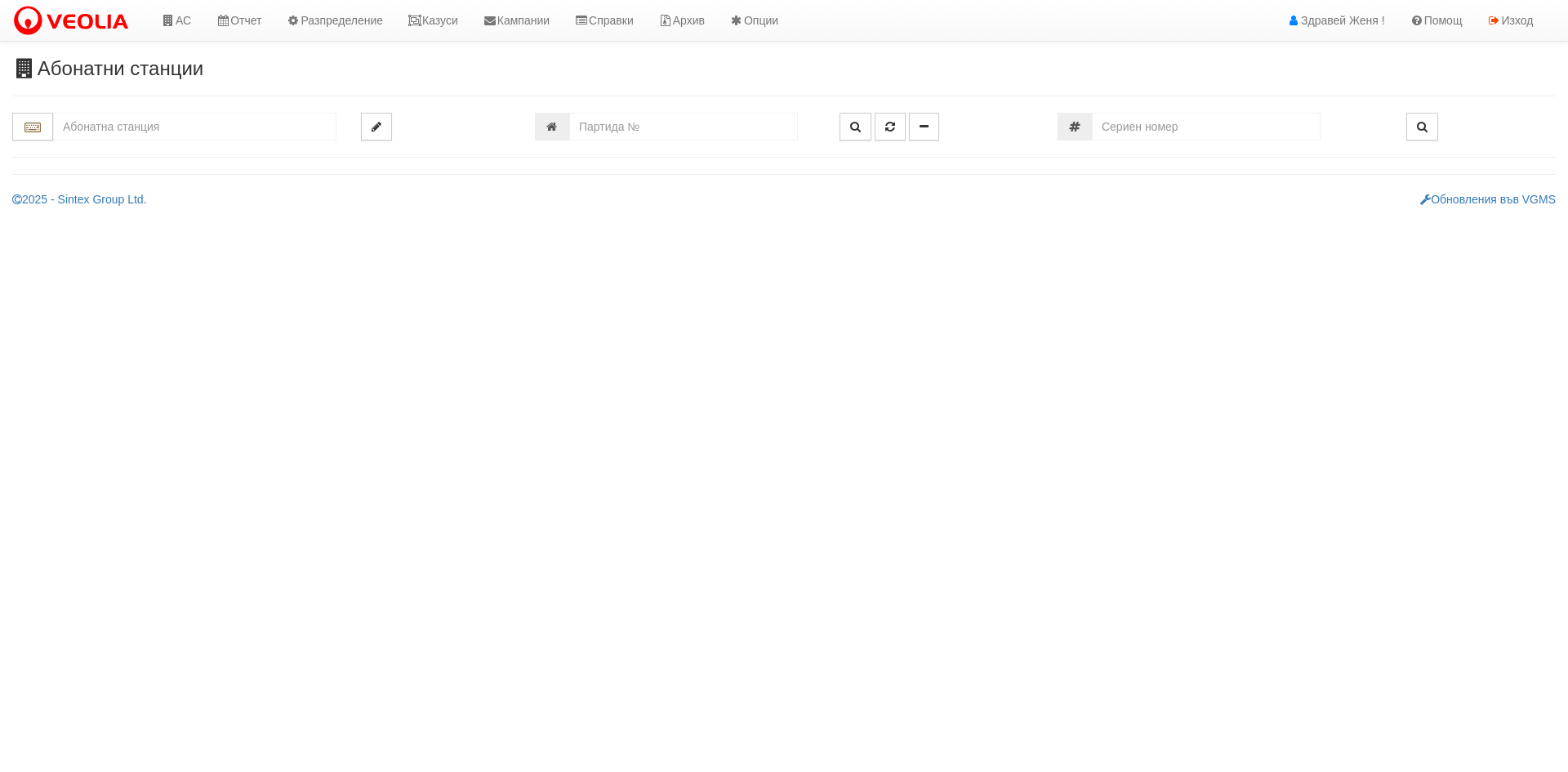
click at [137, 125] on input "text" at bounding box center [194, 126] width 284 height 28
click at [149, 149] on div "012/1 - ул. Васил Чекаларов - "ВЕОЛИЯ"" at bounding box center [194, 152] width 279 height 19
type input "012/1 - ул. Васил Чекаларов - "ВЕОЛИЯ""
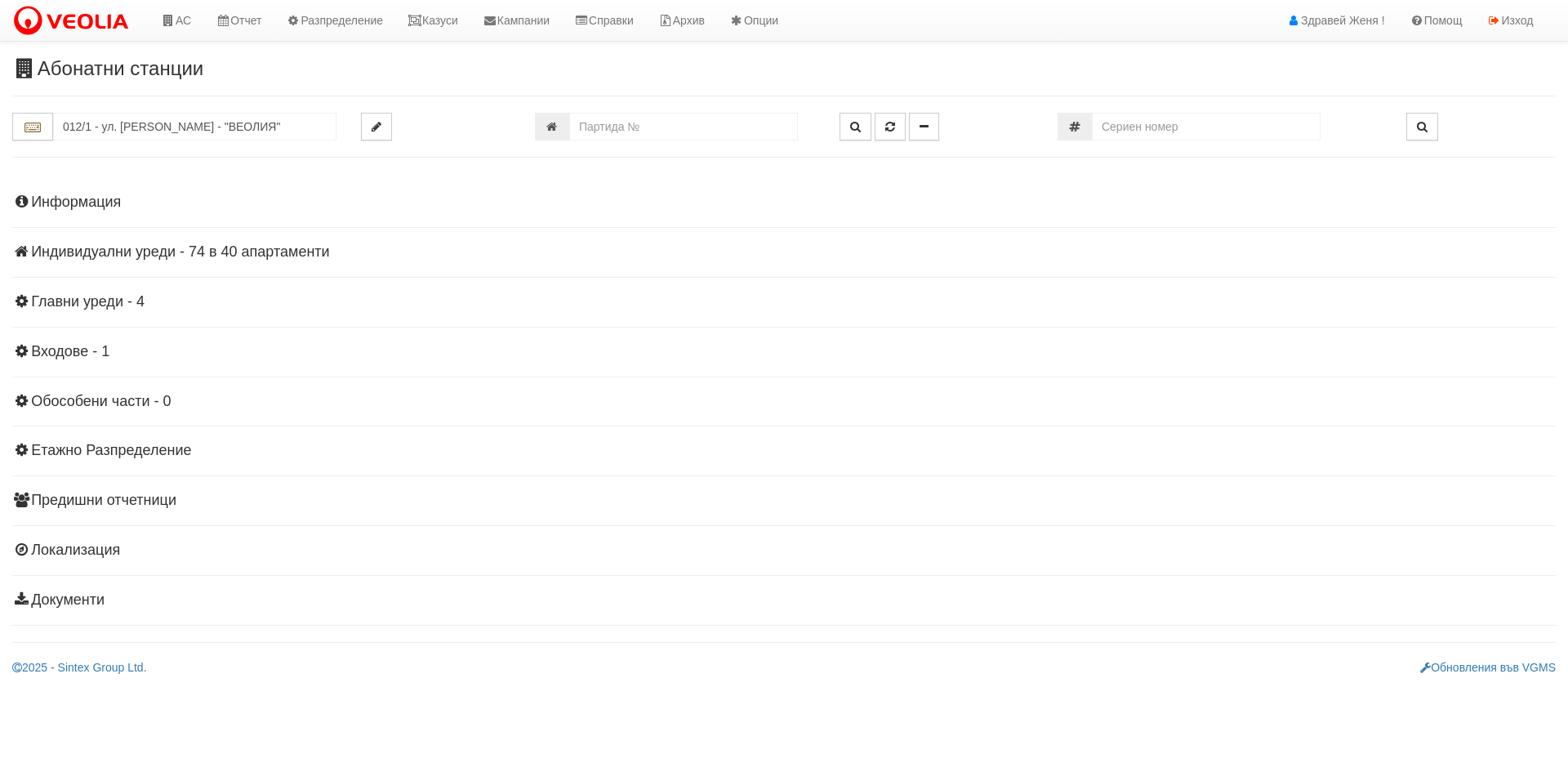
click at [298, 253] on h4 "Индивидуални уреди - 74 в 40 апартаменти" at bounding box center [784, 252] width 1543 height 17
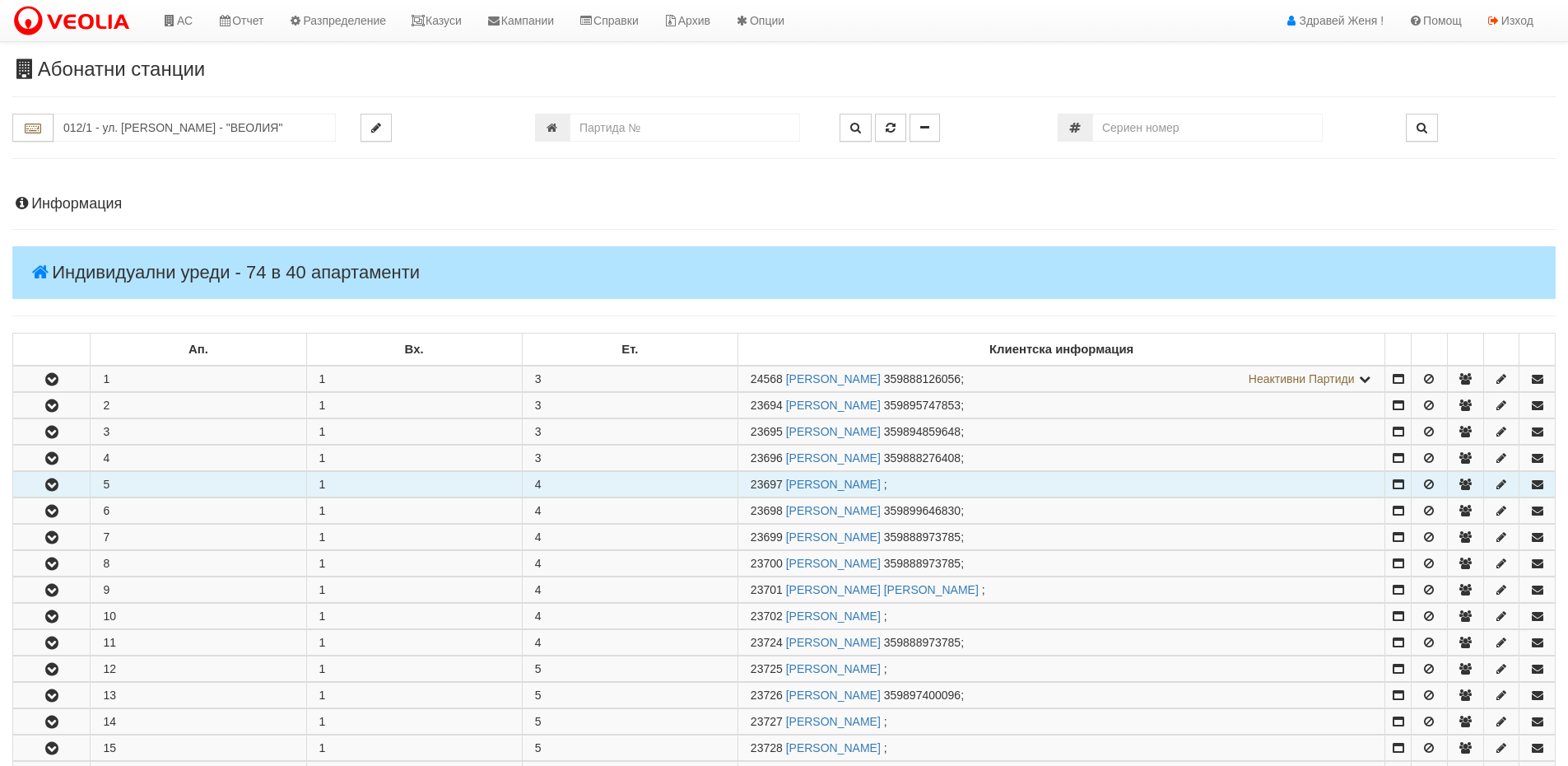
click at [163, 479] on td "5" at bounding box center [198, 484] width 216 height 26
click at [51, 483] on icon "button" at bounding box center [52, 485] width 20 height 12
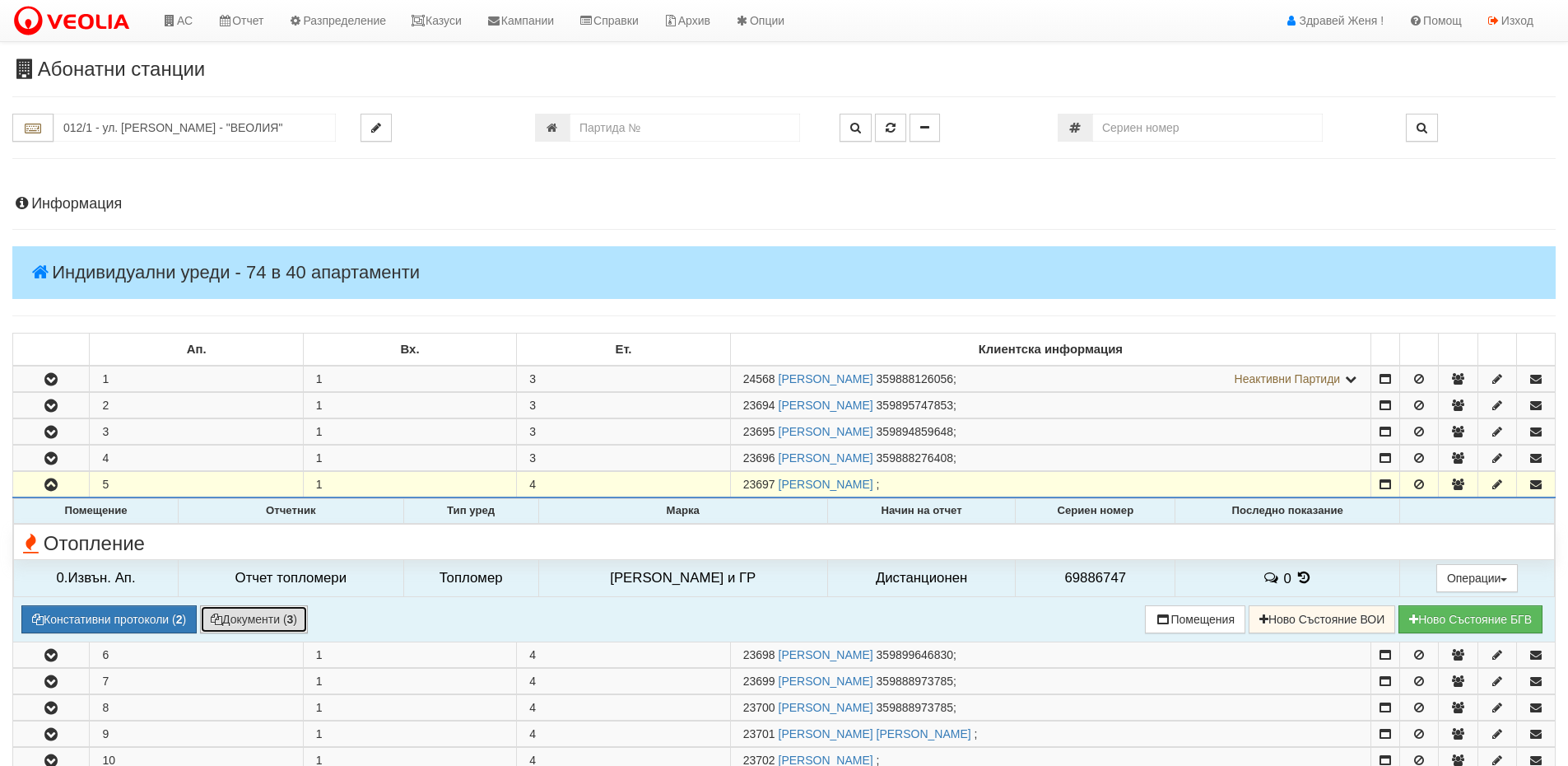
click at [248, 620] on button "Документи ( 3 )" at bounding box center [253, 619] width 107 height 28
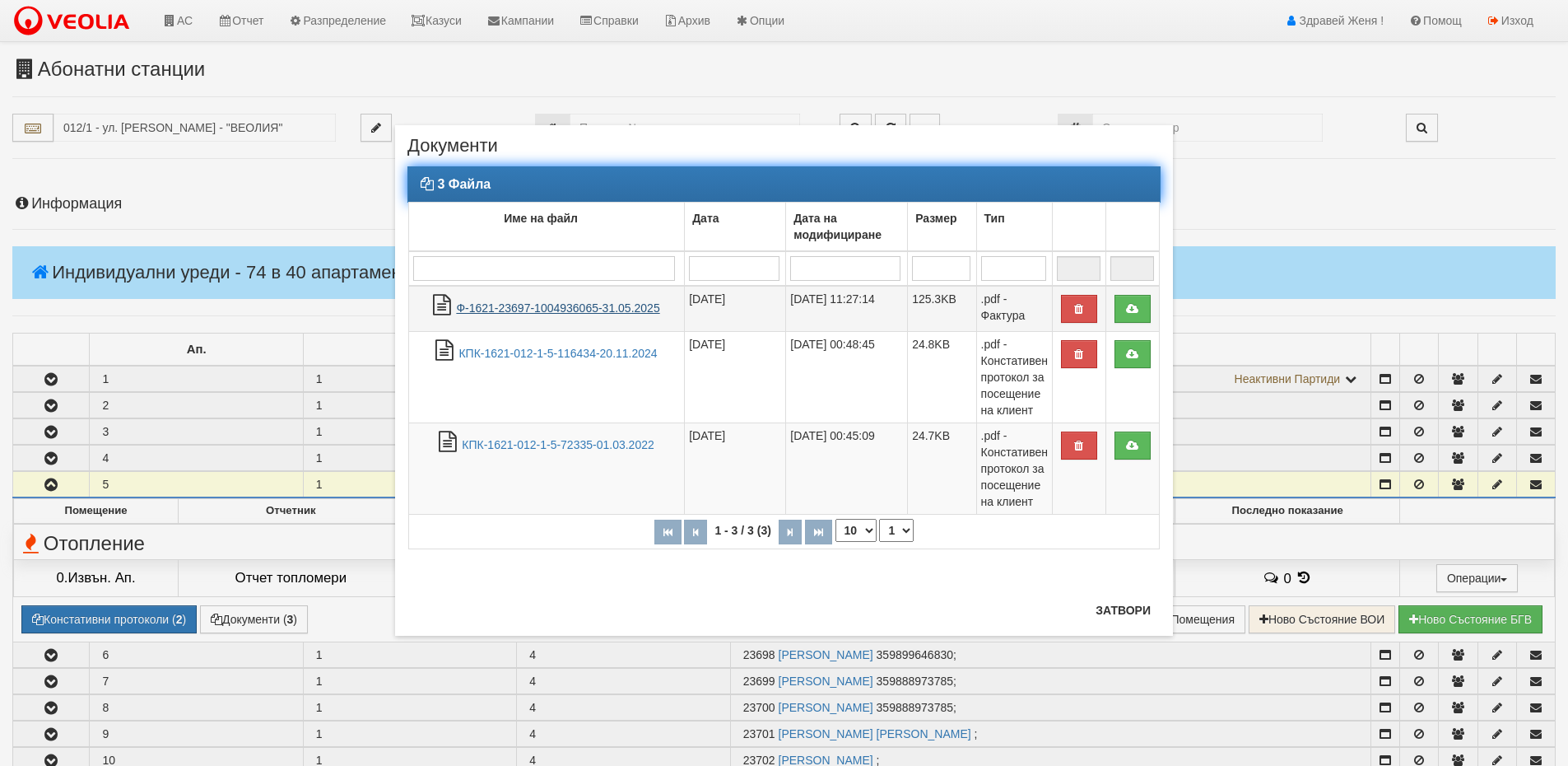
click at [492, 303] on link "Ф-1621-23697-1004936065-31.05.2025" at bounding box center [557, 308] width 203 height 13
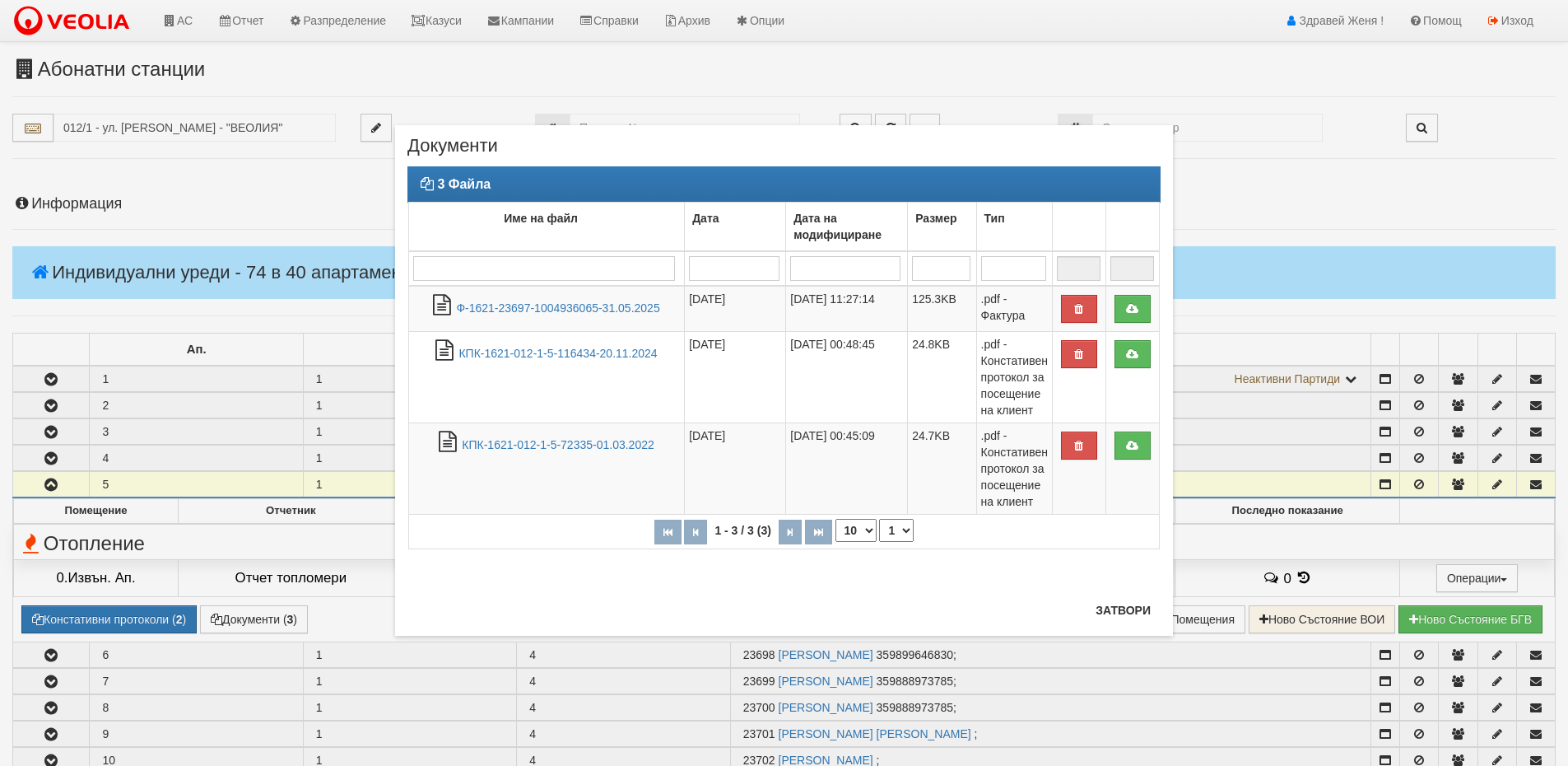
click at [92, 191] on div "× Документи 3 Файла Име на файл Дата Дата на модифициране Размер Тип 1 - 3 / 3 …" at bounding box center [784, 383] width 1568 height 766
click at [1136, 610] on button "Затвори" at bounding box center [1123, 610] width 75 height 27
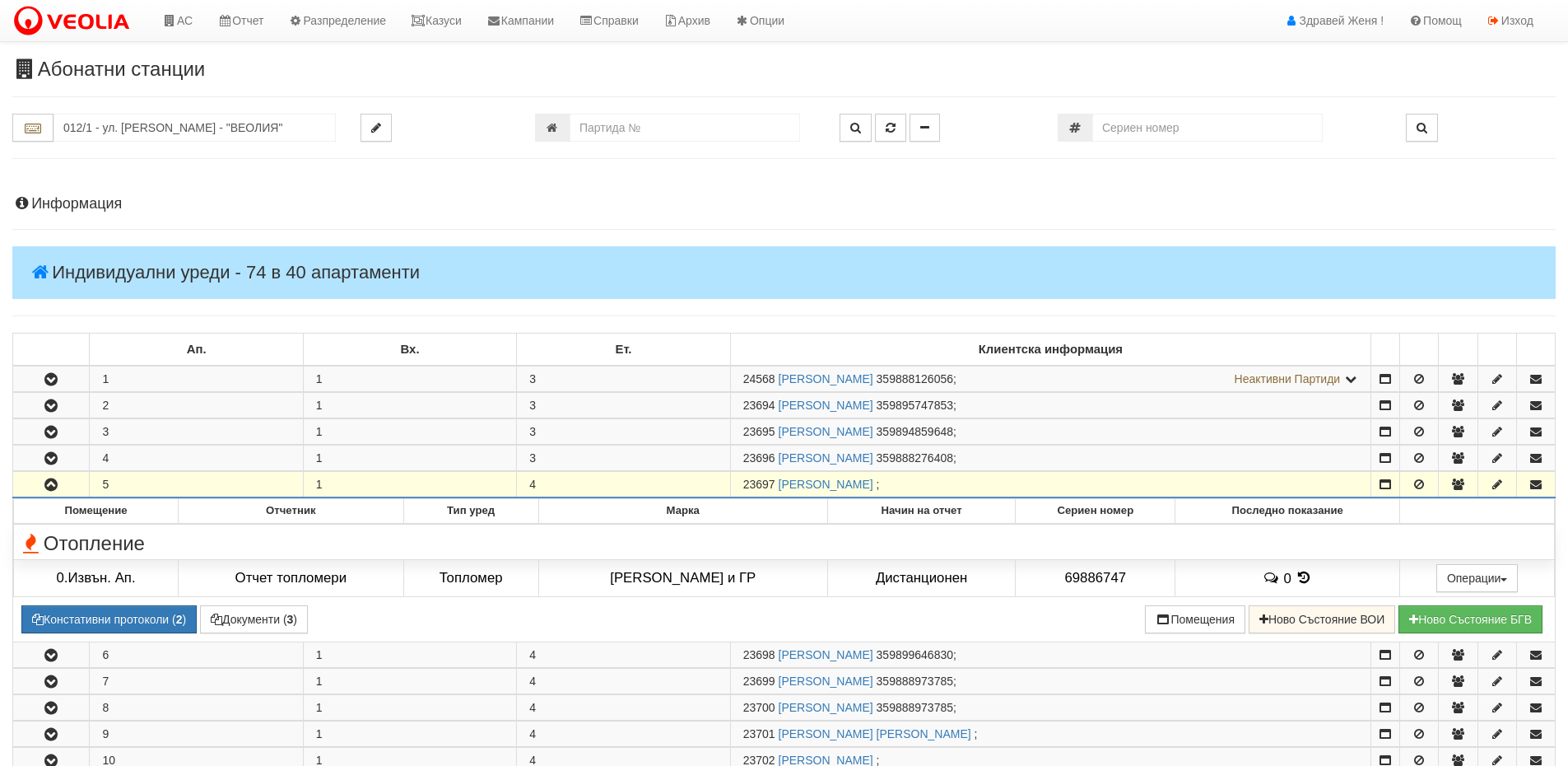
click at [58, 206] on h4 "Информация" at bounding box center [784, 204] width 1543 height 17
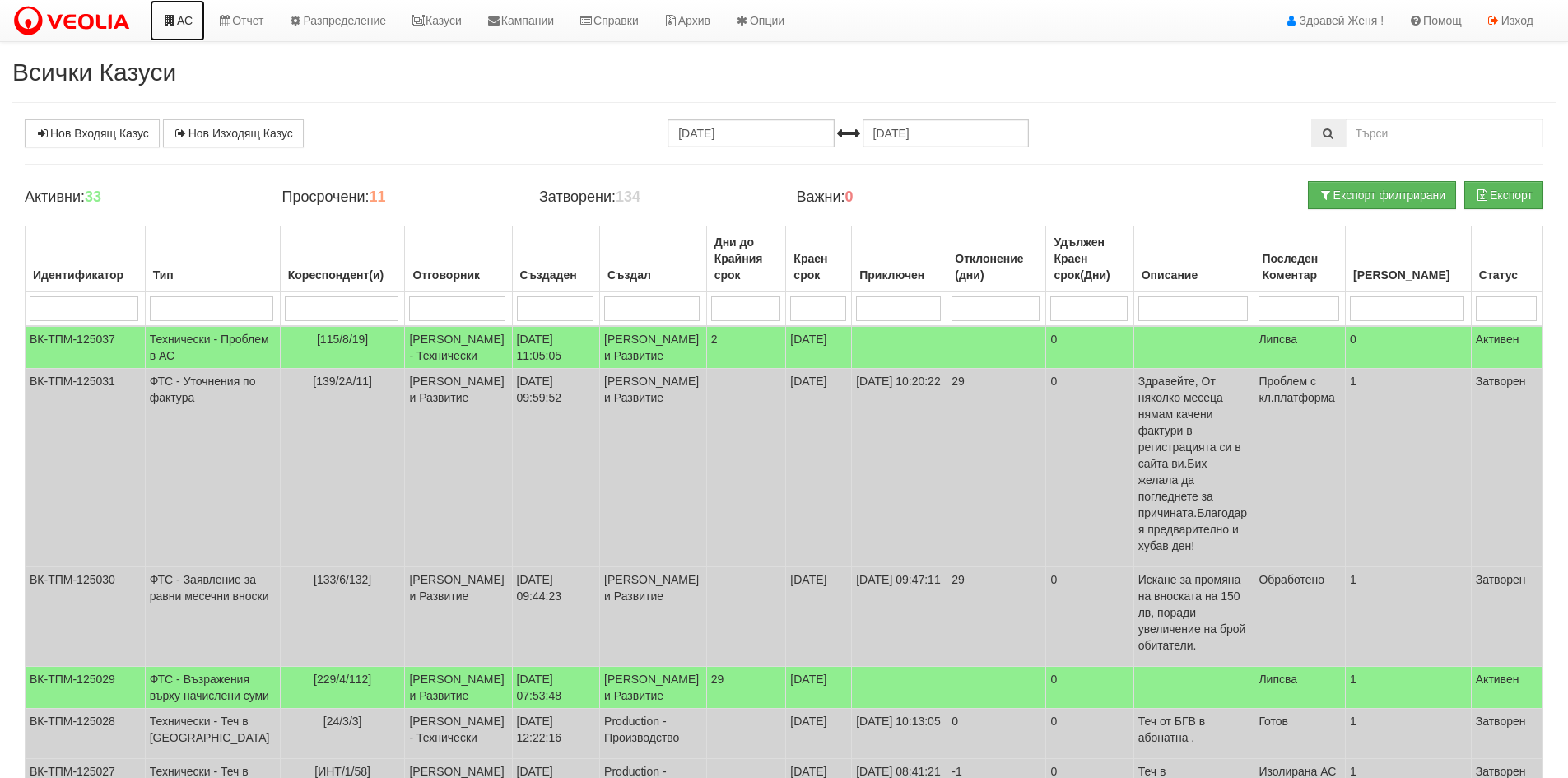
click at [192, 23] on link "АС" at bounding box center [177, 20] width 55 height 41
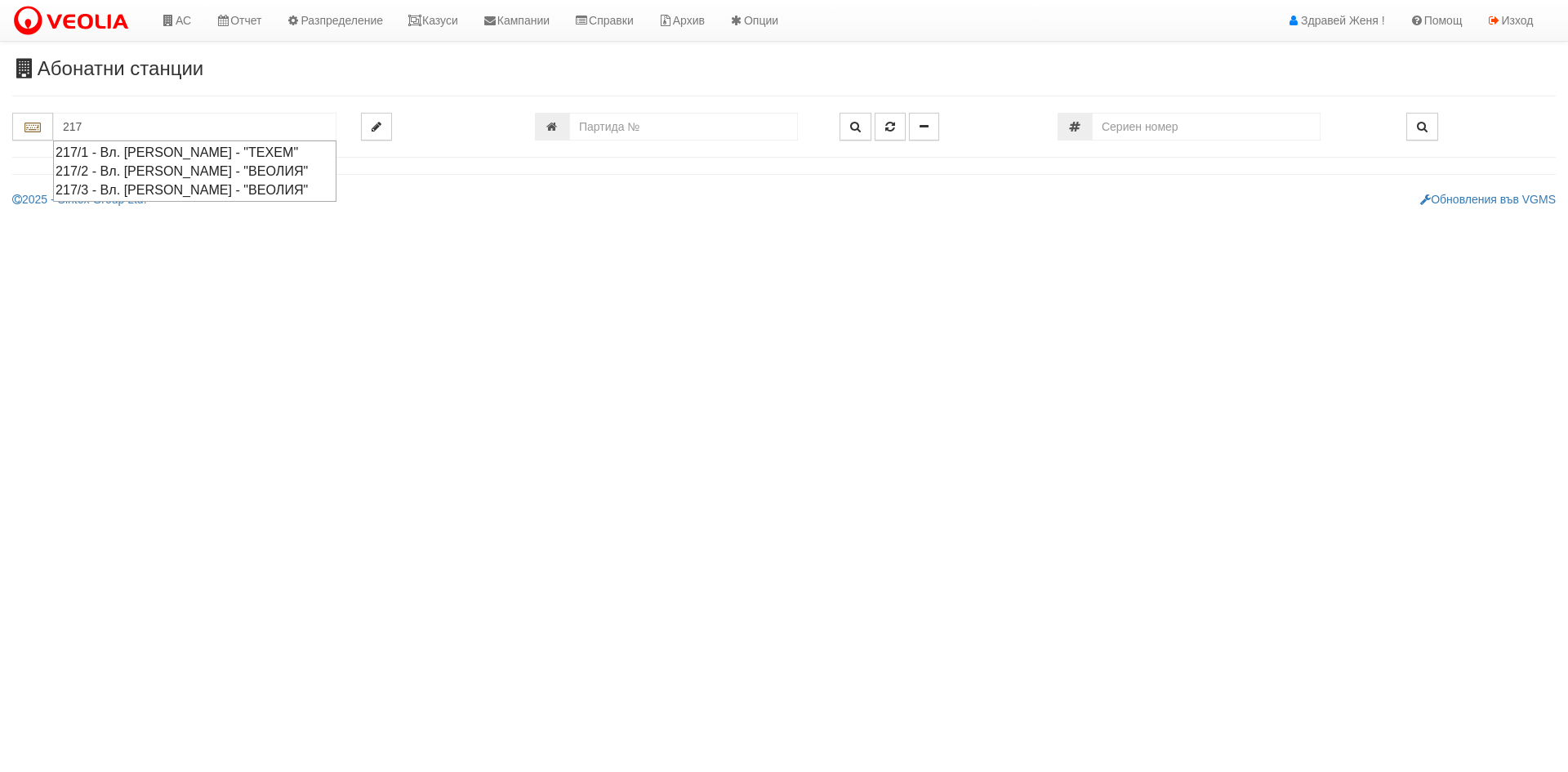
click at [155, 170] on div "217/2 - Вл. [PERSON_NAME] - "ВЕОЛИЯ"" at bounding box center [194, 171] width 279 height 19
type input "217/2 - Вл. [PERSON_NAME] - "ВЕОЛИЯ""
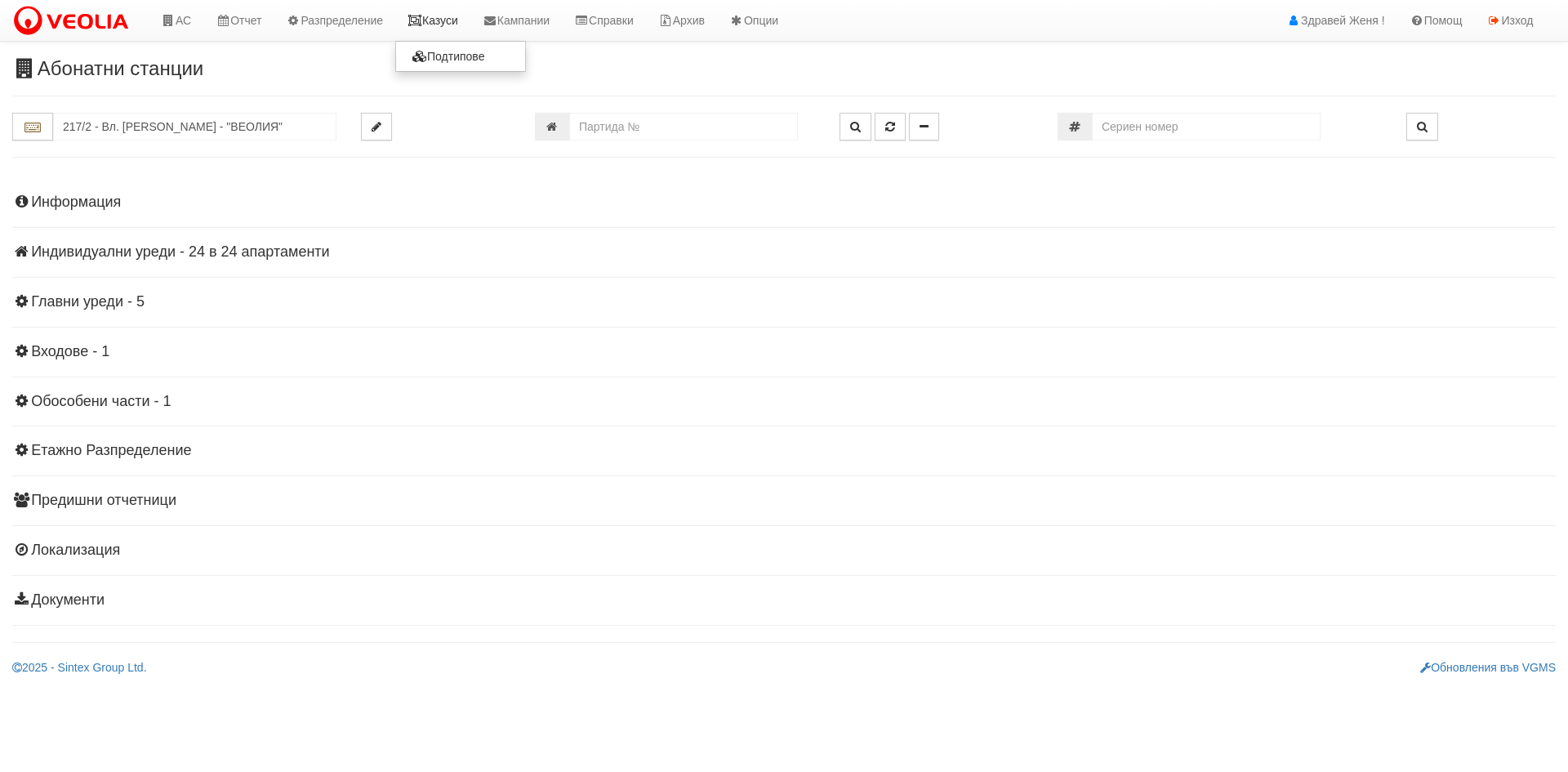
click at [456, 12] on link "Казуси" at bounding box center [432, 20] width 75 height 41
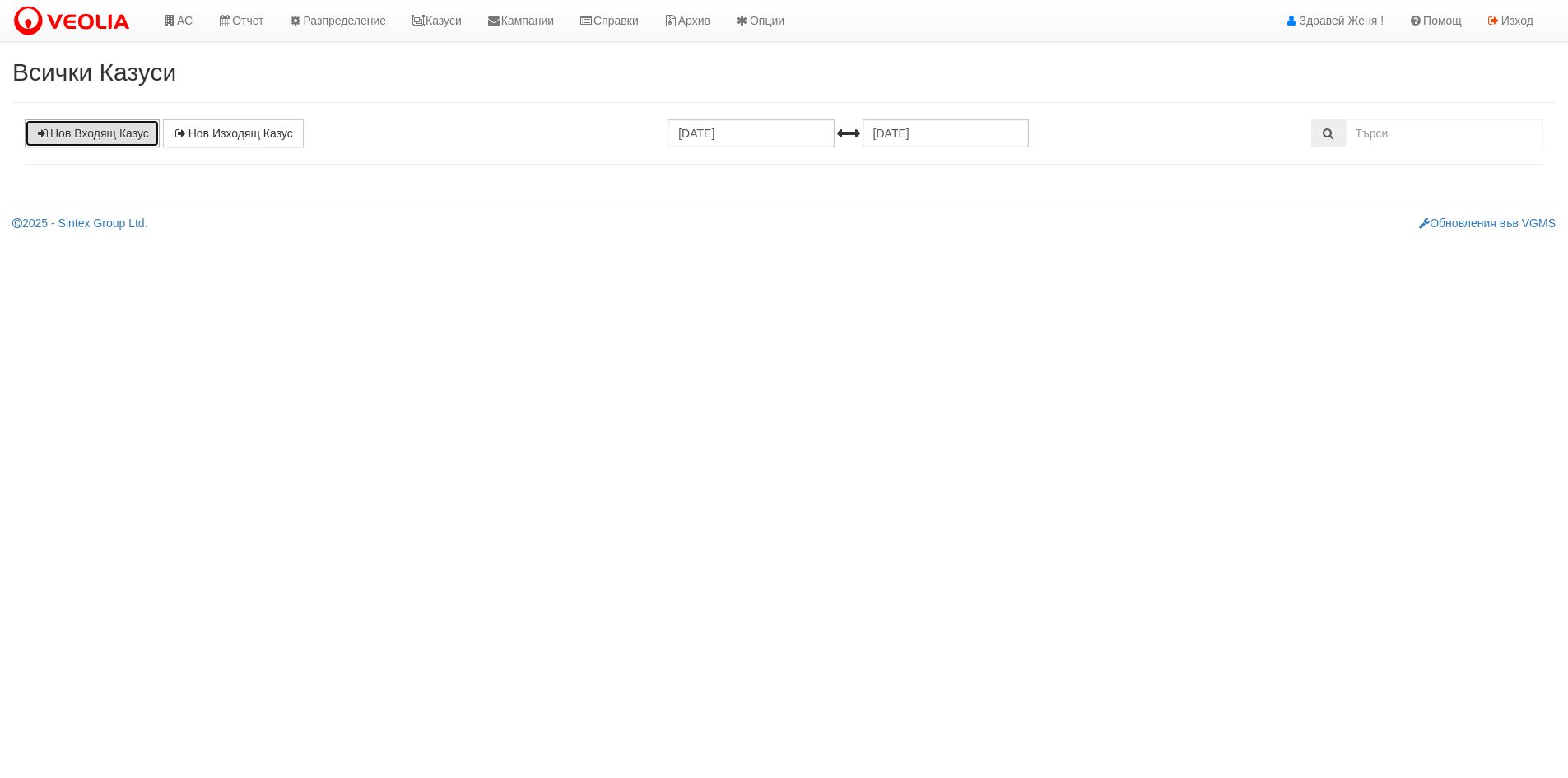
click at [123, 132] on link "Нов Входящ Казус" at bounding box center [92, 133] width 135 height 28
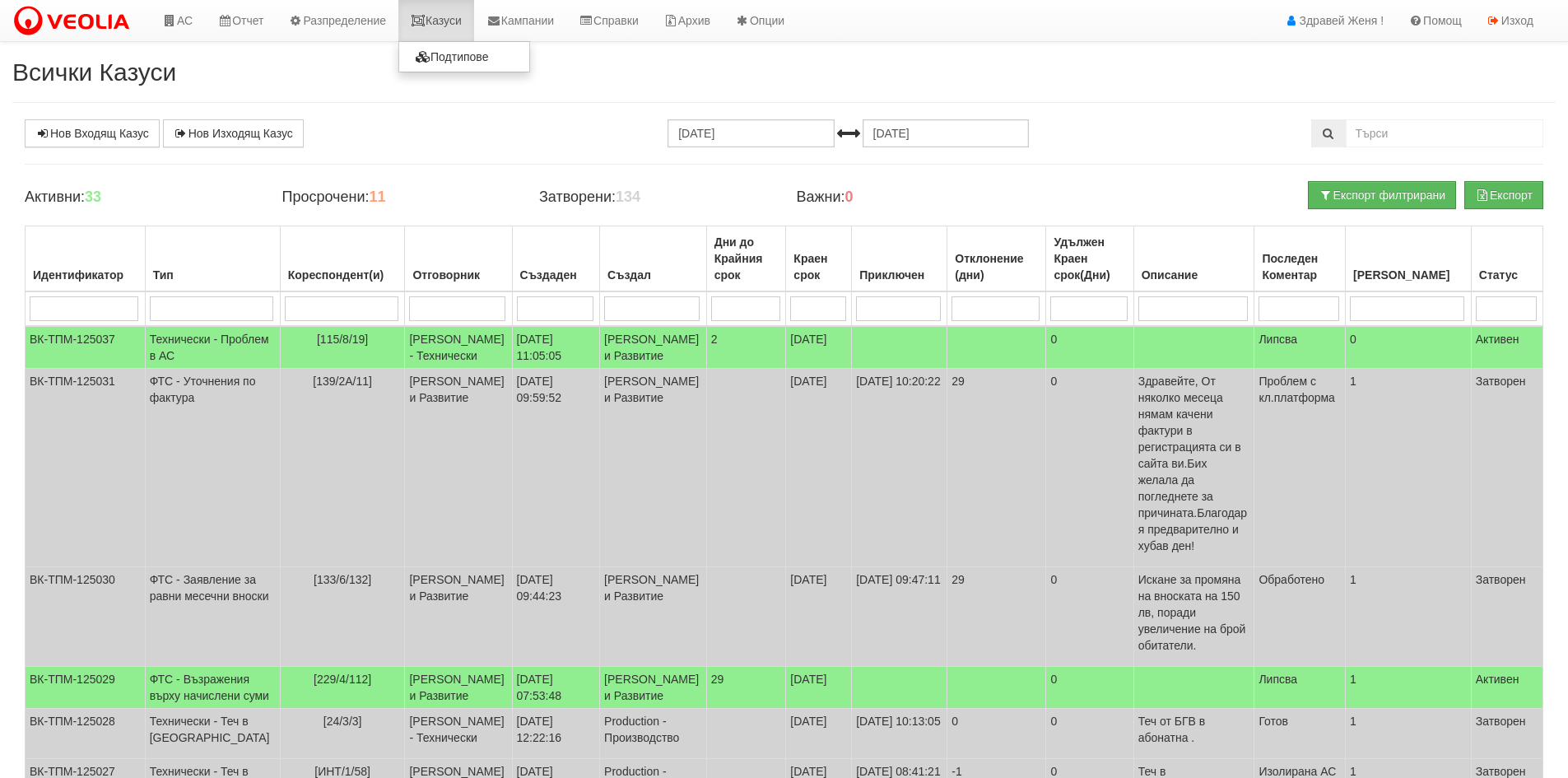
click at [474, 22] on link "Казуси" at bounding box center [436, 20] width 76 height 41
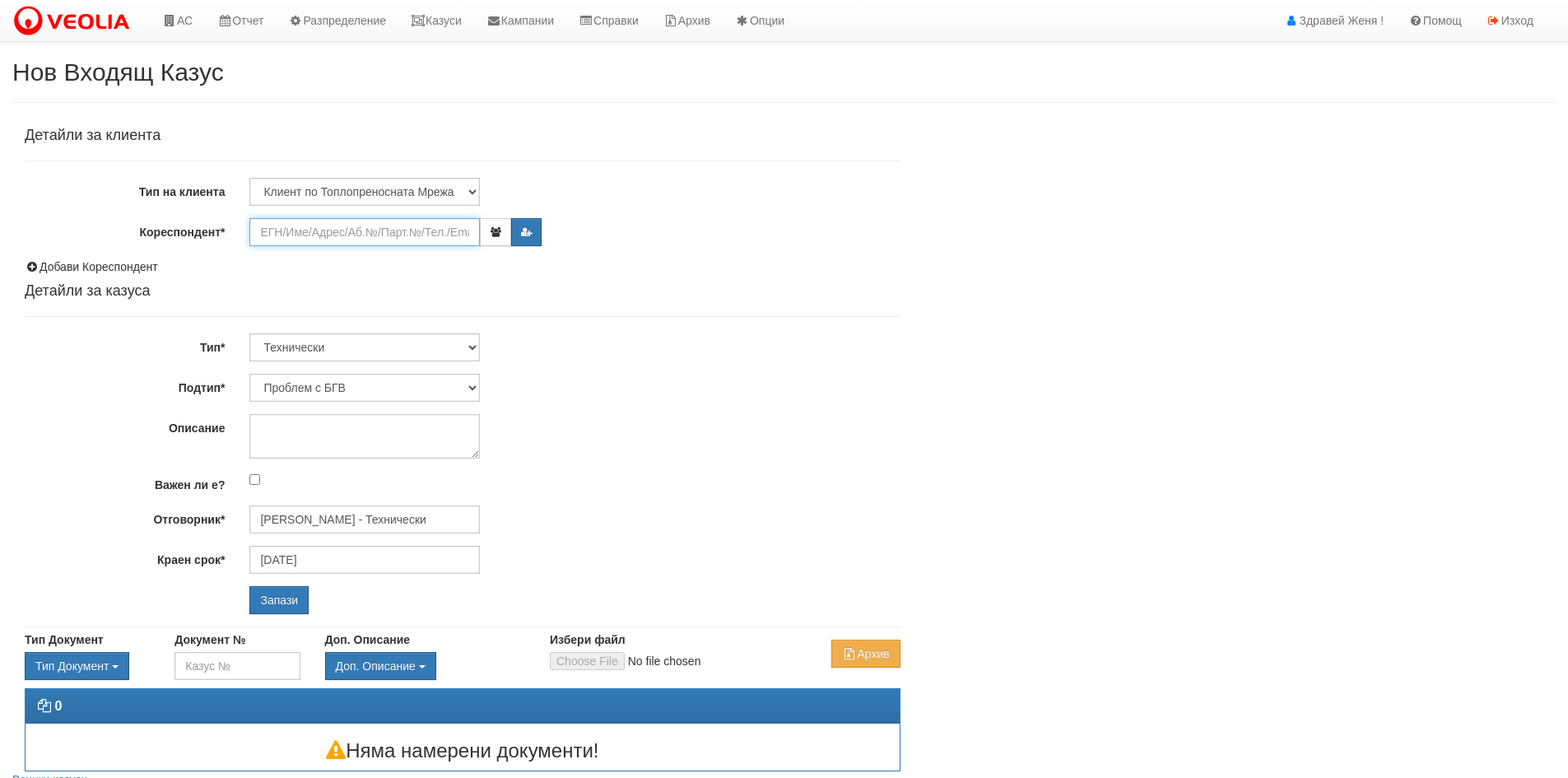
click at [319, 232] on input "Кореспондент*" at bounding box center [364, 232] width 231 height 28
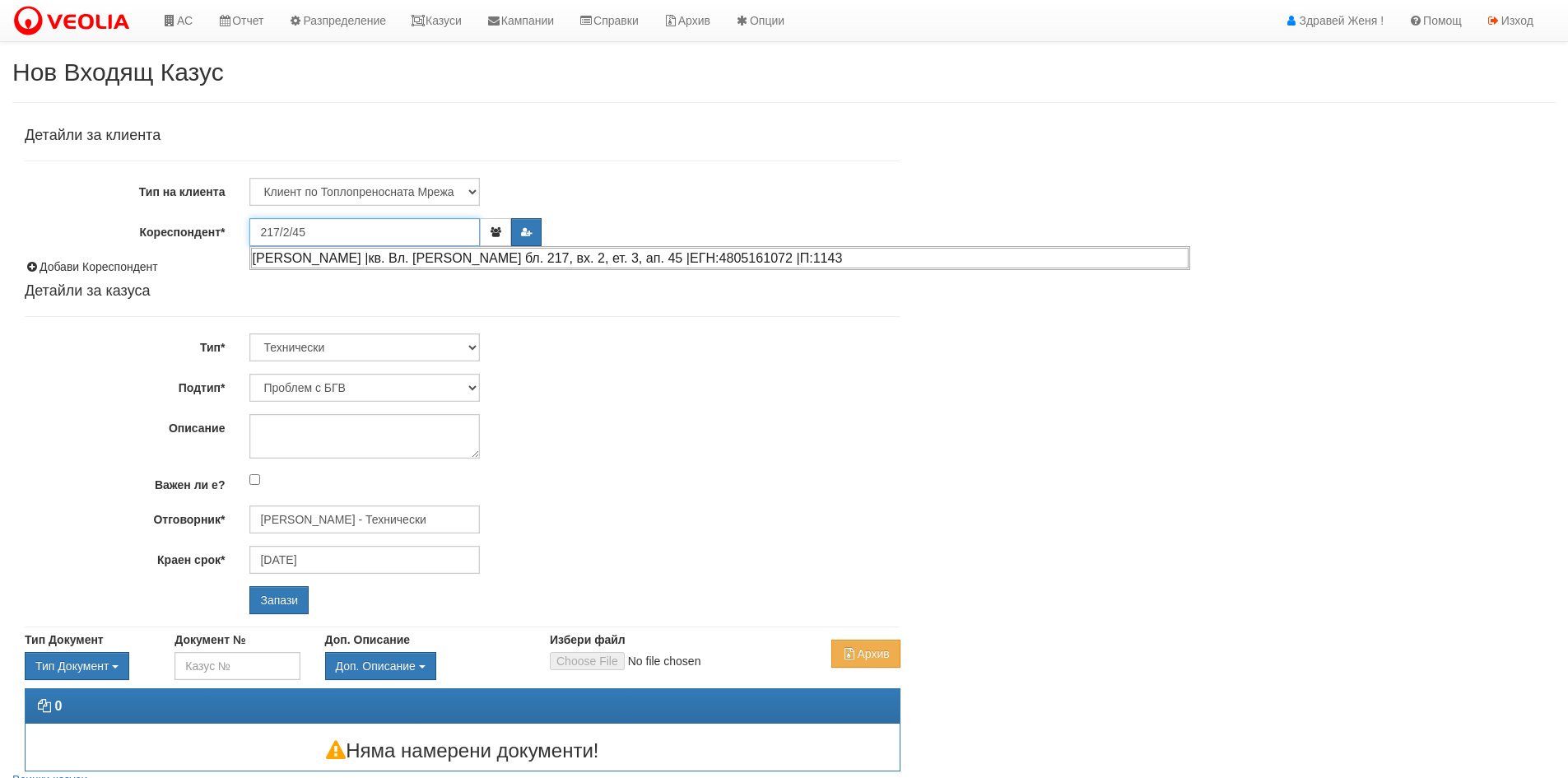
click at [384, 264] on div "[PERSON_NAME] |кв. Вл. [PERSON_NAME] бл. 217, вх. 2, ет. 3, ап. 45 |ЕГН:4805161…" at bounding box center [719, 257] width 937 height 21
type input "[PERSON_NAME]"
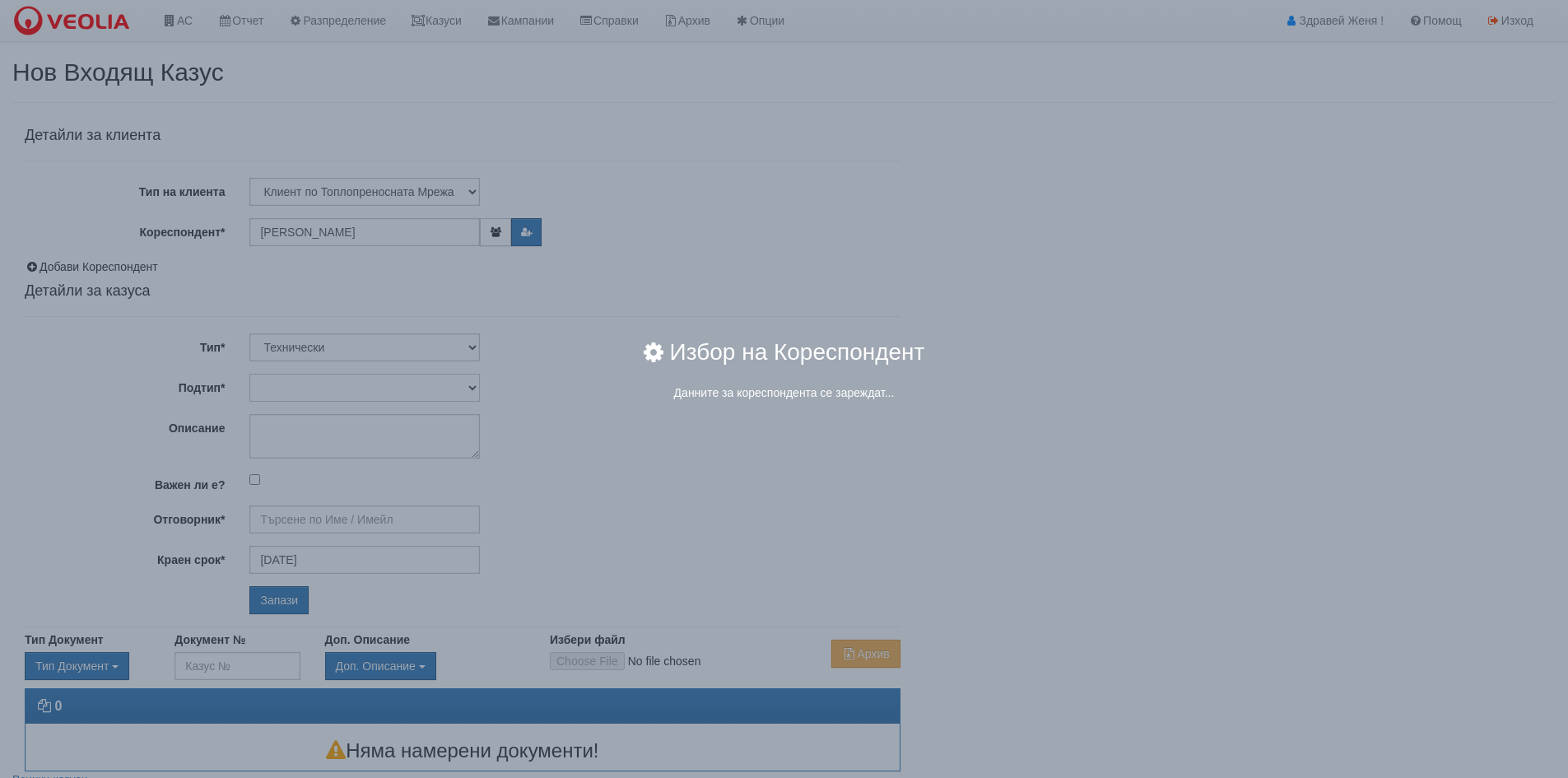
type input "[PERSON_NAME] - Технически"
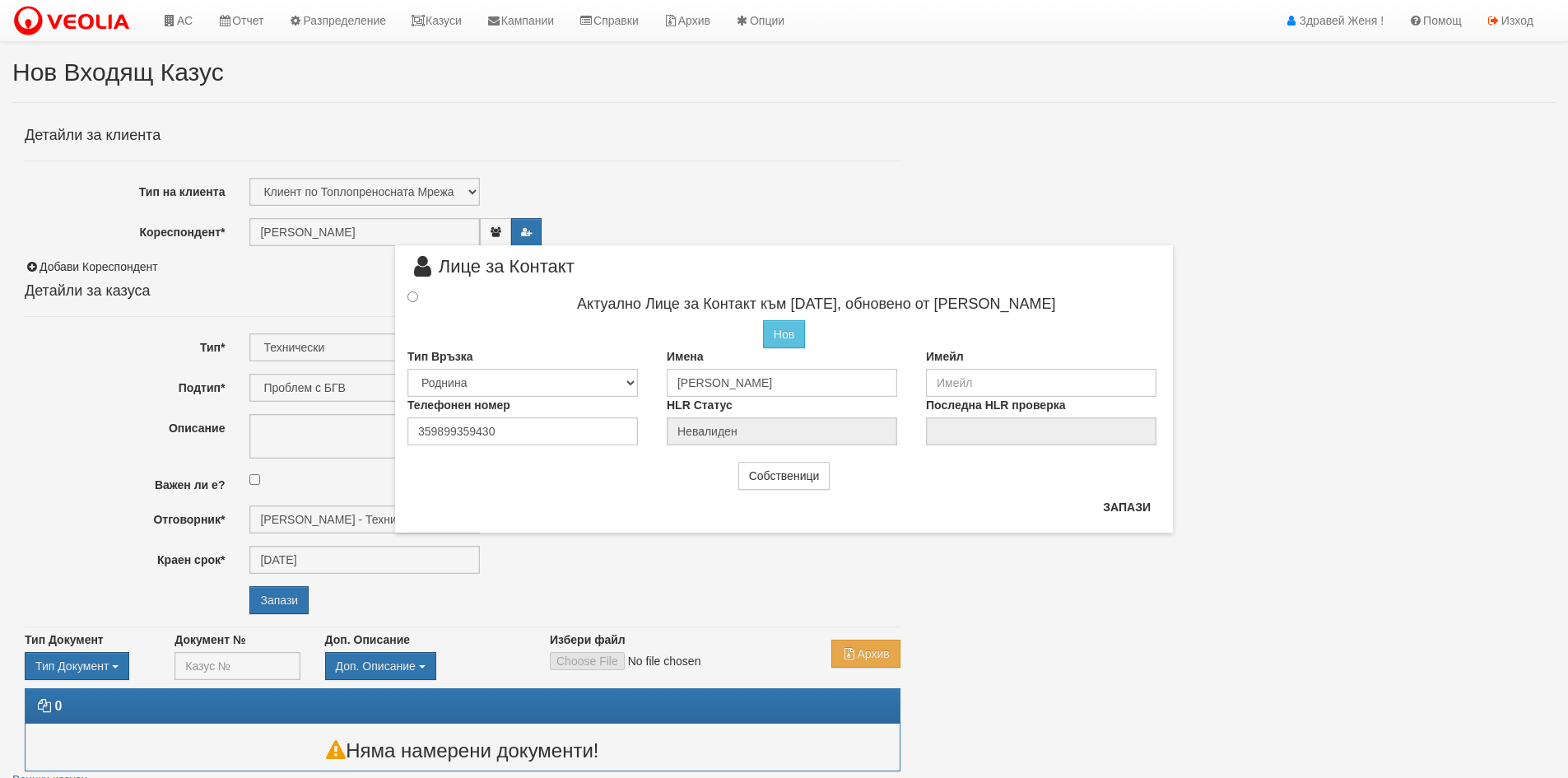
click at [848, 197] on div "× Лице за Контакт Актуално Лице за Контакт към [DATE], обновено от [PERSON_NAME…" at bounding box center [783, 266] width 802 height 532
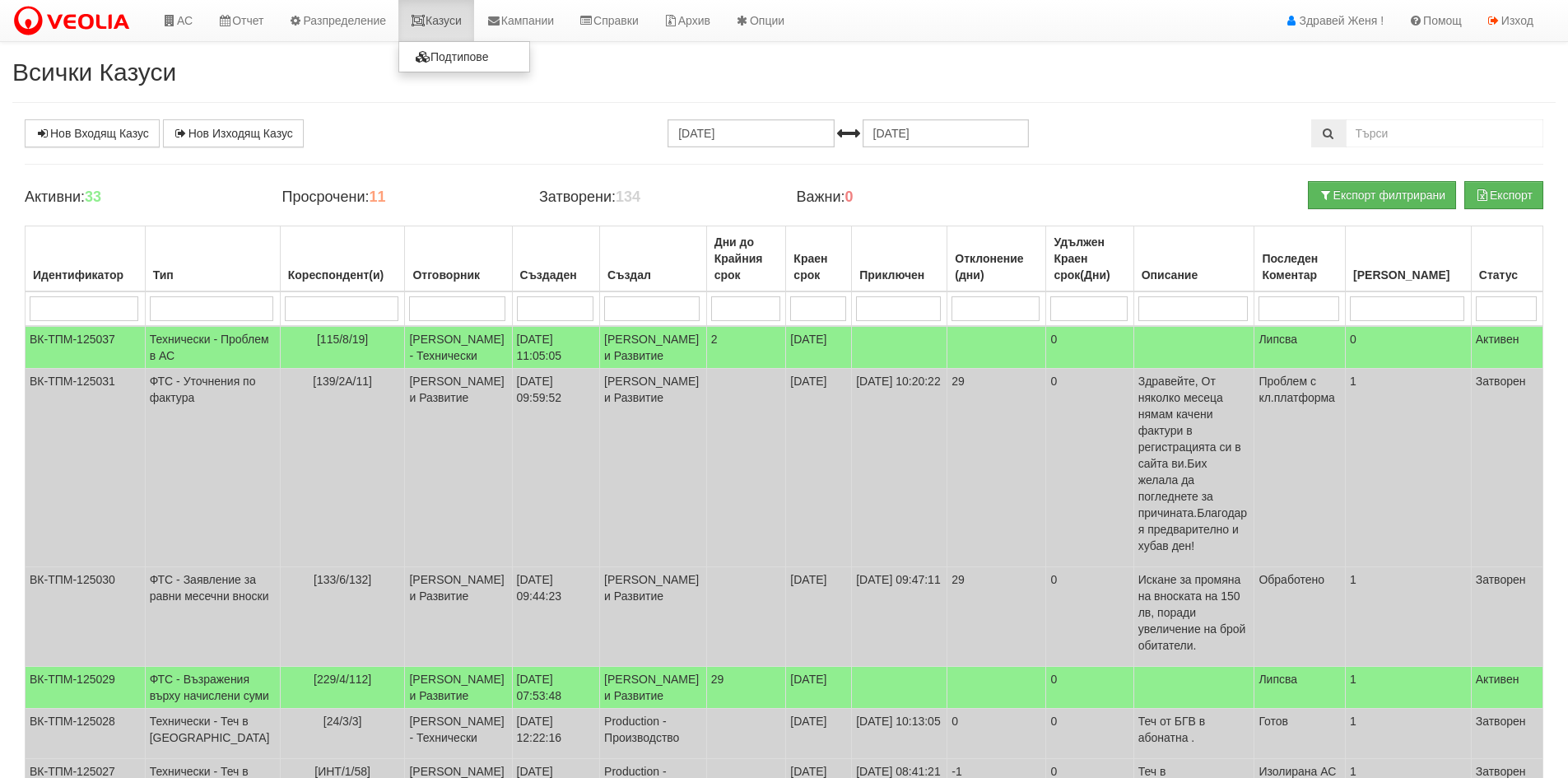
click at [462, 29] on link "Казуси" at bounding box center [436, 20] width 76 height 41
click at [136, 137] on link "Нов Входящ Казус" at bounding box center [92, 133] width 135 height 28
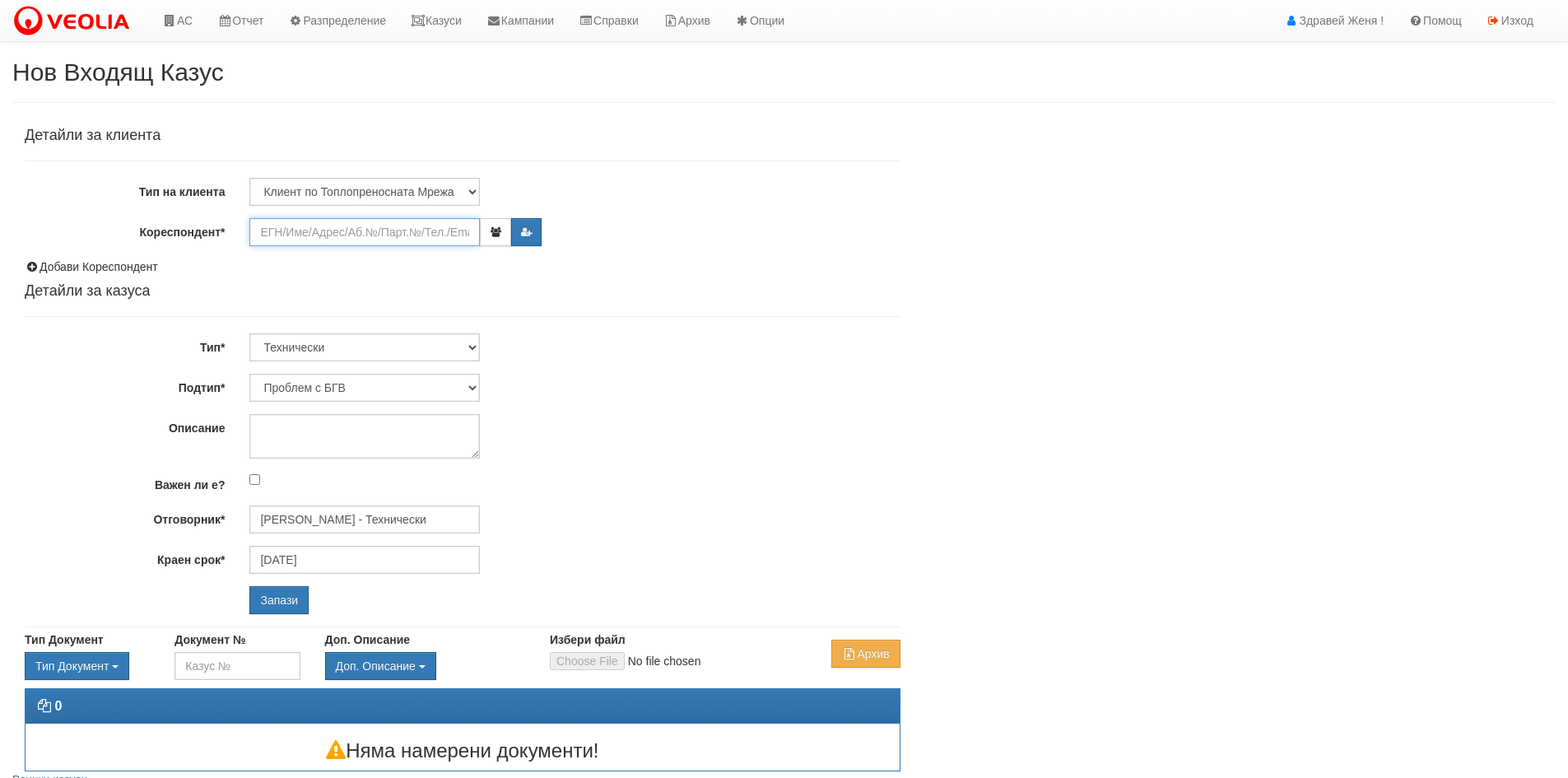
click at [347, 240] on input "Кореспондент*" at bounding box center [364, 232] width 231 height 28
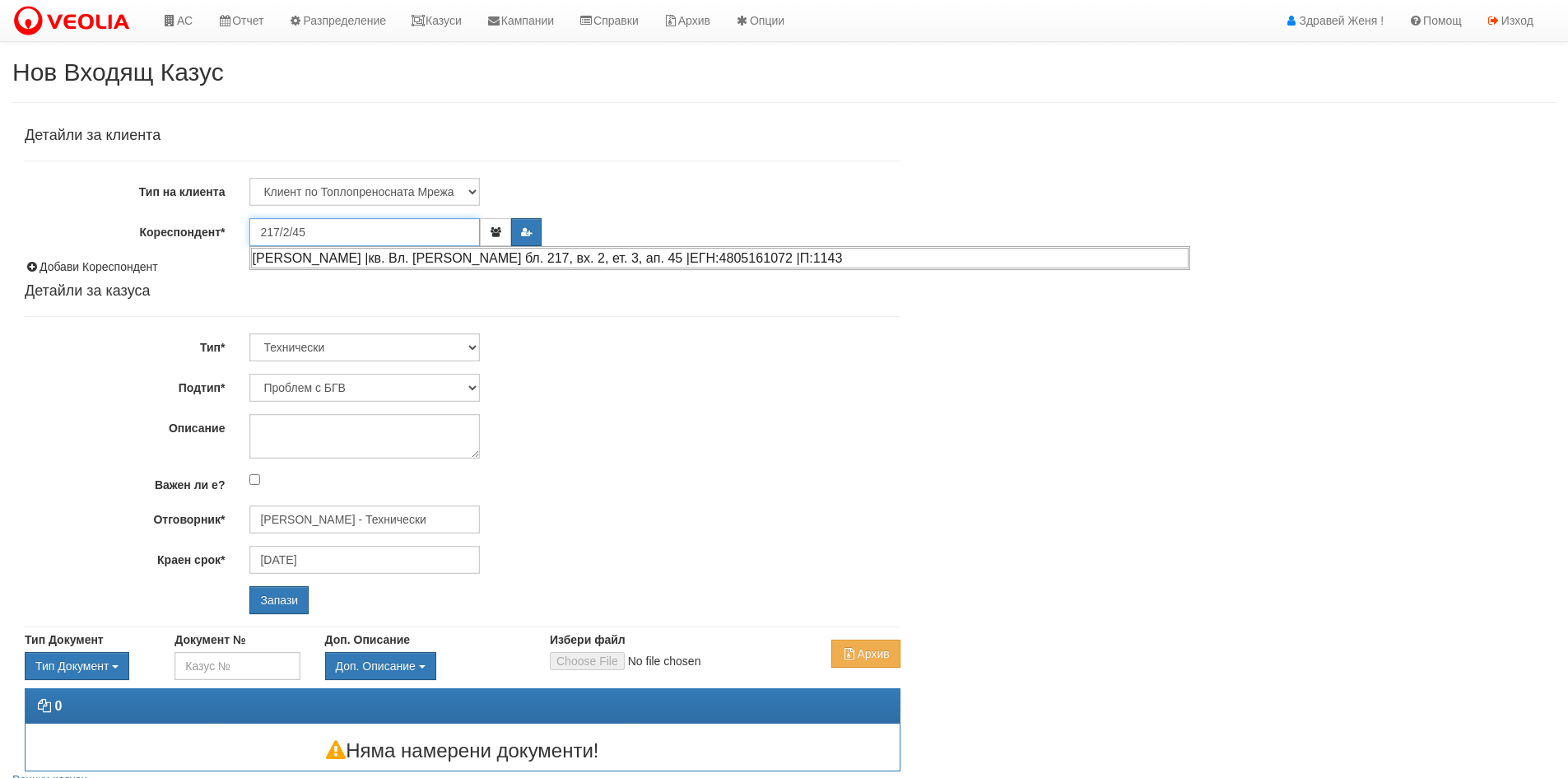
click at [442, 264] on div "[PERSON_NAME] |кв. Вл. [PERSON_NAME] бл. 217, вх. 2, ет. 3, ап. 45 |ЕГН:4805161…" at bounding box center [719, 257] width 937 height 21
type input "[PERSON_NAME]"
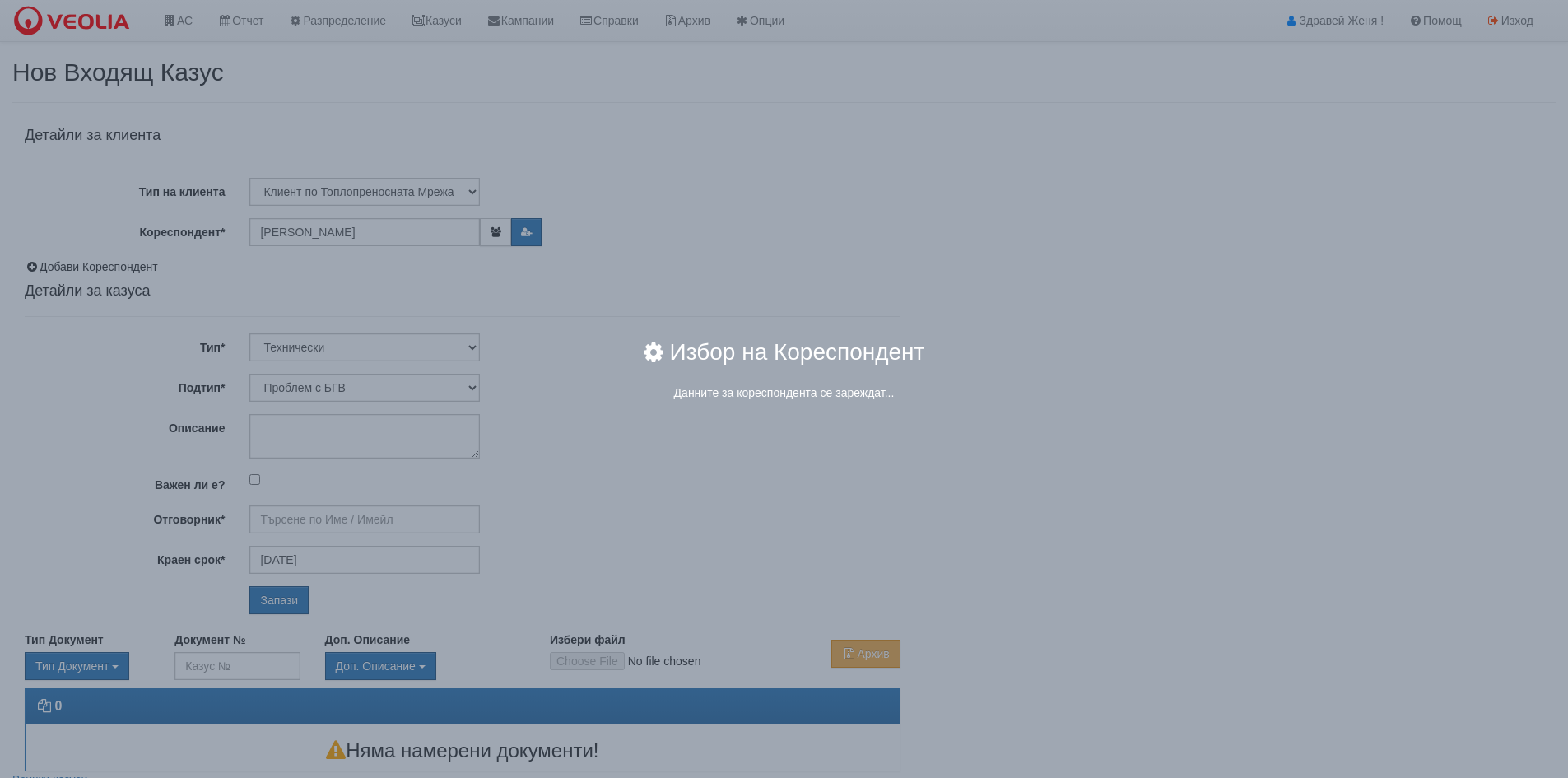
type input "[PERSON_NAME] - Технически"
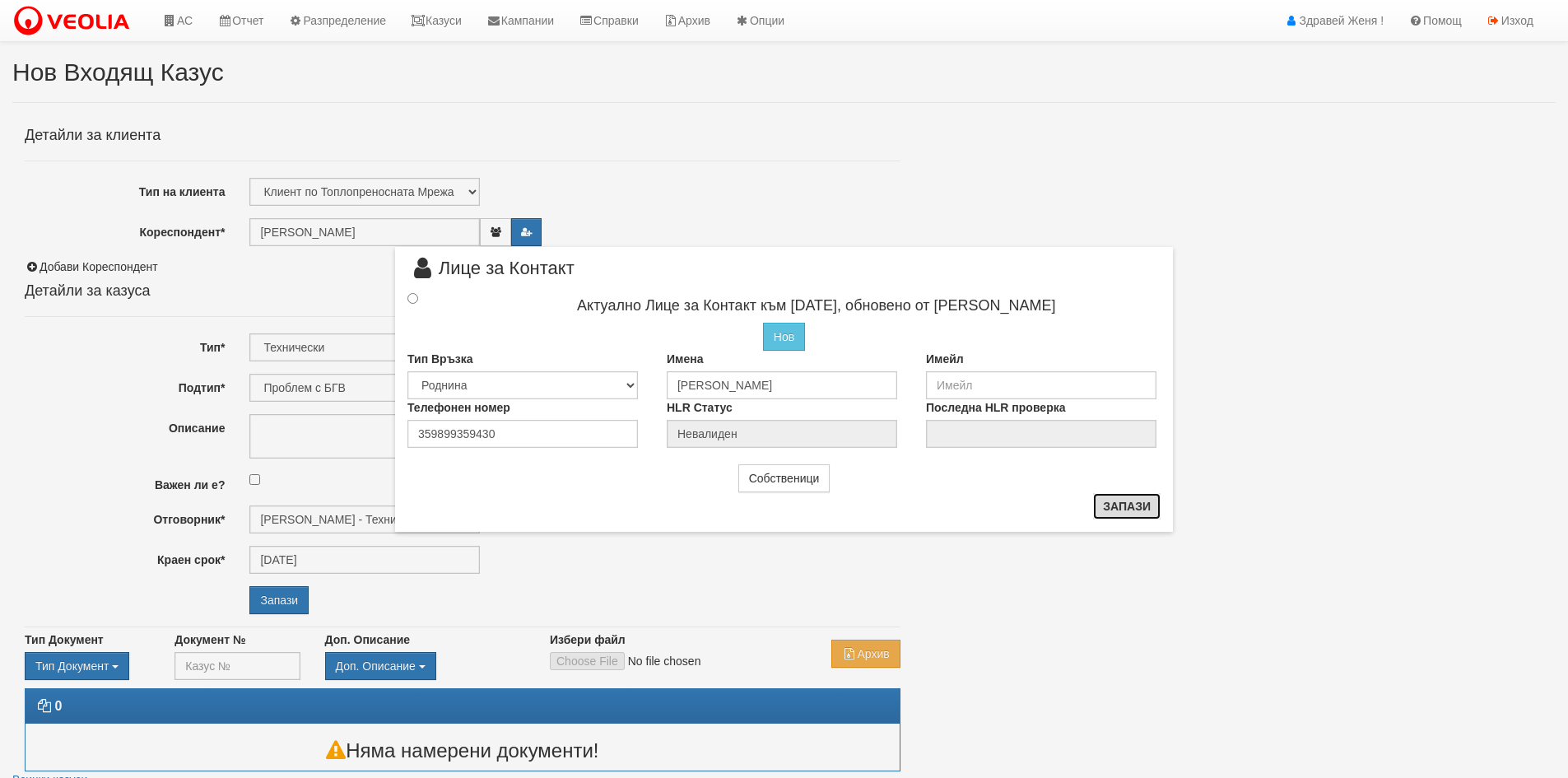
click at [1130, 508] on button "Запази" at bounding box center [1126, 506] width 67 height 27
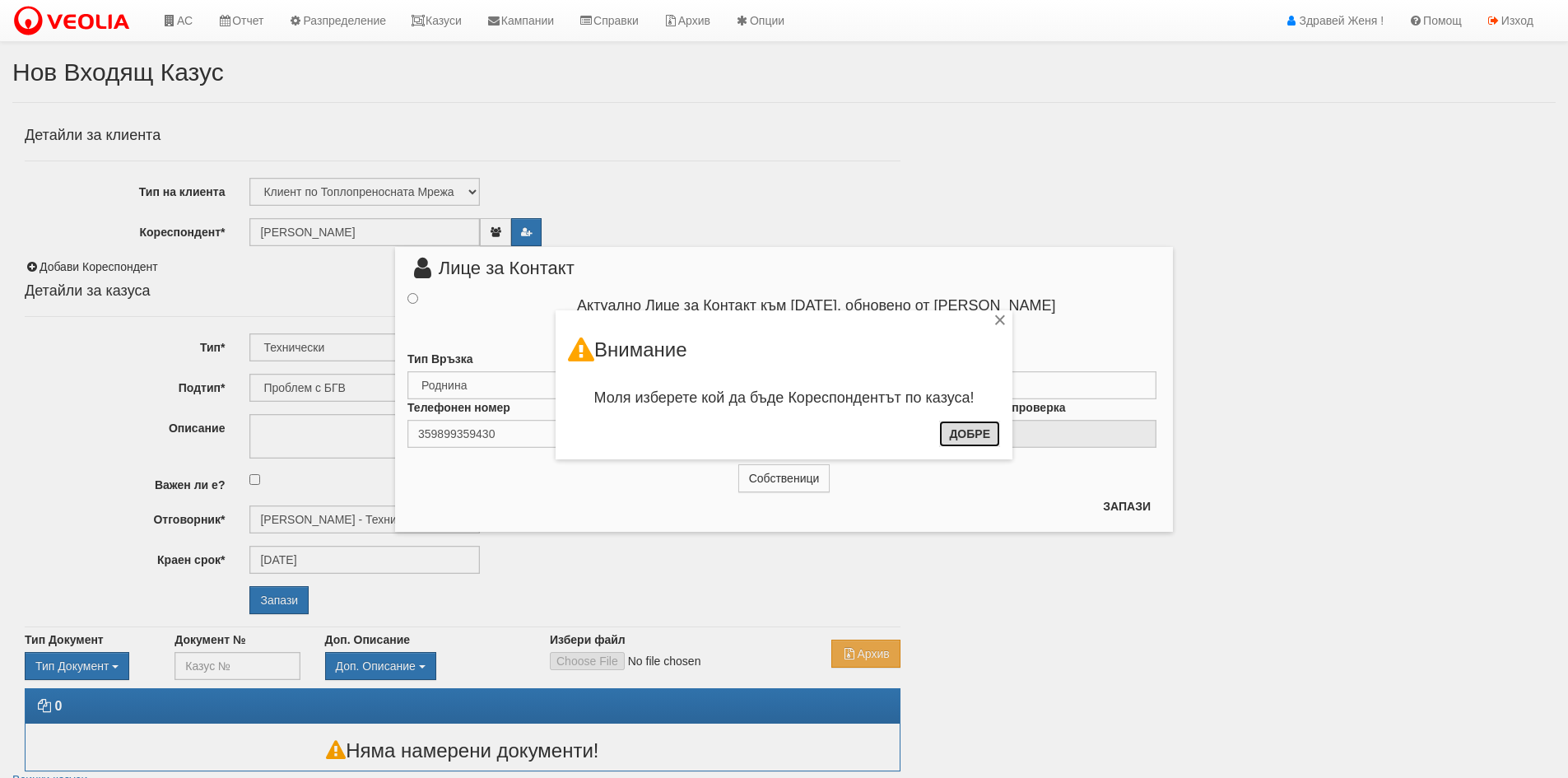
click at [987, 435] on button "Добре" at bounding box center [969, 434] width 61 height 27
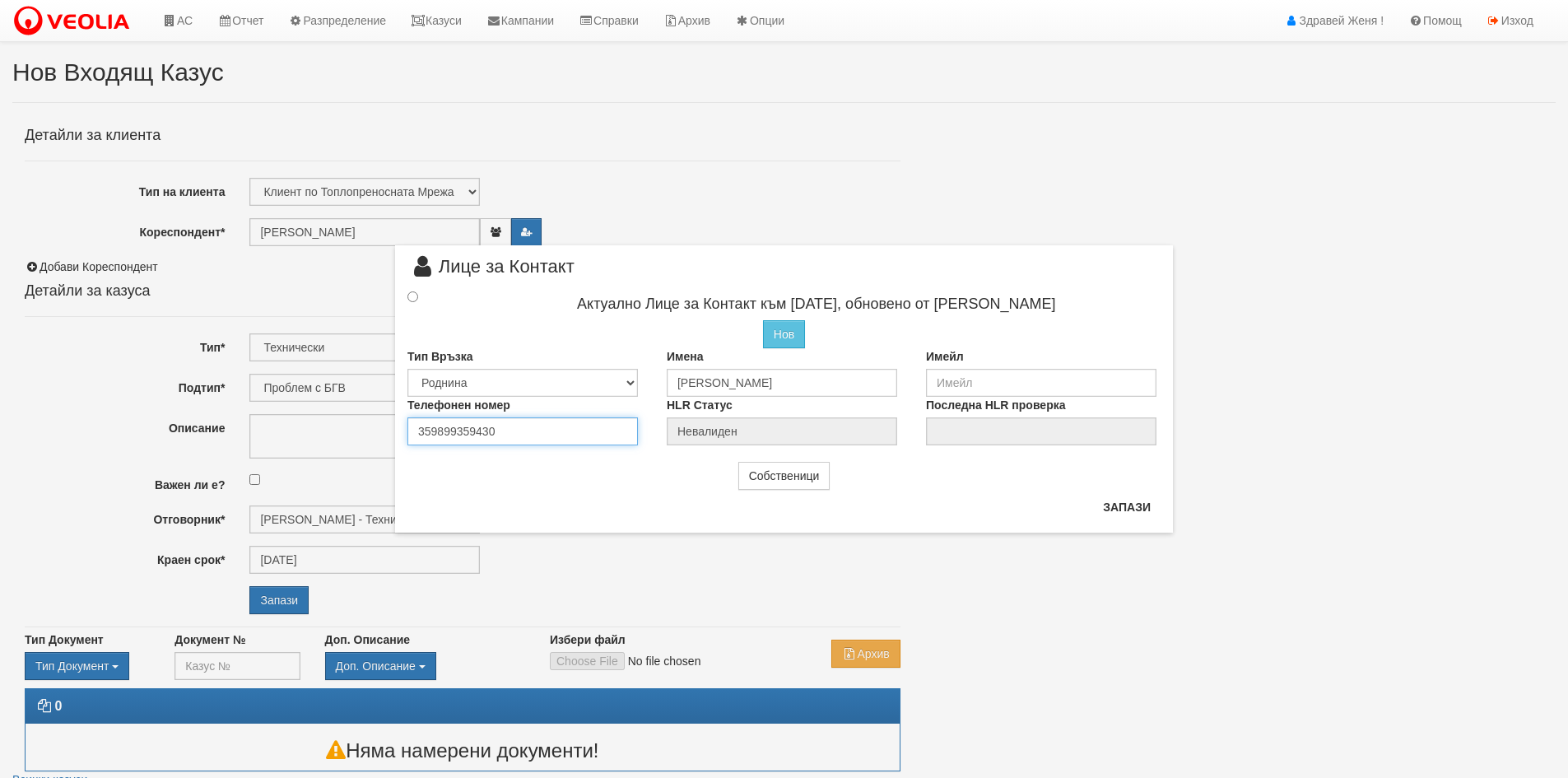
drag, startPoint x: 506, startPoint y: 430, endPoint x: 328, endPoint y: 424, distance: 178.1
click at [328, 424] on div "× Лице за Контакт Актуално Лице за Контакт към [DATE], обновено от [PERSON_NAME…" at bounding box center [785, 266] width 963 height 532
type input "0877809579"
drag, startPoint x: 814, startPoint y: 382, endPoint x: 662, endPoint y: 382, distance: 152.0
click at [662, 382] on div "Имена [PERSON_NAME]" at bounding box center [783, 372] width 259 height 48
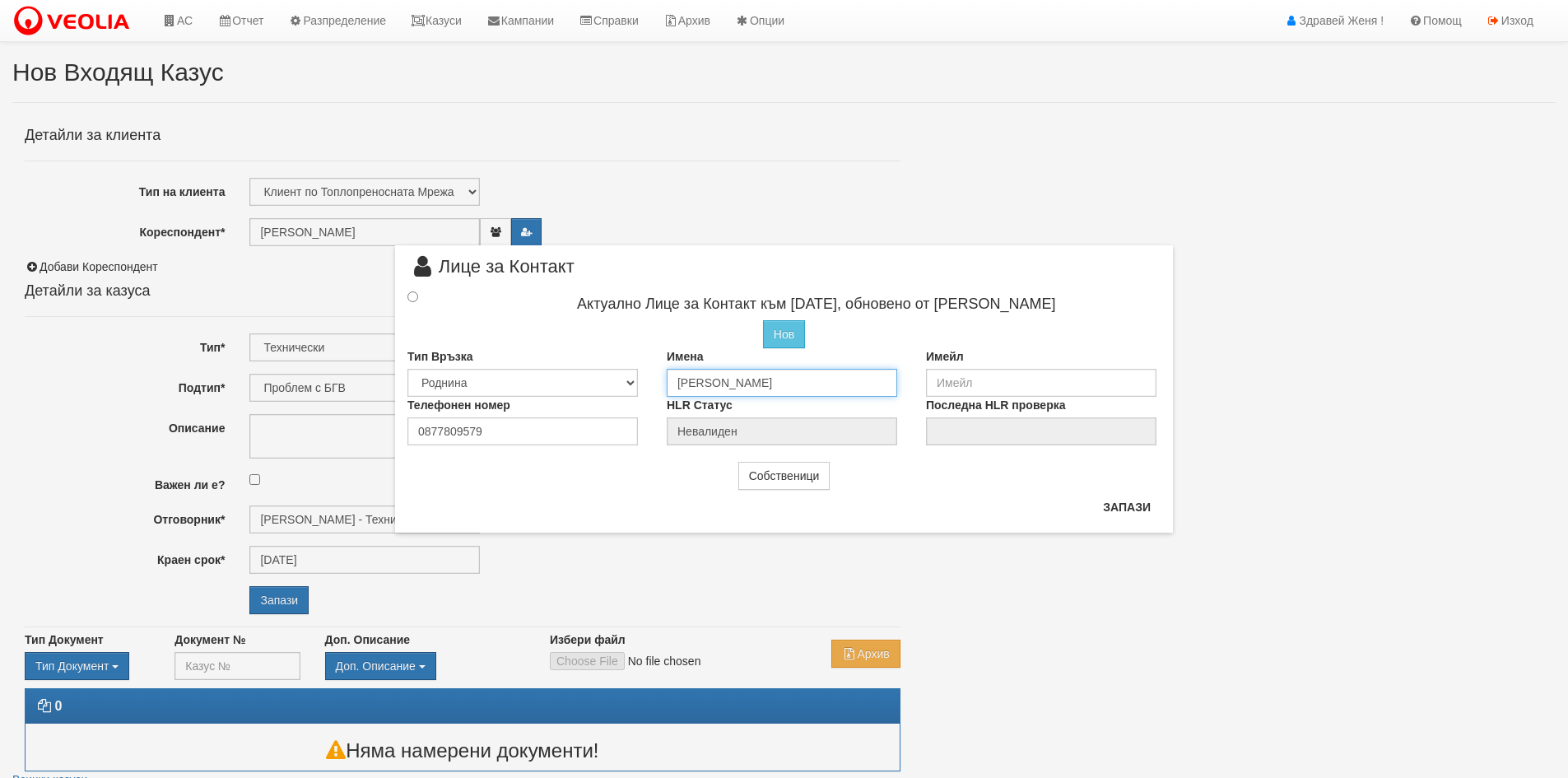
type input "[PERSON_NAME]"
click at [413, 297] on input "radio" at bounding box center [412, 297] width 11 height 11
radio input "true"
type input "[PERSON_NAME]"
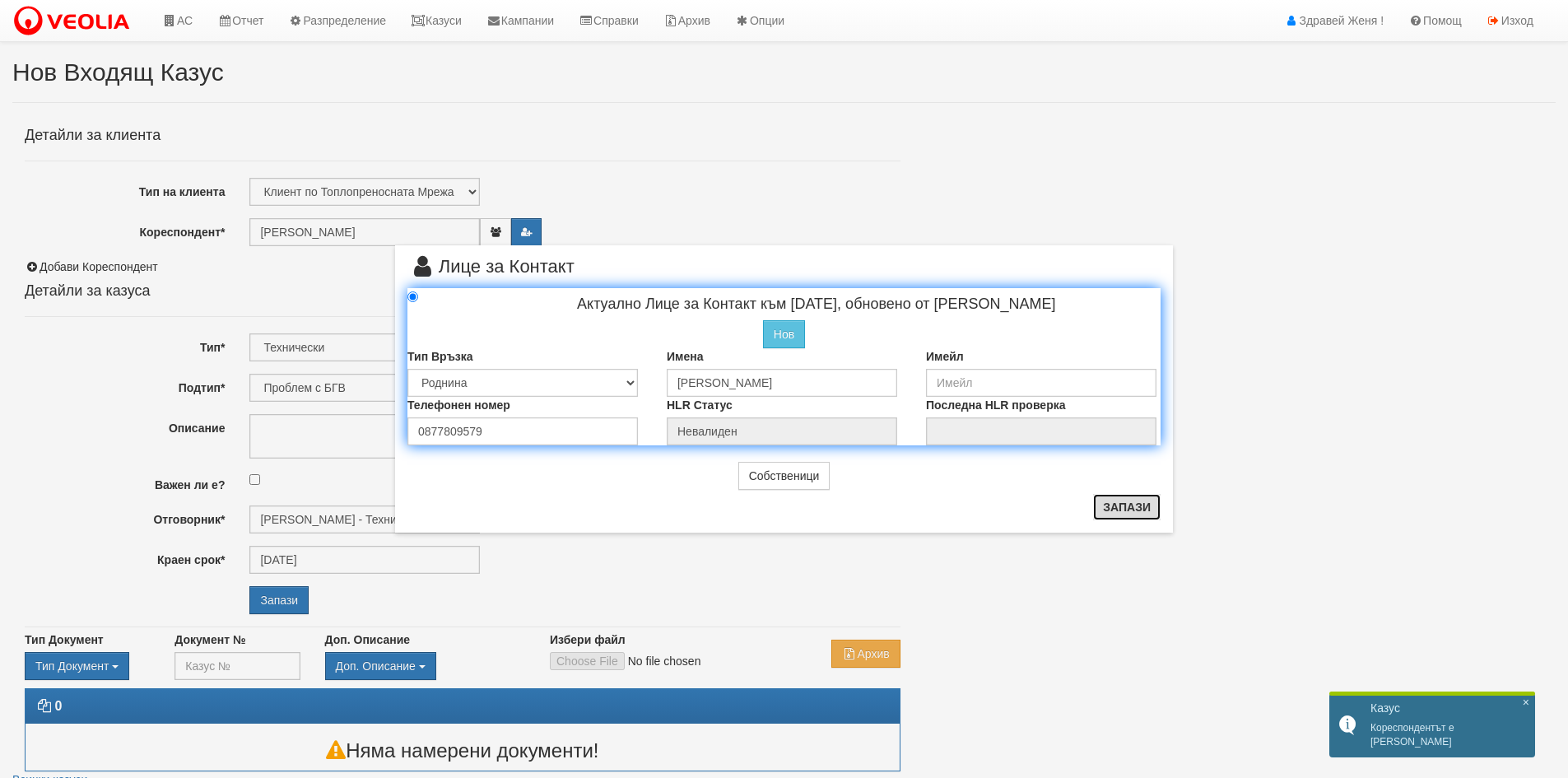
click at [1121, 511] on button "Запази" at bounding box center [1126, 507] width 67 height 27
radio input "true"
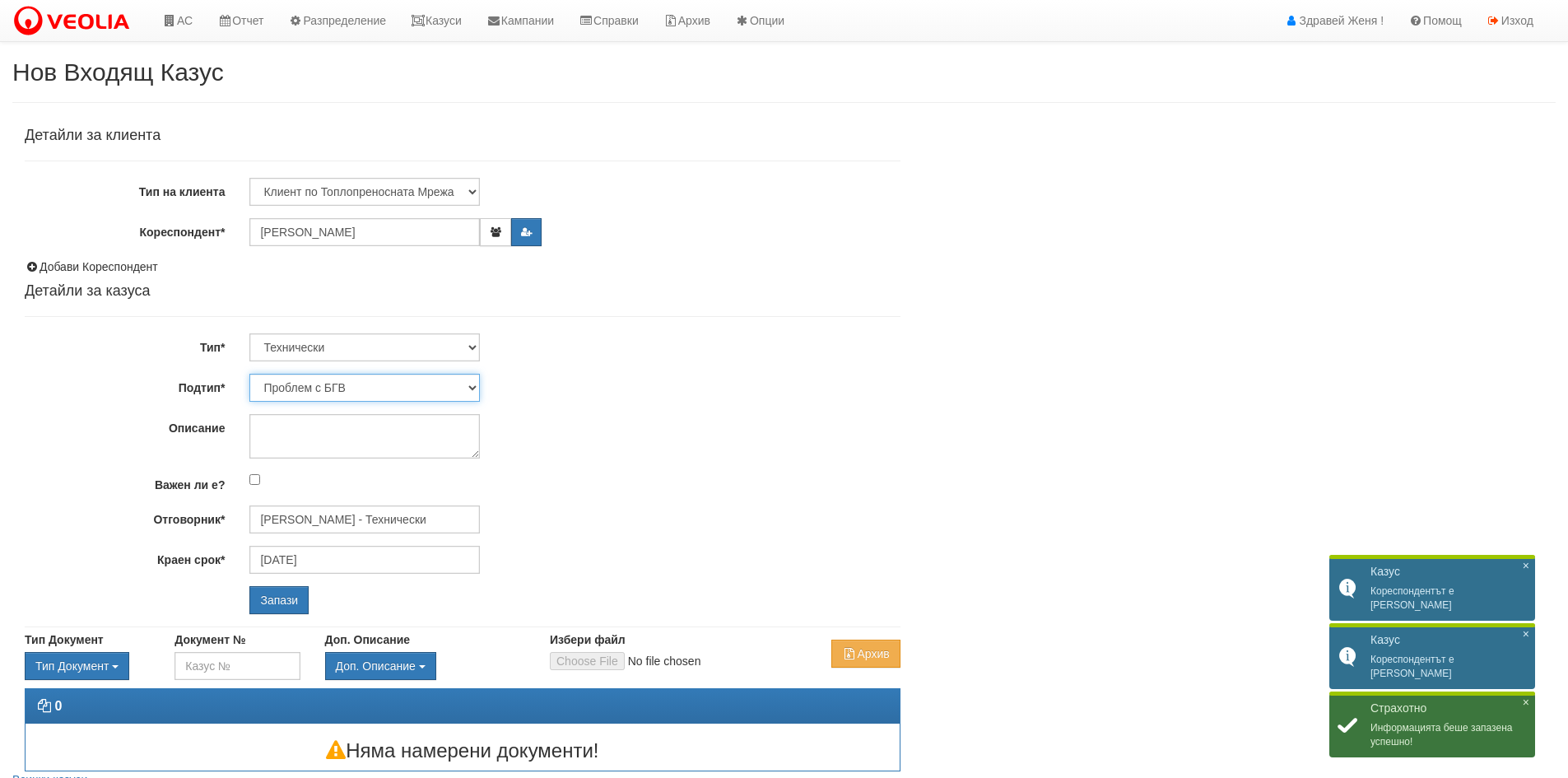
click at [473, 384] on select "Проблем с БГВ Теч ВОИ Теч БГВ Теч в АС Теч от водомер Проблем в АС Интервенция …" at bounding box center [364, 388] width 231 height 28
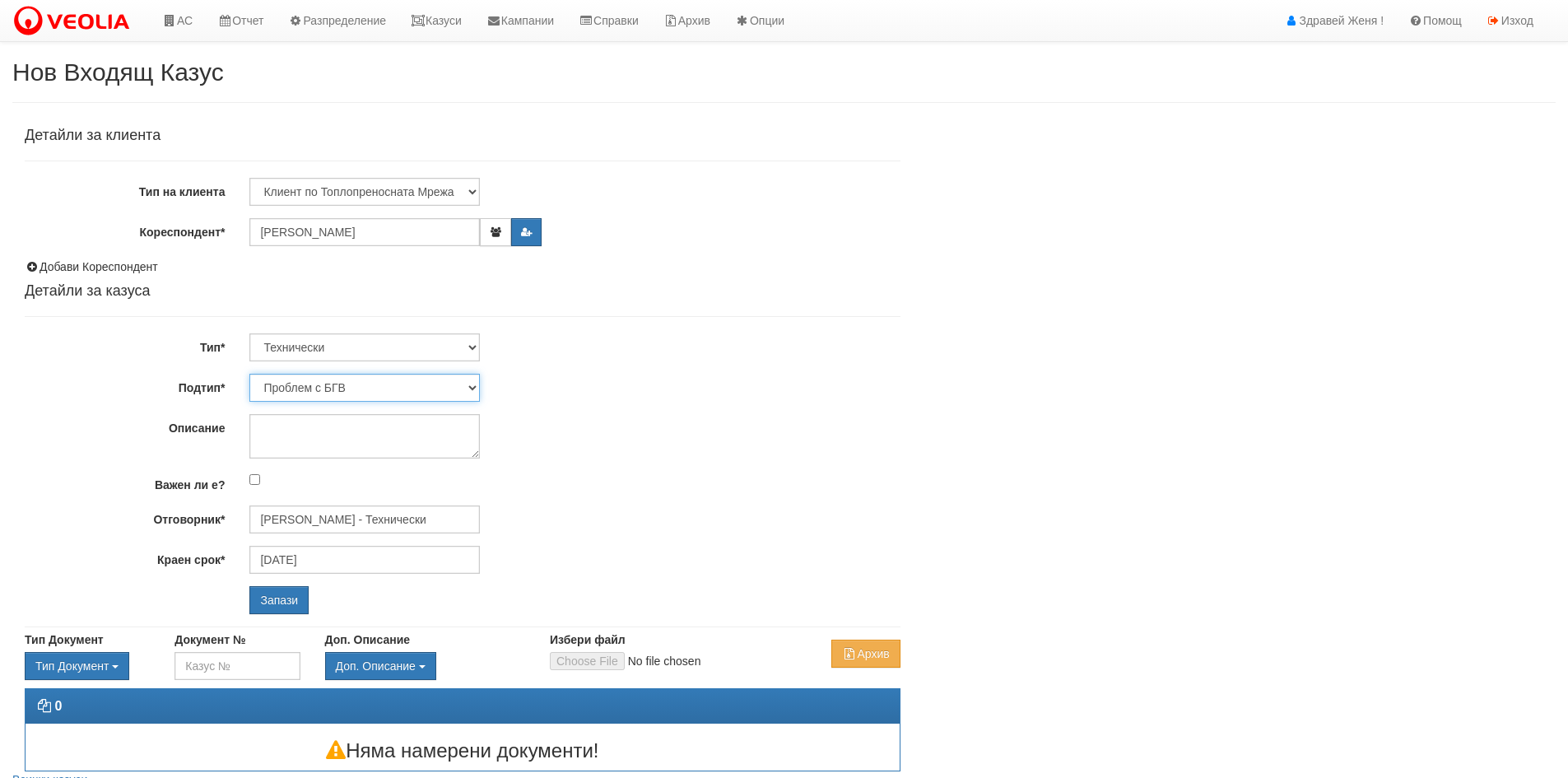
click at [249, 374] on select "Проблем с БГВ Теч ВОИ Теч БГВ Теч в АС Теч от водомер Проблем в АС Интервенция …" at bounding box center [364, 388] width 231 height 28
click at [281, 597] on input "Запази" at bounding box center [278, 600] width 59 height 28
